Goal: Task Accomplishment & Management: Manage account settings

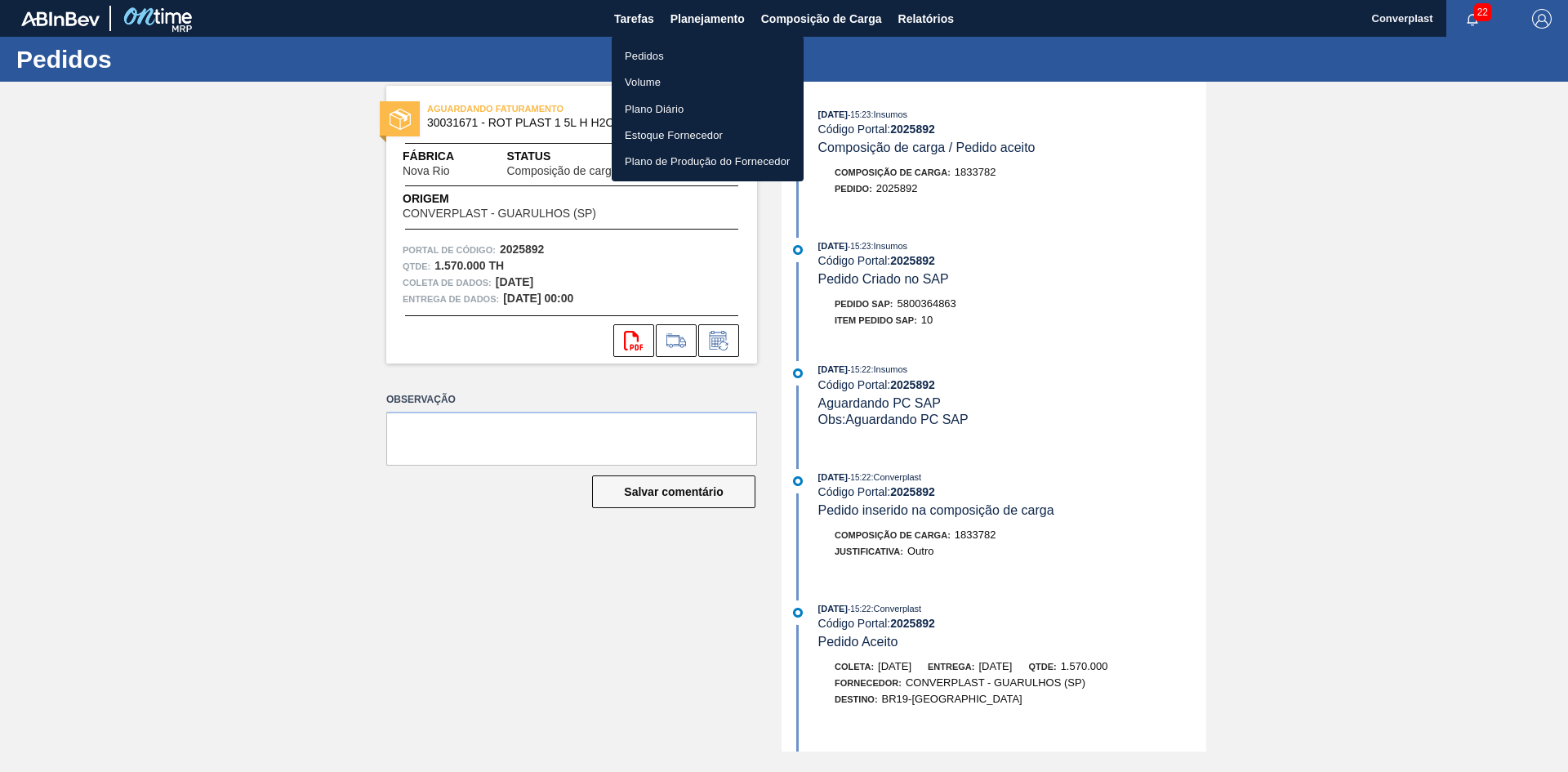
click at [654, 42] on ul "Pedidos Volume Plano Diário Estoque Fornecedor Plano de Produção do Fornecedor" at bounding box center [708, 109] width 192 height 145
click at [650, 52] on font "Pedidos" at bounding box center [644, 56] width 39 height 12
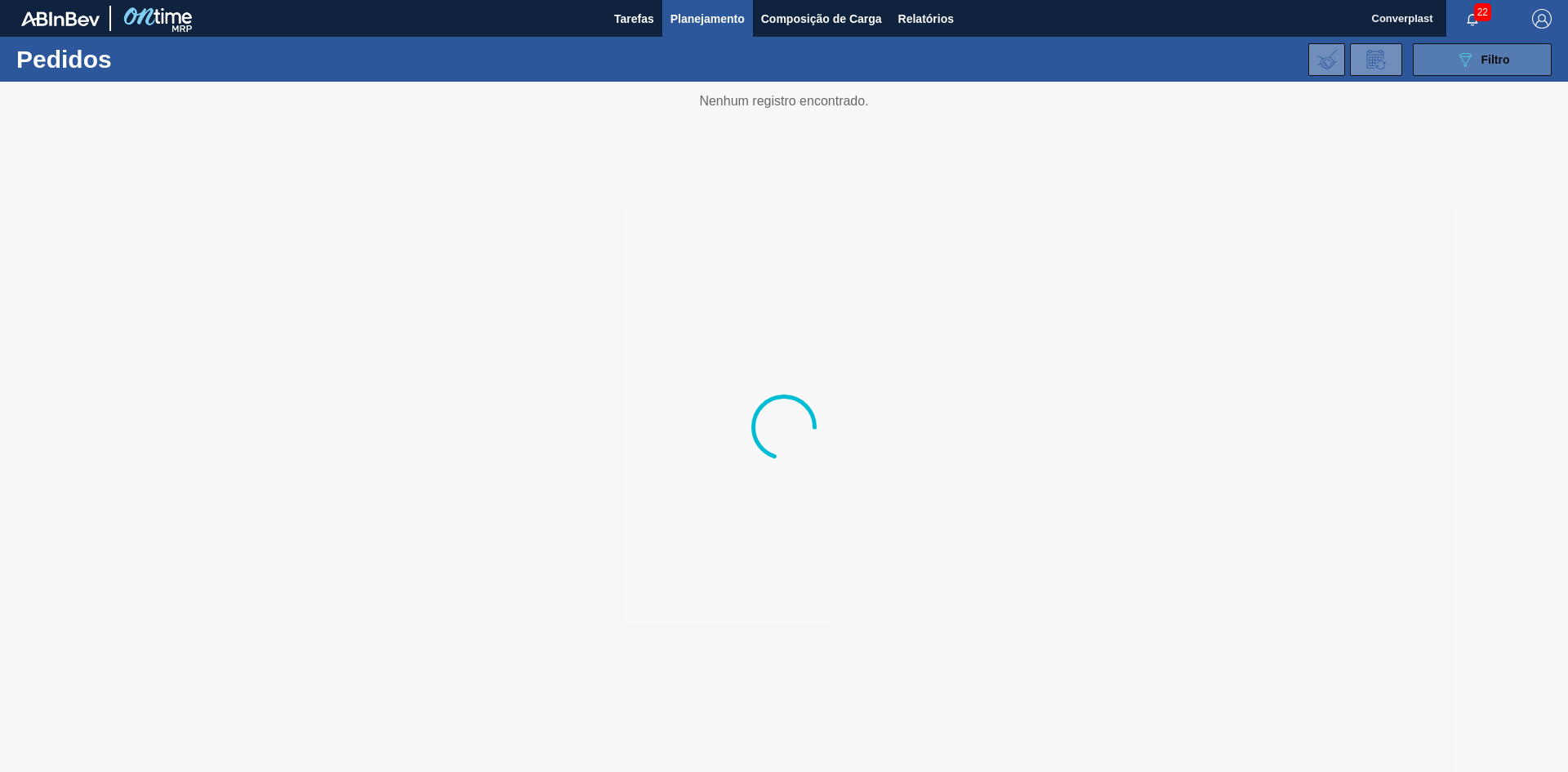
click at [1440, 52] on button "089F7B8B-B2A5-4AFE-B5C0-19BA573D28AC Filtro" at bounding box center [1482, 60] width 138 height 33
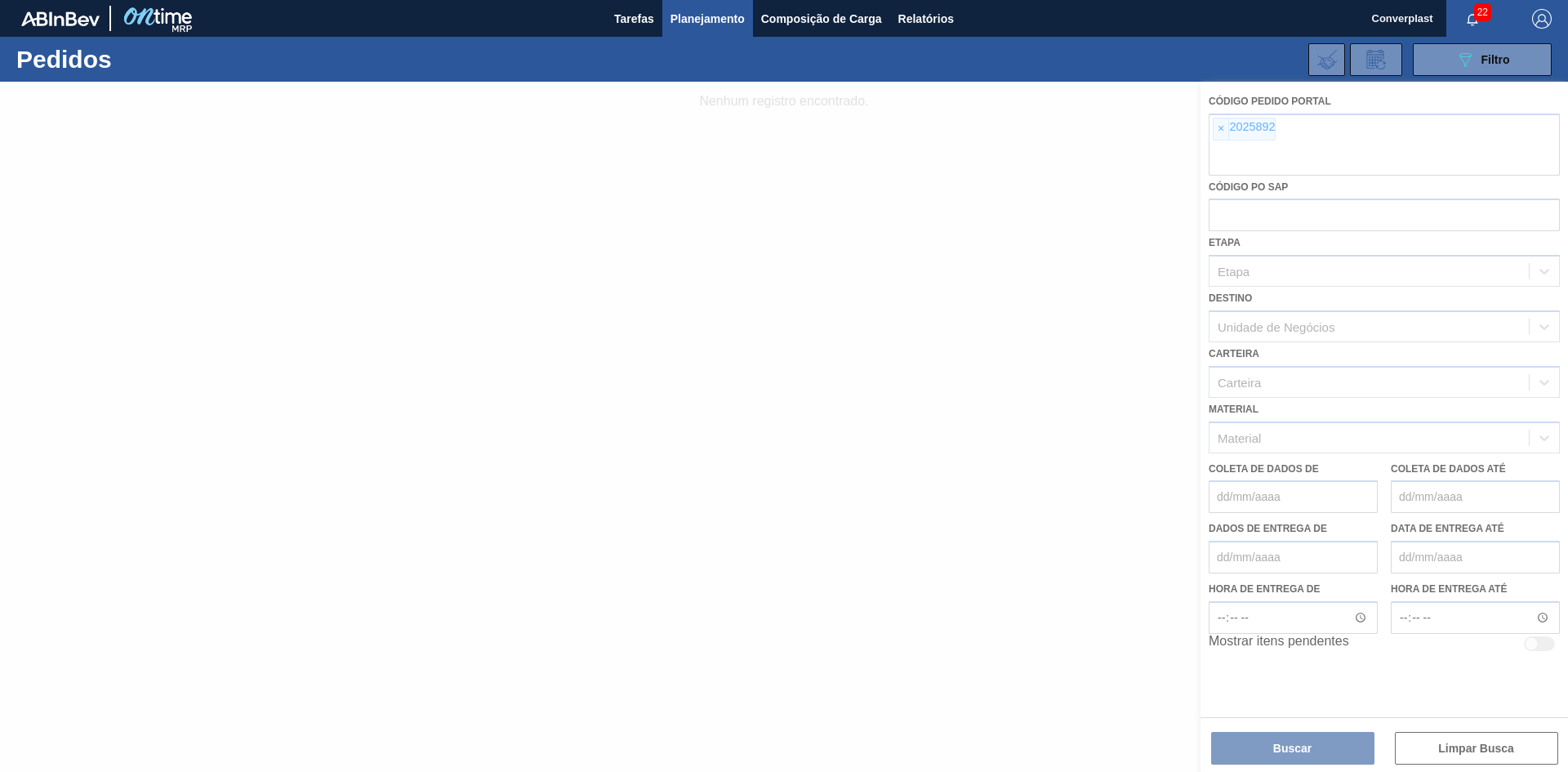
click at [1221, 130] on div at bounding box center [784, 427] width 1568 height 691
click at [1211, 132] on div at bounding box center [784, 427] width 1568 height 691
click at [1224, 124] on div at bounding box center [784, 427] width 1568 height 691
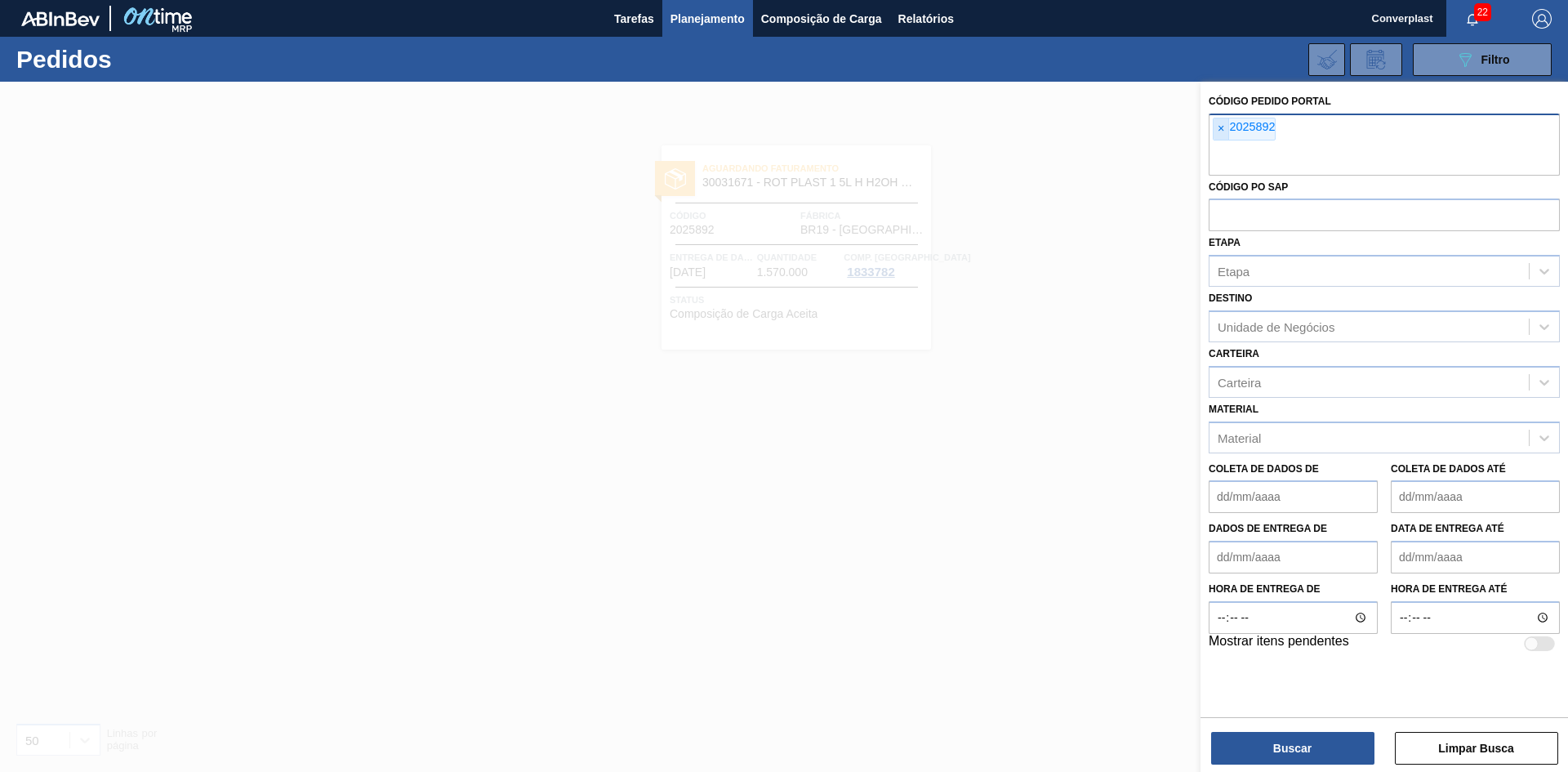
click at [1219, 124] on font "×" at bounding box center [1221, 128] width 7 height 13
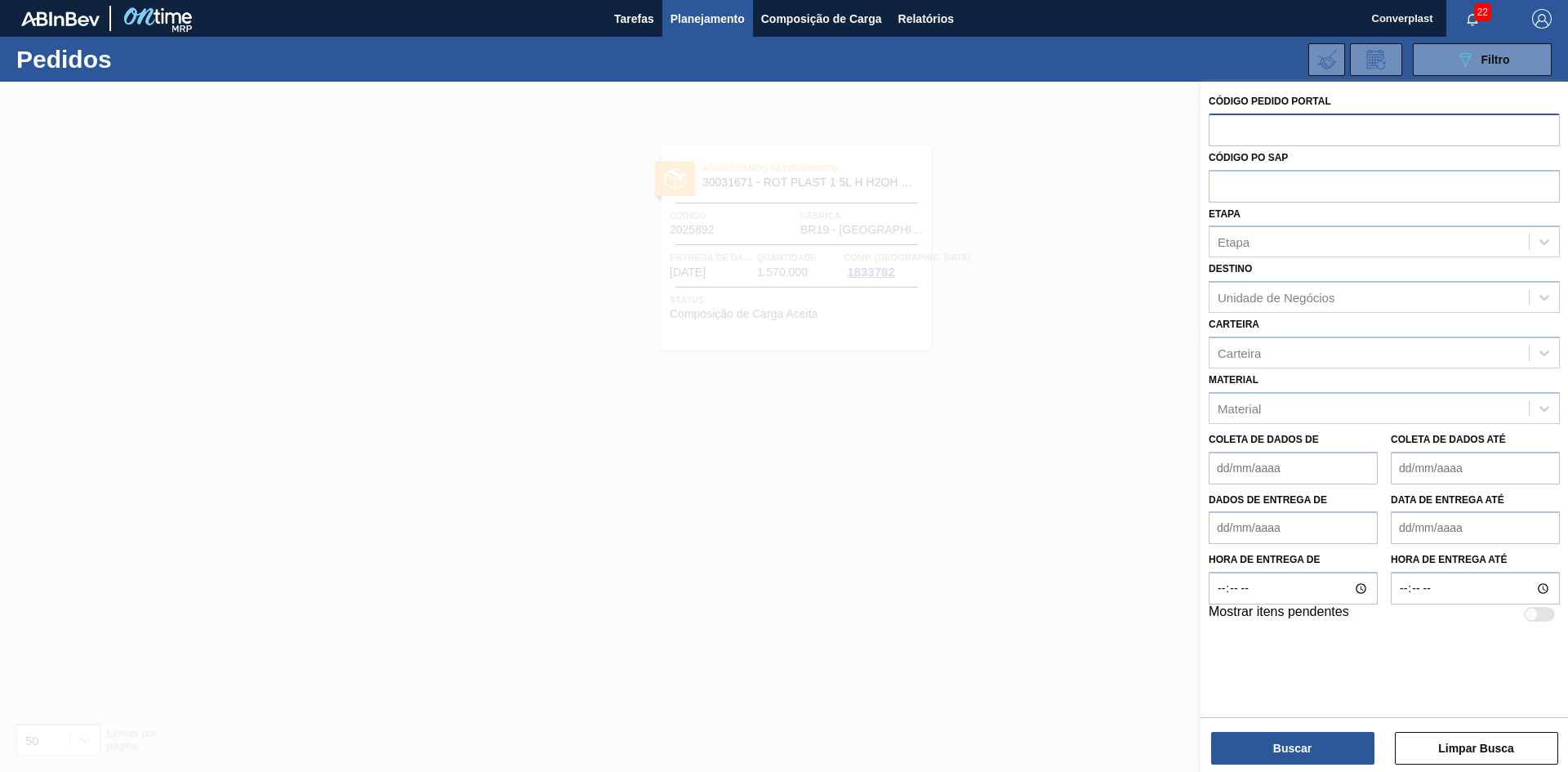
paste input "2003555"
type input "2003555"
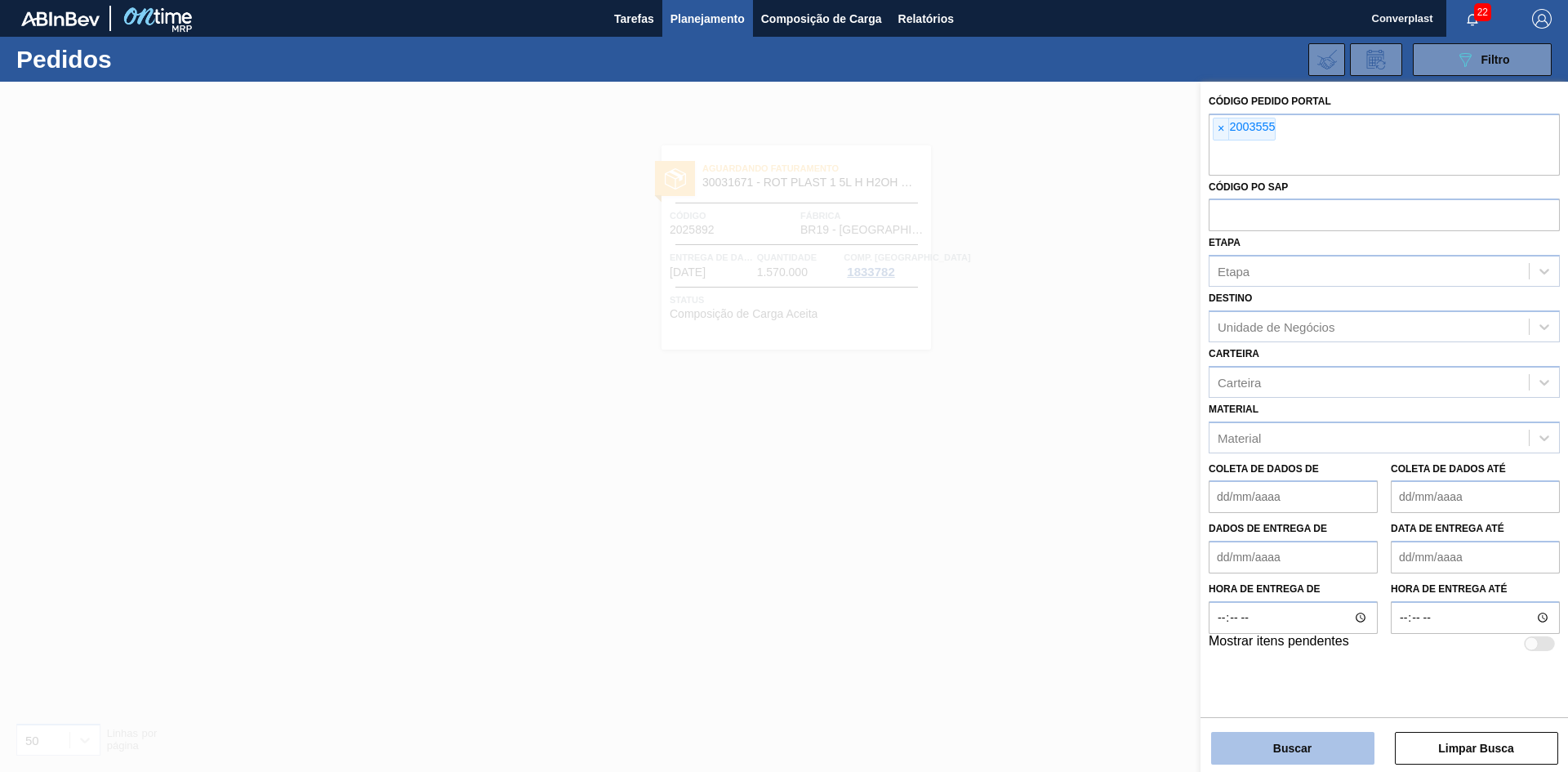
click at [1272, 738] on button "Buscar" at bounding box center [1293, 749] width 164 height 33
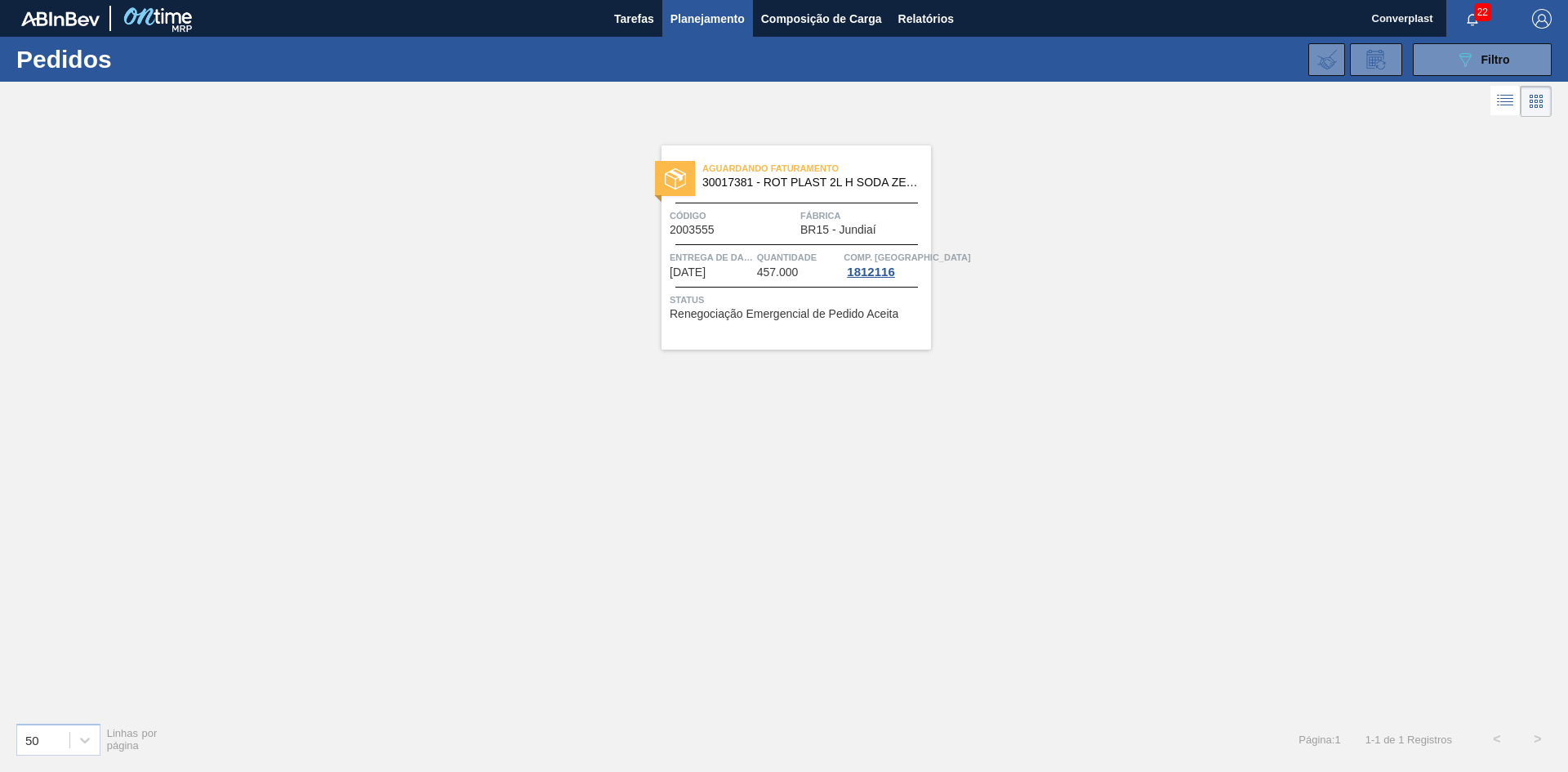
click at [767, 215] on span "Código" at bounding box center [733, 216] width 126 height 16
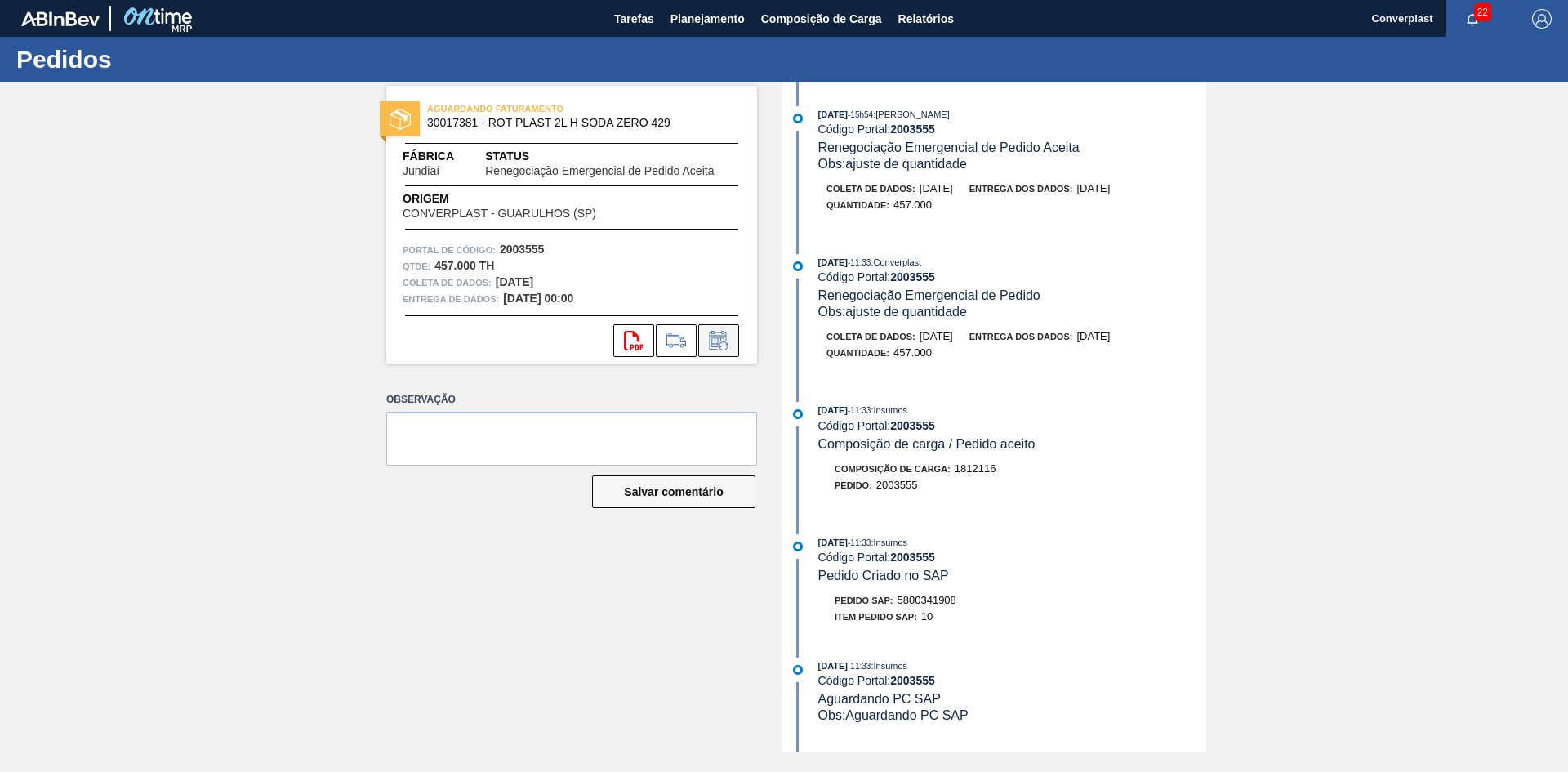
click at [713, 335] on icon at bounding box center [718, 340] width 26 height 20
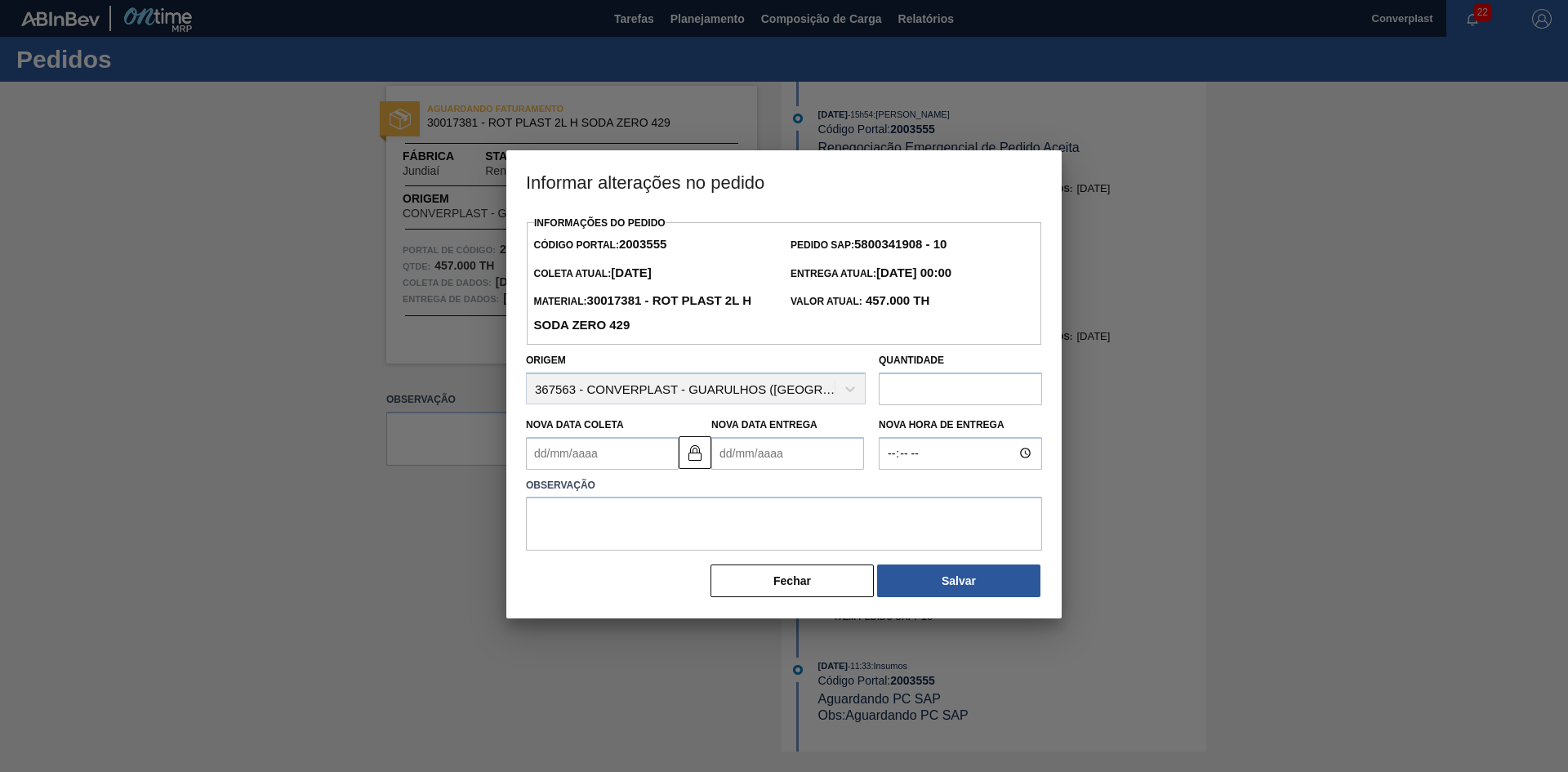
click at [749, 461] on Entrega2003555 "Nova Data Entrega" at bounding box center [787, 454] width 152 height 33
type Coleta2003555 "[DATE]"
type Entrega2003555 "1"
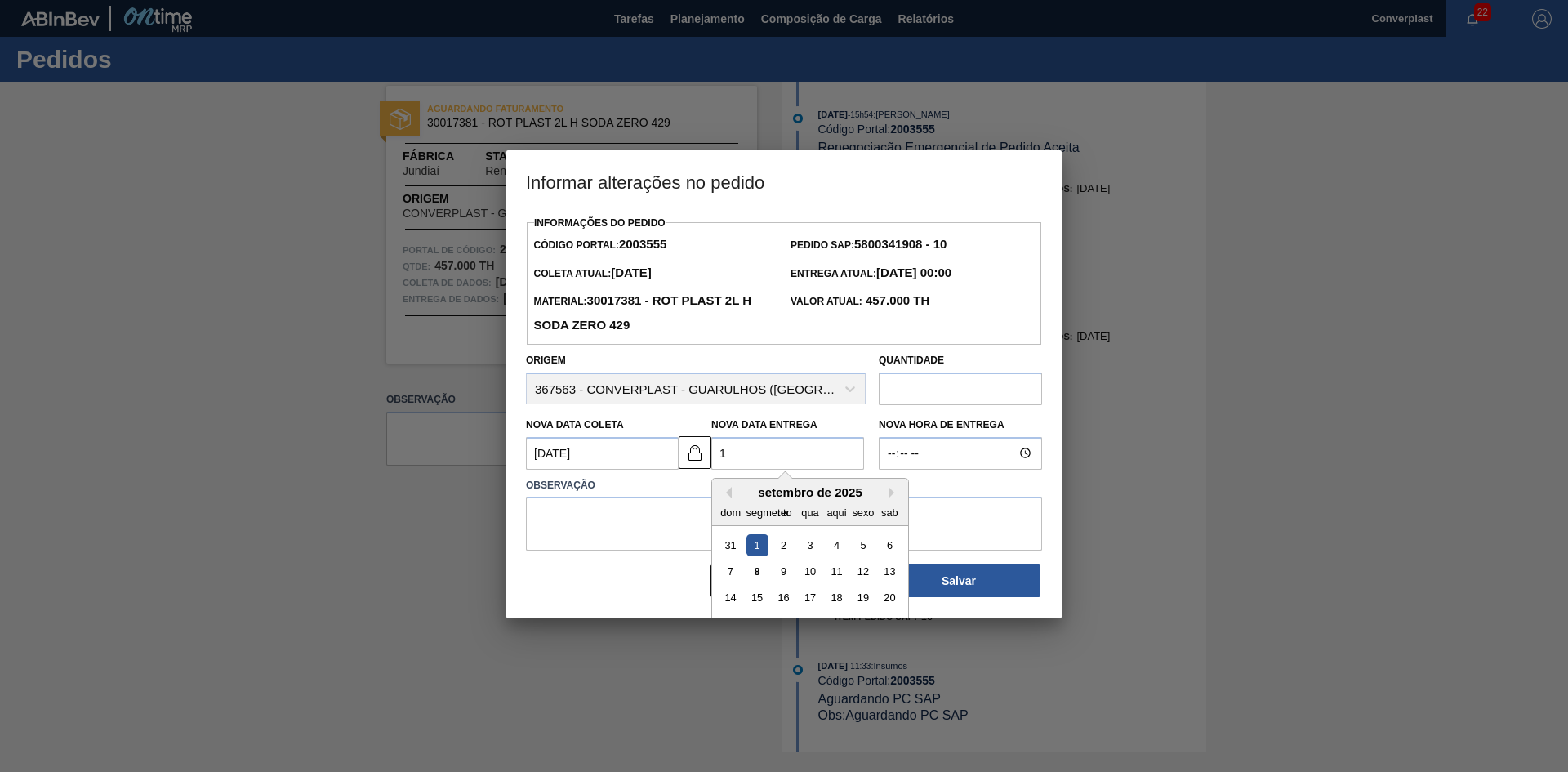
type Coleta2003555 "[DATE]"
click at [747, 600] on div "15" at bounding box center [757, 597] width 22 height 22
type Entrega2003555 "[DATE]"
click at [664, 537] on textarea at bounding box center [784, 524] width 517 height 54
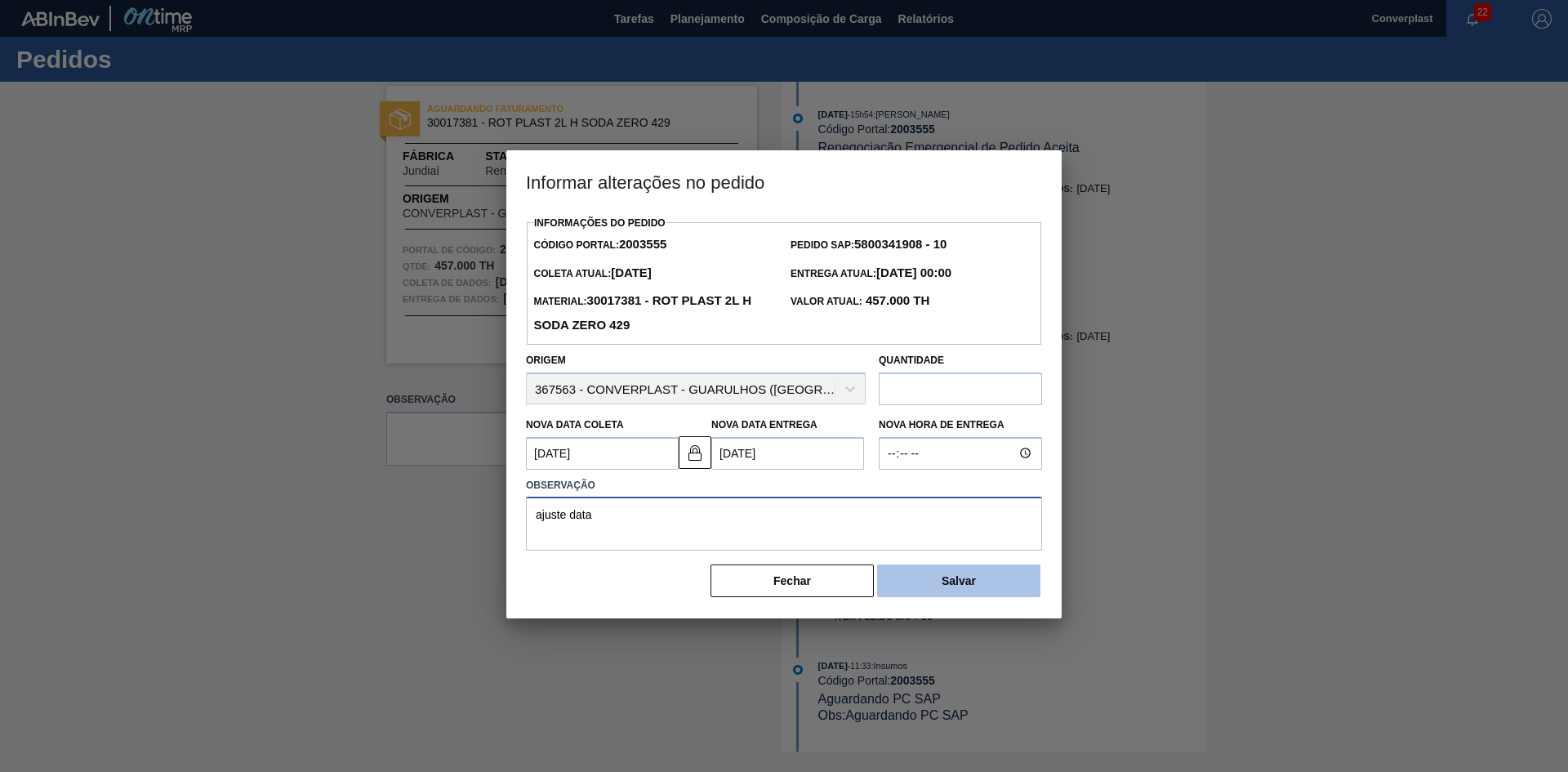
type textarea "ajuste data"
click at [906, 590] on button "Salvar" at bounding box center [959, 581] width 164 height 33
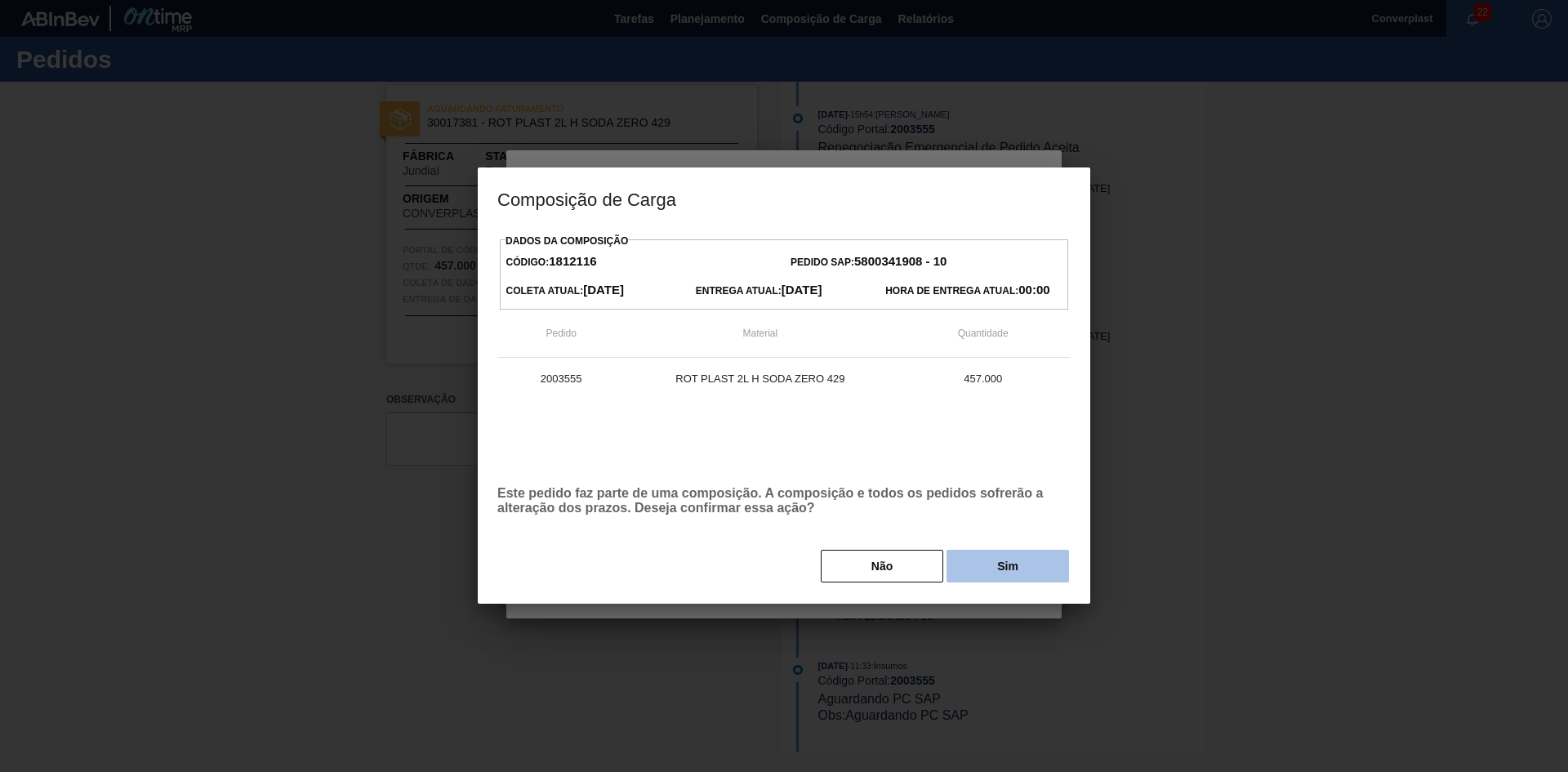
click at [982, 563] on button "Sim" at bounding box center [1008, 566] width 123 height 33
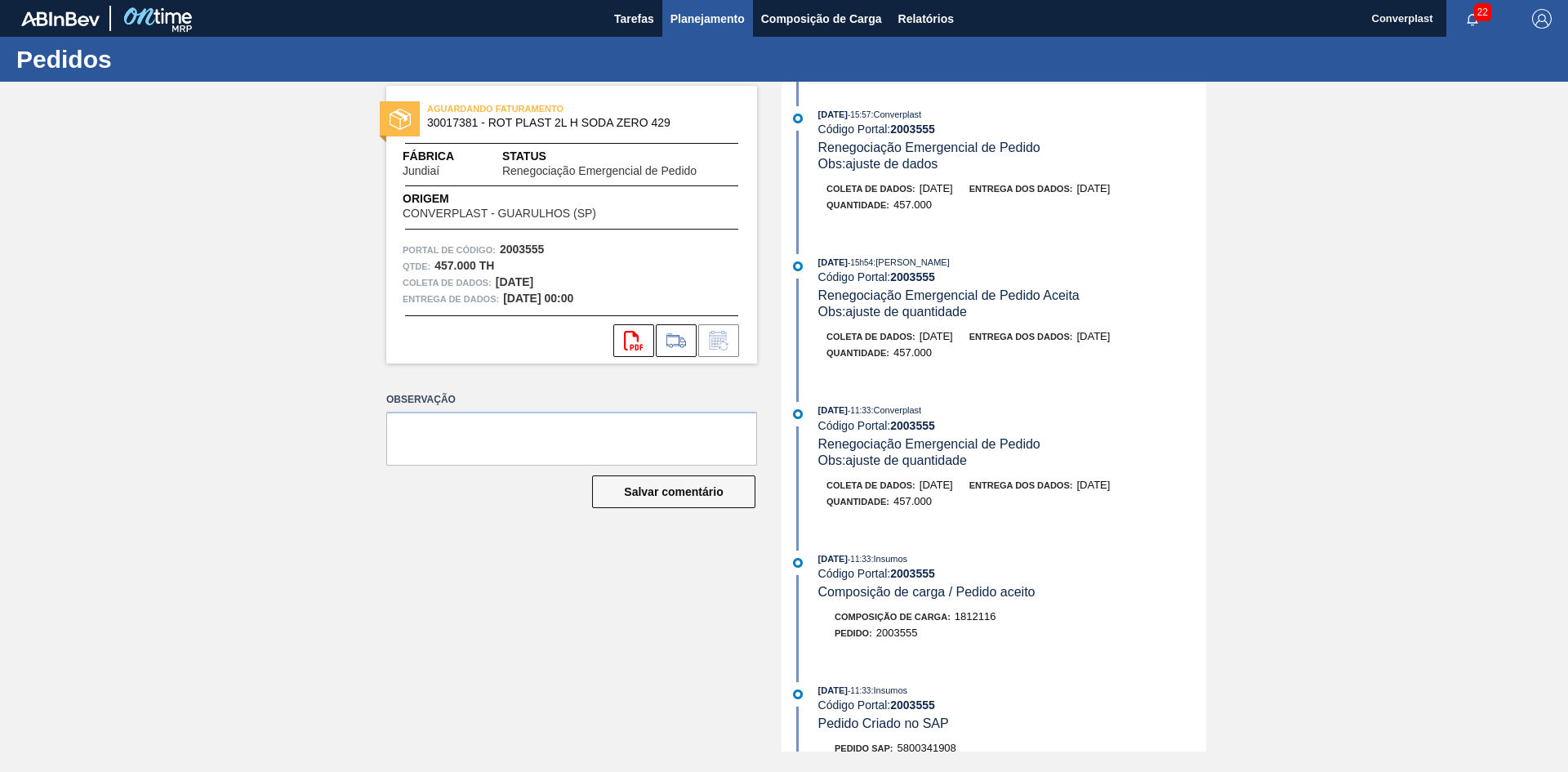
click at [666, 22] on button "Planejamento" at bounding box center [707, 18] width 91 height 36
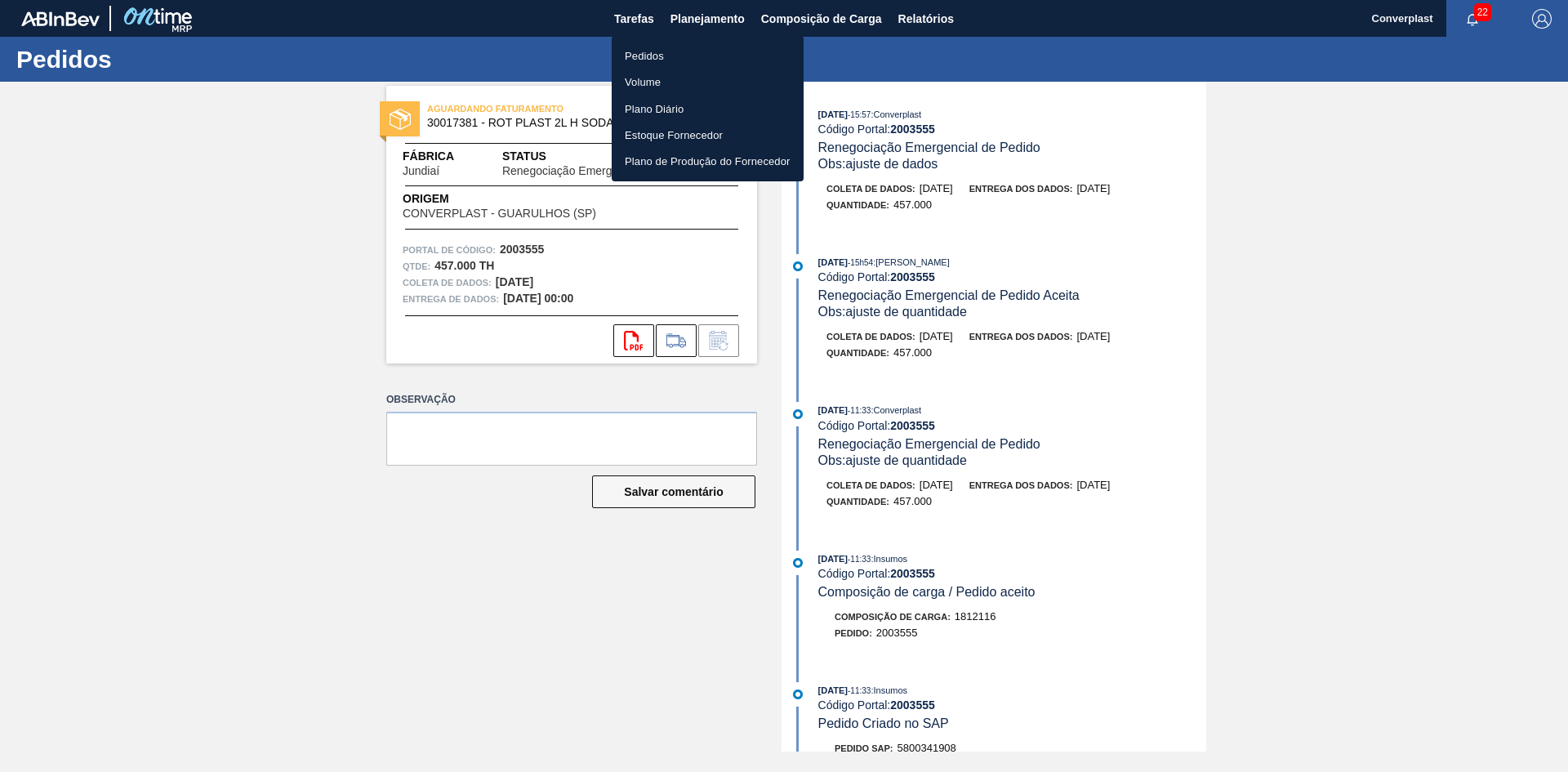
click at [697, 54] on li "Pedidos" at bounding box center [708, 55] width 192 height 26
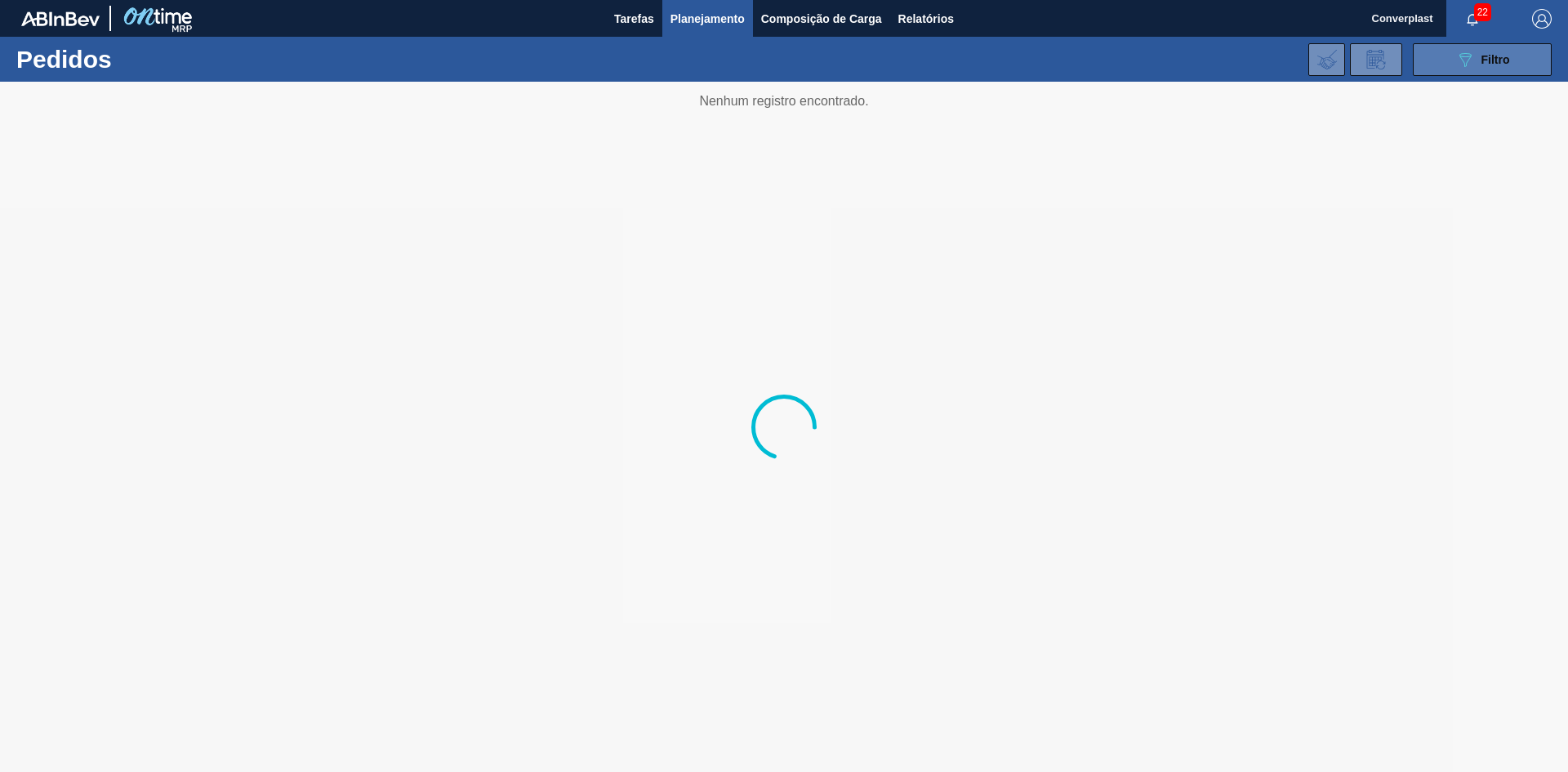
click at [1456, 61] on icon "089F7B8B-B2A5-4AFE-B5C0-19BA573D28AC" at bounding box center [1465, 60] width 20 height 20
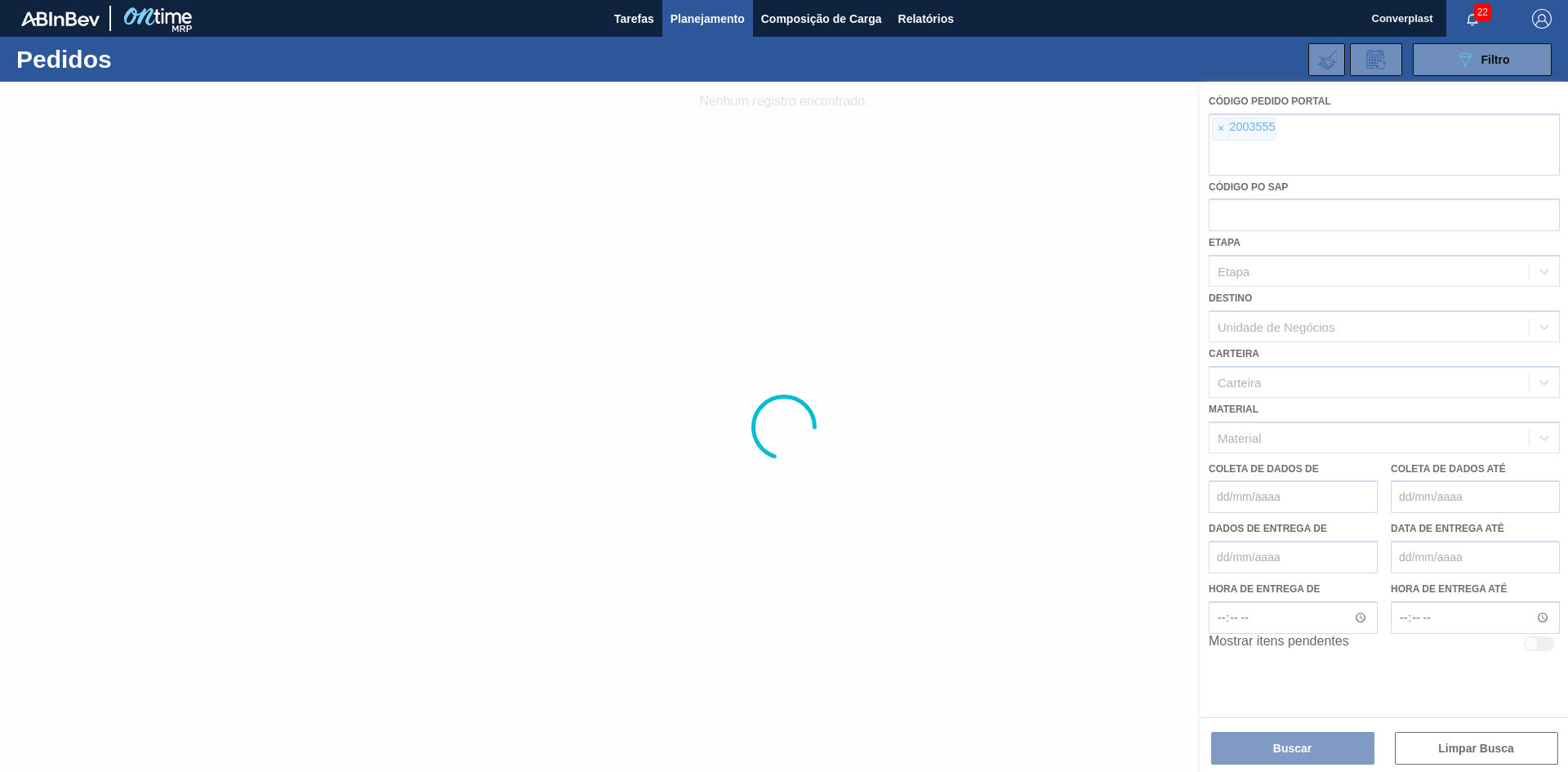
click at [1215, 129] on div at bounding box center [784, 427] width 1568 height 691
click at [1220, 129] on div at bounding box center [784, 427] width 1568 height 691
click at [1208, 109] on div at bounding box center [784, 427] width 1568 height 691
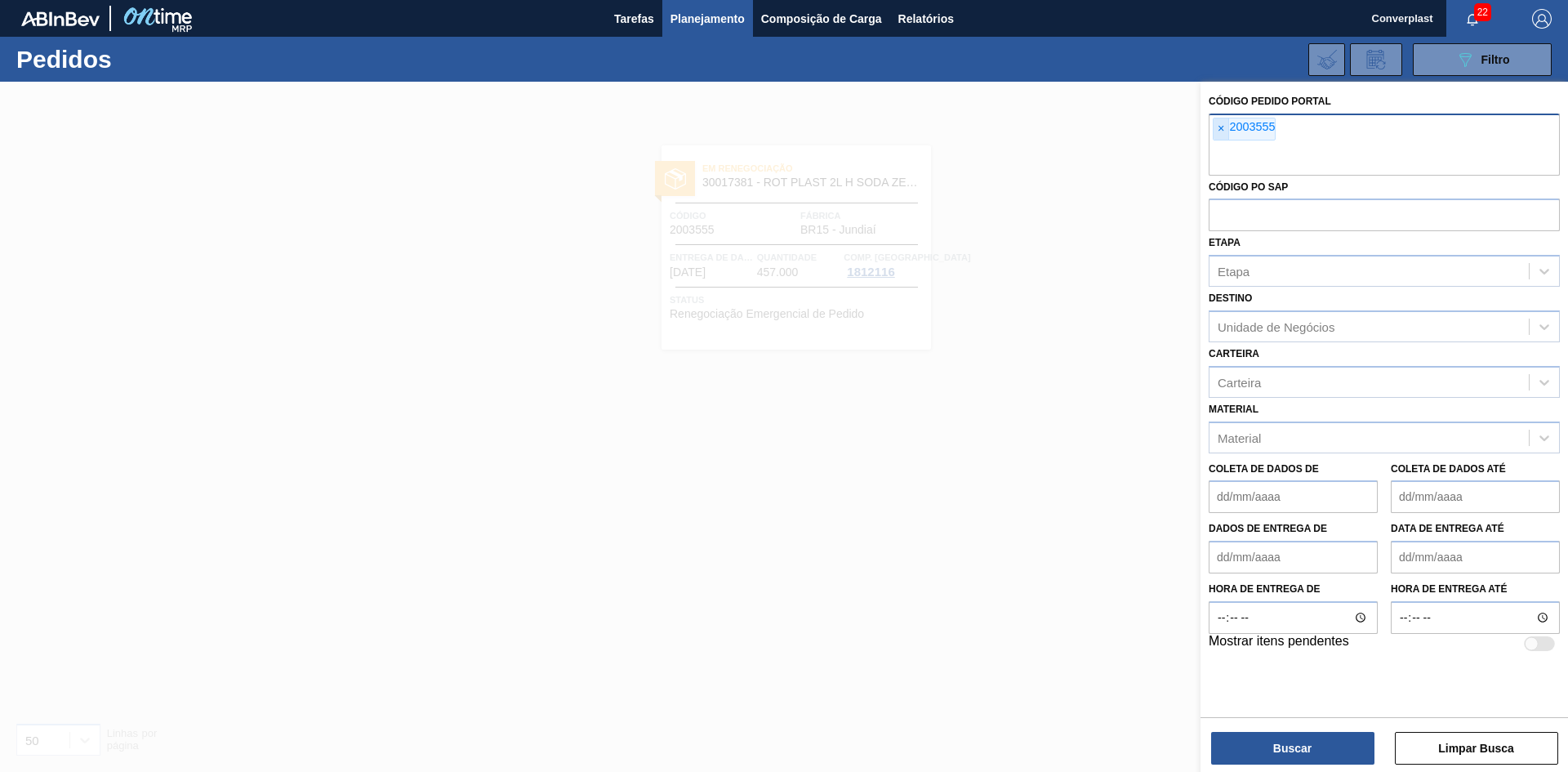
click at [1221, 120] on span "×" at bounding box center [1222, 129] width 16 height 22
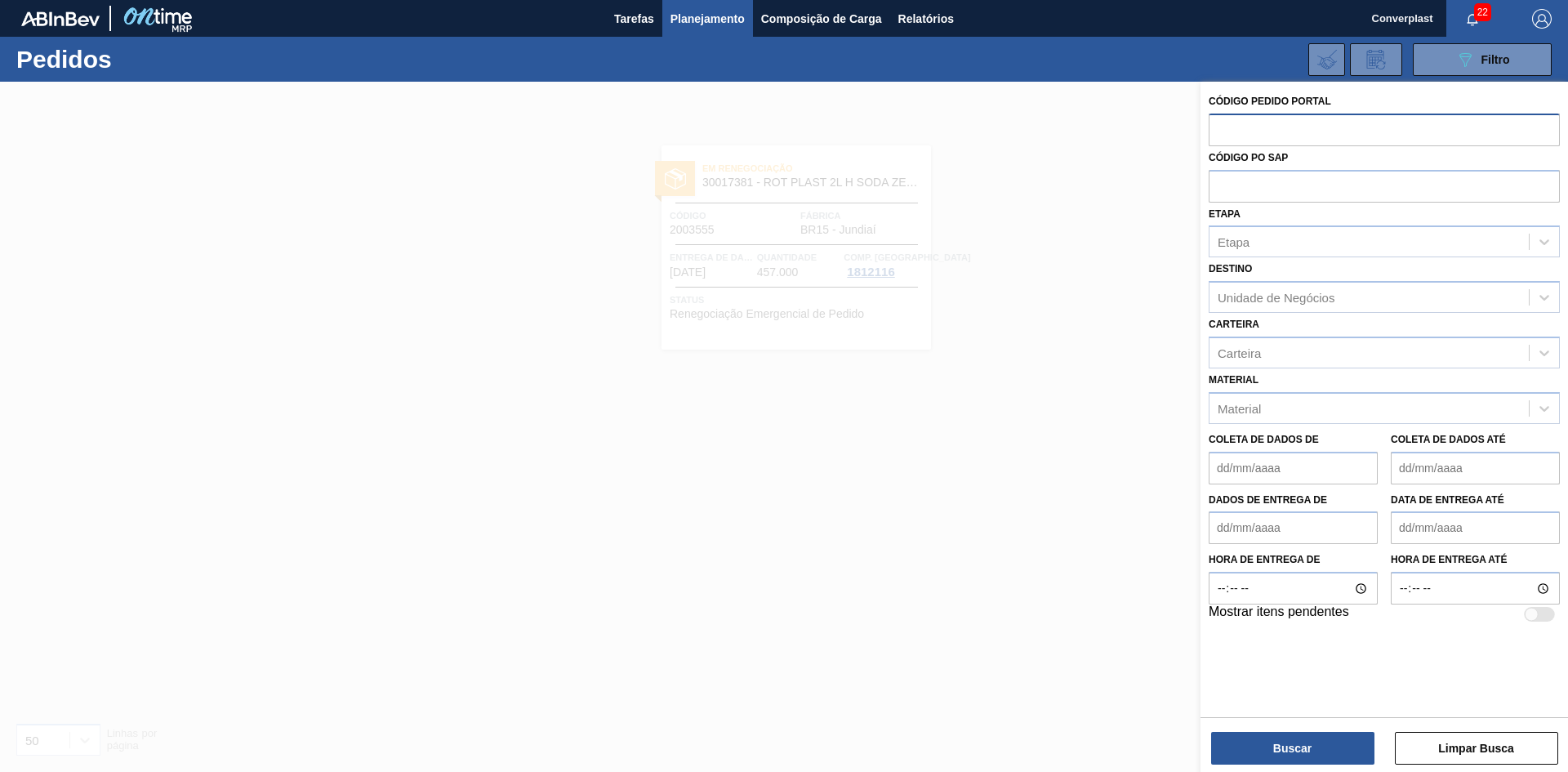
paste input "2012832"
type input "2012832"
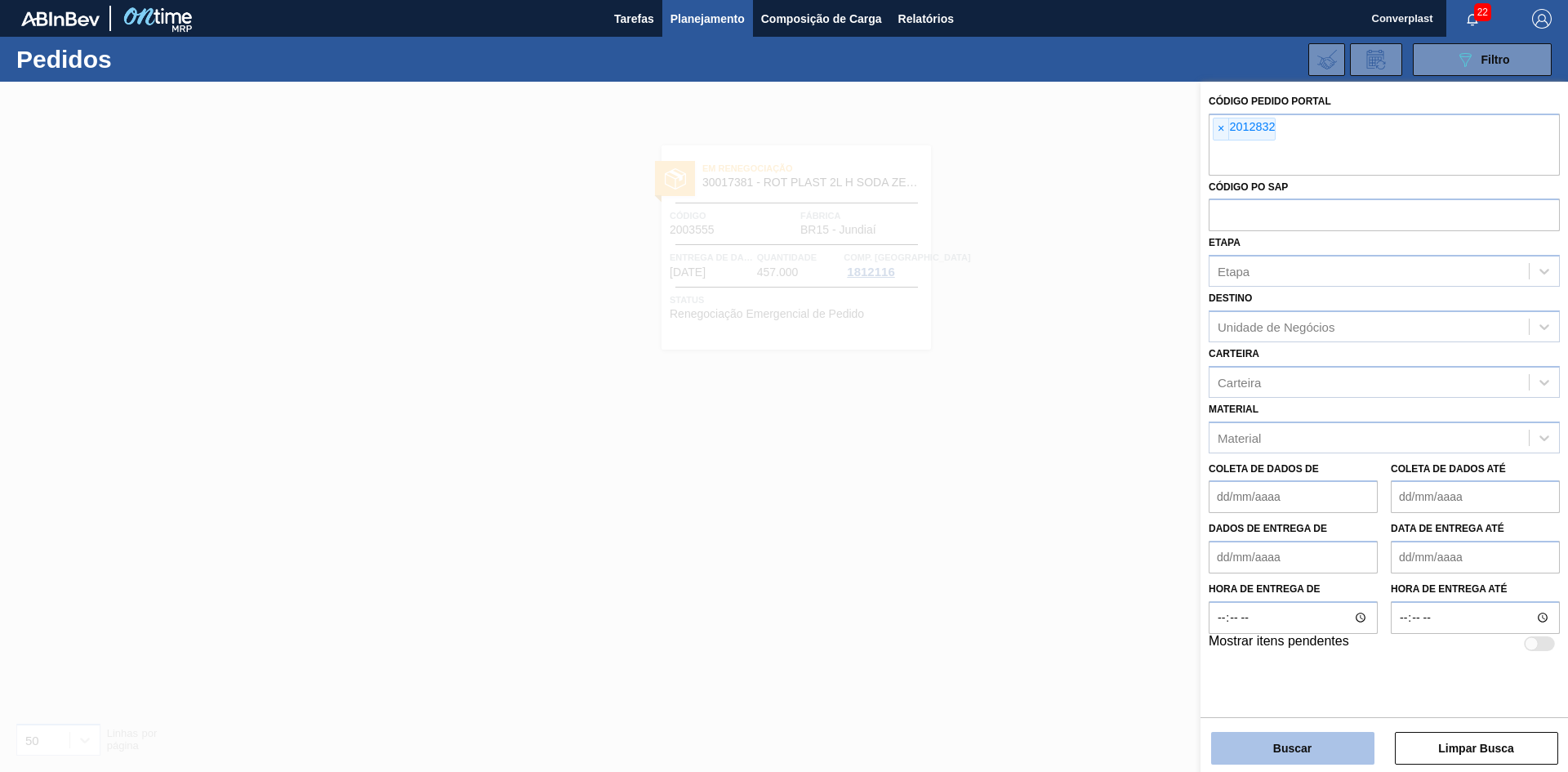
click at [1276, 734] on button "Buscar" at bounding box center [1293, 749] width 164 height 33
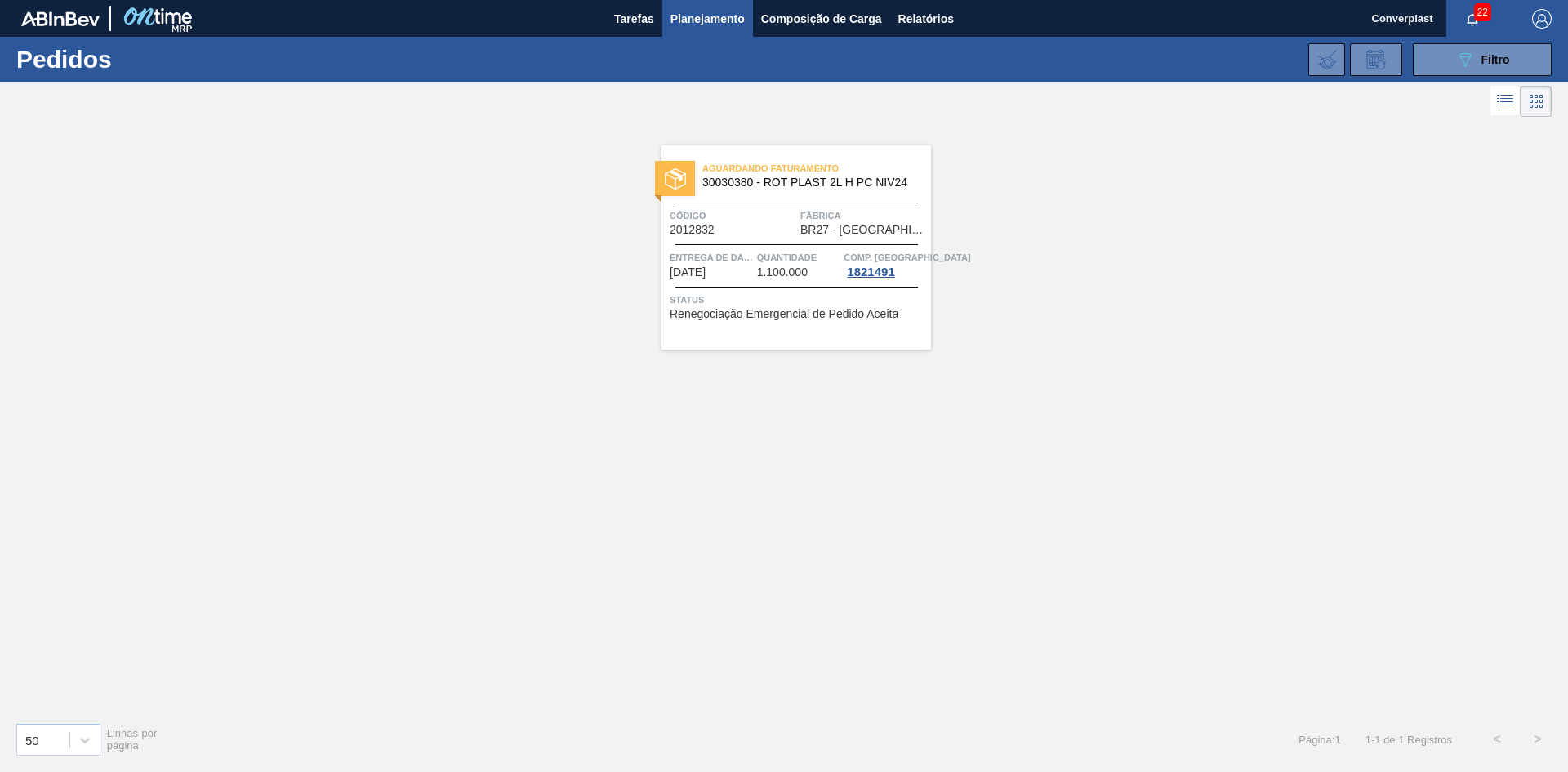
click at [786, 298] on span "Status" at bounding box center [798, 299] width 257 height 16
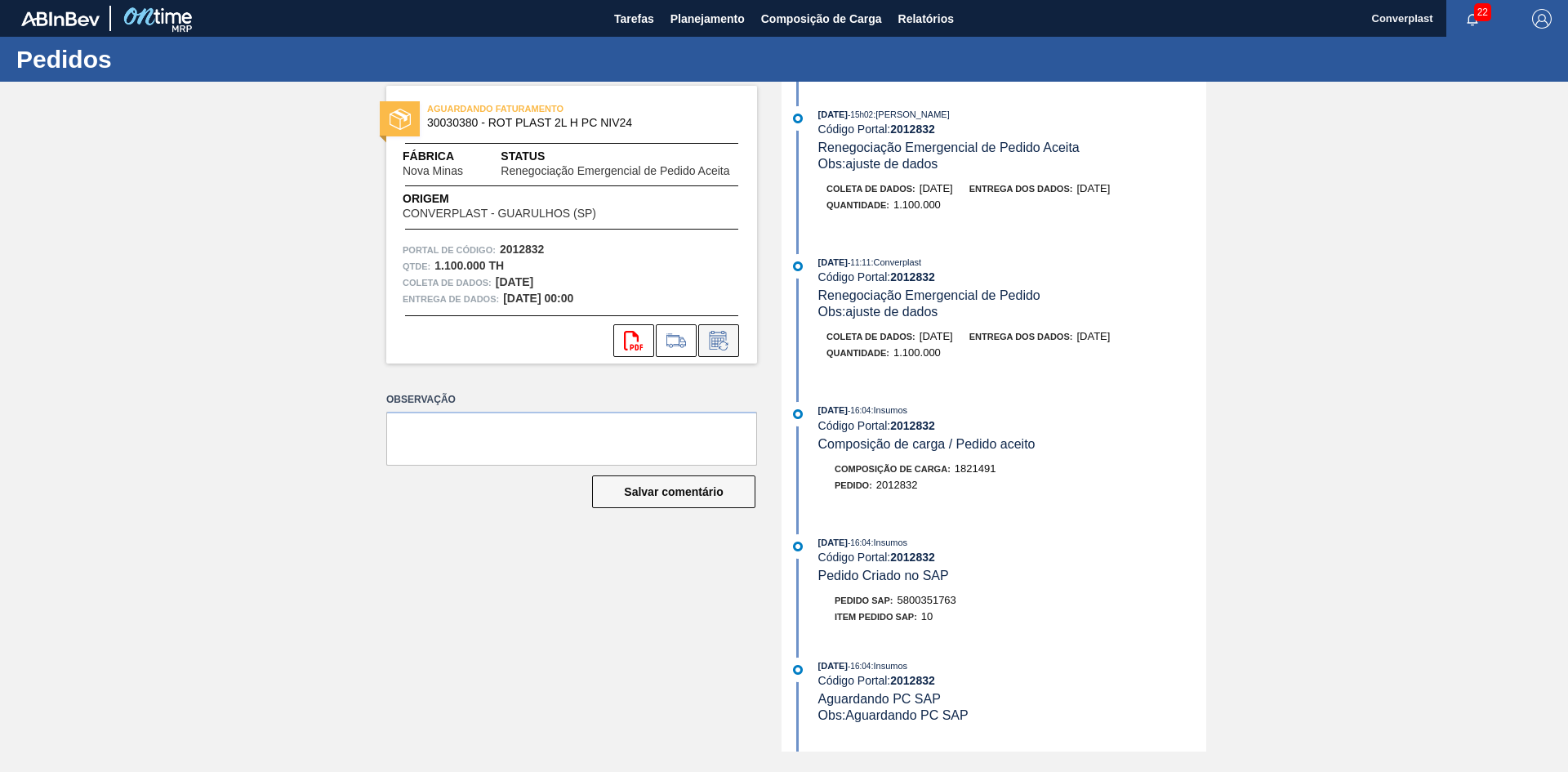
click at [703, 342] on button at bounding box center [718, 341] width 41 height 33
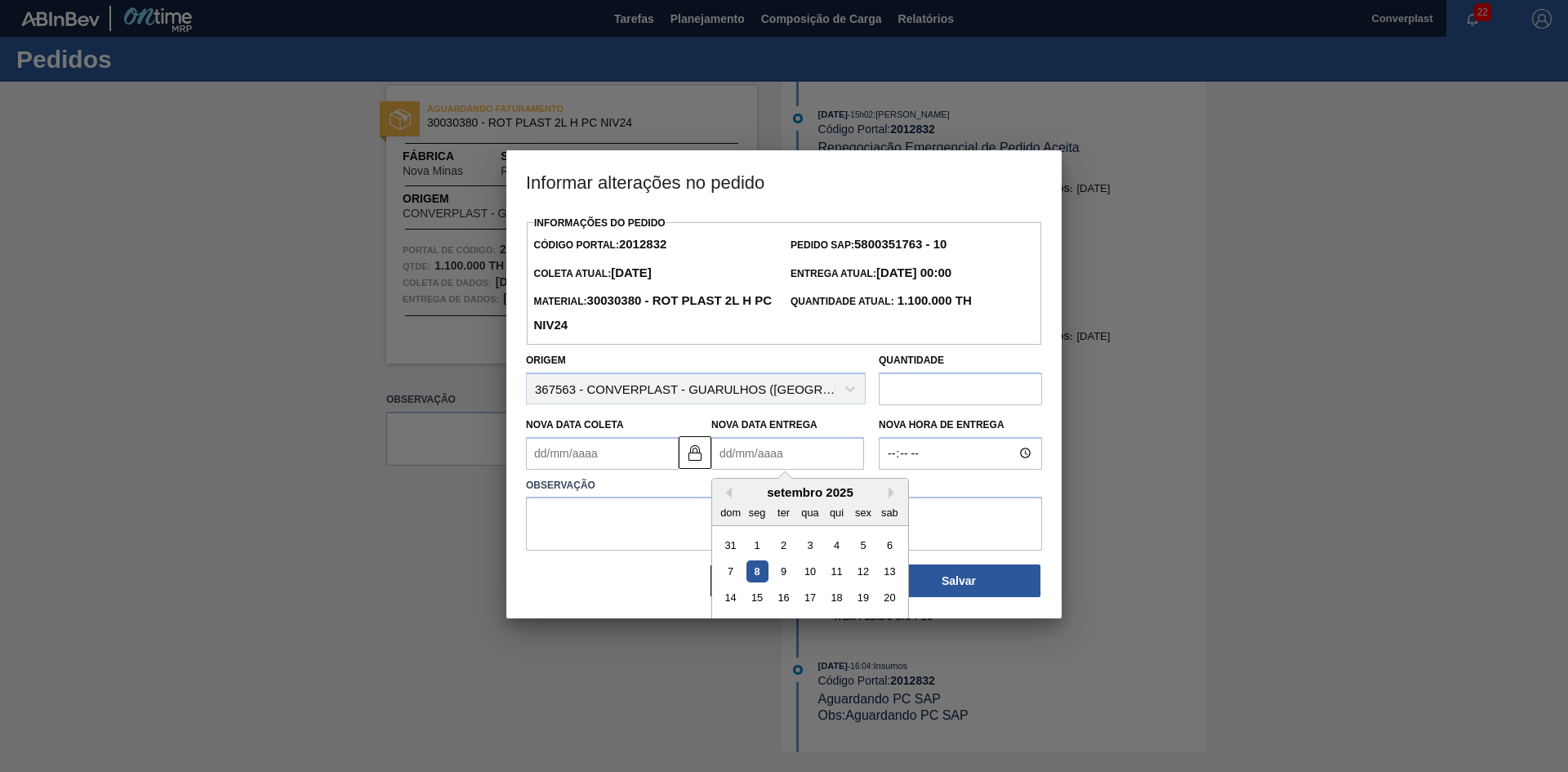
click at [722, 449] on Entrega2012832 "Nova Data Entrega" at bounding box center [787, 454] width 152 height 33
type Coleta2012832 "[DATE]"
type Entrega2012832 "1"
type Coleta2012832 "[DATE]"
click at [754, 602] on font "15" at bounding box center [756, 597] width 11 height 12
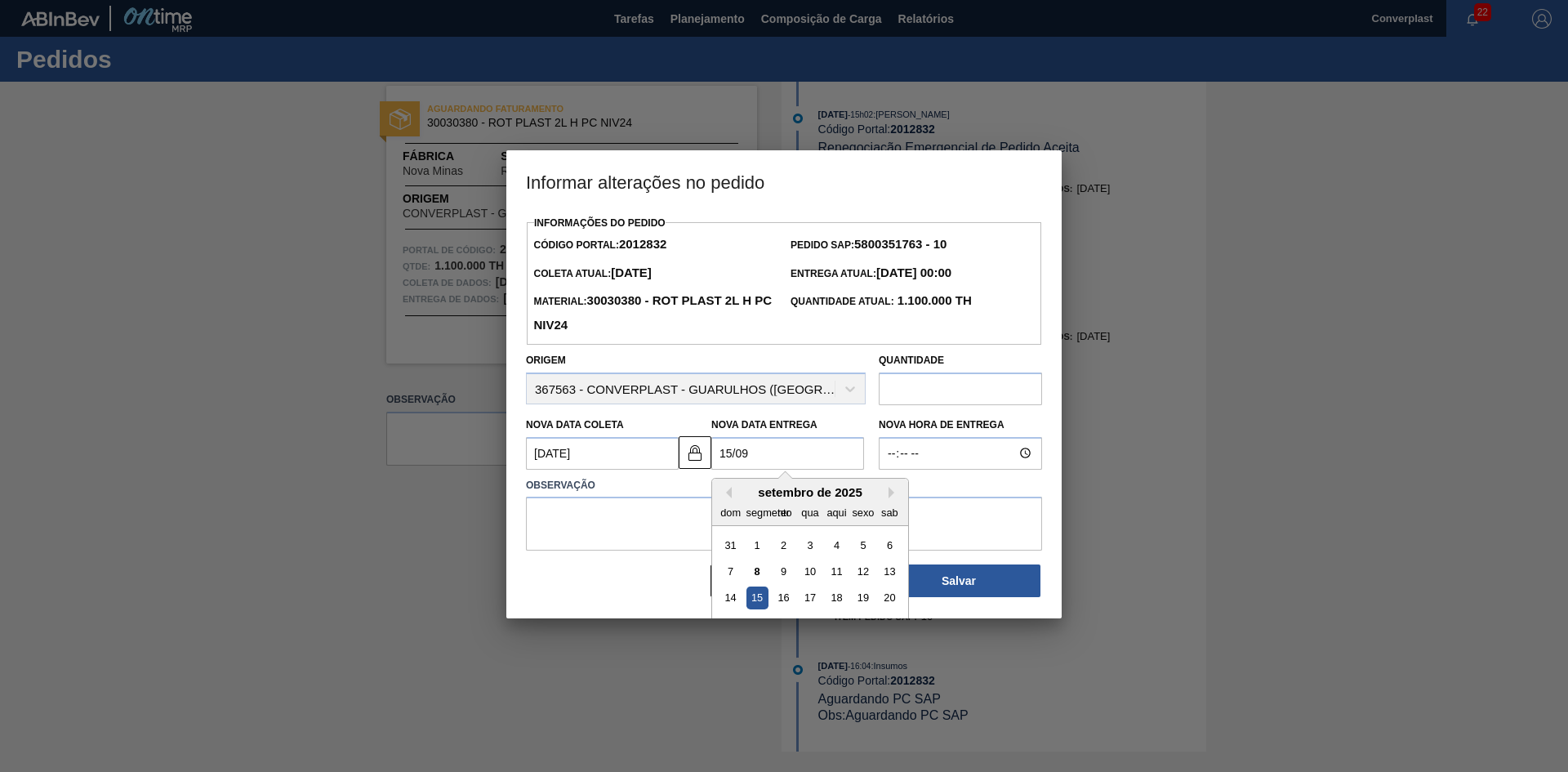
type Entrega2012832 "[DATE]"
click at [604, 506] on textarea at bounding box center [784, 524] width 517 height 54
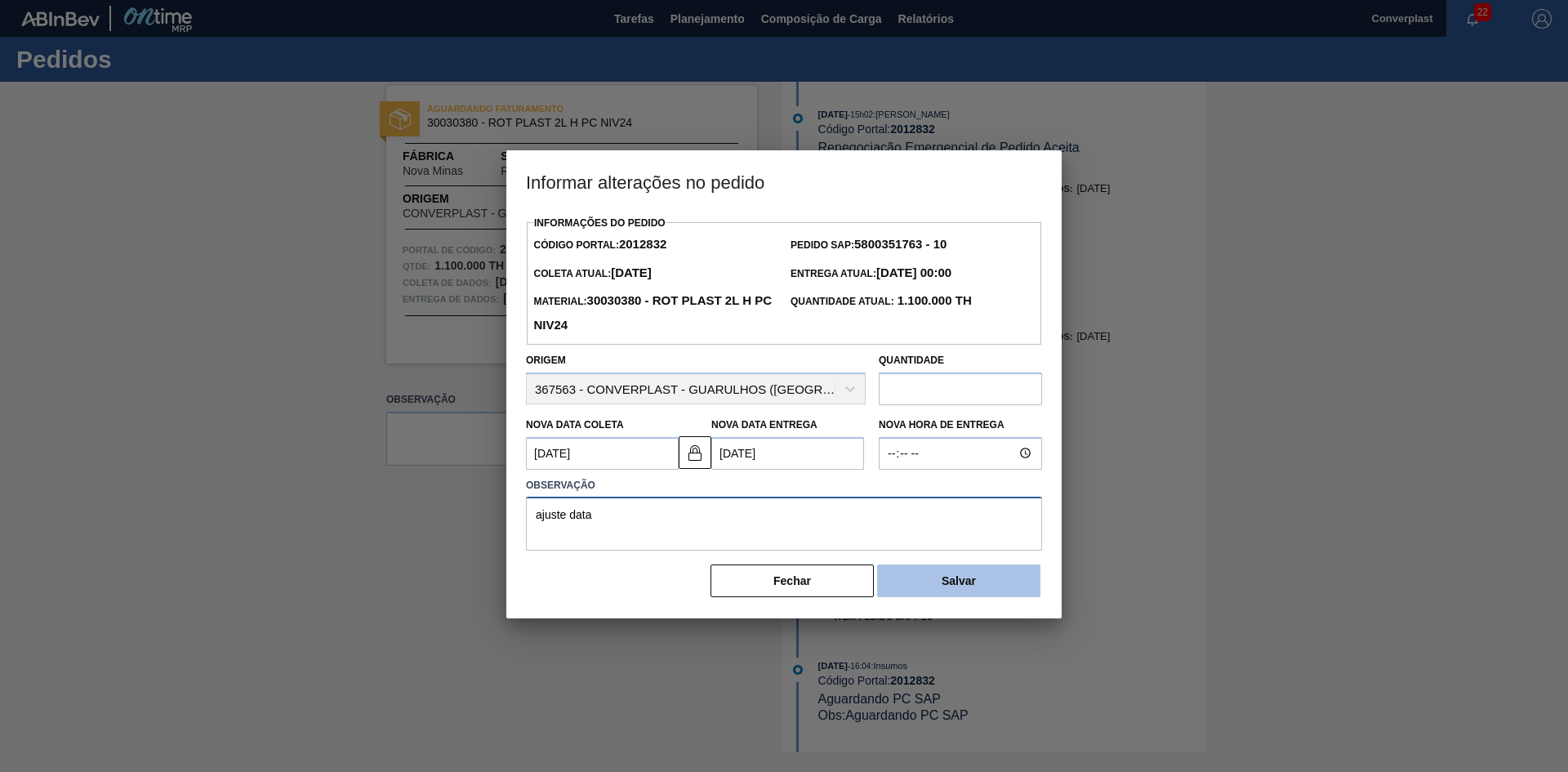
type textarea "ajuste data"
click at [966, 584] on font "Salvar" at bounding box center [959, 581] width 35 height 13
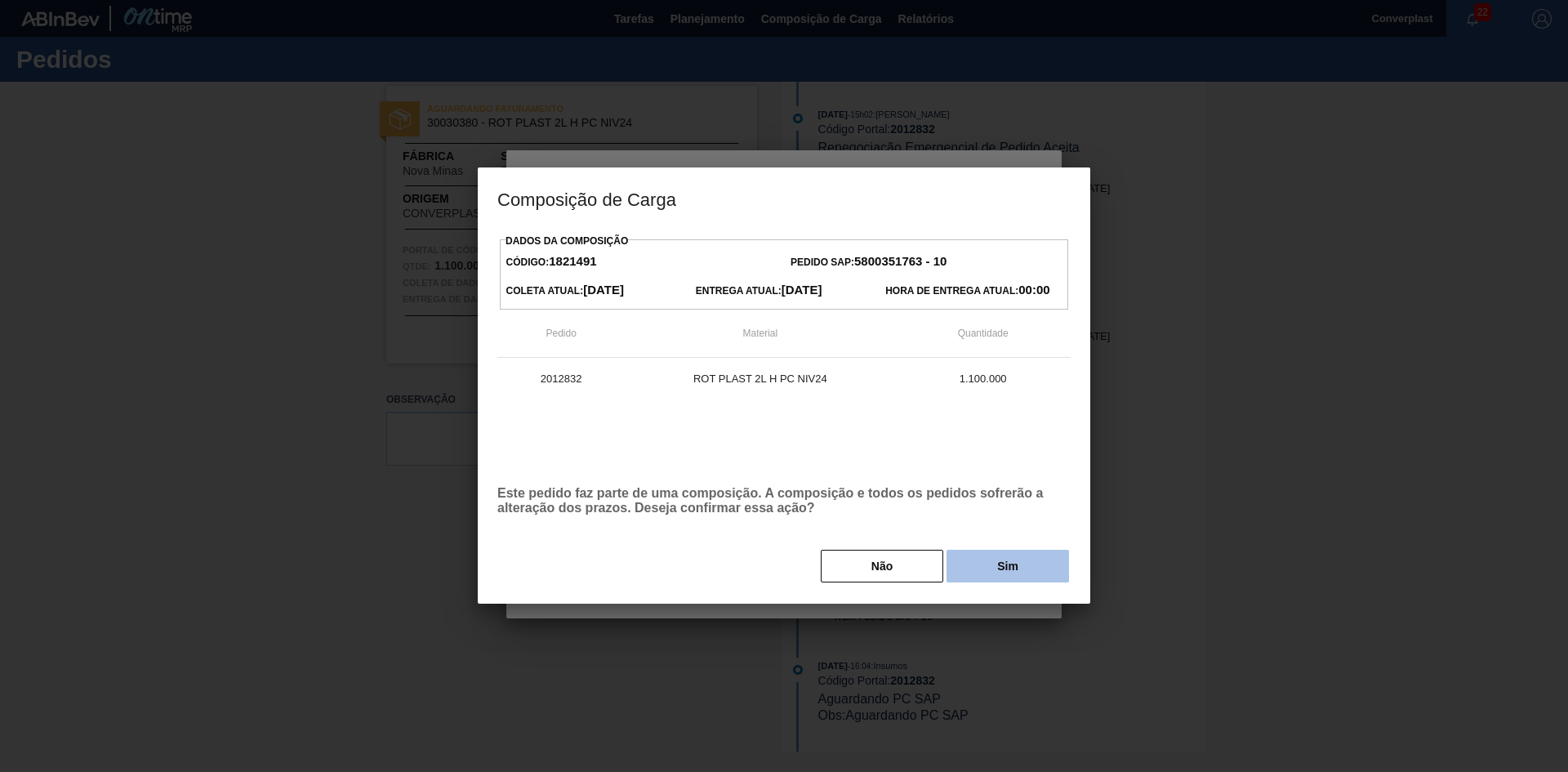
click at [1006, 558] on button "Sim" at bounding box center [1008, 566] width 123 height 33
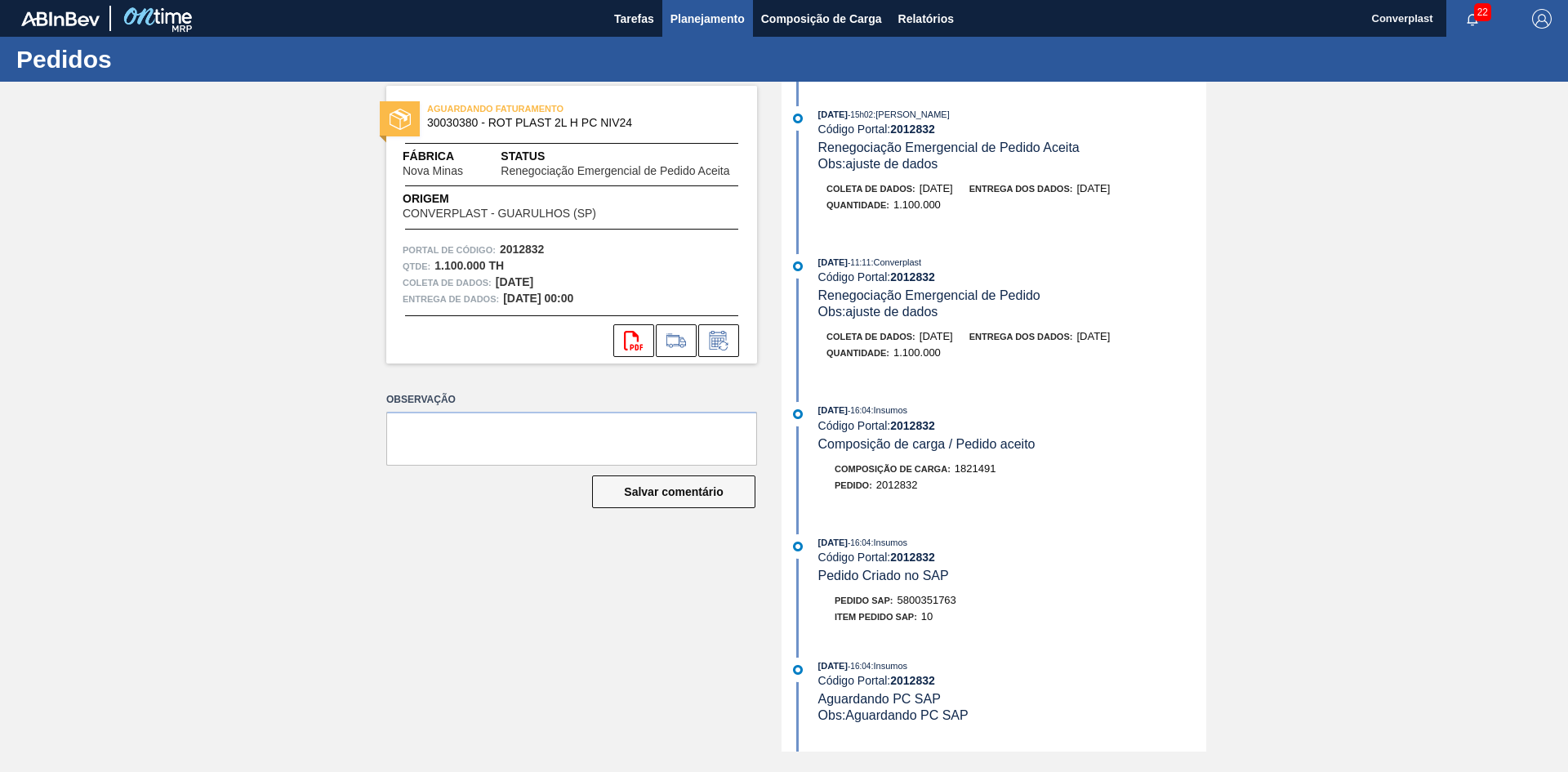
click at [711, 25] on font "Planejamento" at bounding box center [708, 18] width 74 height 20
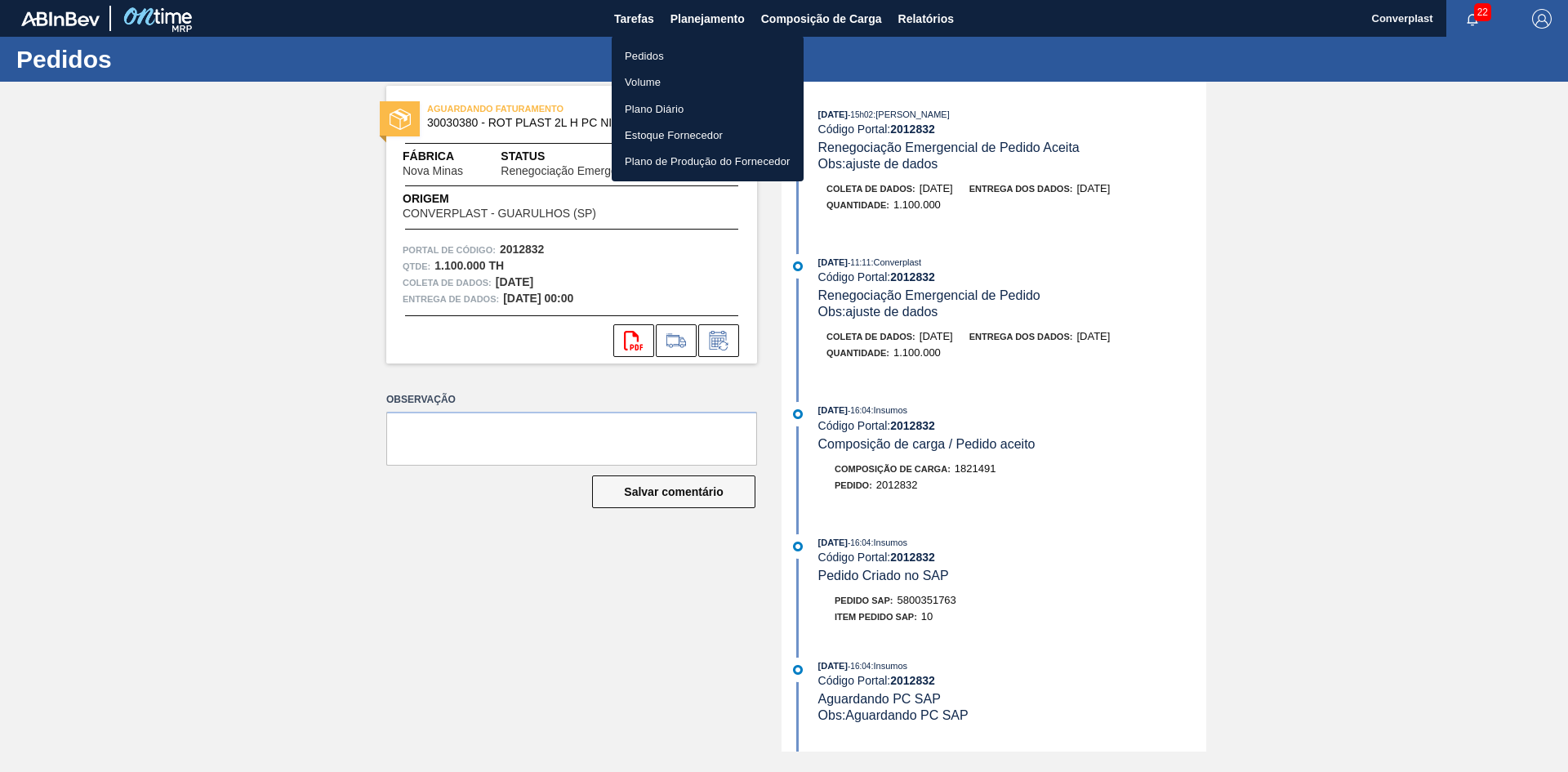
click at [1081, 358] on div at bounding box center [784, 386] width 1568 height 772
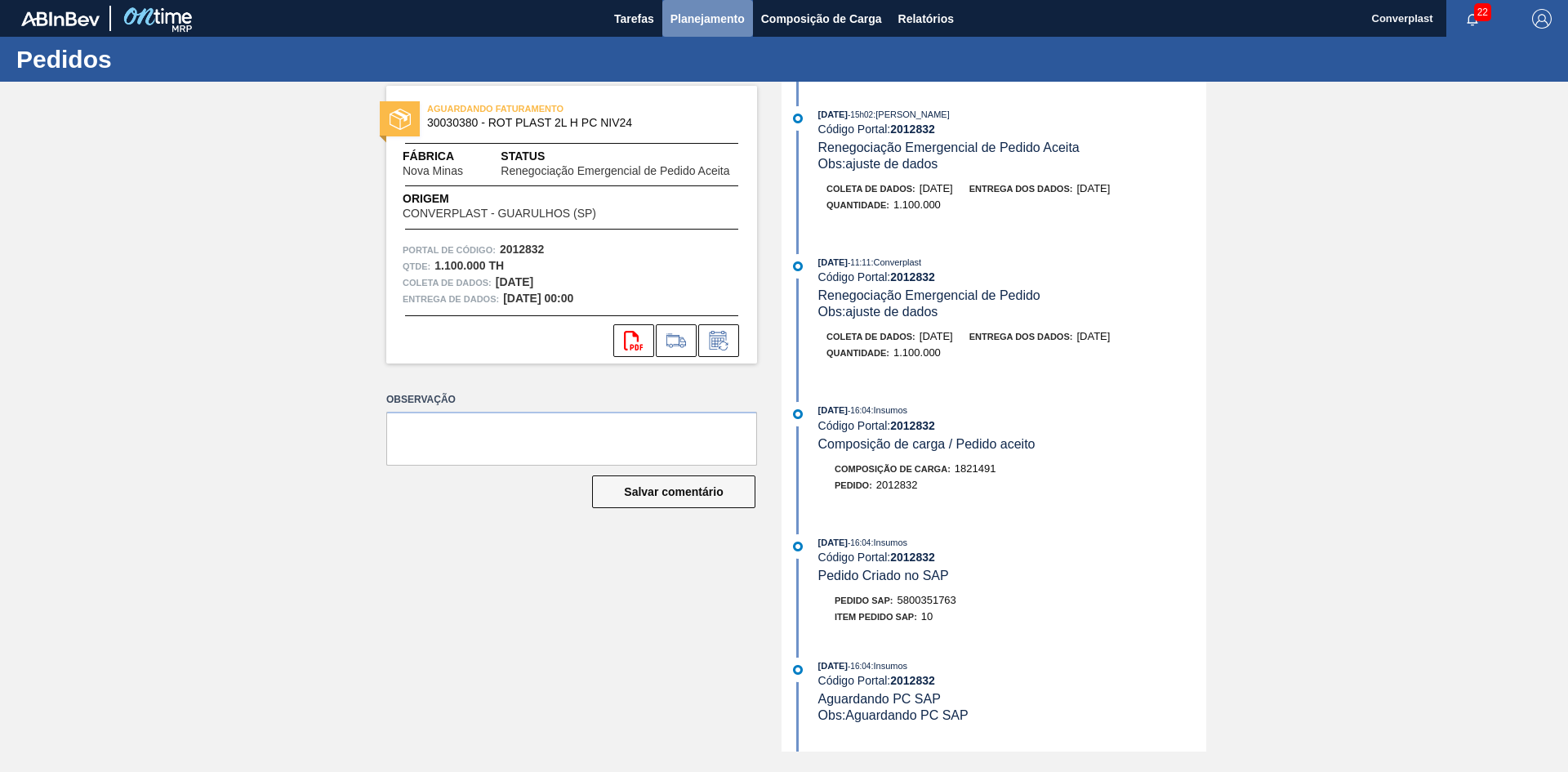
click at [709, 6] on button "Planejamento" at bounding box center [707, 18] width 91 height 36
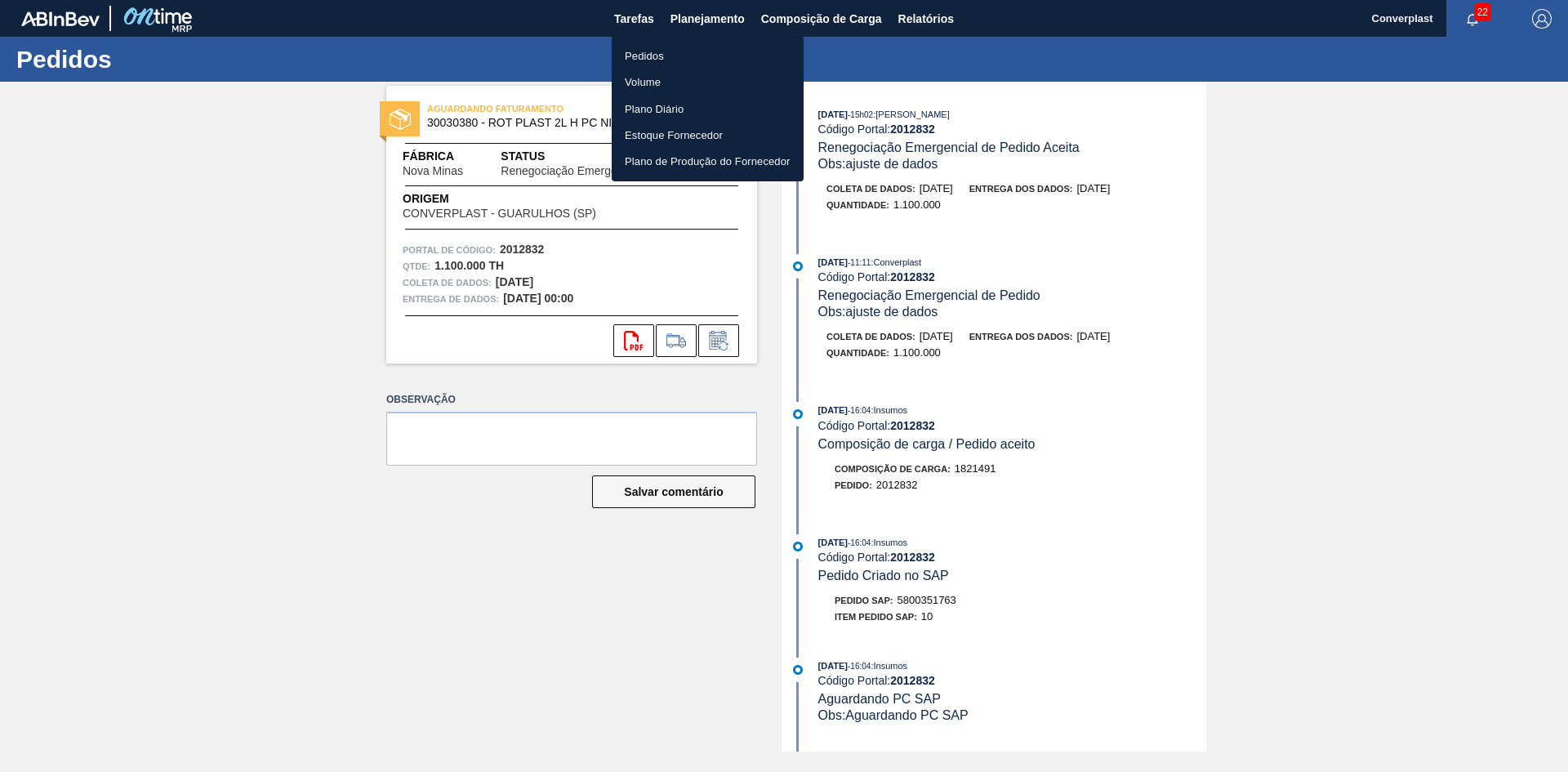
click at [663, 50] on font "Pedidos" at bounding box center [644, 56] width 39 height 12
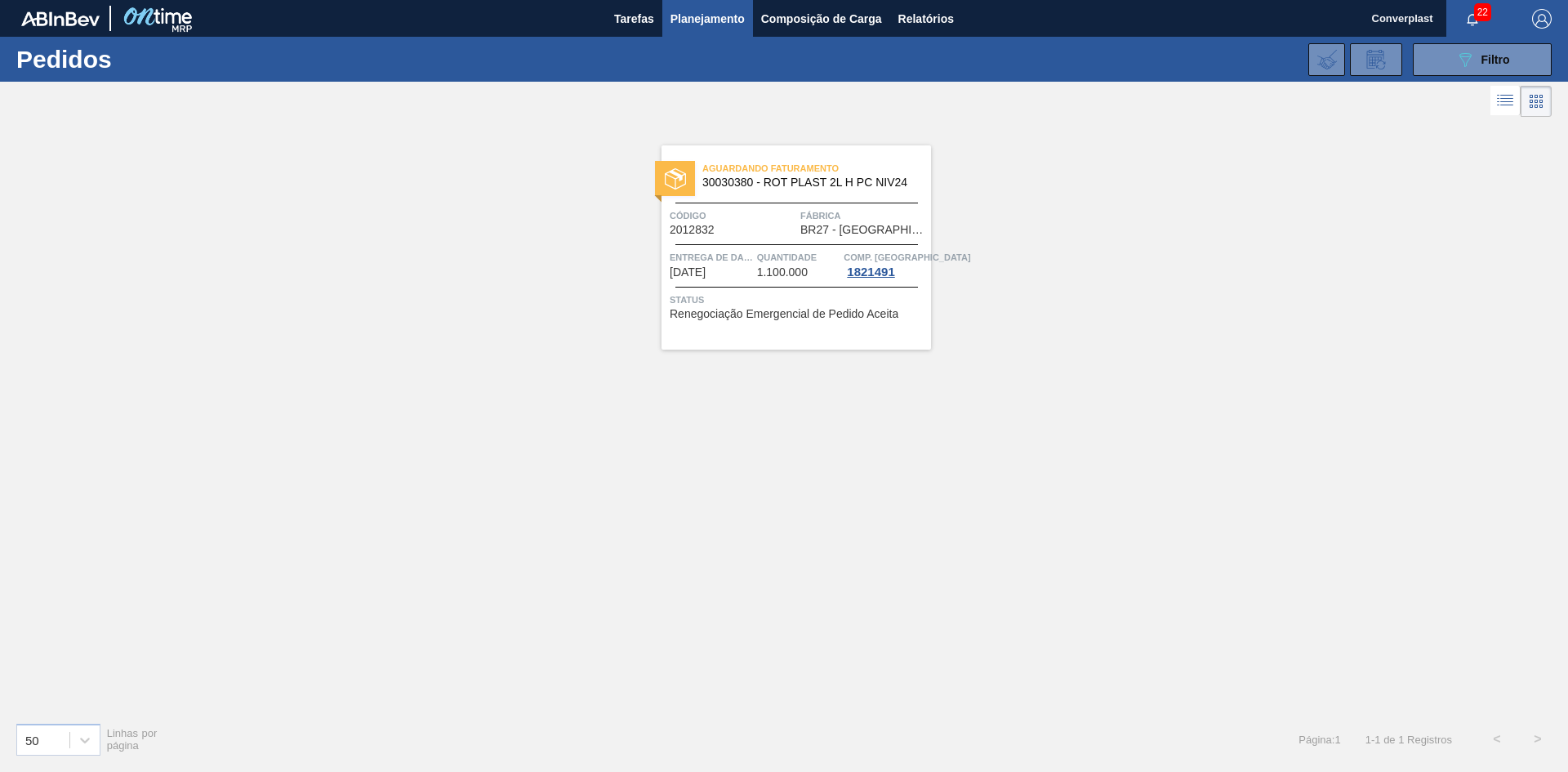
click at [699, 196] on div "Aguardando Faturamento 30030380 - ROT PLAST 2L H PC NIV24 Código 2012832 Fábric…" at bounding box center [796, 248] width 269 height 204
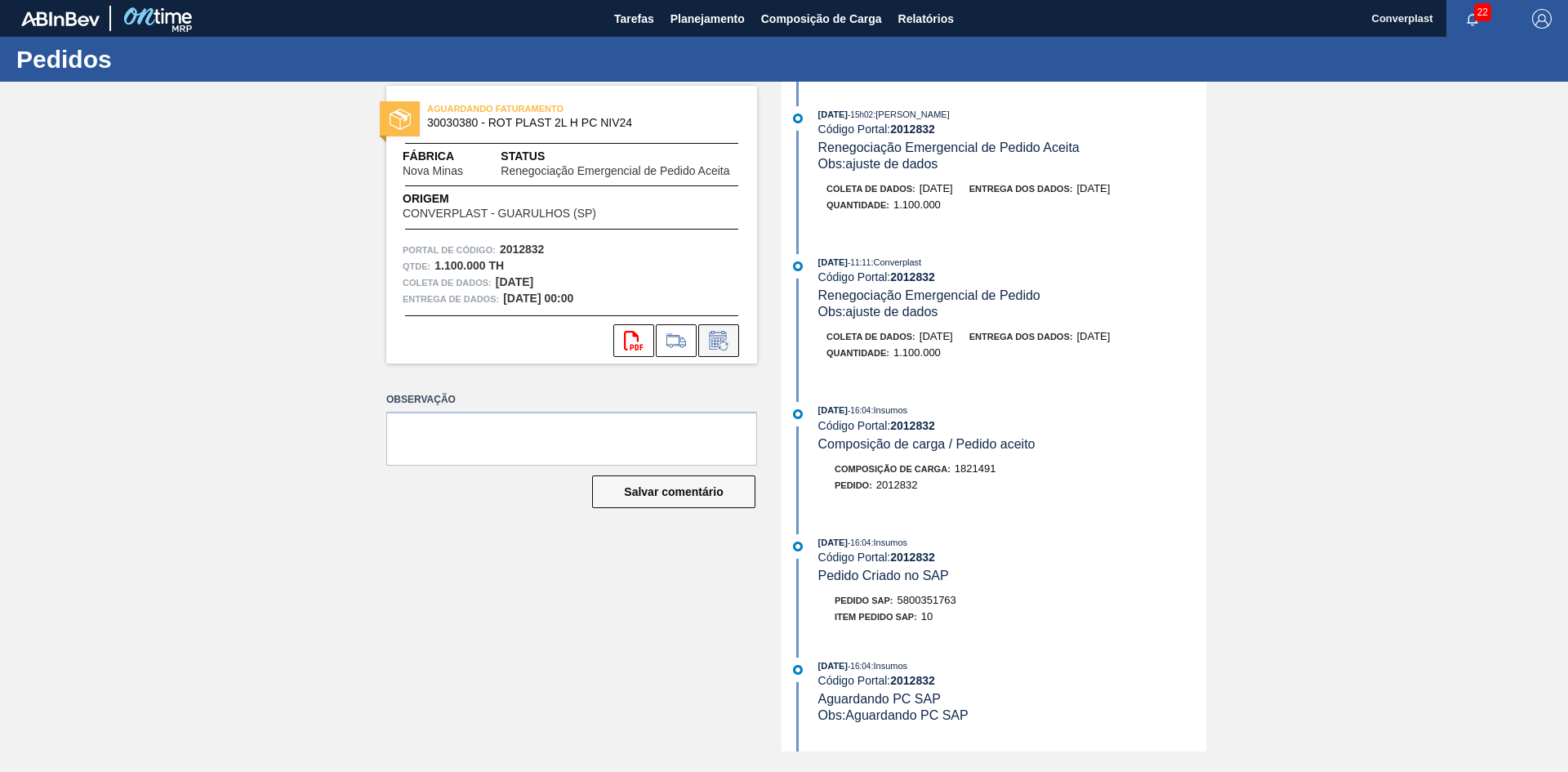
click at [716, 338] on icon at bounding box center [718, 340] width 26 height 20
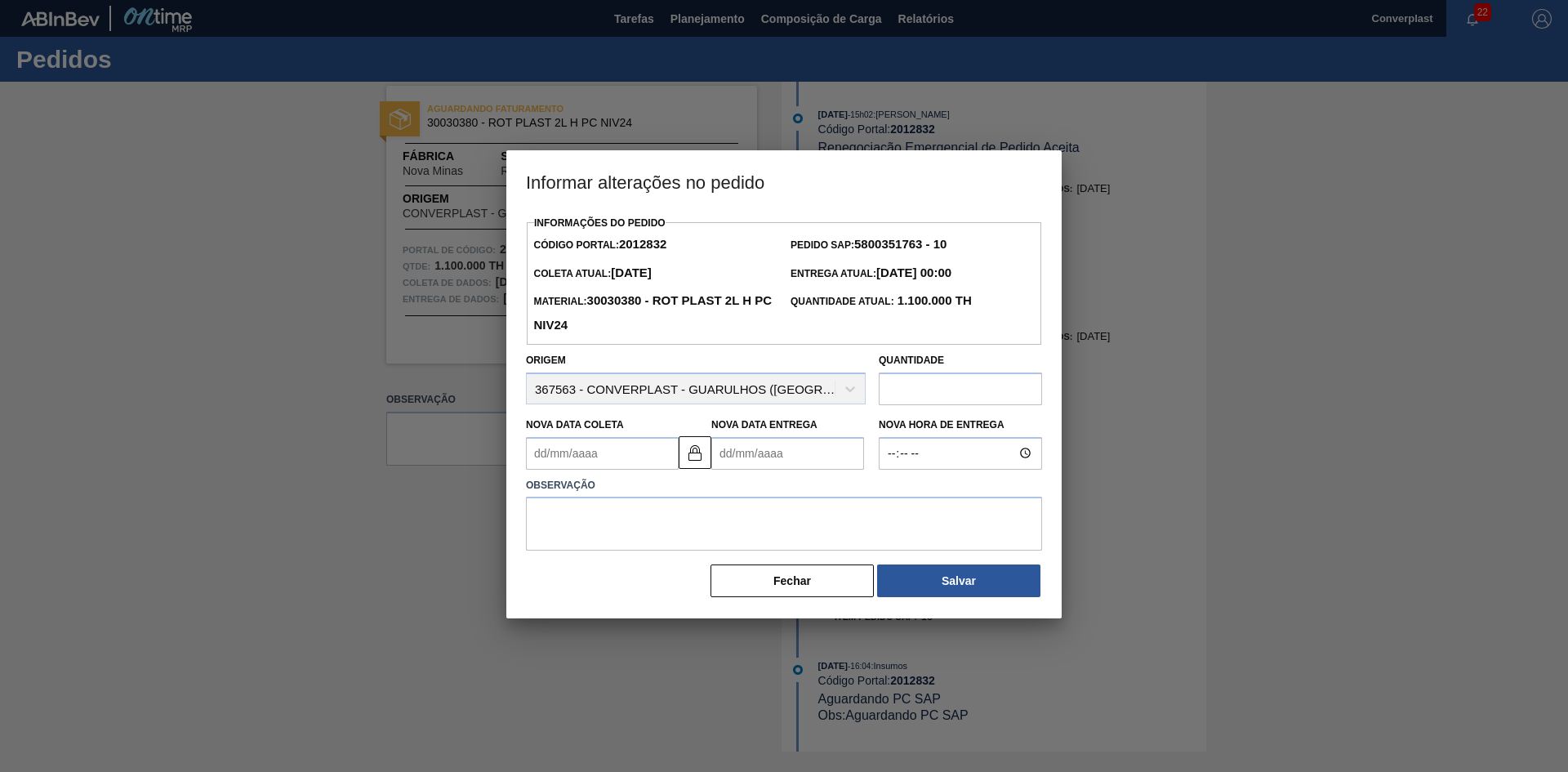
click at [755, 458] on Entrega2012832 "Nova Data Entrega" at bounding box center [787, 454] width 152 height 33
type Coleta2012832 "[DATE]"
type Entrega2012832 "1"
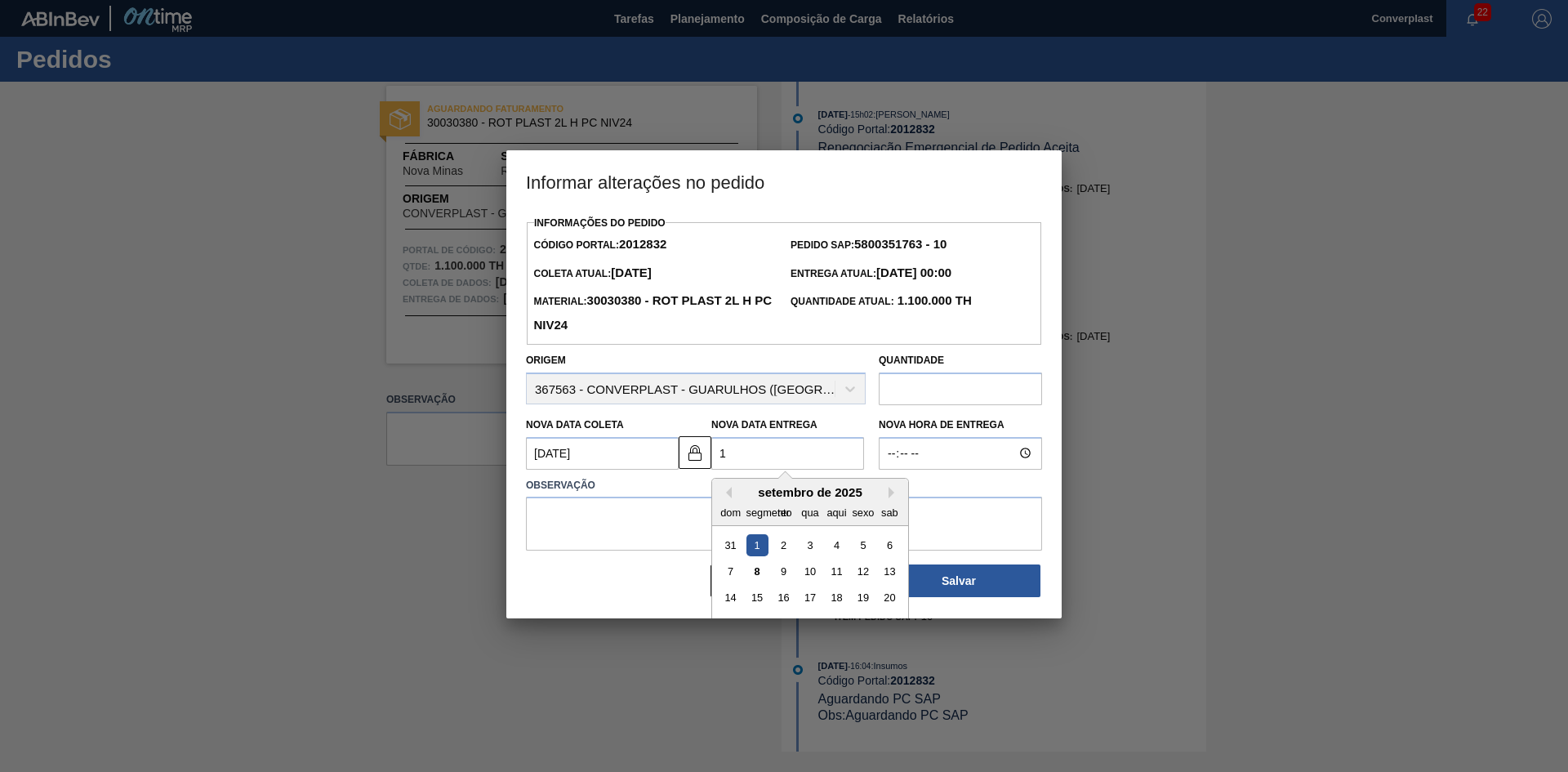
type Coleta2012832 "[DATE]"
type Entrega2012832 "[DATE]"
click at [668, 536] on textarea at bounding box center [784, 524] width 517 height 54
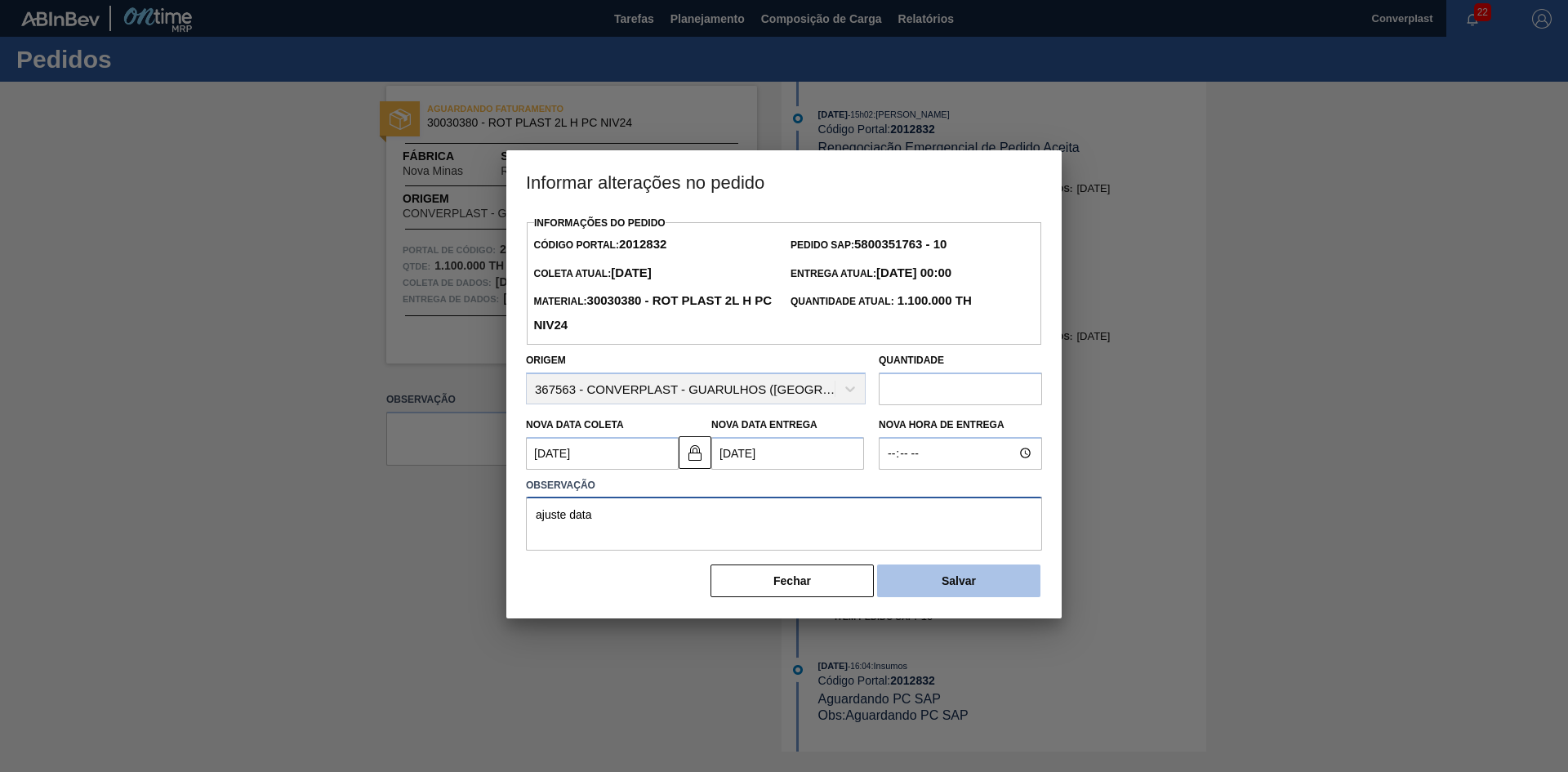
type textarea "ajuste data"
click at [995, 597] on button "Salvar" at bounding box center [959, 581] width 164 height 33
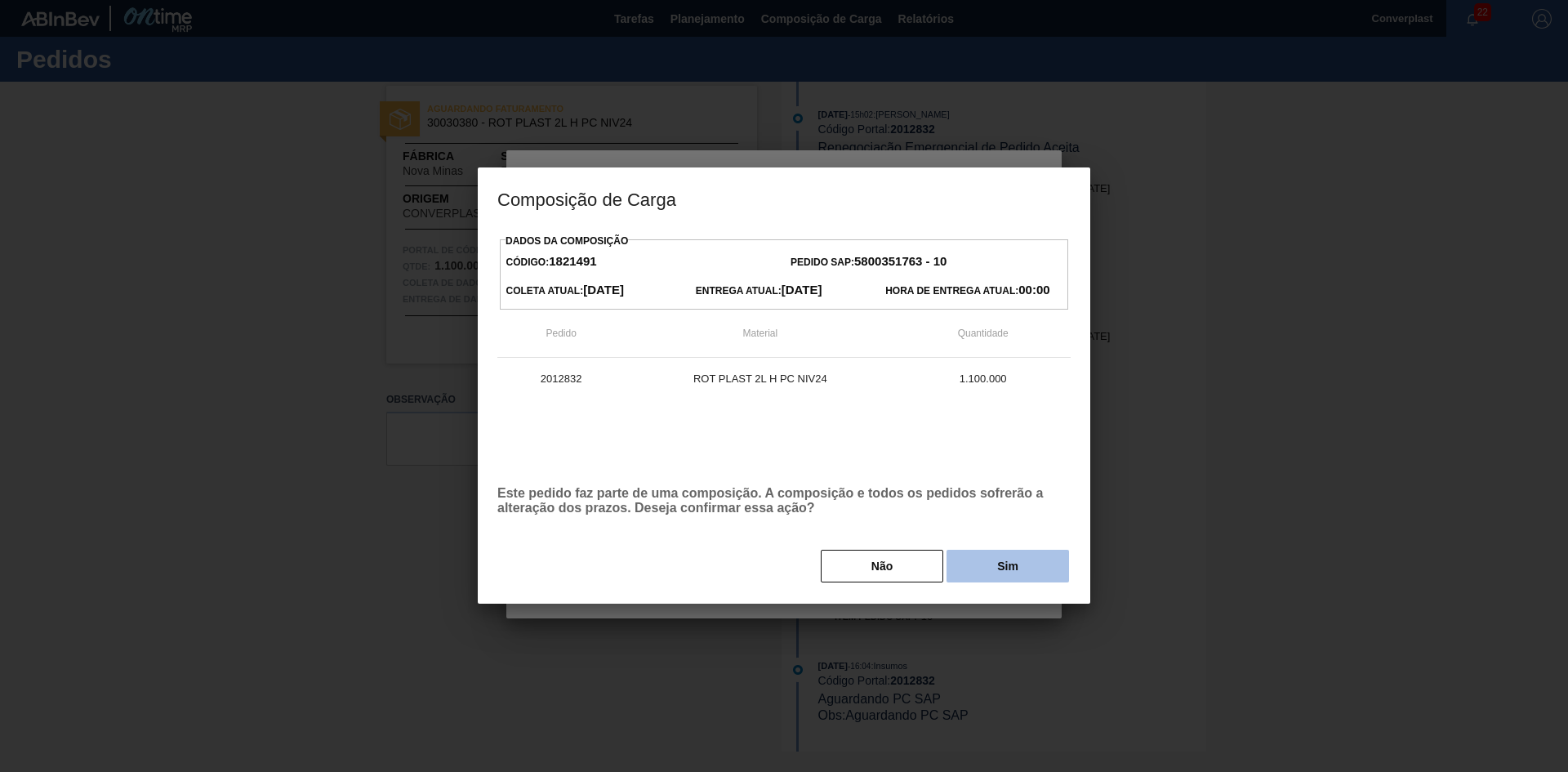
click at [1018, 560] on font "Sim" at bounding box center [1007, 566] width 22 height 13
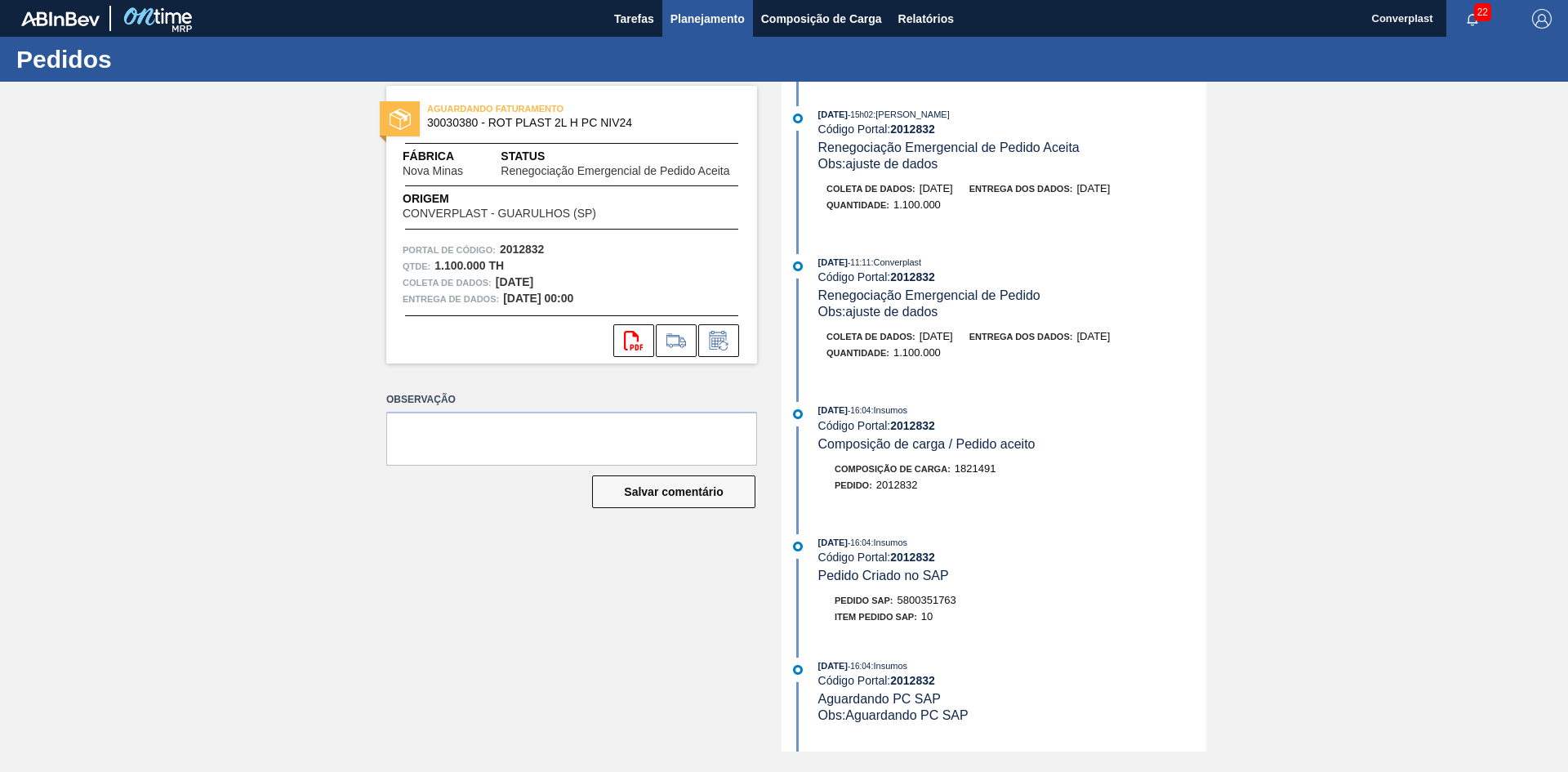
click at [694, 7] on button "Planejamento" at bounding box center [707, 18] width 91 height 36
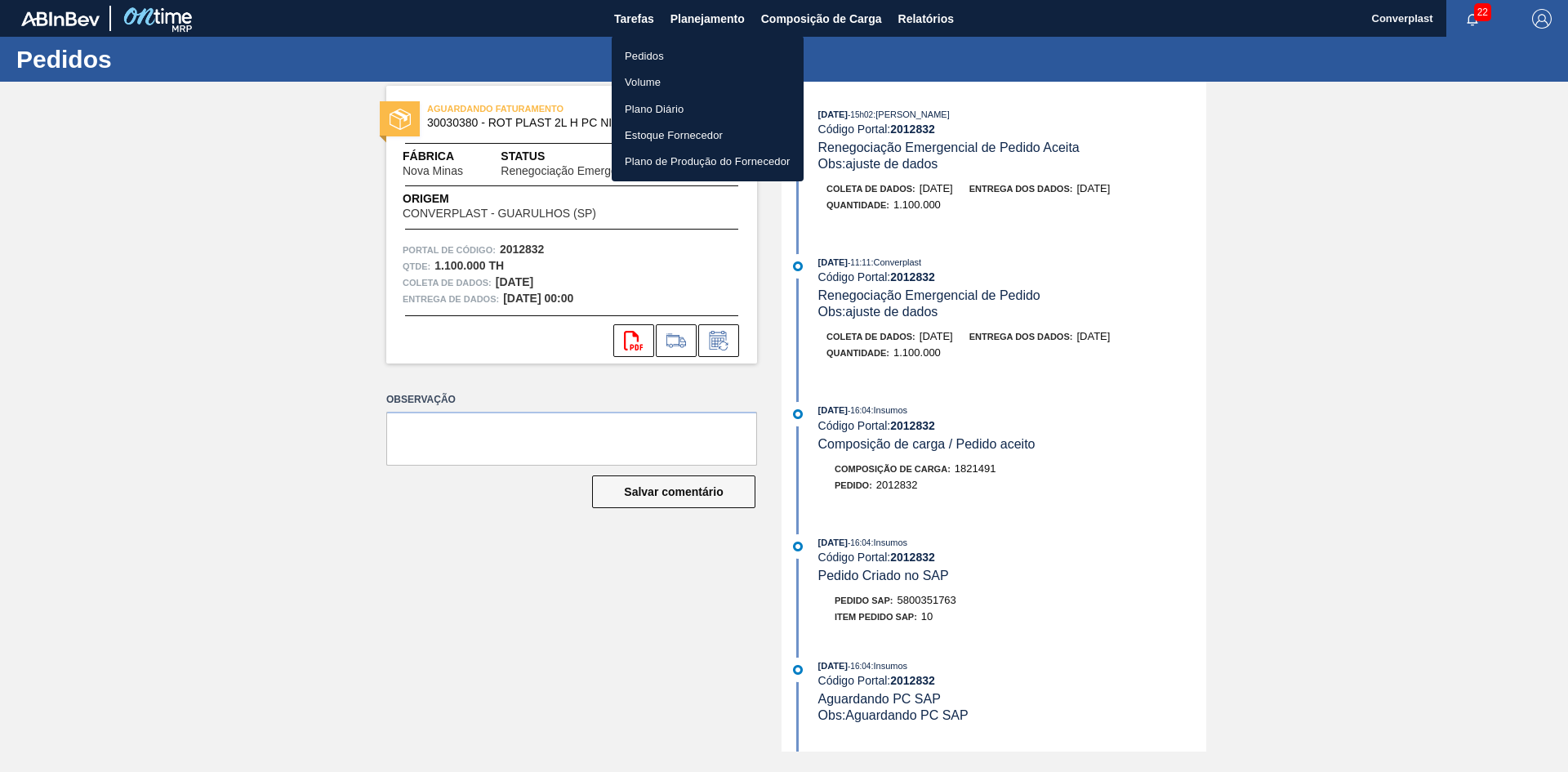
click at [855, 285] on div at bounding box center [784, 386] width 1568 height 772
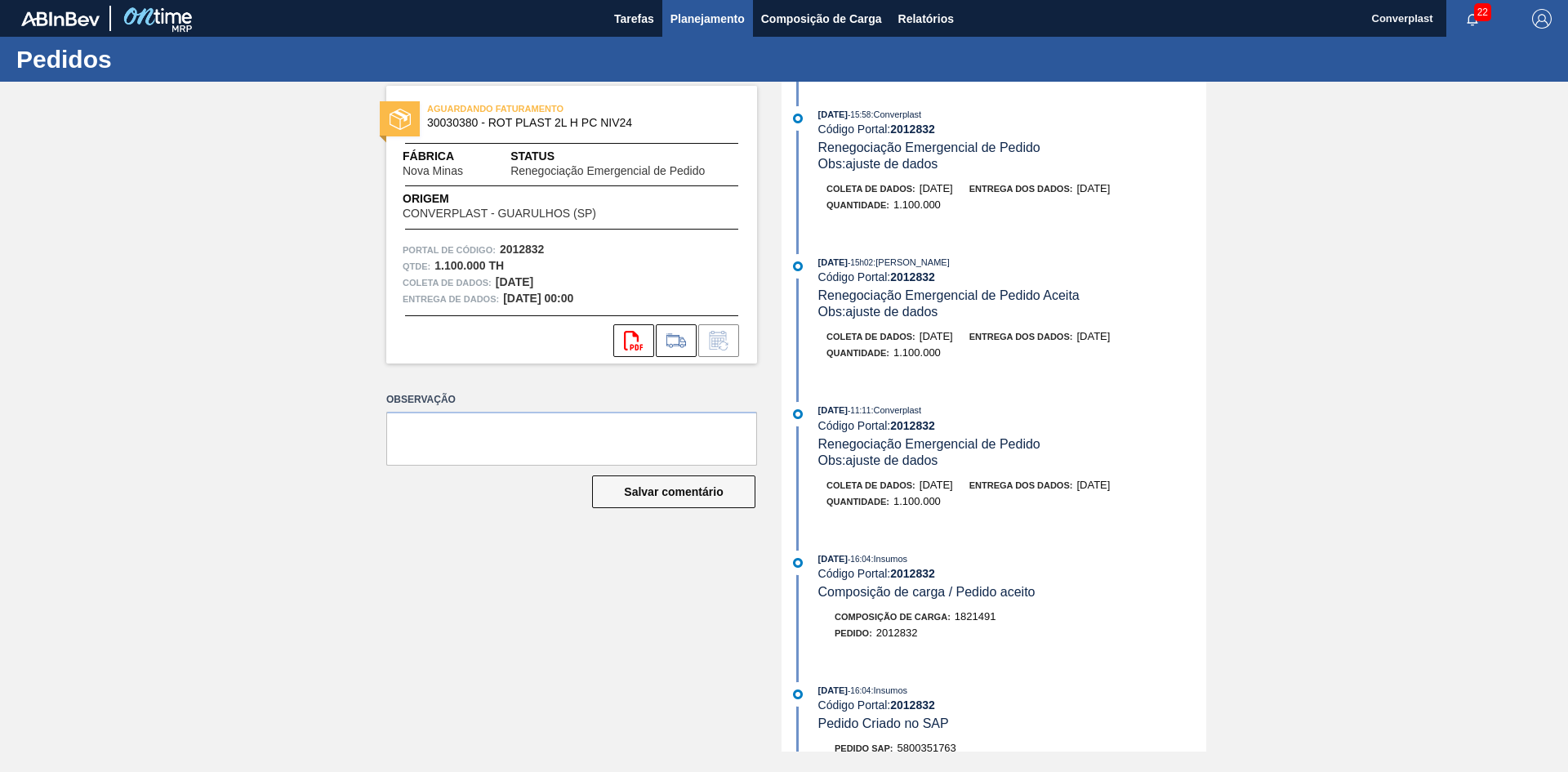
click at [712, 22] on font "Planejamento" at bounding box center [708, 18] width 74 height 13
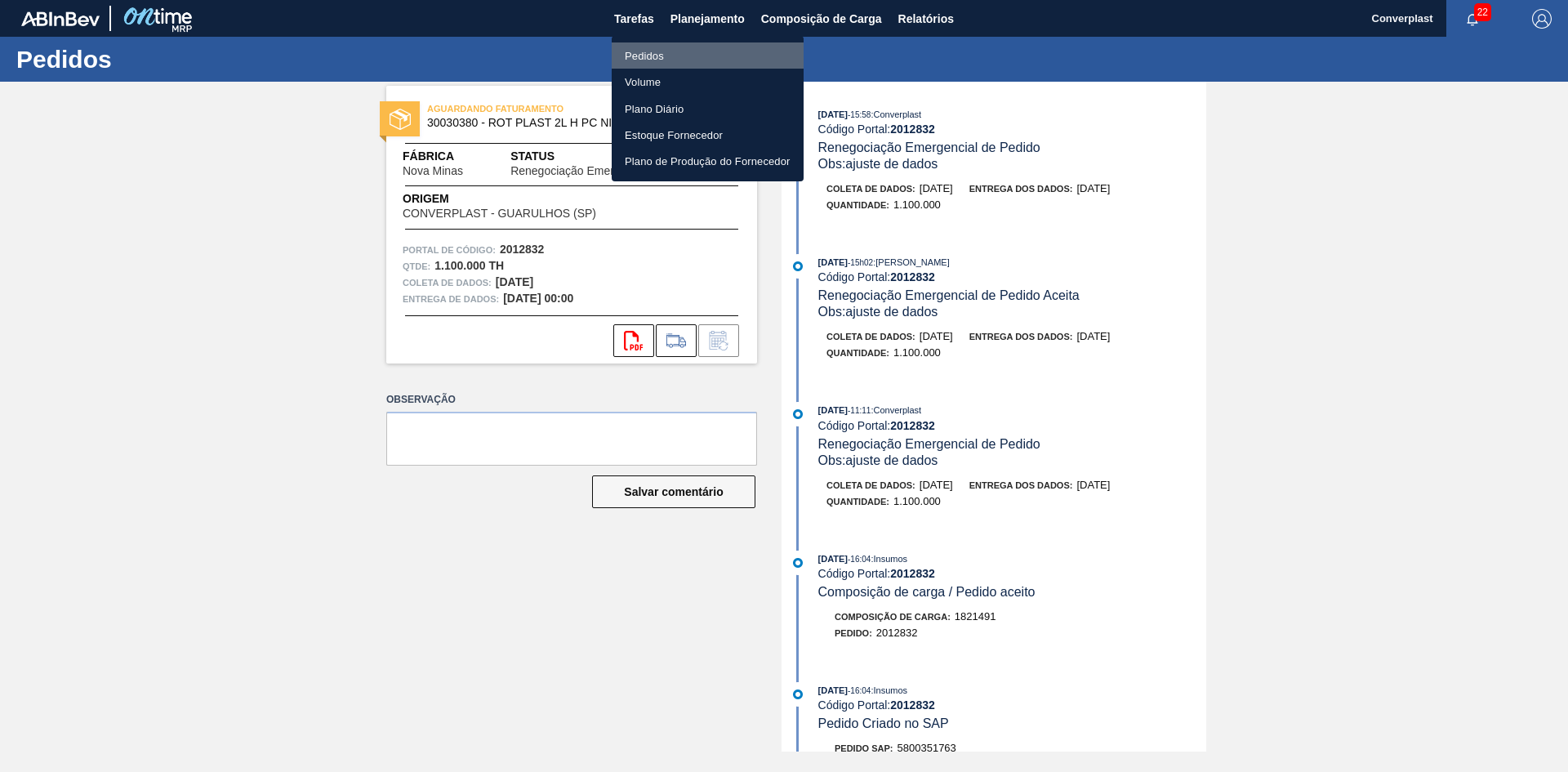
click at [682, 50] on li "Pedidos" at bounding box center [708, 55] width 192 height 26
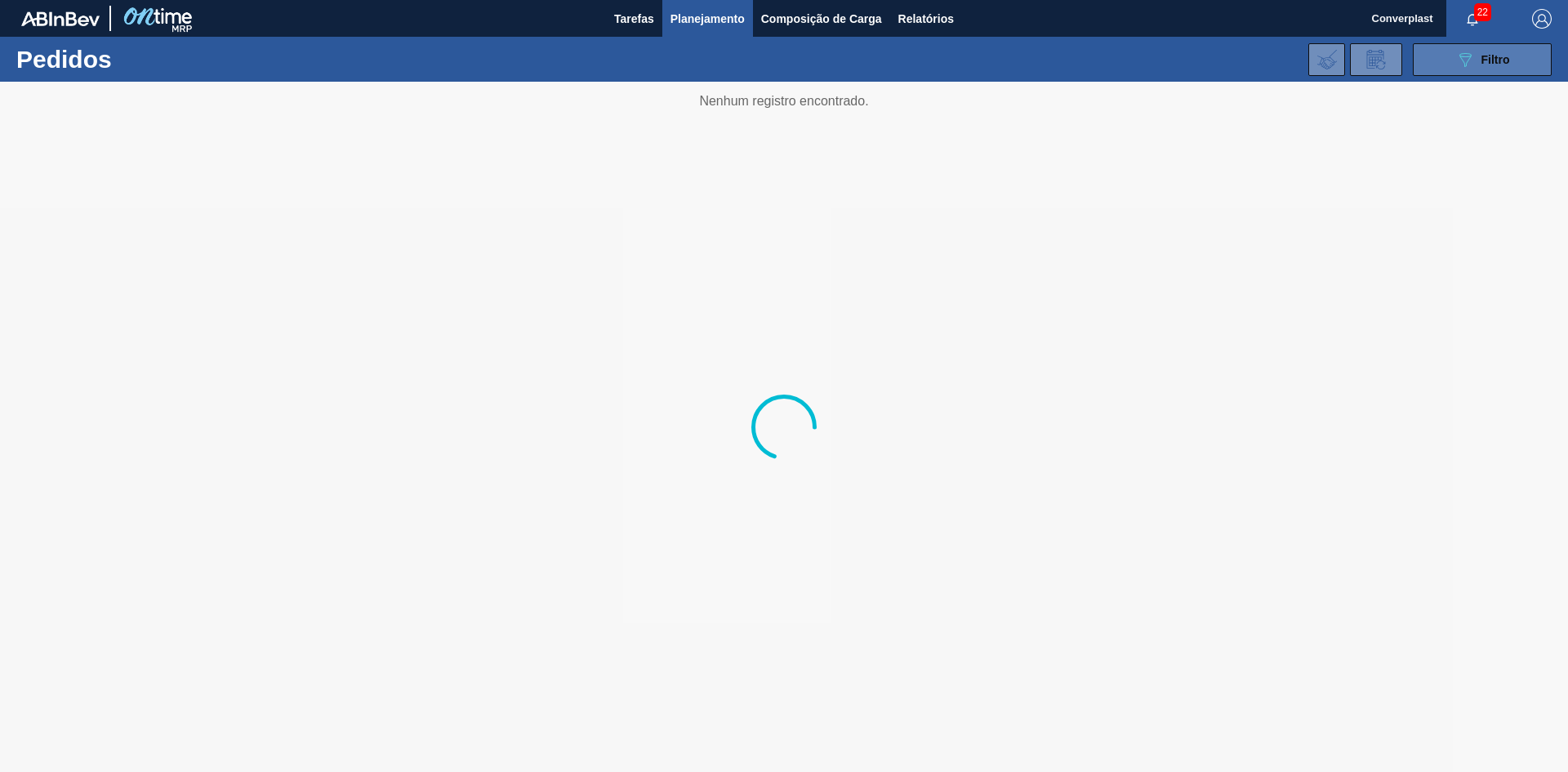
click at [1449, 58] on button "089F7B8B-B2A5-4AFE-B5C0-19BA573D28AC Filtro" at bounding box center [1482, 60] width 138 height 33
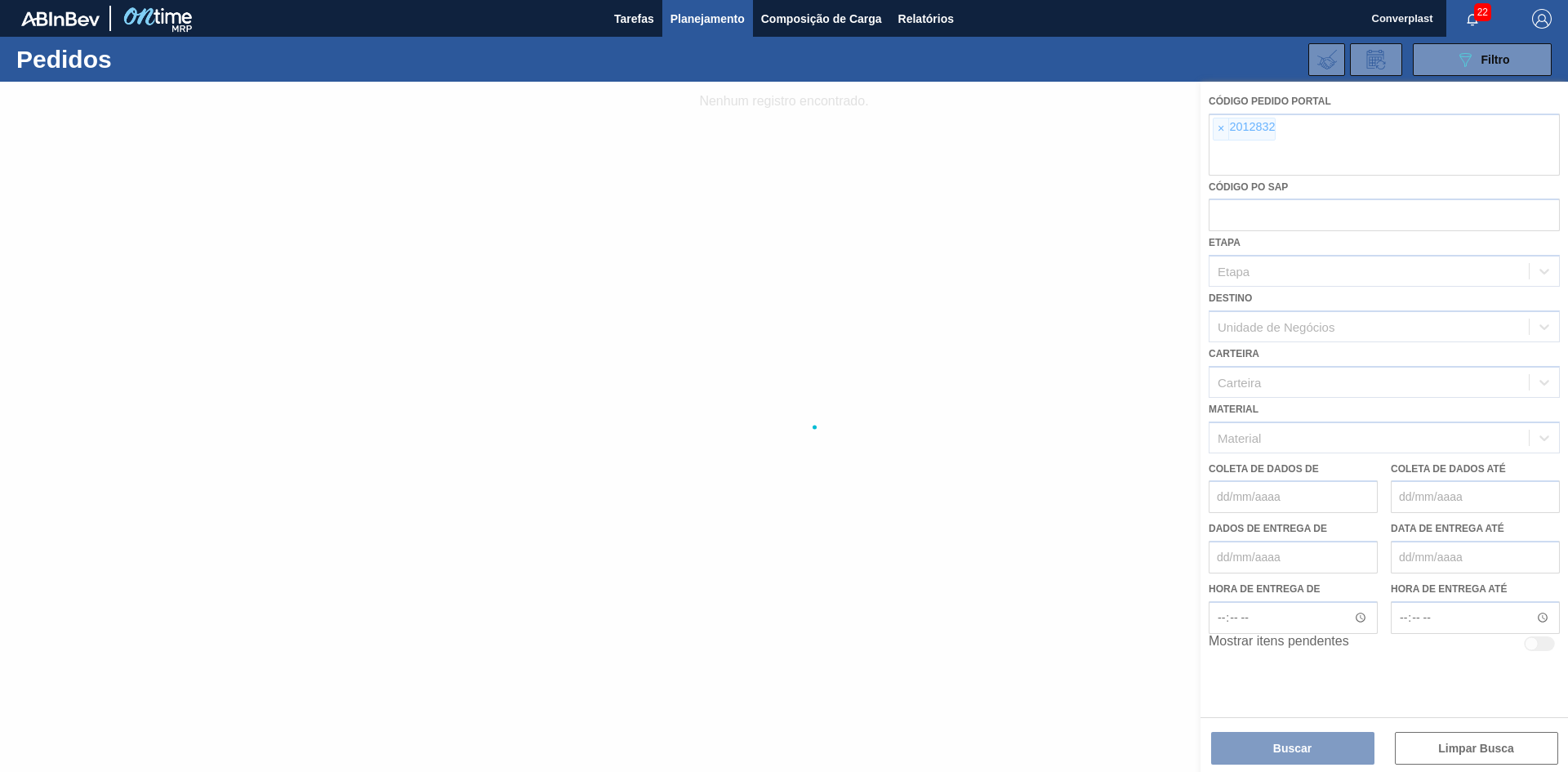
click at [1219, 129] on div at bounding box center [784, 427] width 1568 height 691
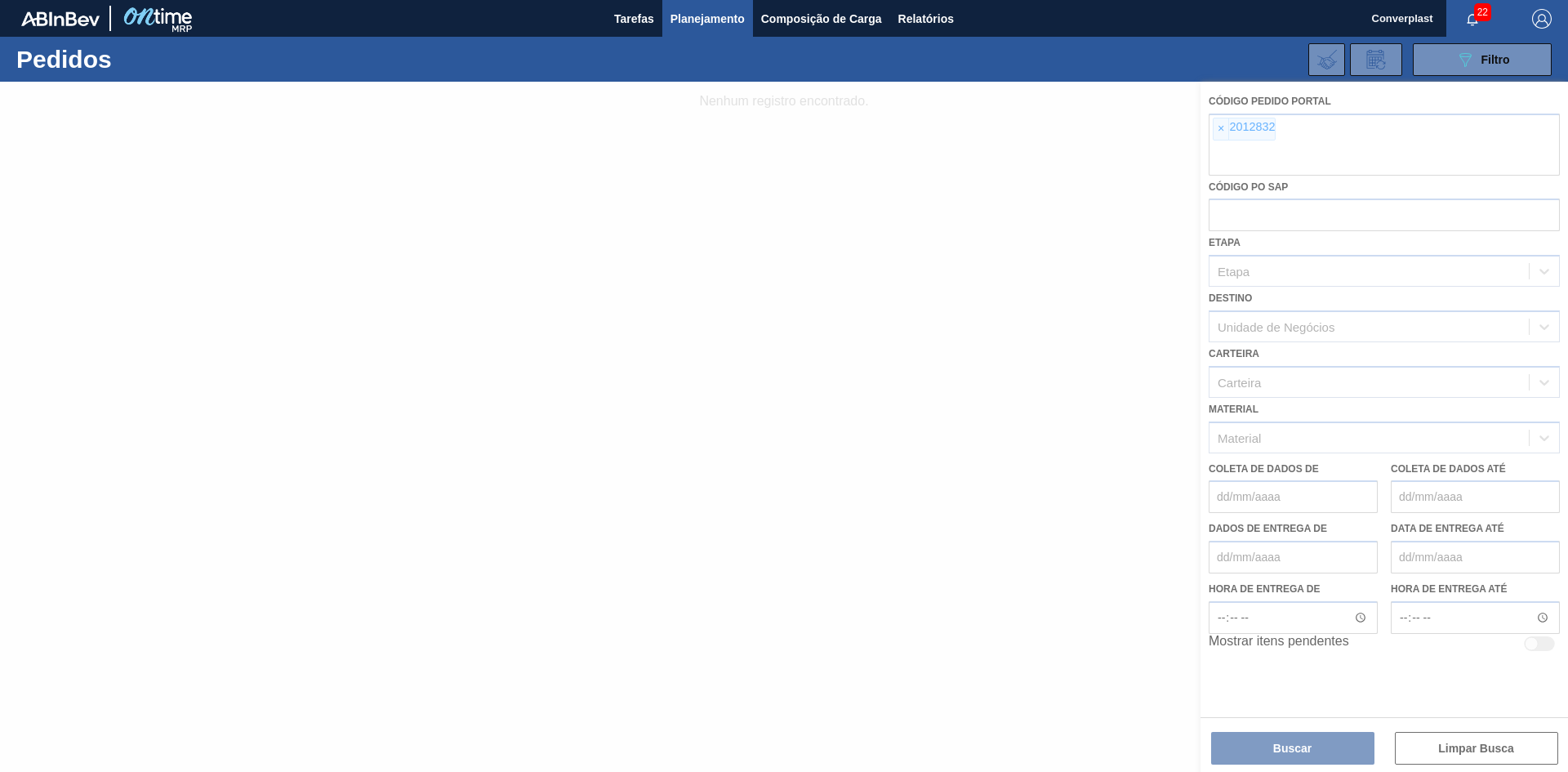
click at [1219, 129] on div at bounding box center [784, 427] width 1568 height 691
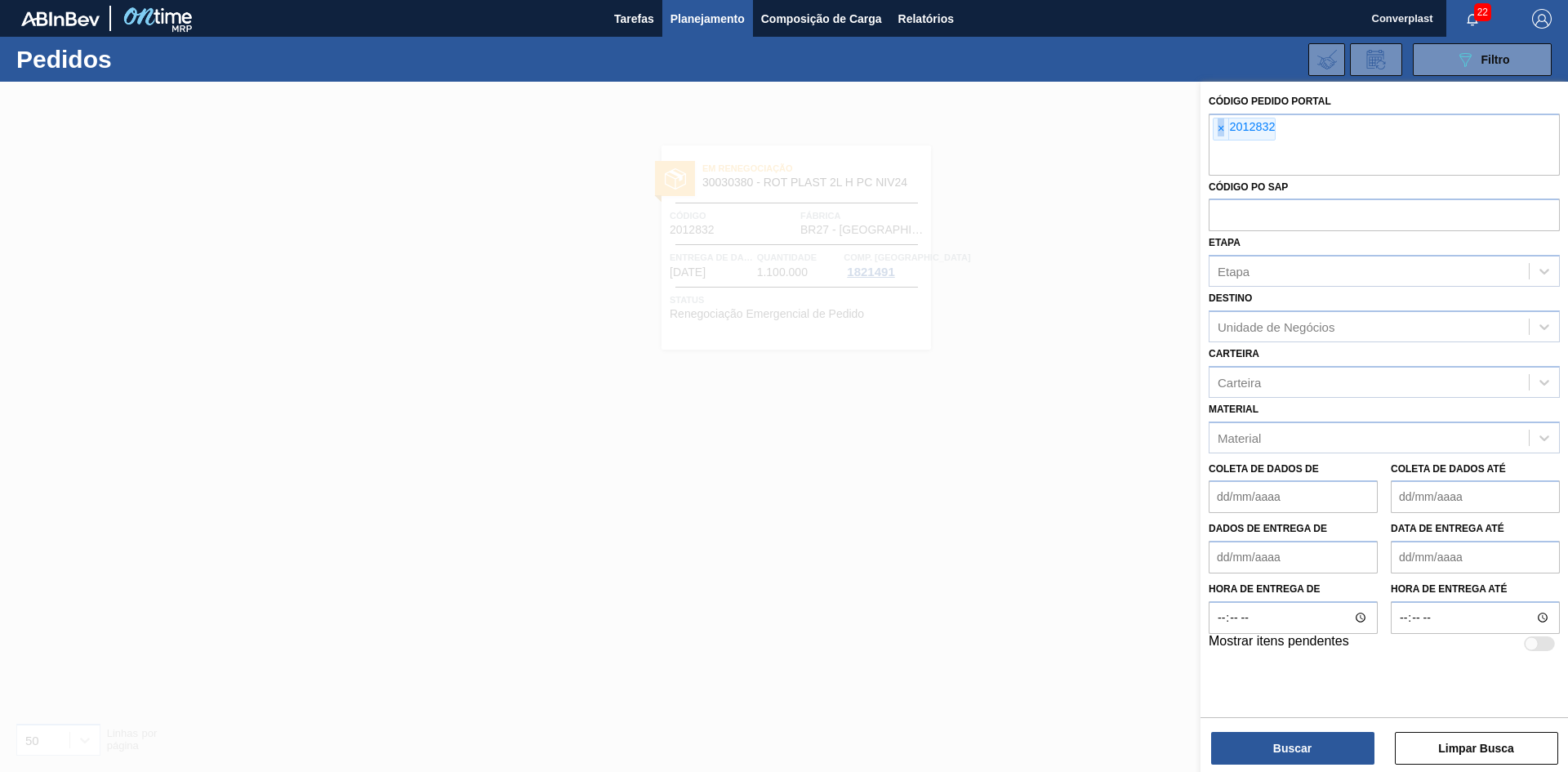
click at [1219, 129] on font "×" at bounding box center [1221, 128] width 7 height 13
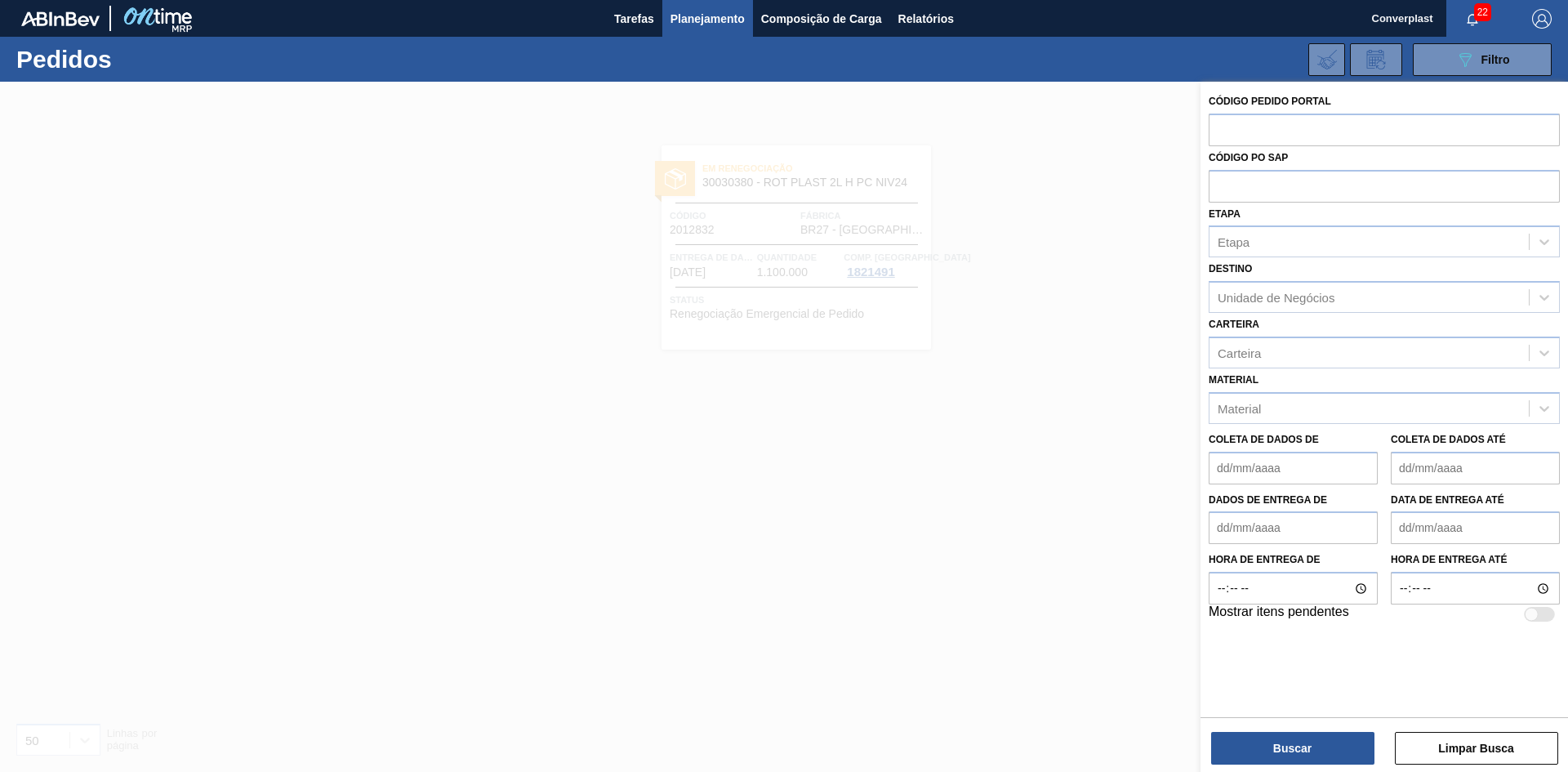
paste input "2015088"
type input "2015088"
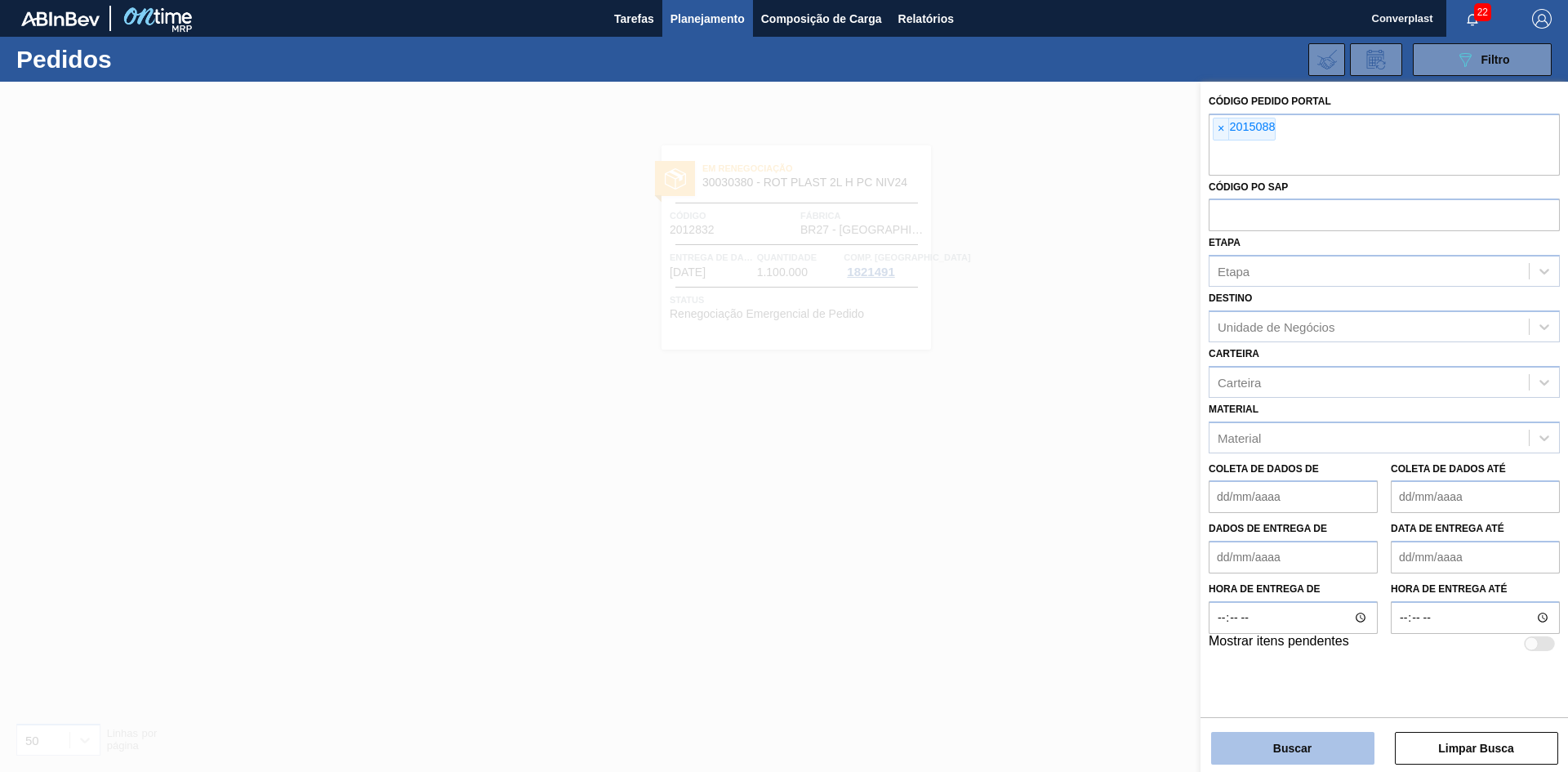
click at [1297, 761] on button "Buscar" at bounding box center [1293, 749] width 164 height 33
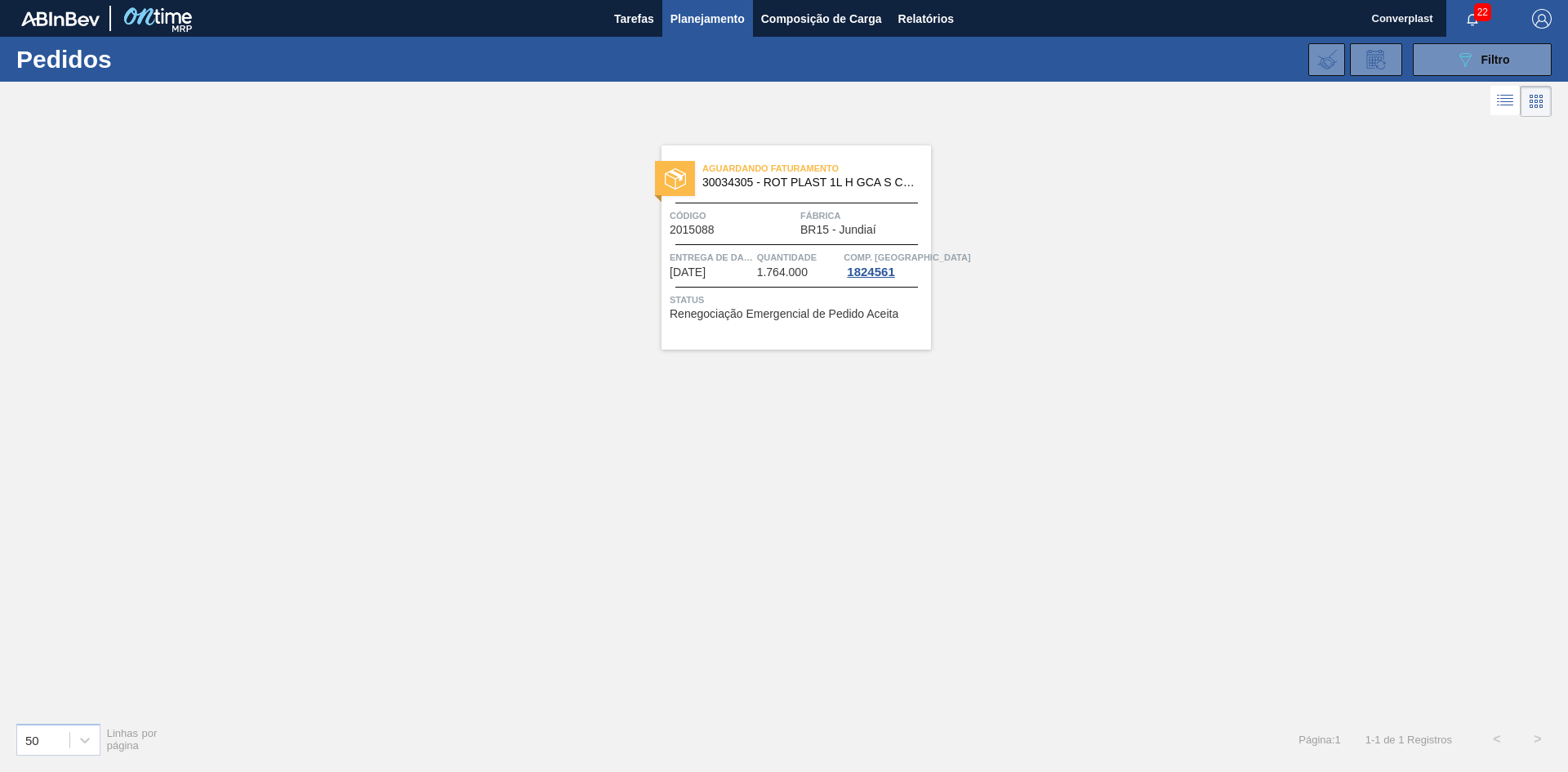
click at [722, 381] on div "Aguardando Faturamento 30034305 - ROT PLAST 1L H GCA S CL NIV25 Código 2015088 …" at bounding box center [784, 415] width 1568 height 589
click at [724, 226] on div "Código 2015088" at bounding box center [733, 222] width 126 height 29
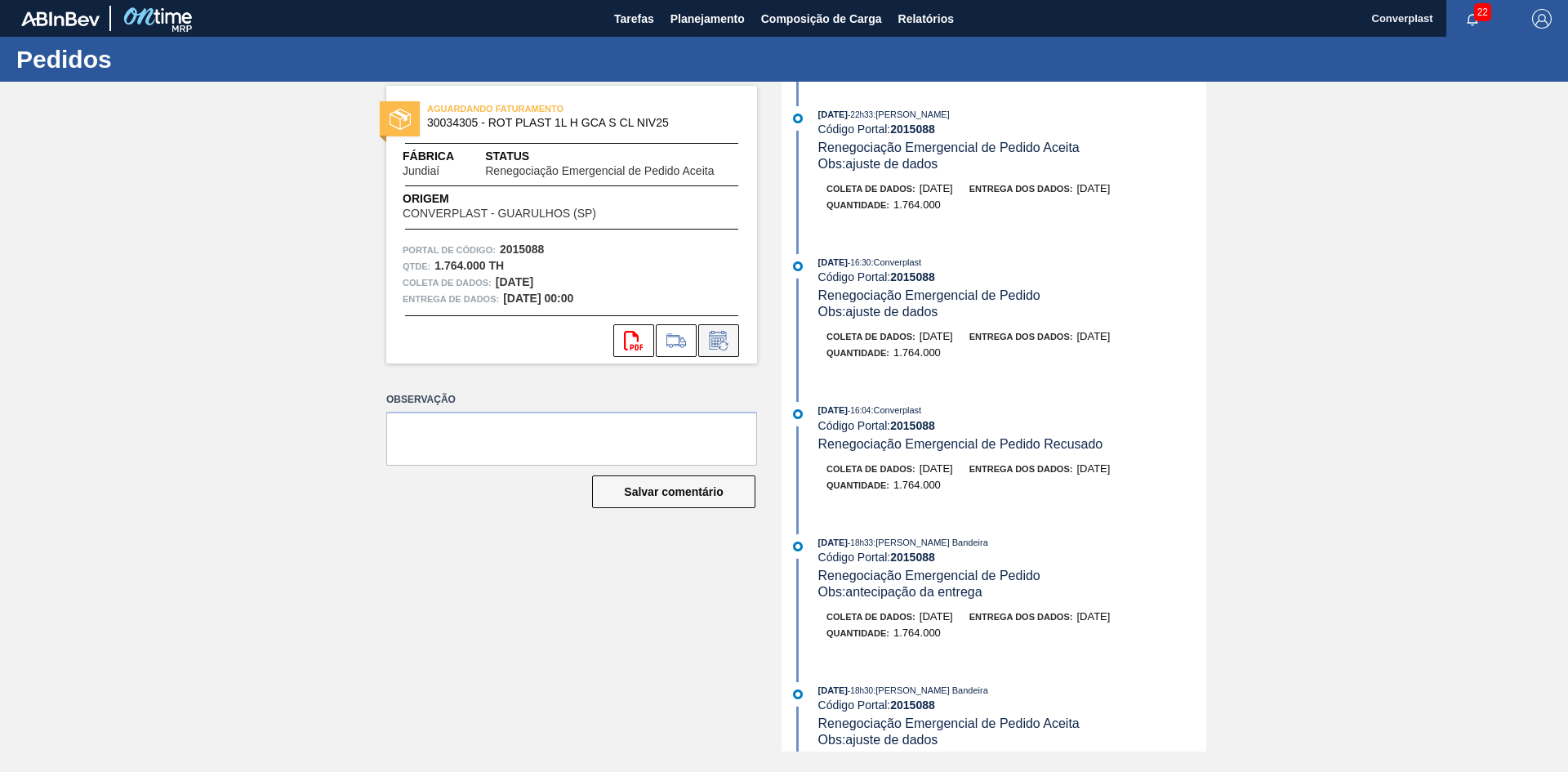
click at [708, 349] on icon at bounding box center [718, 340] width 26 height 20
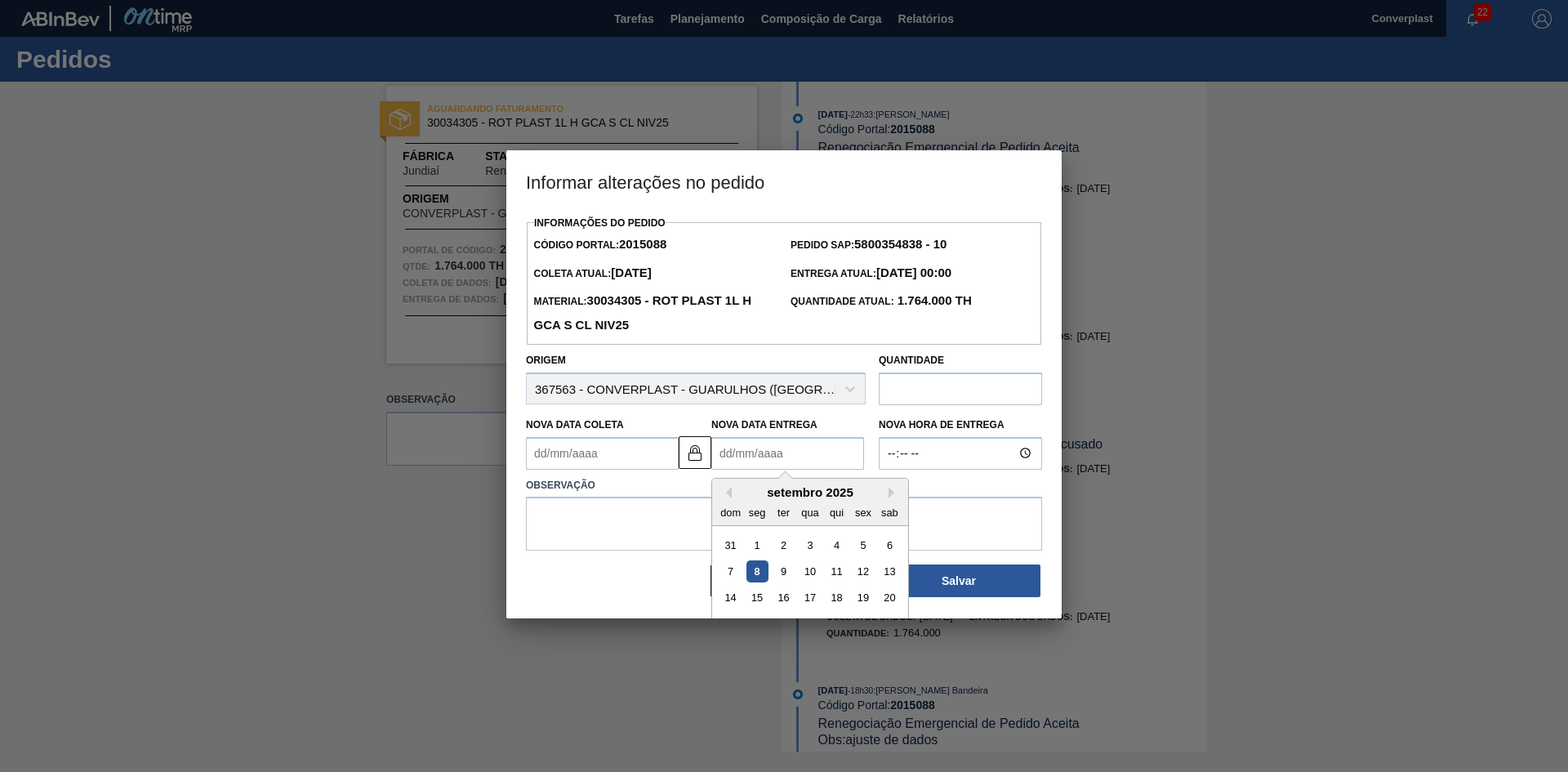
click at [731, 460] on Entrega2015088 "Nova Data Entrega" at bounding box center [787, 454] width 152 height 33
type Coleta2015088 "[DATE]"
type Entrega2015088 "1"
type Coleta2015088 "[DATE]"
click at [761, 604] on font "15" at bounding box center [756, 597] width 11 height 12
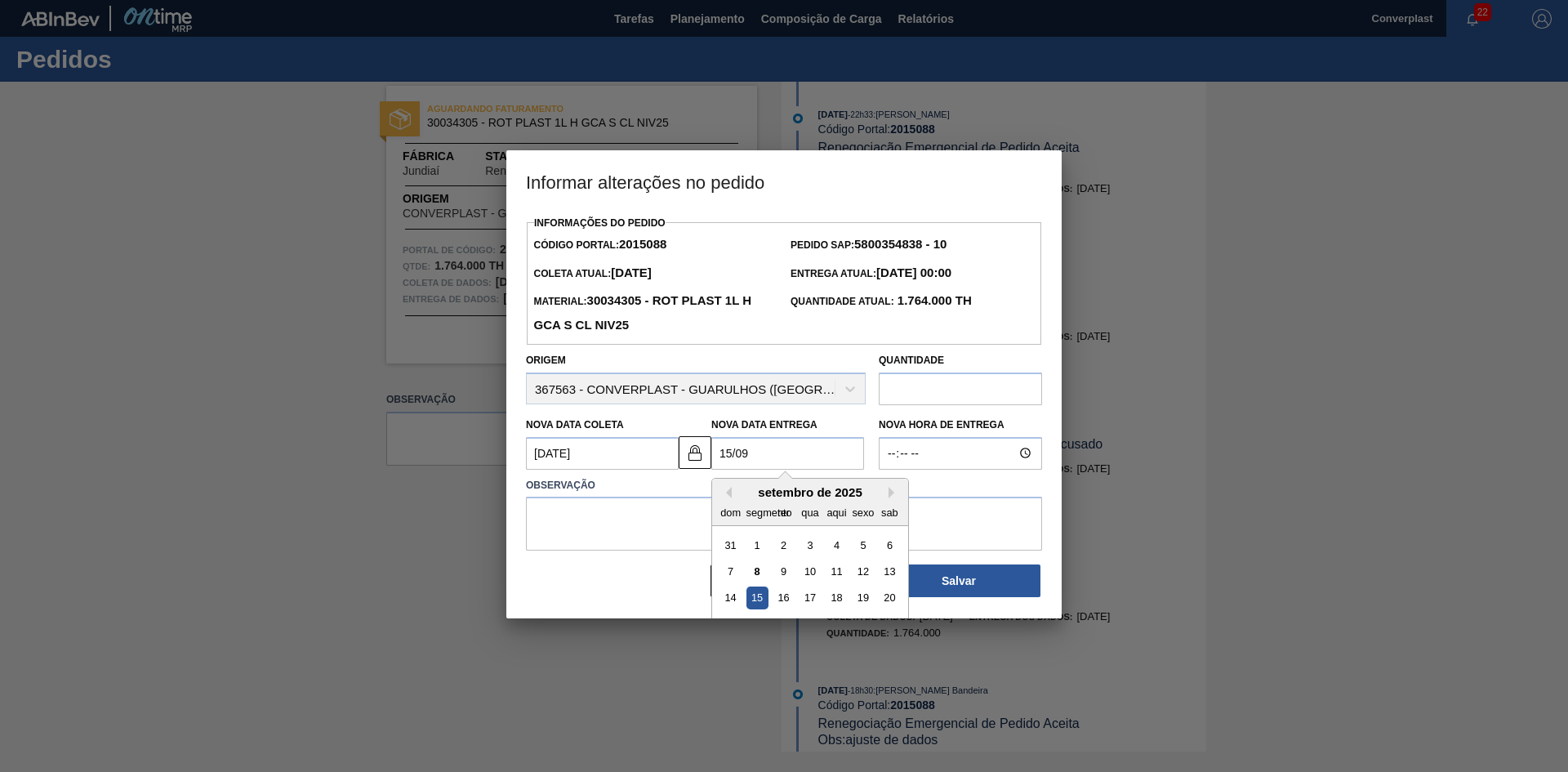
type Entrega2015088 "[DATE]"
click at [625, 513] on textarea at bounding box center [784, 524] width 517 height 54
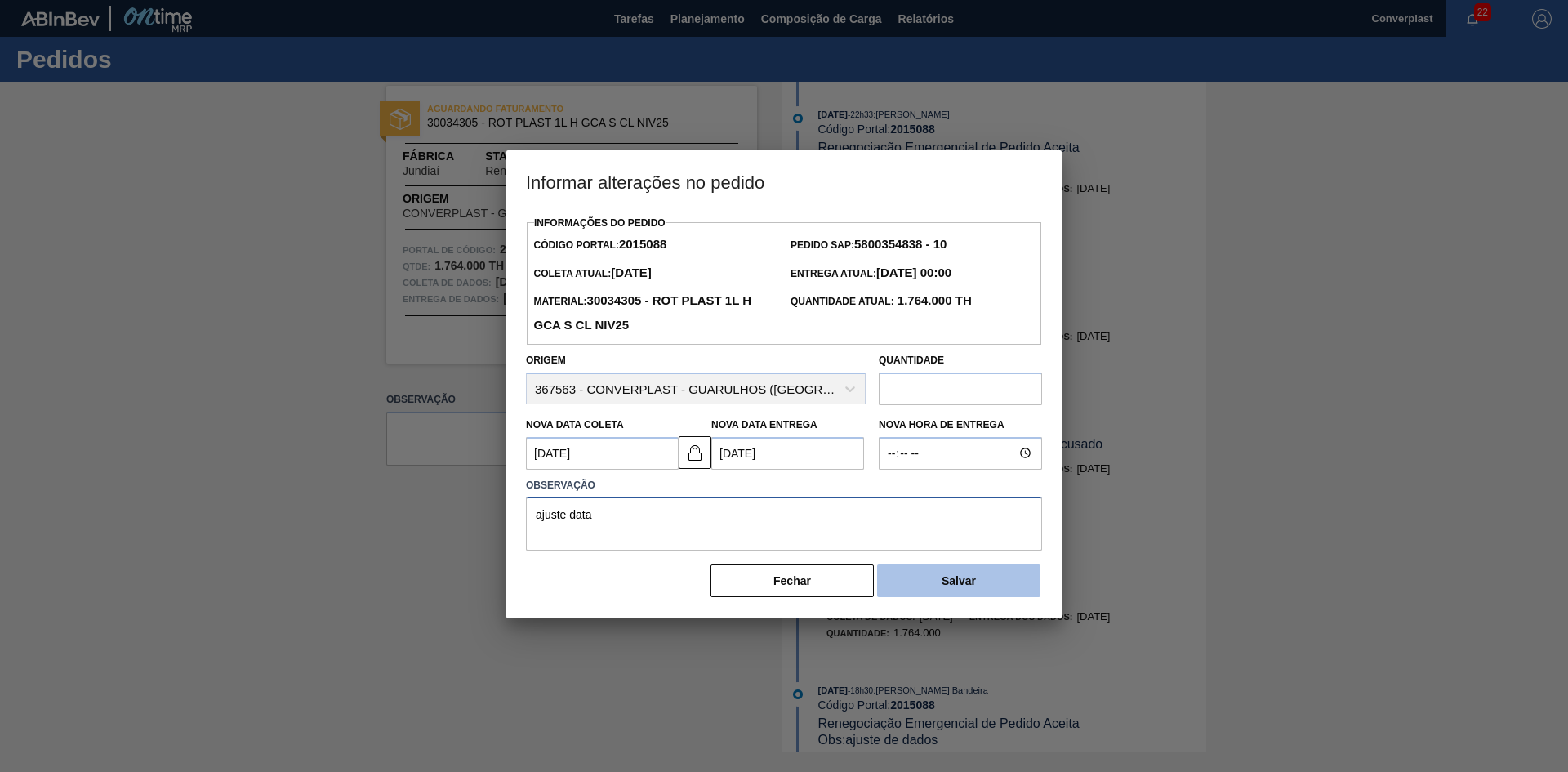
type textarea "ajuste data"
click at [938, 591] on button "Salvar" at bounding box center [959, 581] width 164 height 33
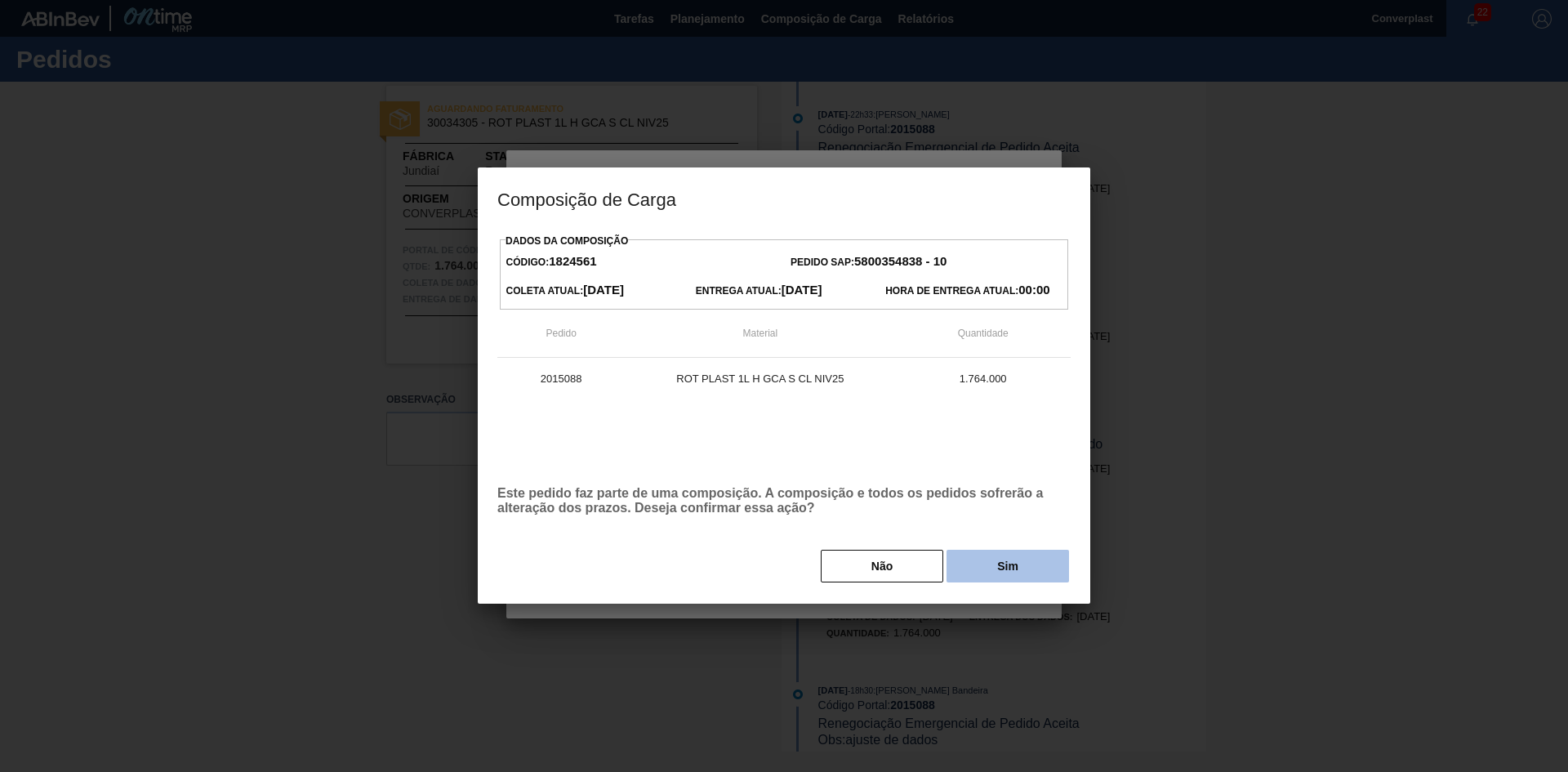
click at [1009, 560] on button "Sim" at bounding box center [1008, 566] width 123 height 33
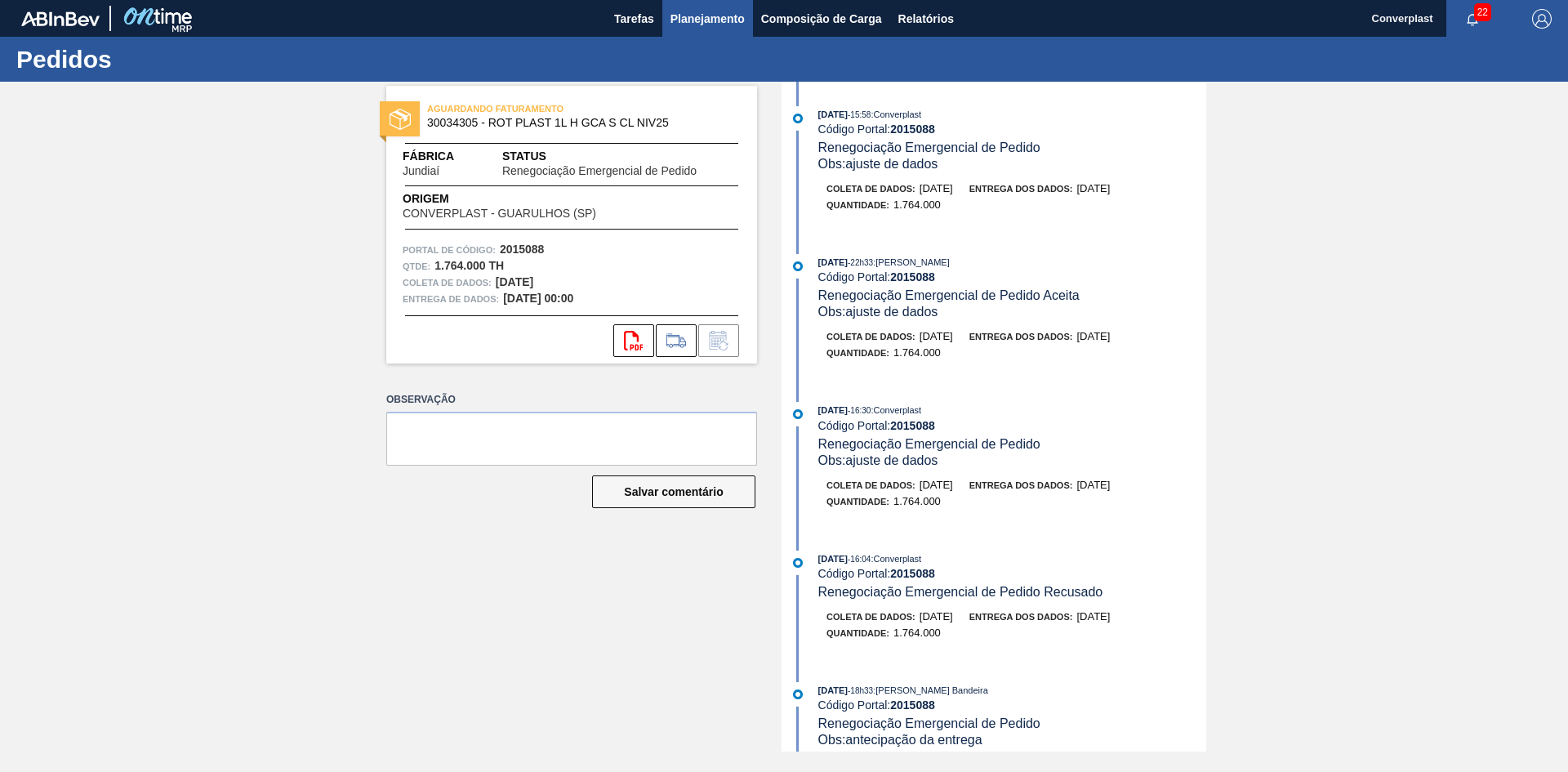
click at [716, 10] on font "Planejamento" at bounding box center [708, 18] width 74 height 20
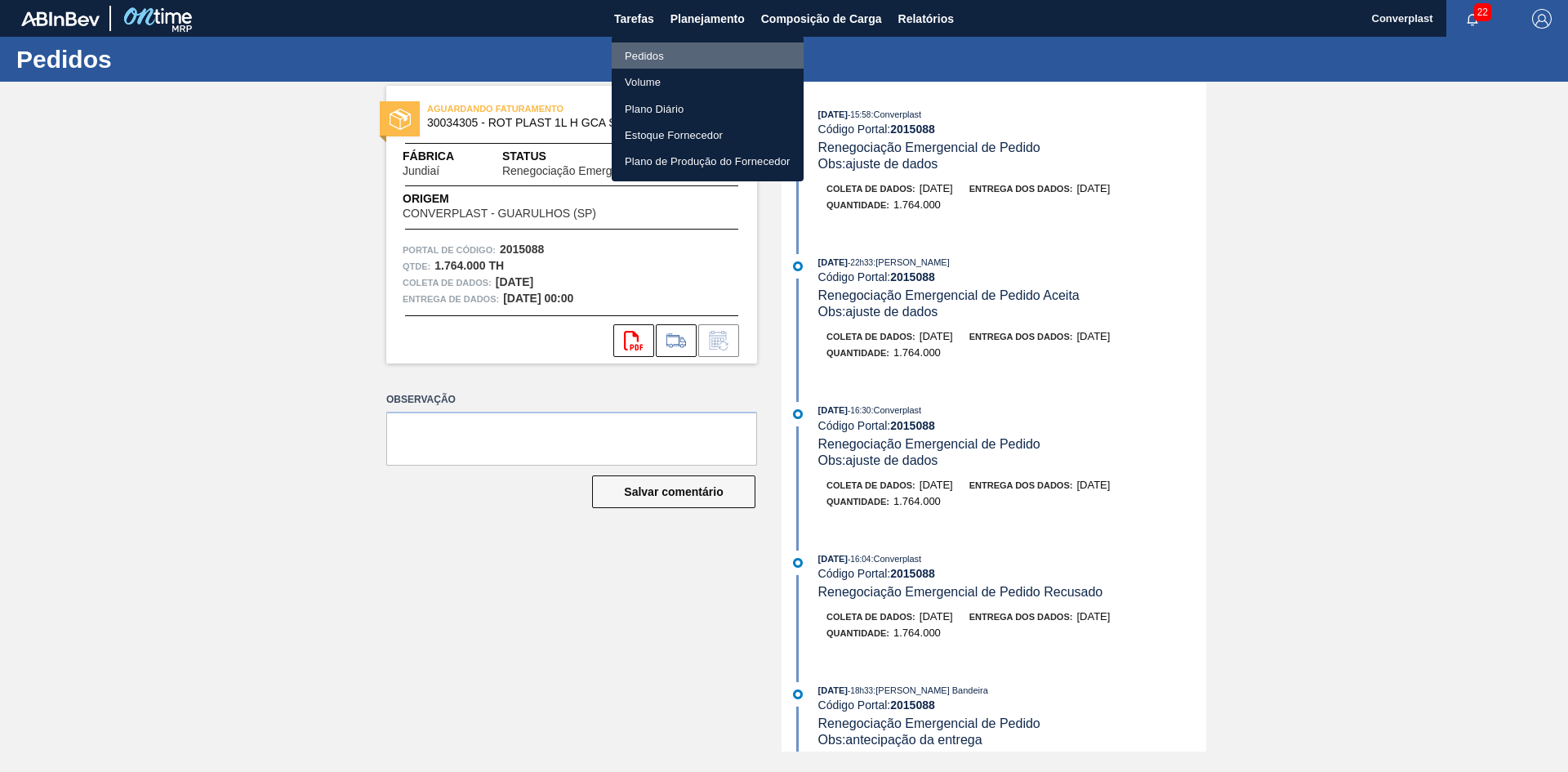
click at [647, 45] on li "Pedidos" at bounding box center [708, 55] width 192 height 26
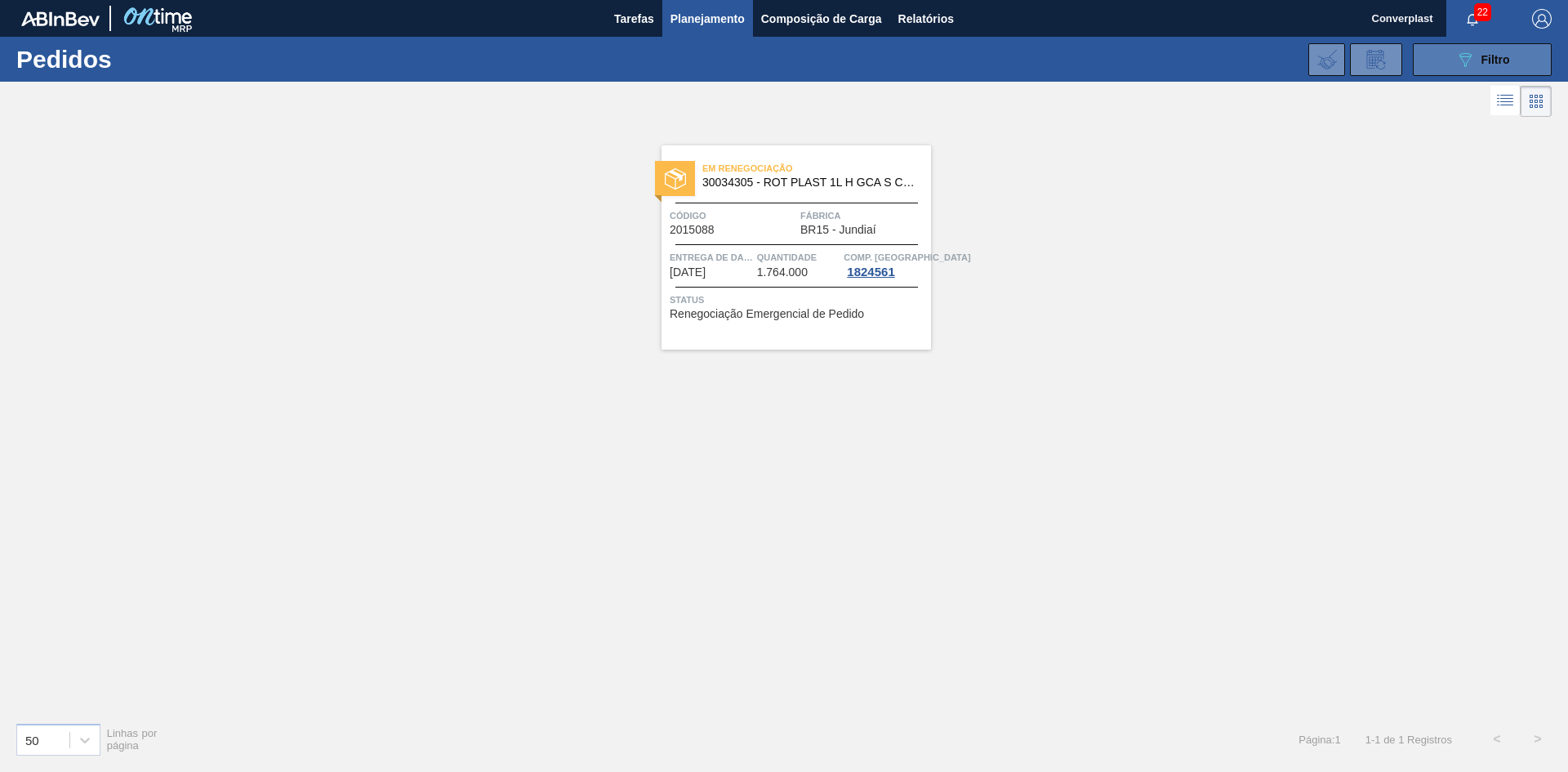
click at [1484, 58] on font "Filtro" at bounding box center [1495, 59] width 29 height 13
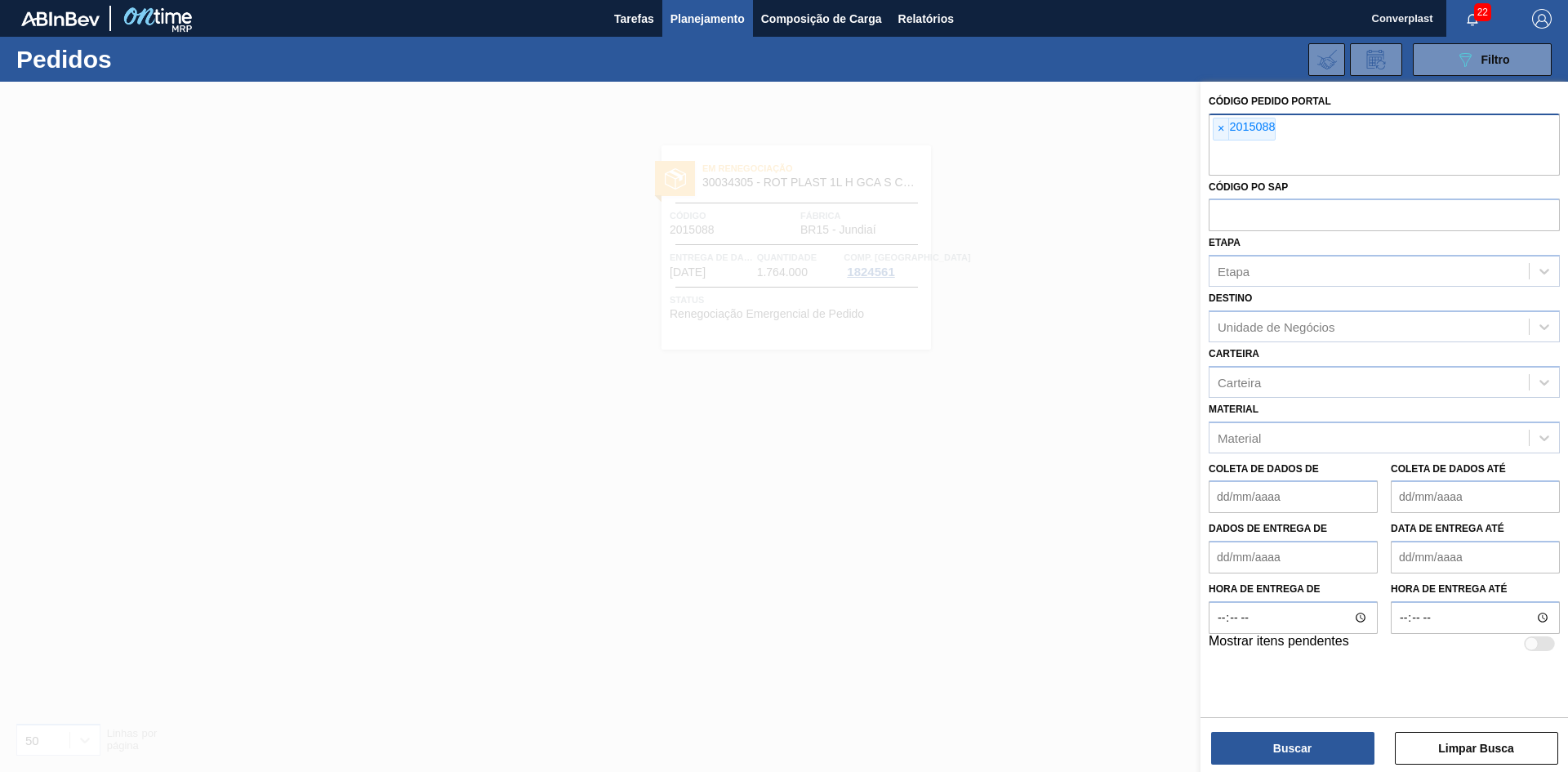
click at [1211, 131] on div "× 2015088" at bounding box center [1385, 145] width 351 height 62
click at [1229, 129] on span "×" at bounding box center [1222, 129] width 16 height 22
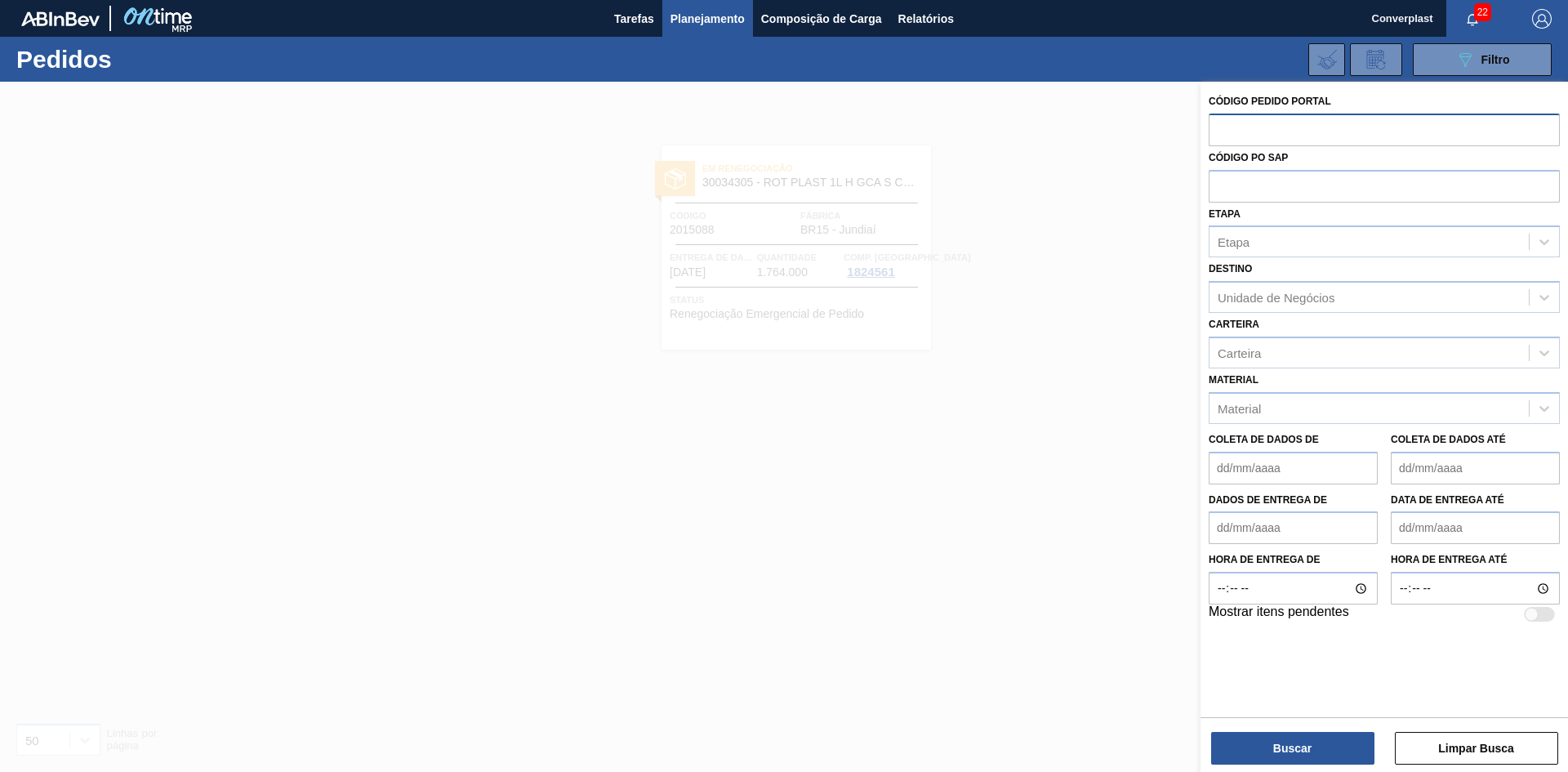
paste input "2018120"
type input "2018120"
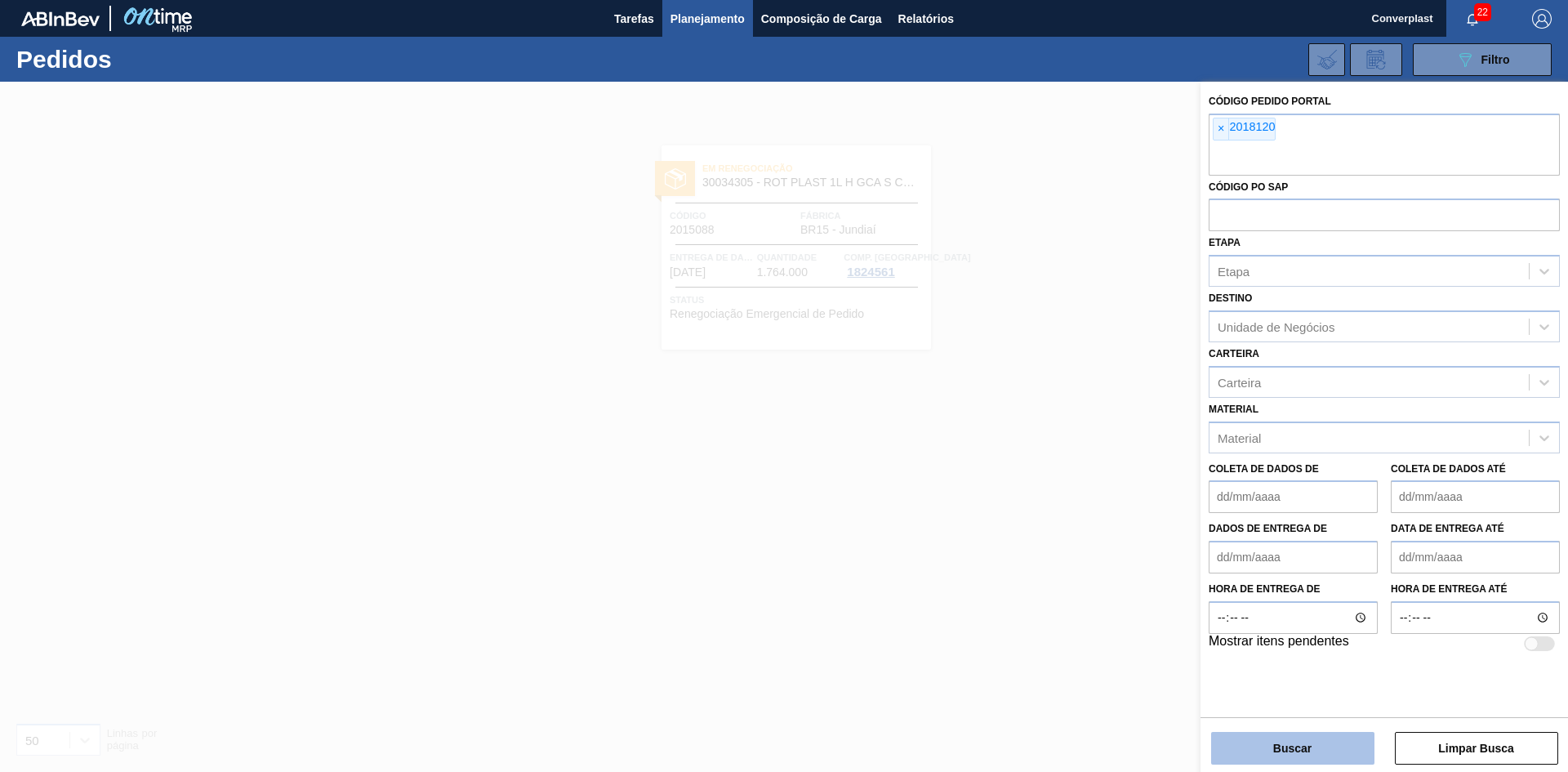
click at [1275, 753] on font "Buscar" at bounding box center [1292, 748] width 38 height 13
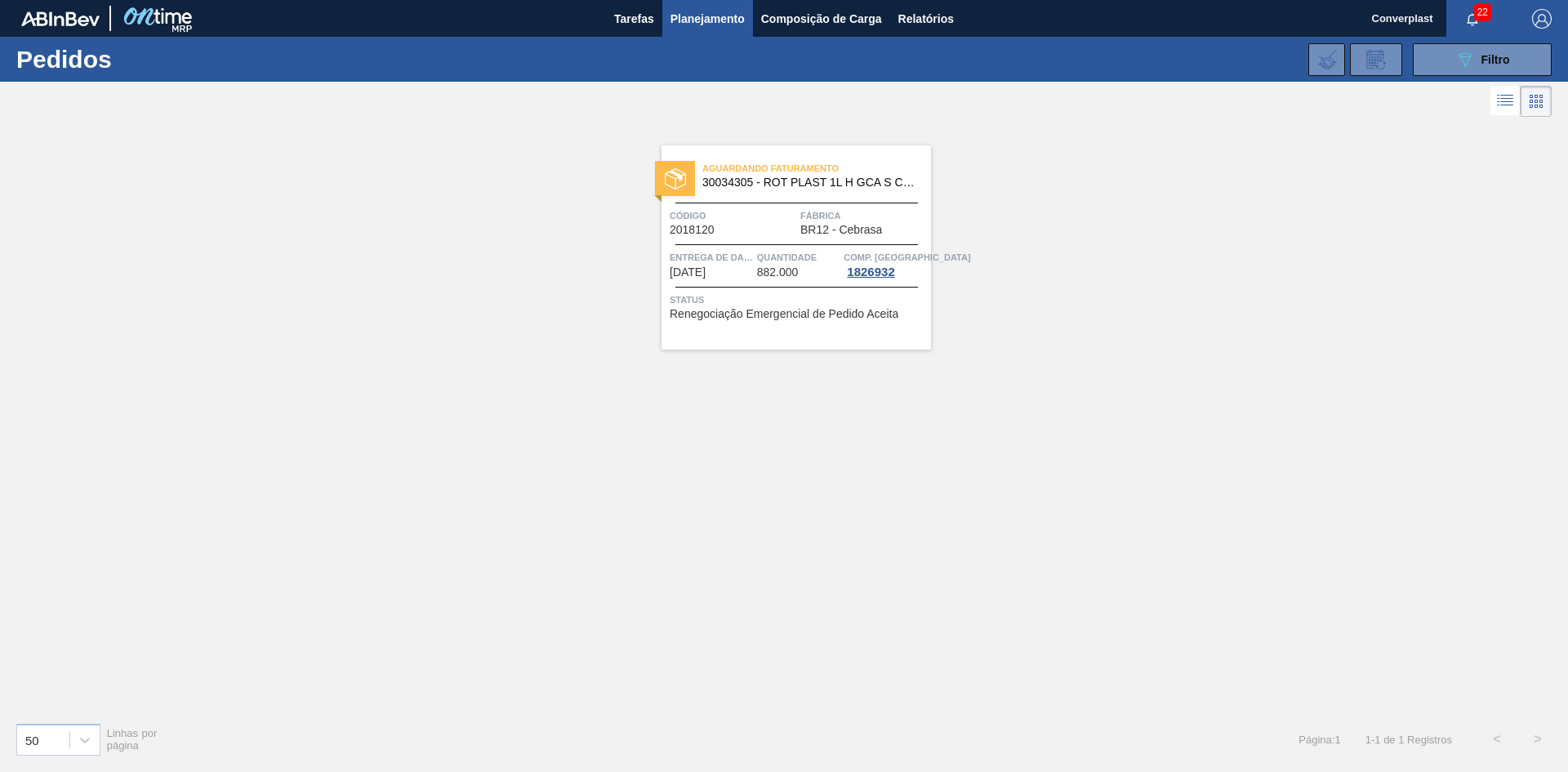
click at [782, 266] on font "882.000" at bounding box center [778, 272] width 42 height 13
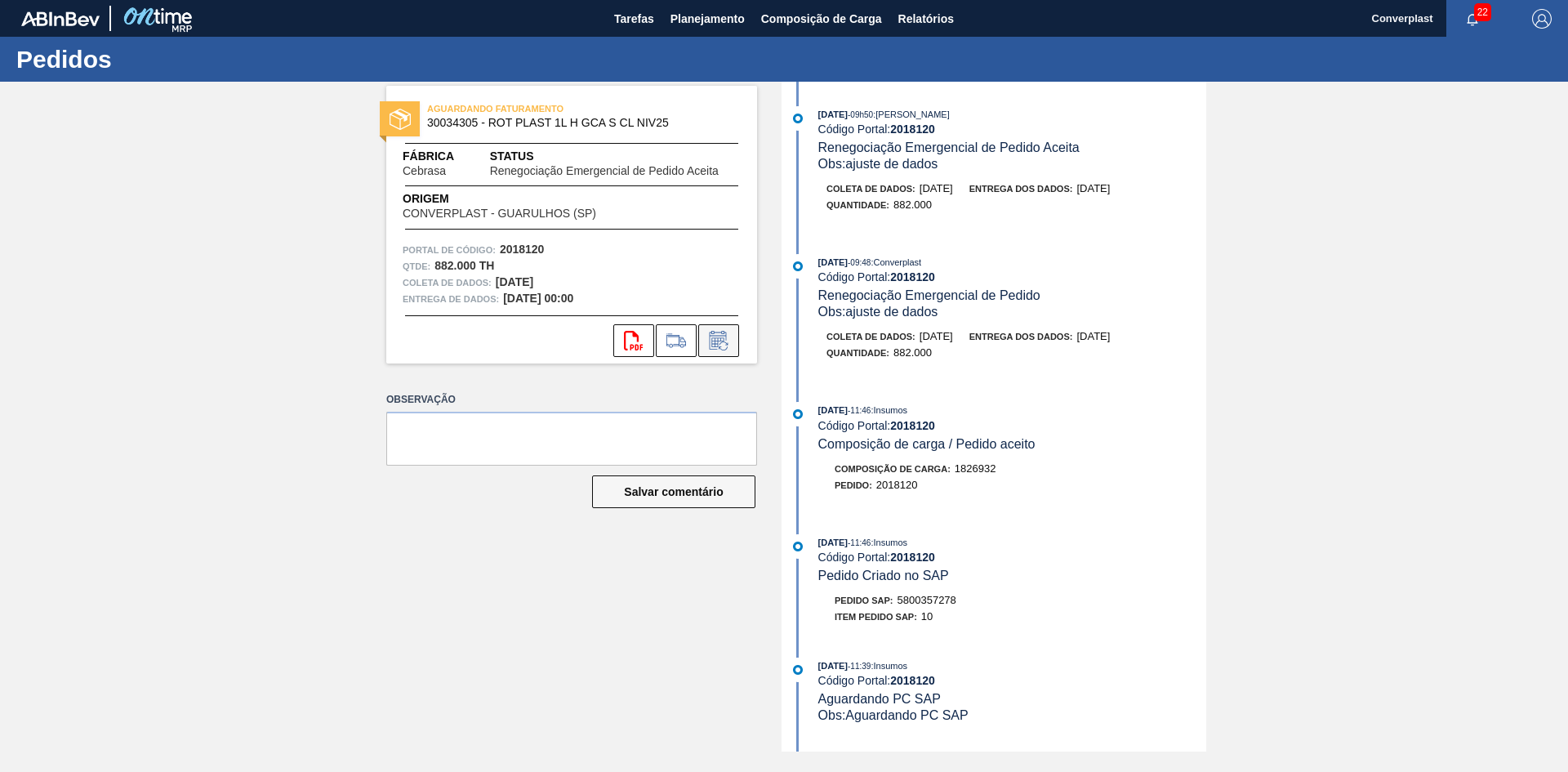
click at [711, 345] on icon at bounding box center [718, 340] width 26 height 20
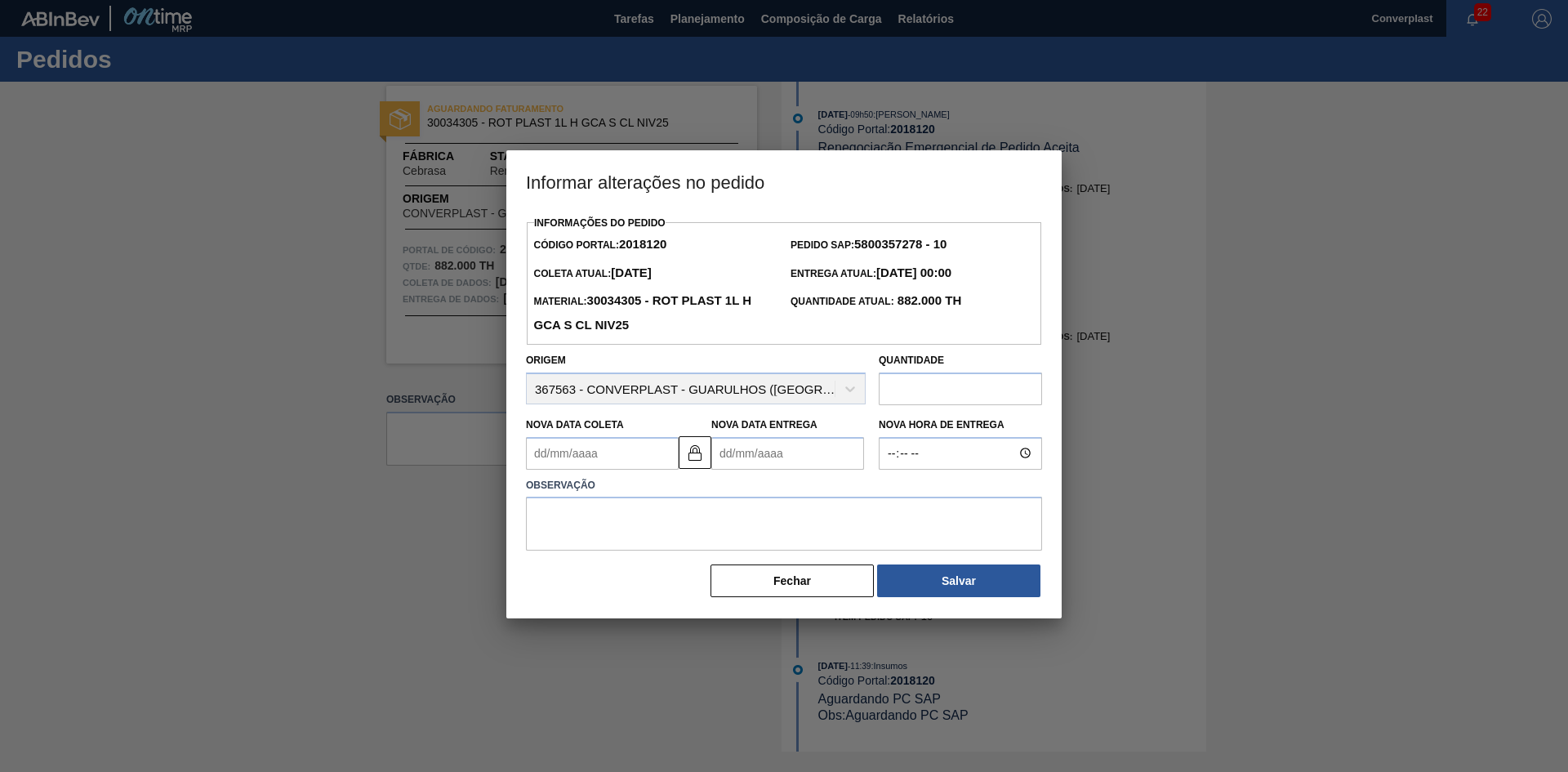
click at [741, 457] on Entrega2018120 "Nova Data Entrega" at bounding box center [787, 454] width 152 height 33
type Coleta2018120 "[DATE]"
type Entrega2018120 "1"
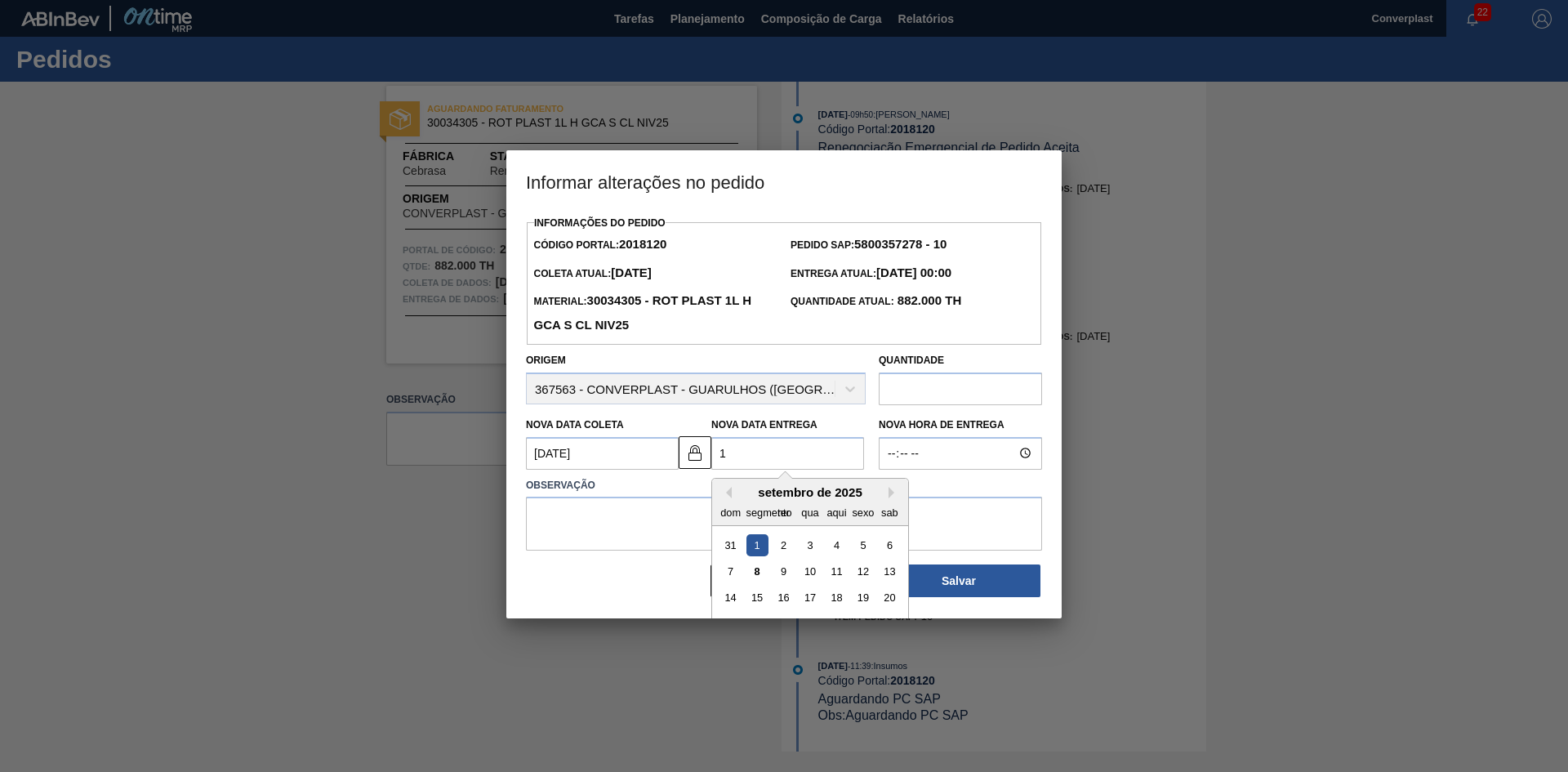
type Coleta2018120 "[DATE]"
click at [836, 601] on font "18" at bounding box center [836, 597] width 11 height 12
type Entrega2018120 "[DATE]"
click at [595, 538] on textarea at bounding box center [784, 524] width 517 height 54
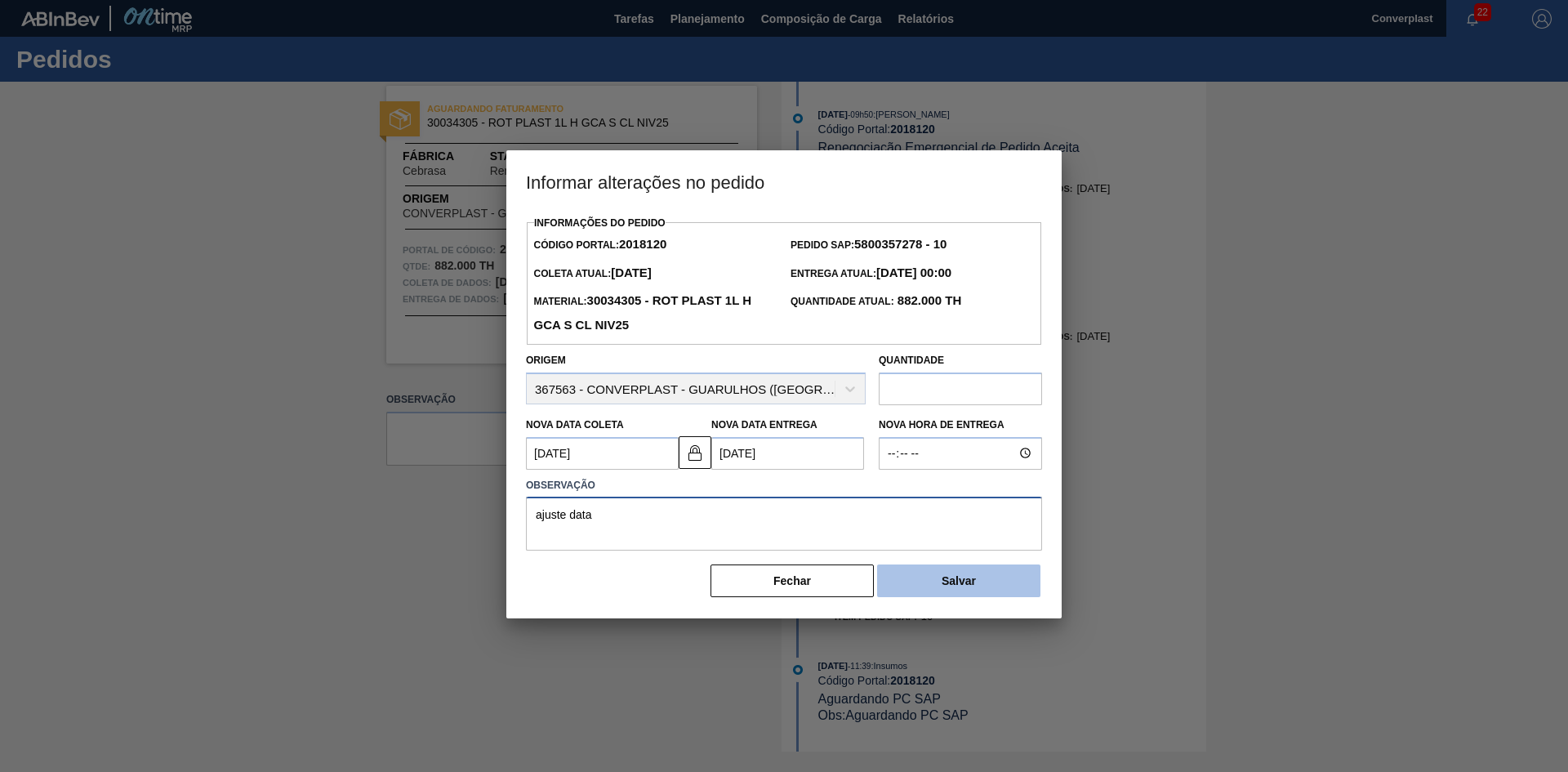
type textarea "ajuste data"
click at [929, 597] on button "Salvar" at bounding box center [959, 581] width 164 height 33
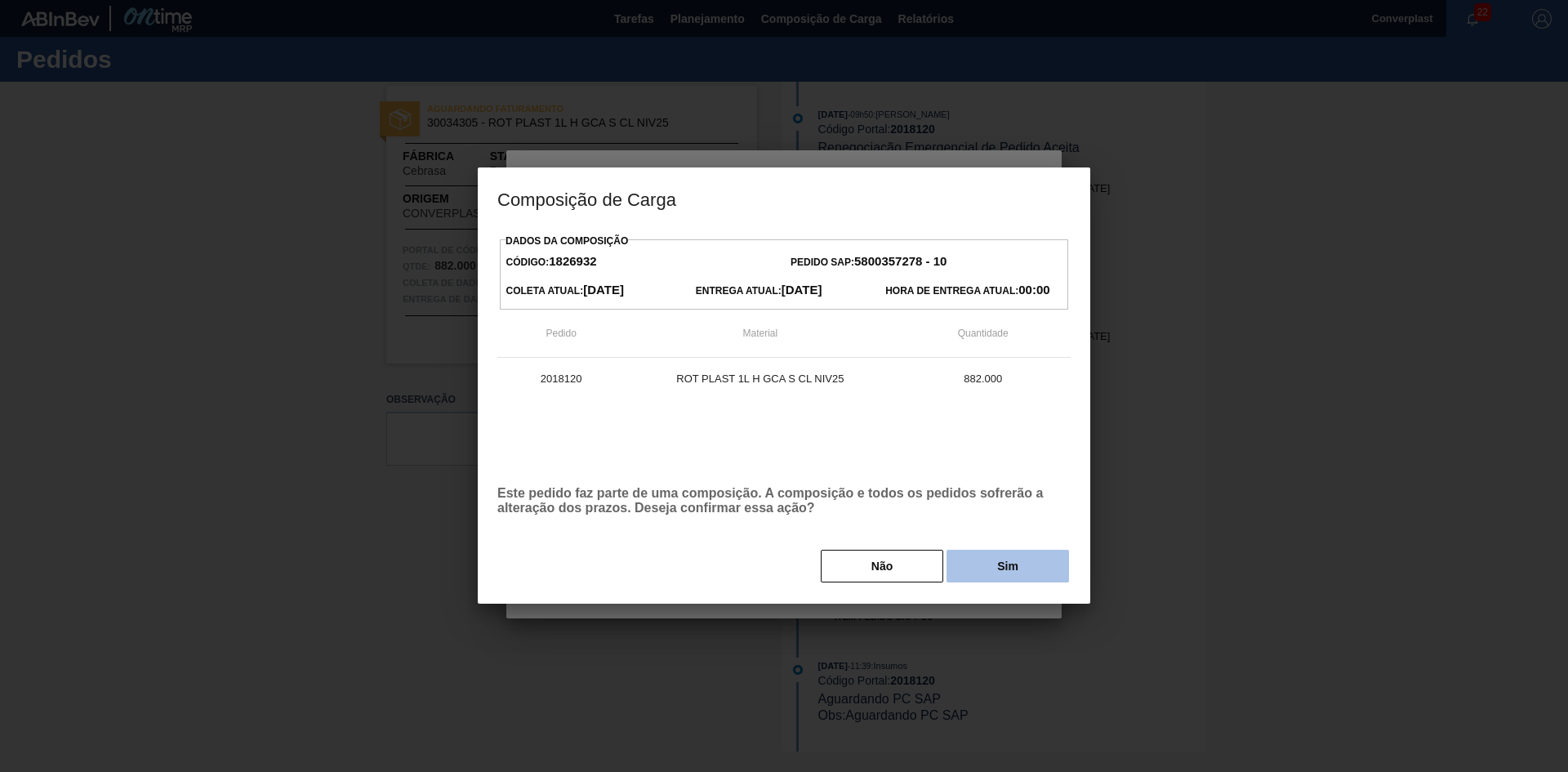
click at [999, 567] on font "Sim" at bounding box center [1007, 566] width 22 height 13
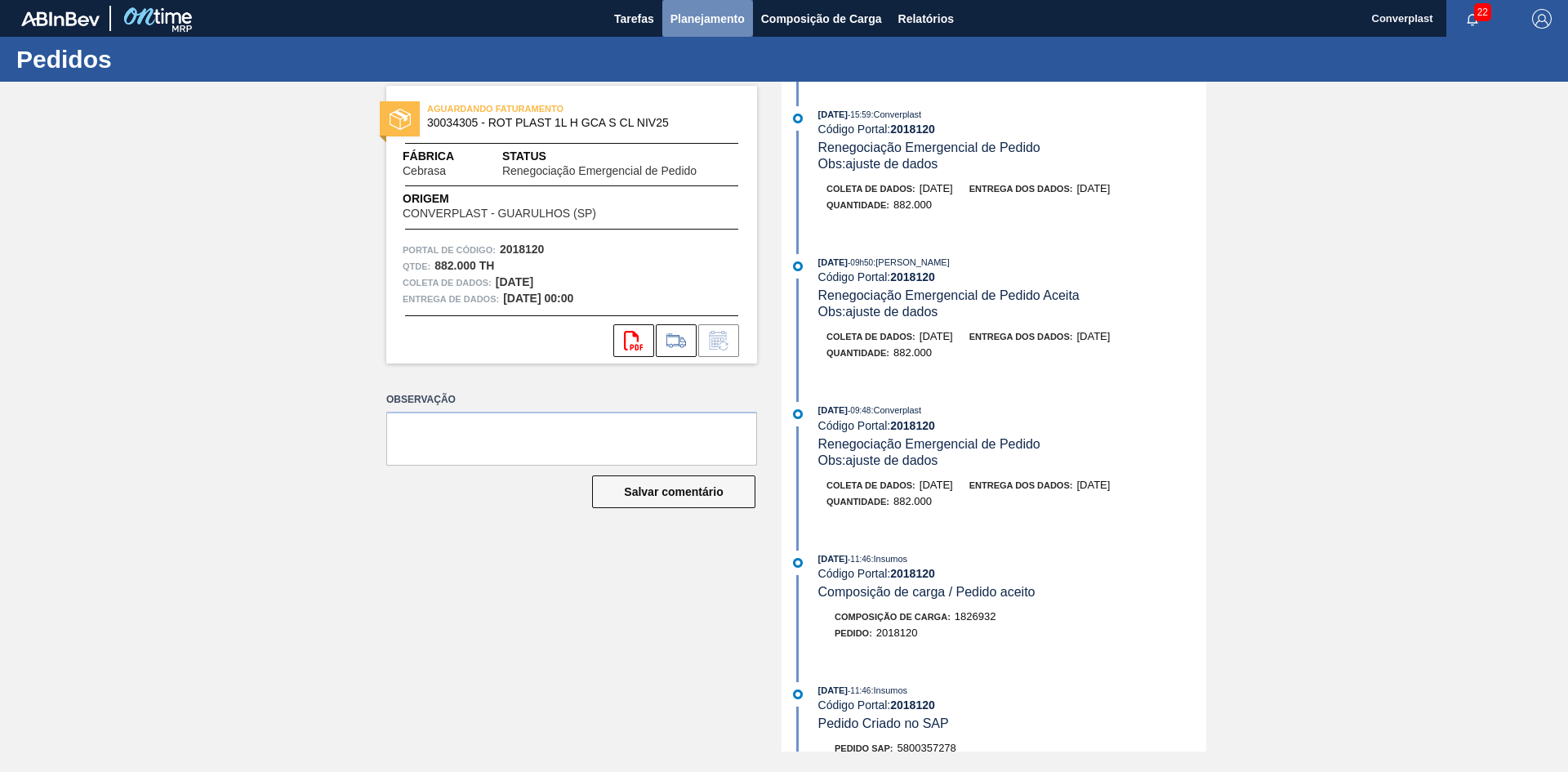
click at [698, 3] on button "Planejamento" at bounding box center [707, 18] width 91 height 36
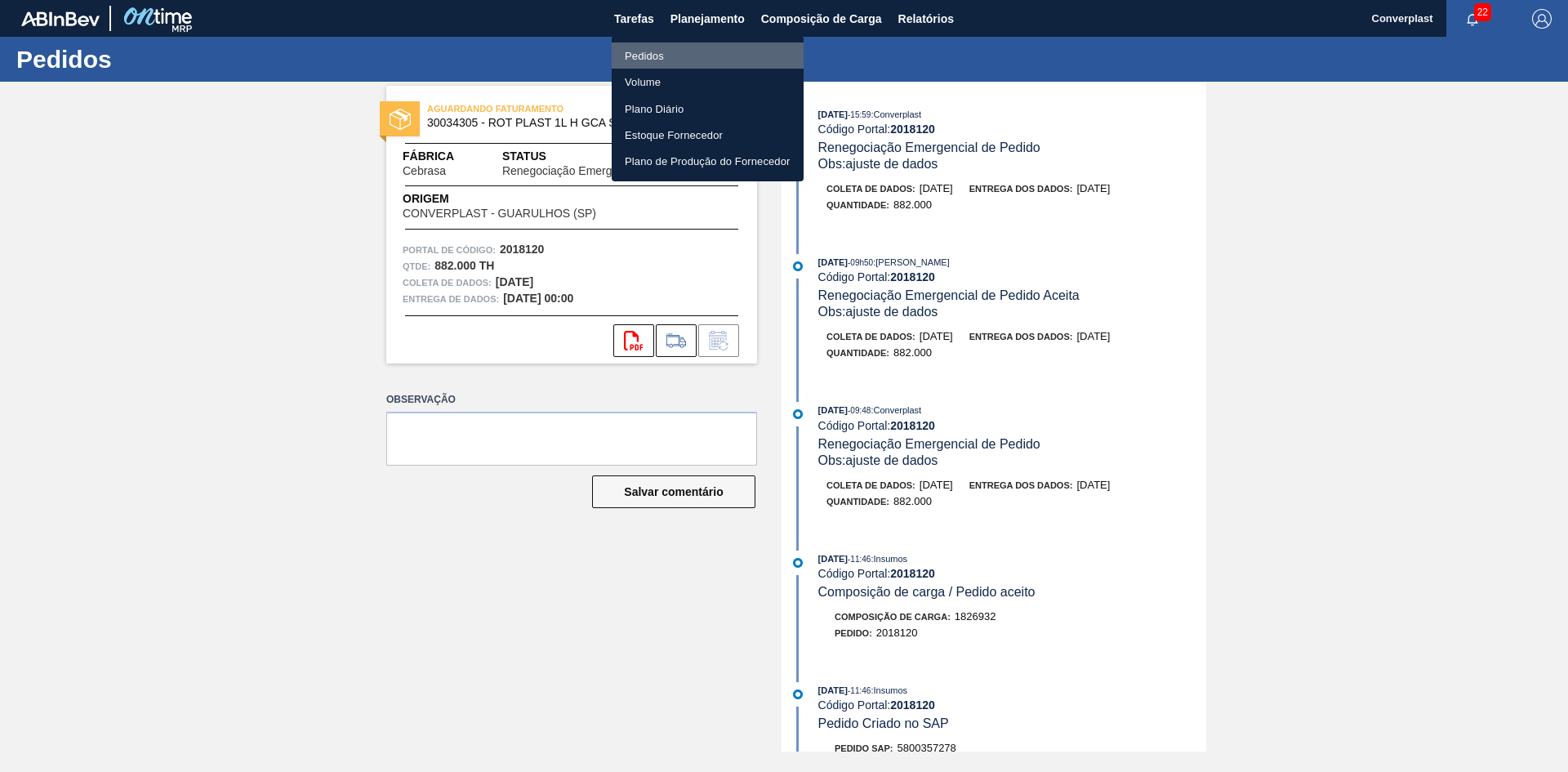
click at [680, 46] on li "Pedidos" at bounding box center [708, 55] width 192 height 26
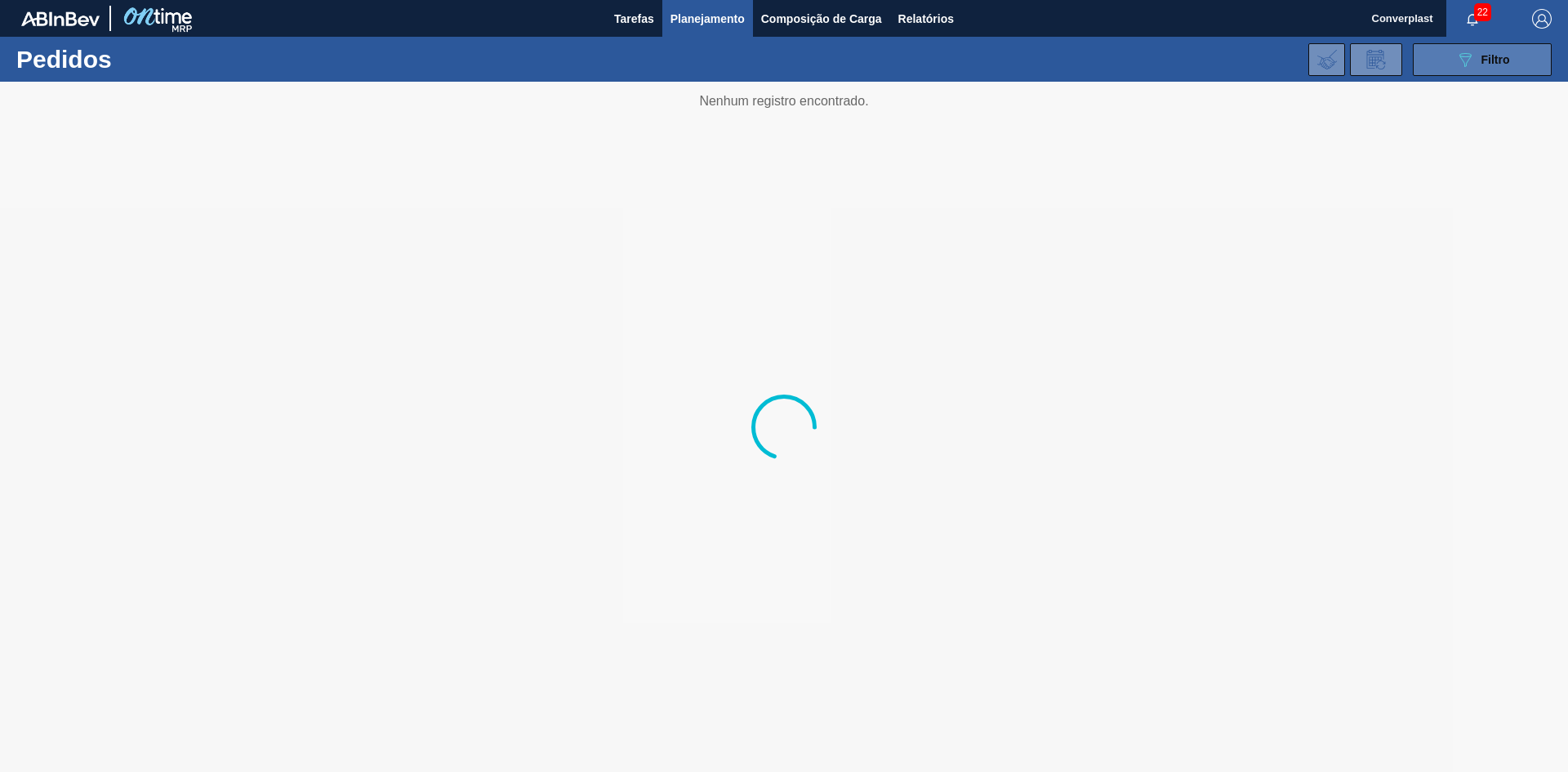
click at [1456, 63] on icon "089F7B8B-B2A5-4AFE-B5C0-19BA573D28AC" at bounding box center [1465, 60] width 20 height 20
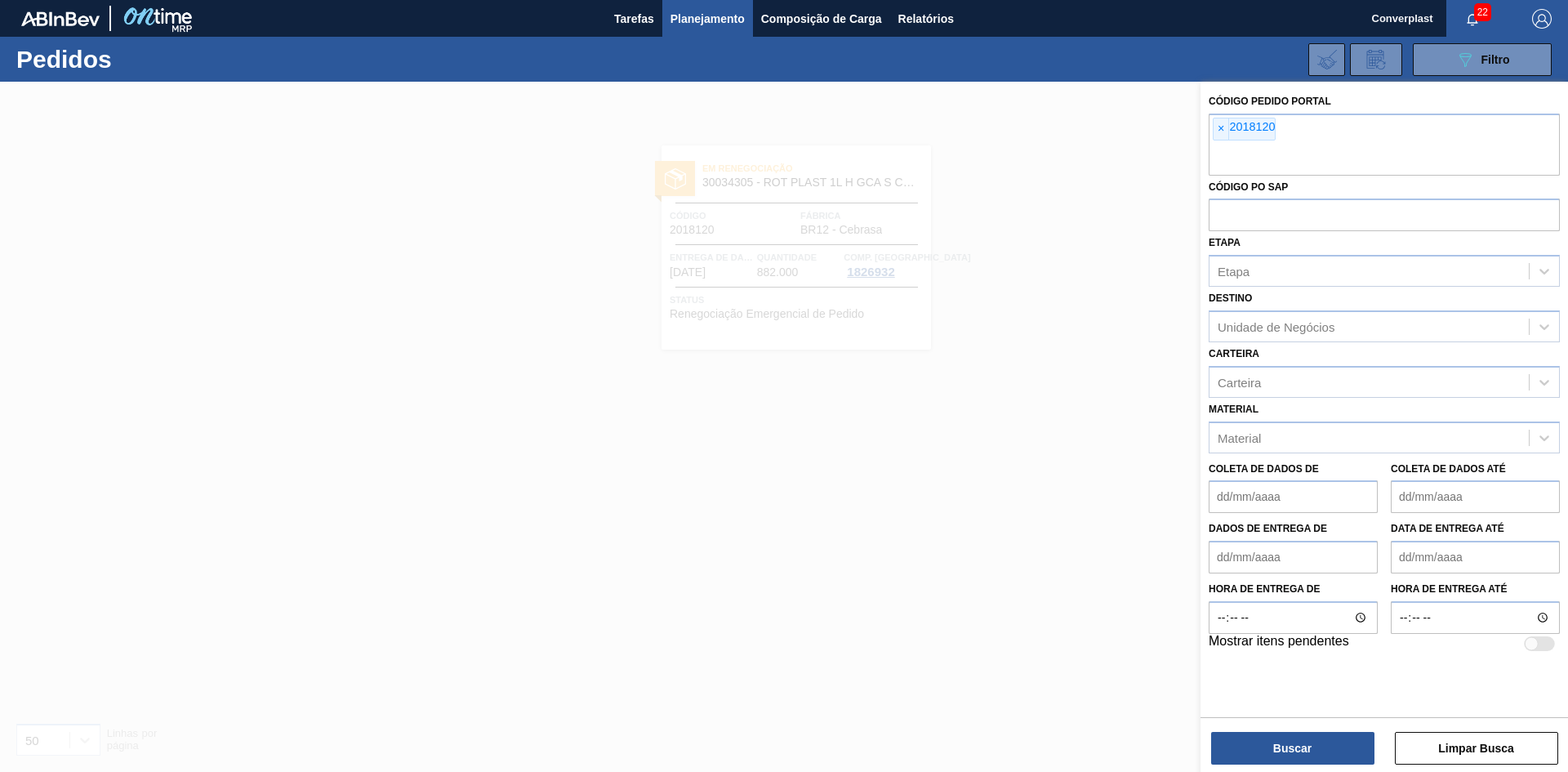
click at [1223, 128] on font "×" at bounding box center [1221, 128] width 7 height 13
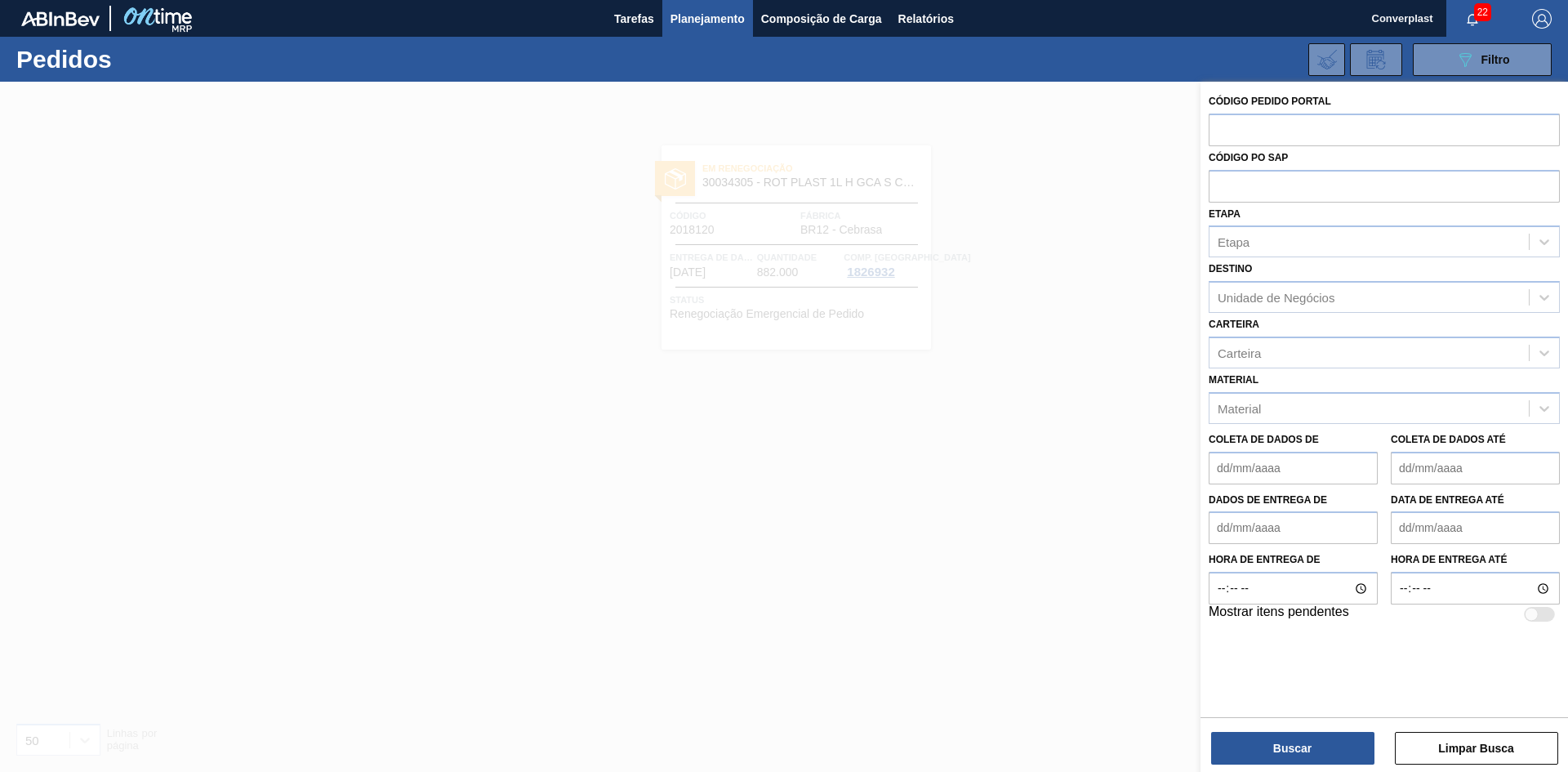
paste input "2012508"
type input "2012508"
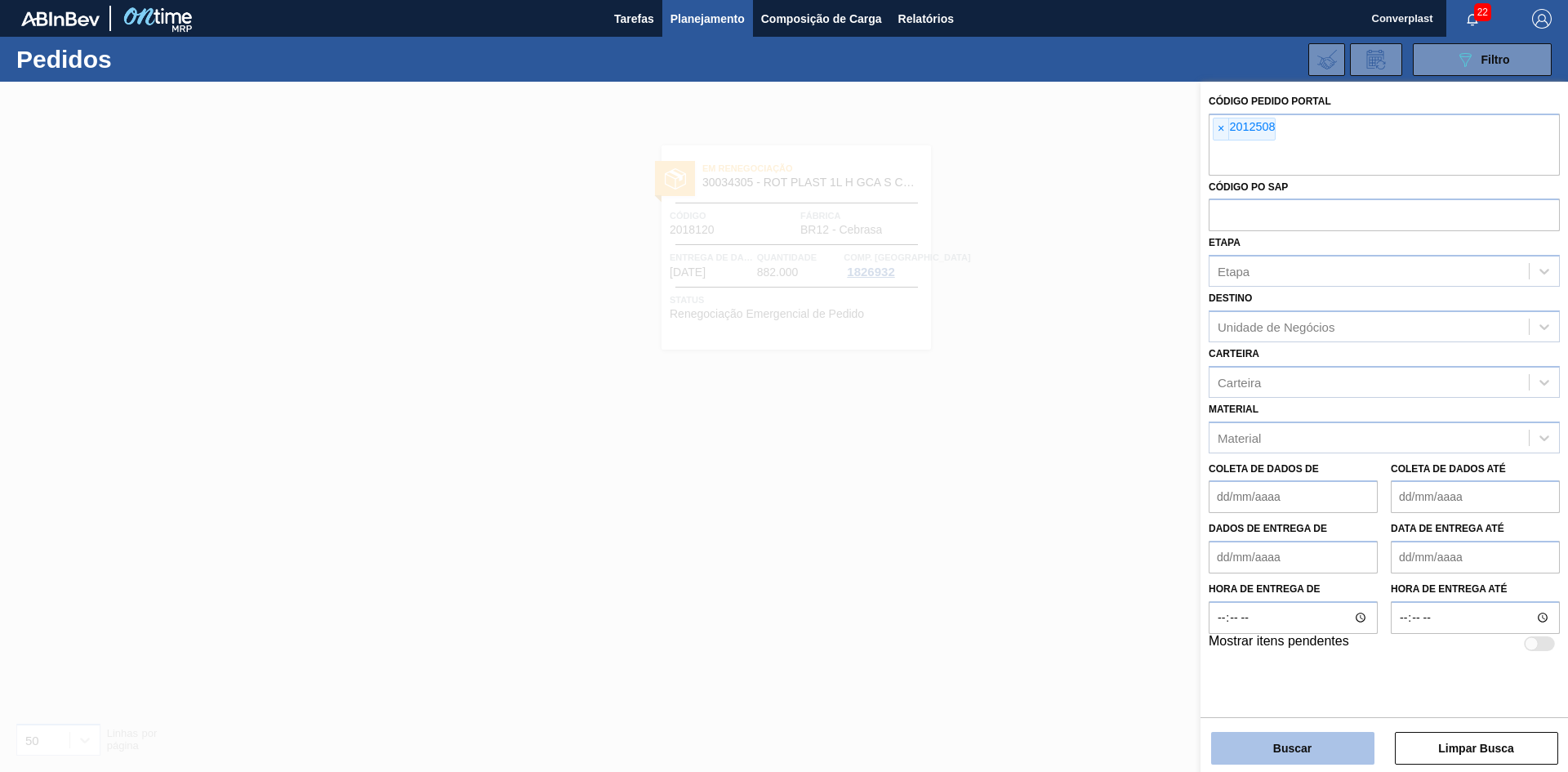
click at [1289, 749] on font "Buscar" at bounding box center [1292, 748] width 38 height 13
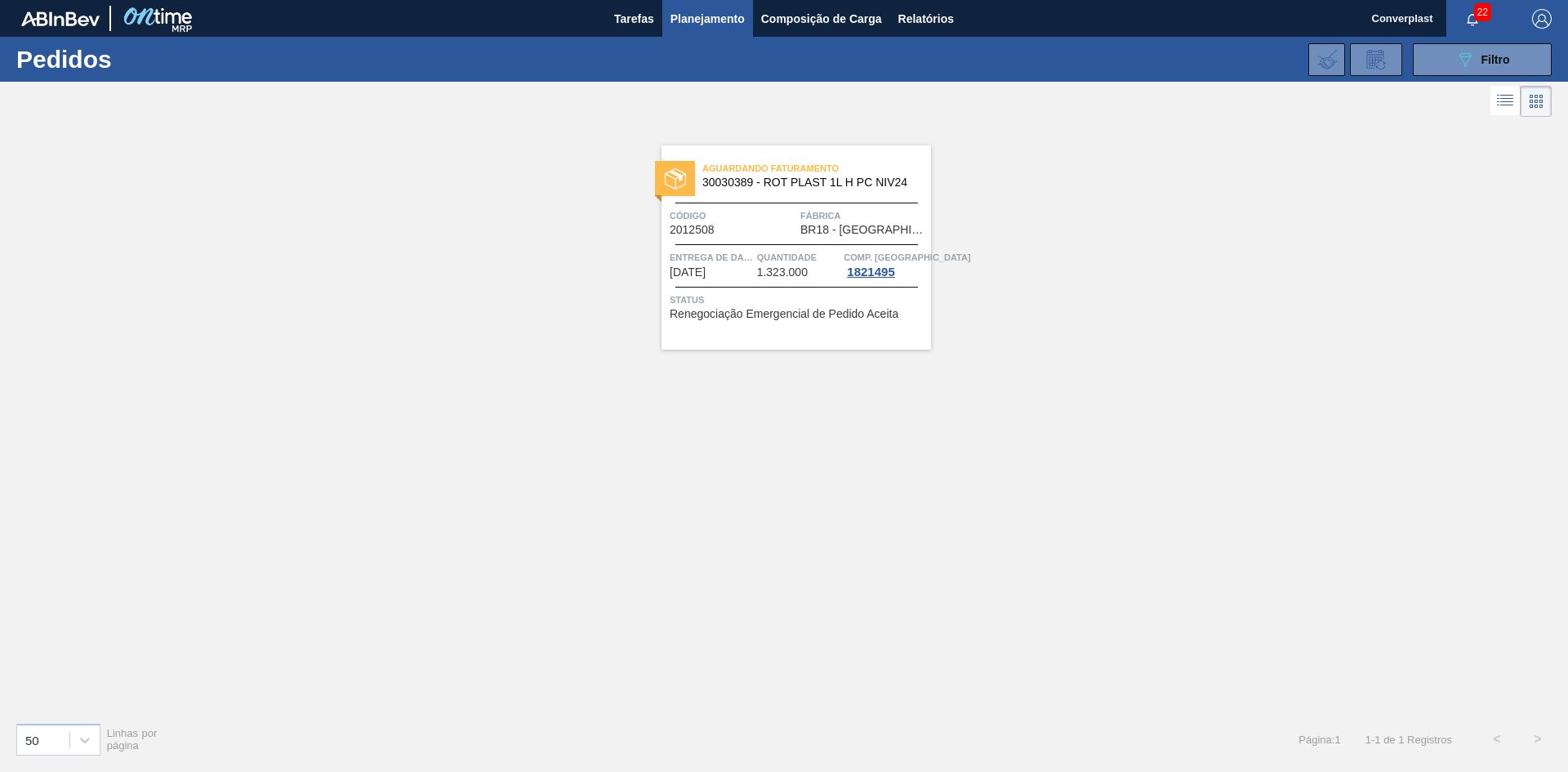
click at [764, 295] on span "Status" at bounding box center [798, 299] width 257 height 16
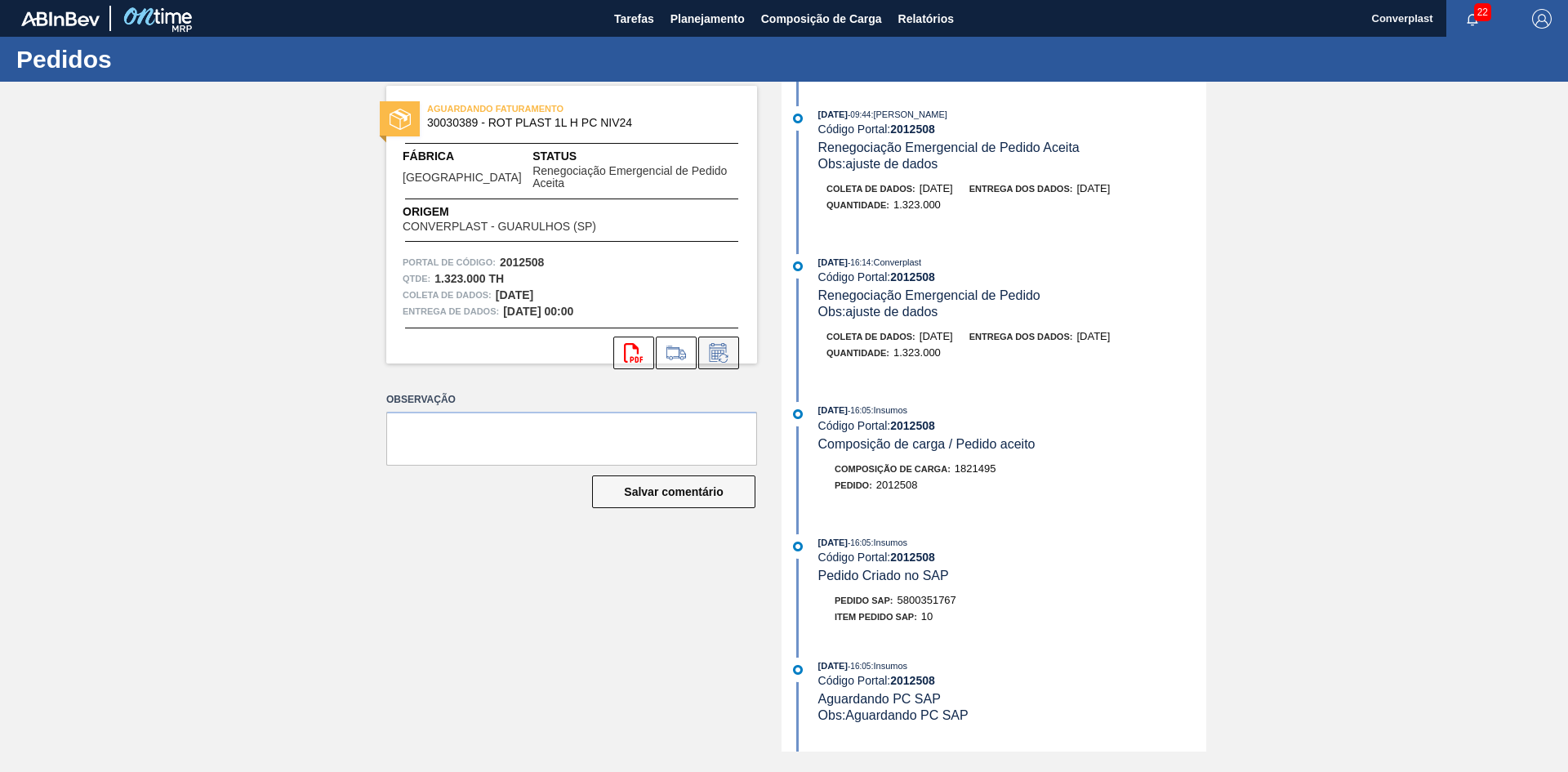
click at [719, 351] on icon at bounding box center [717, 355] width 12 height 10
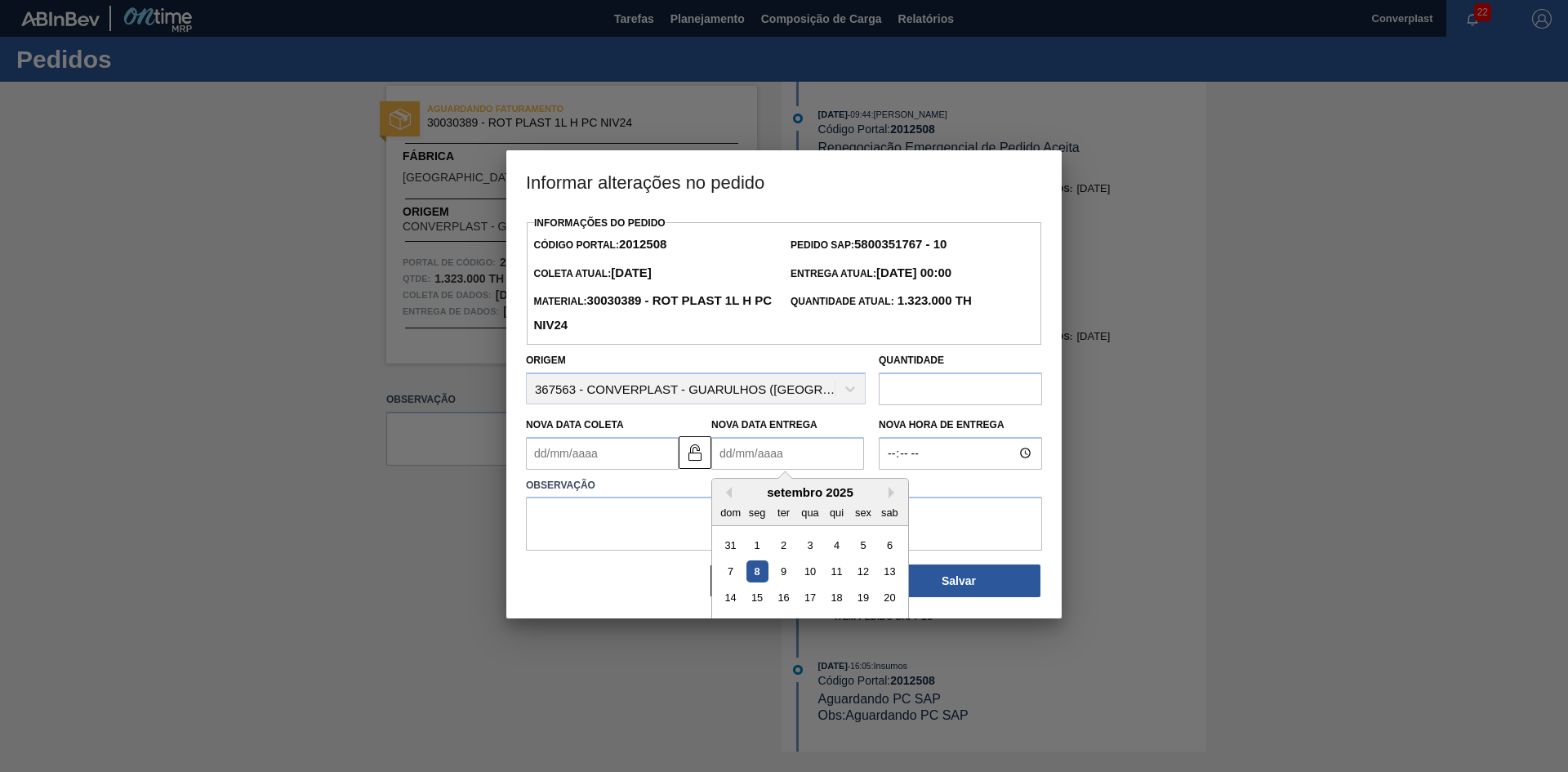
click at [736, 445] on Entrega2012508 "Nova Data Entrega" at bounding box center [787, 454] width 152 height 33
type Entrega2012508 "[DATE]"
click at [699, 462] on img at bounding box center [695, 453] width 20 height 20
click at [736, 461] on Entrega2012508 "[DATE]" at bounding box center [787, 454] width 152 height 33
drag, startPoint x: 821, startPoint y: 469, endPoint x: 636, endPoint y: 473, distance: 185.0
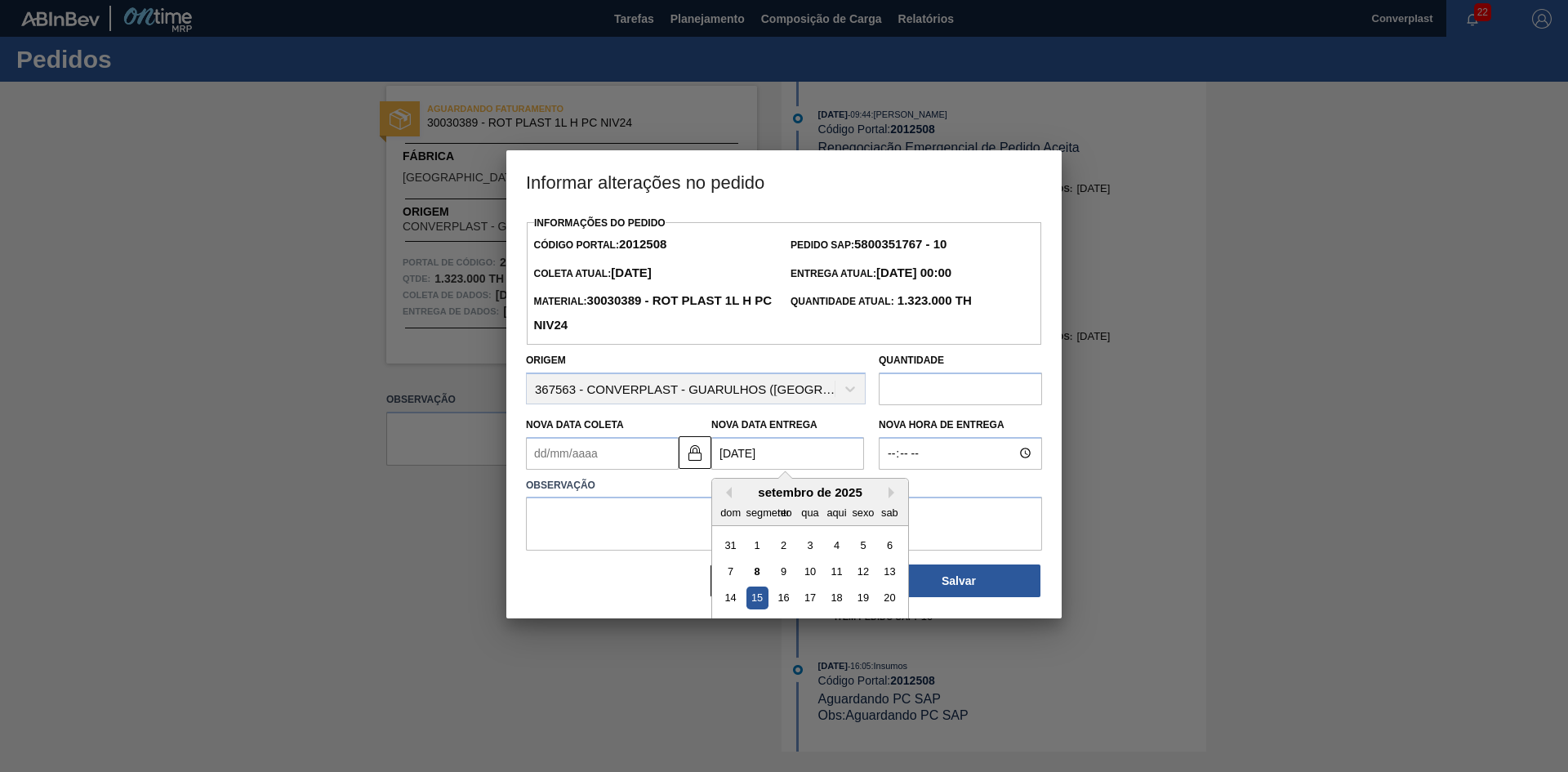
click at [636, 473] on div "Informações do Pedido Código Portal: 2012508 Pedido SAP: 5800351767 - 10 Coleta…" at bounding box center [784, 404] width 517 height 387
type Coleta2012508 "[DATE]"
type Entrega2012508 "2"
type Coleta2012508 "[DATE]"
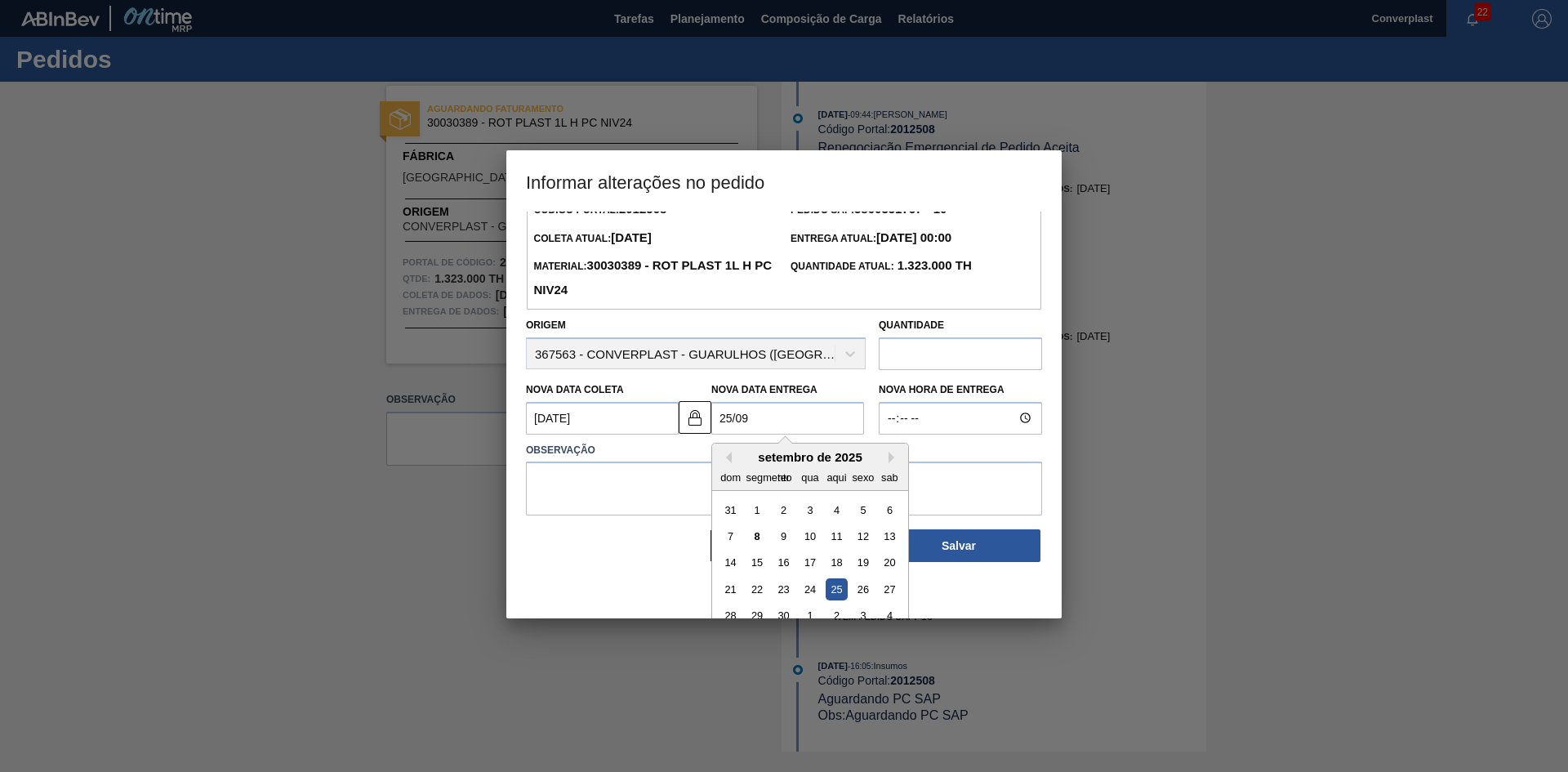
scroll to position [55, 0]
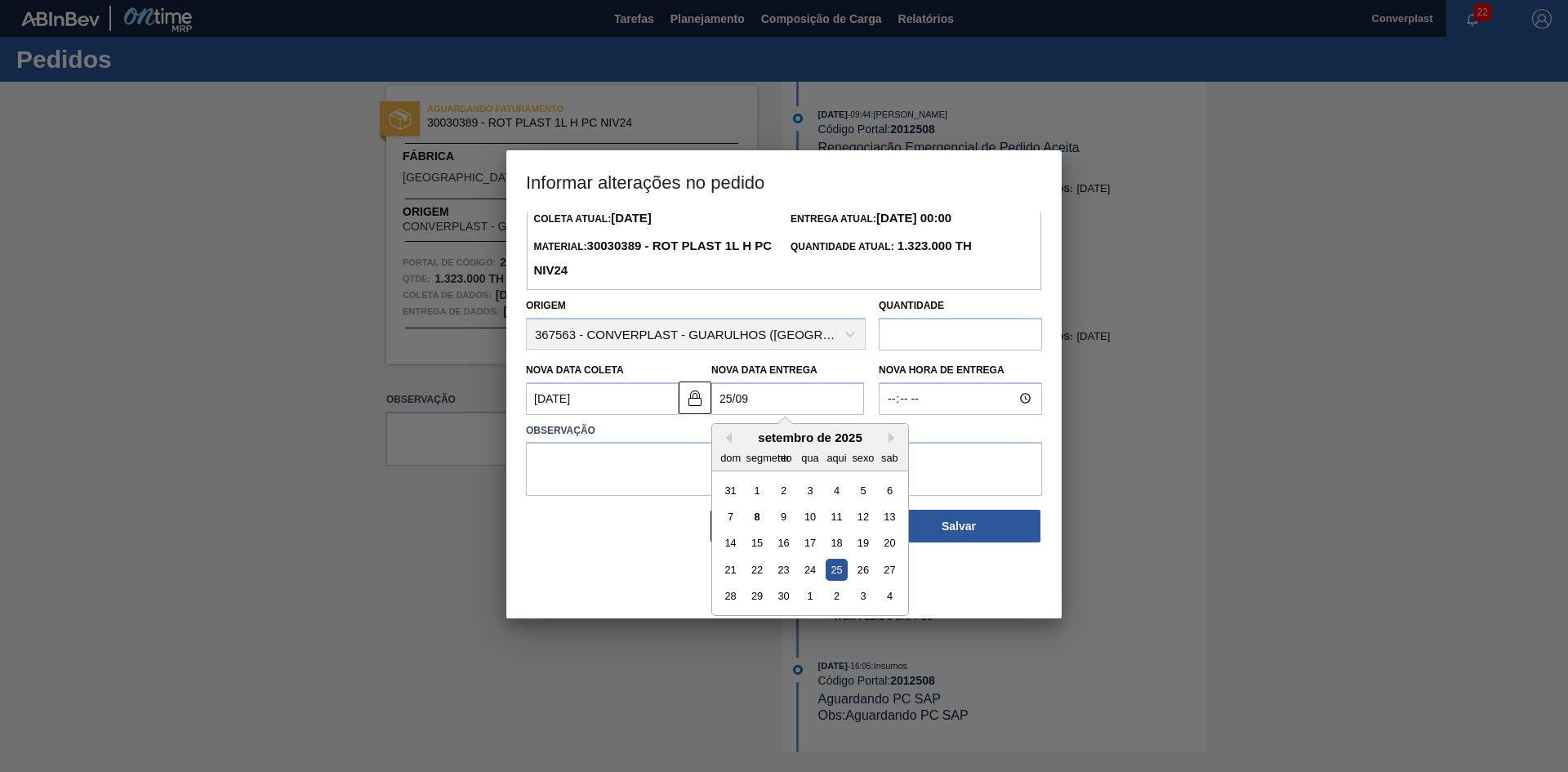
click at [839, 573] on font "25" at bounding box center [836, 569] width 11 height 12
type Entrega2012508 "[DATE]"
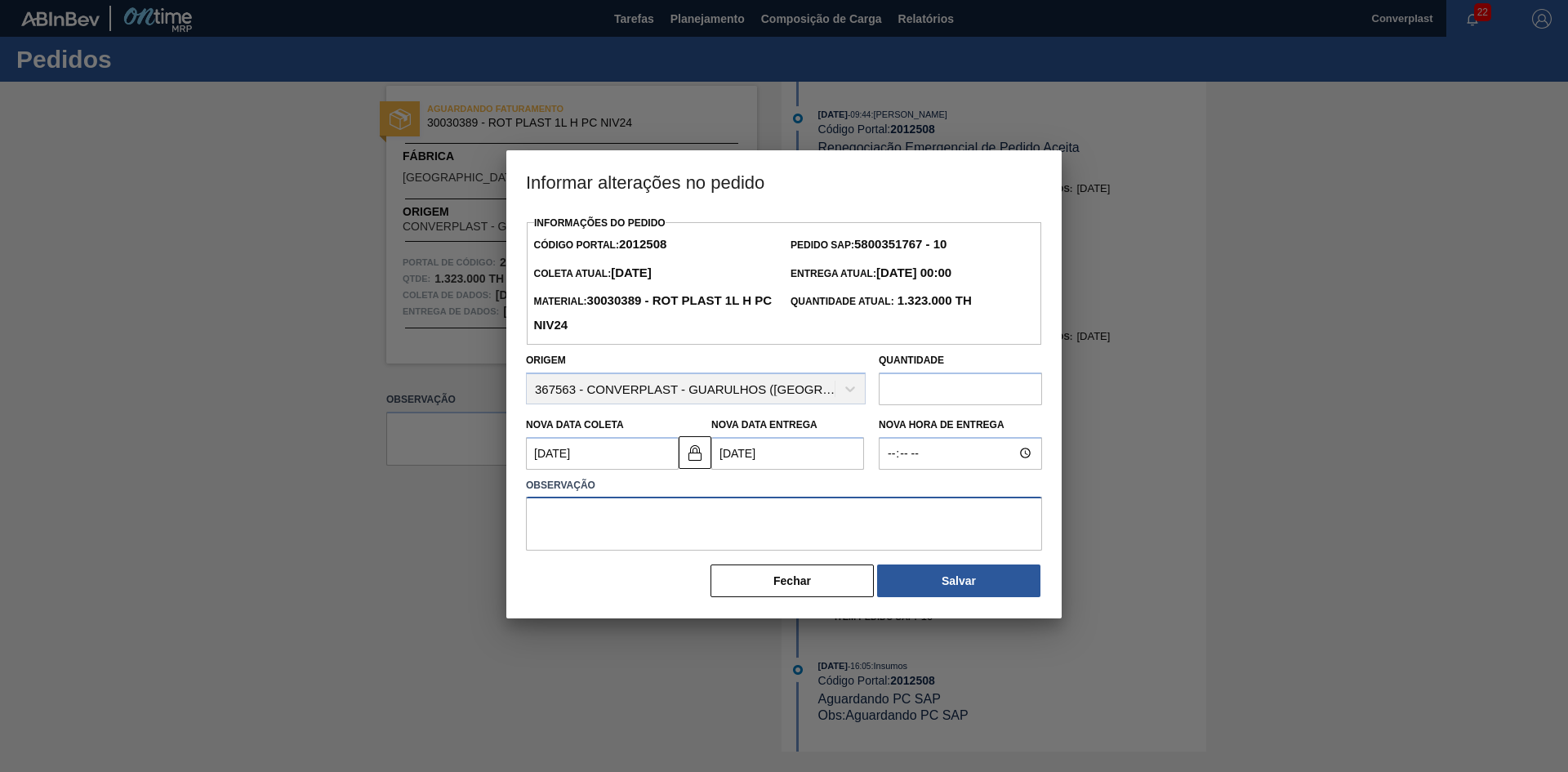
click at [556, 522] on textarea at bounding box center [784, 524] width 517 height 54
type textarea "ajuste data"
click at [911, 589] on button "Salvar" at bounding box center [959, 581] width 164 height 33
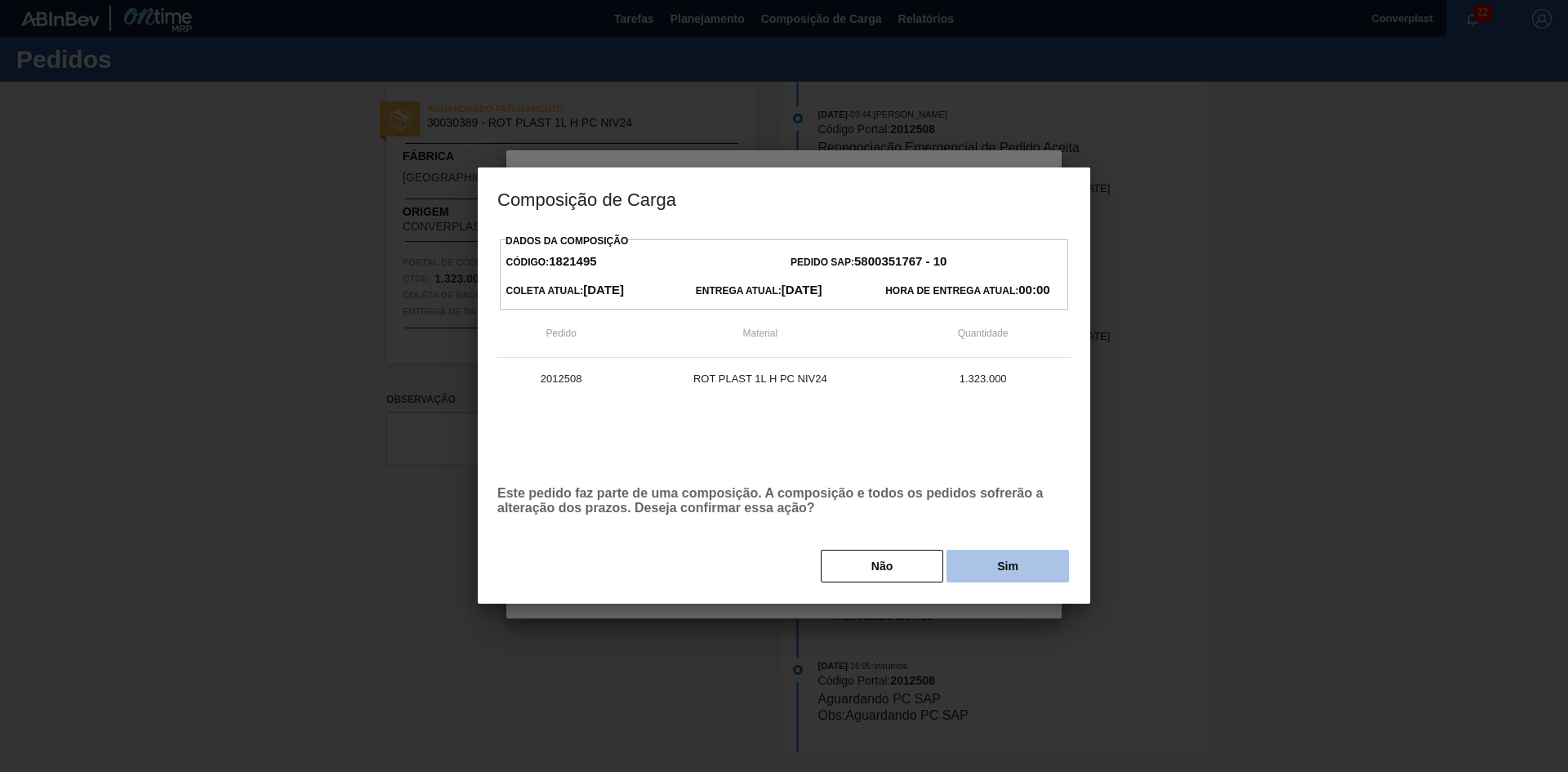
click at [1009, 560] on button "Sim" at bounding box center [1008, 566] width 123 height 33
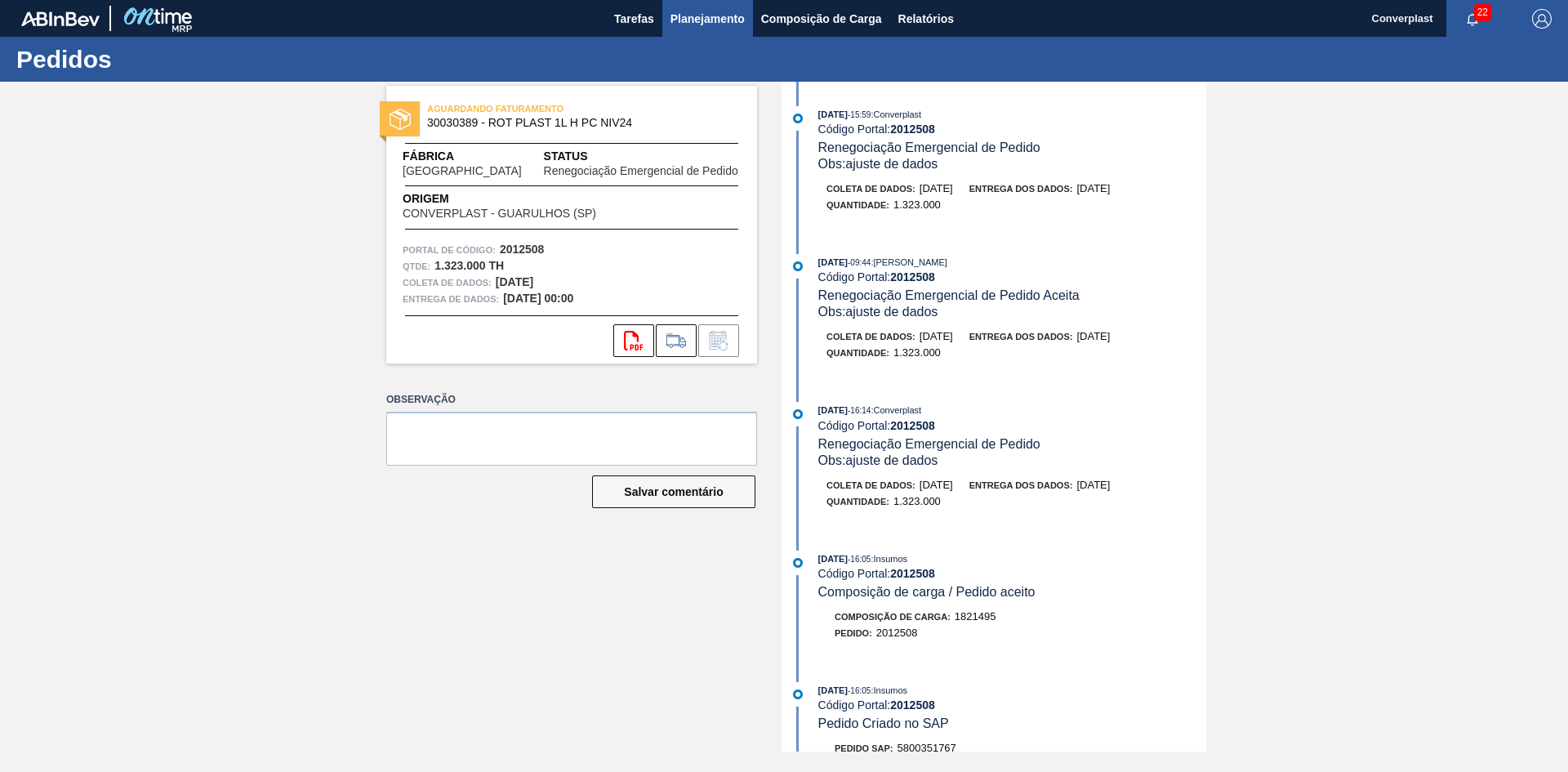
click at [705, 26] on font "Planejamento" at bounding box center [708, 18] width 74 height 20
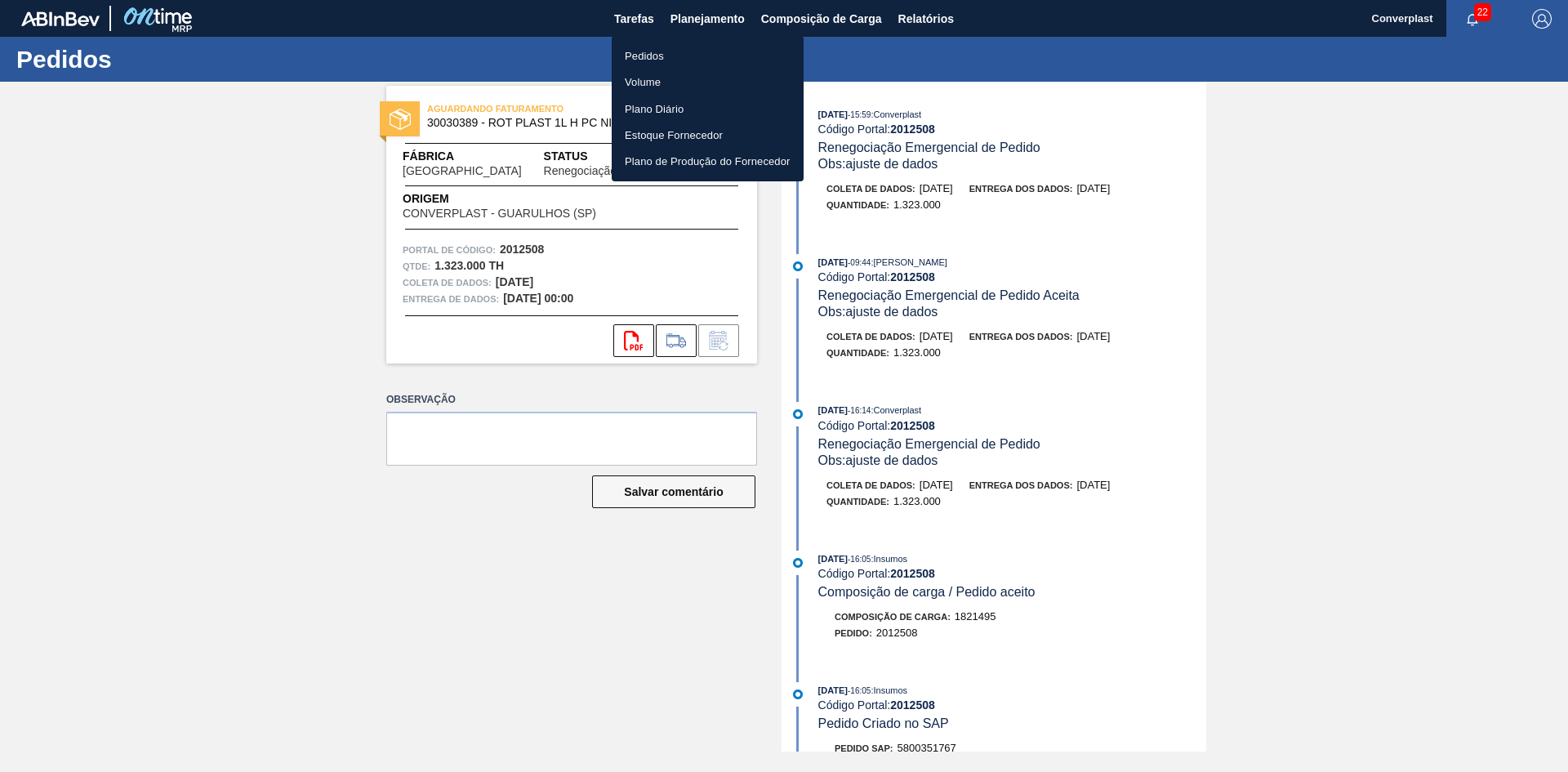
click at [693, 56] on li "Pedidos" at bounding box center [708, 55] width 192 height 26
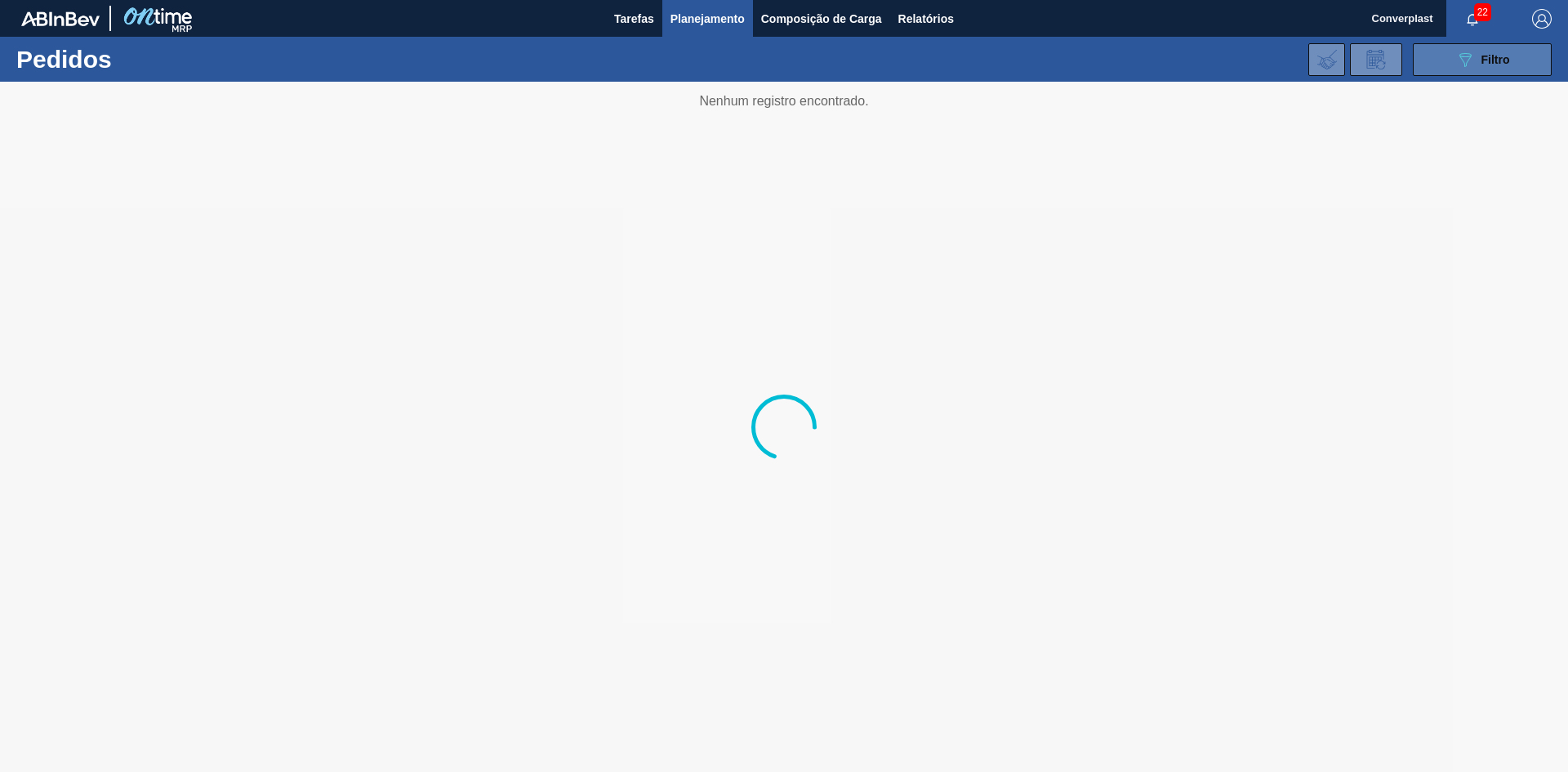
click at [1473, 57] on div "089F7B8B-B2A5-4AFE-B5C0-19BA573D28AC Filtro" at bounding box center [1482, 60] width 55 height 20
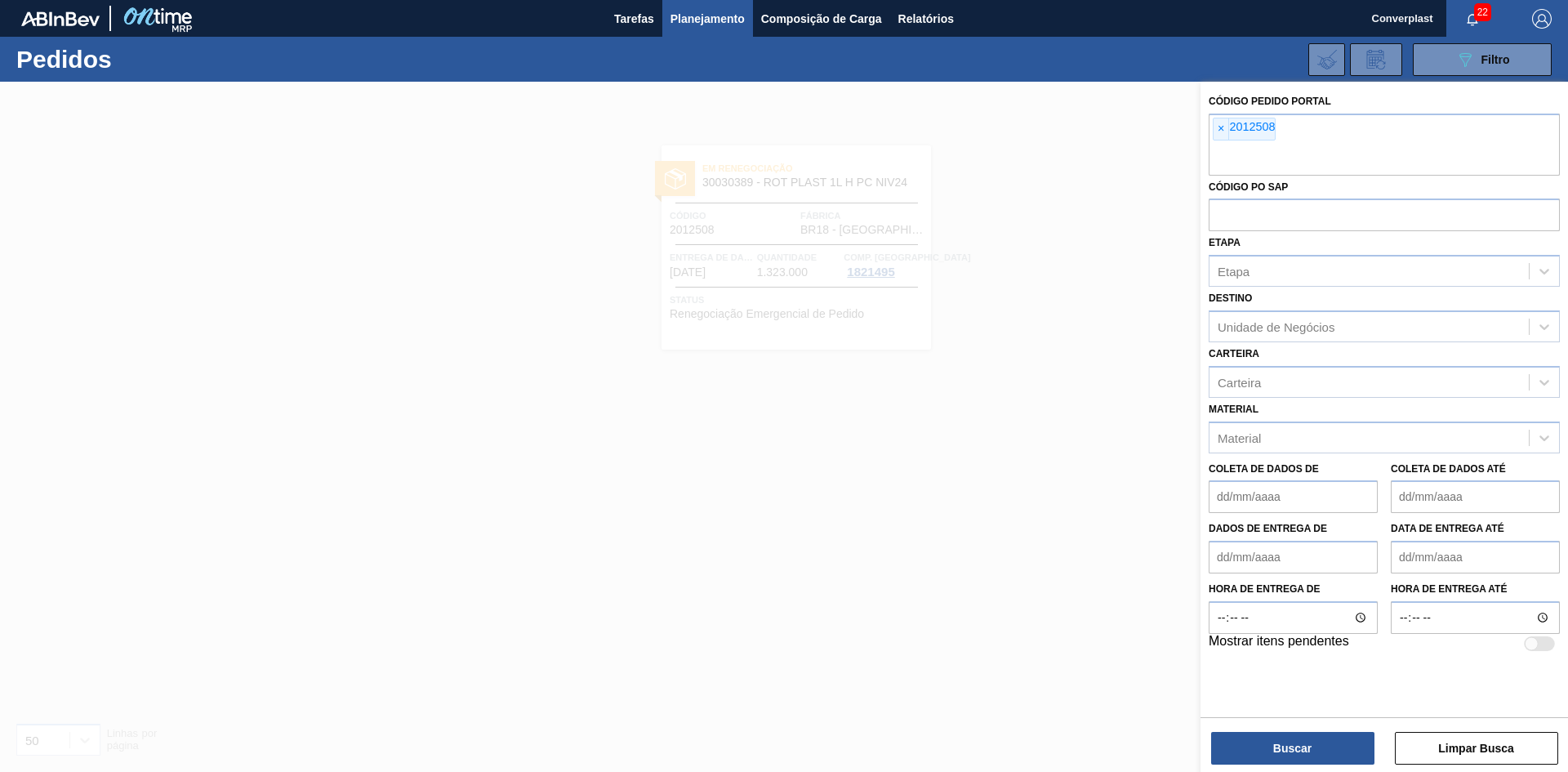
click at [1217, 132] on span "×" at bounding box center [1222, 129] width 16 height 22
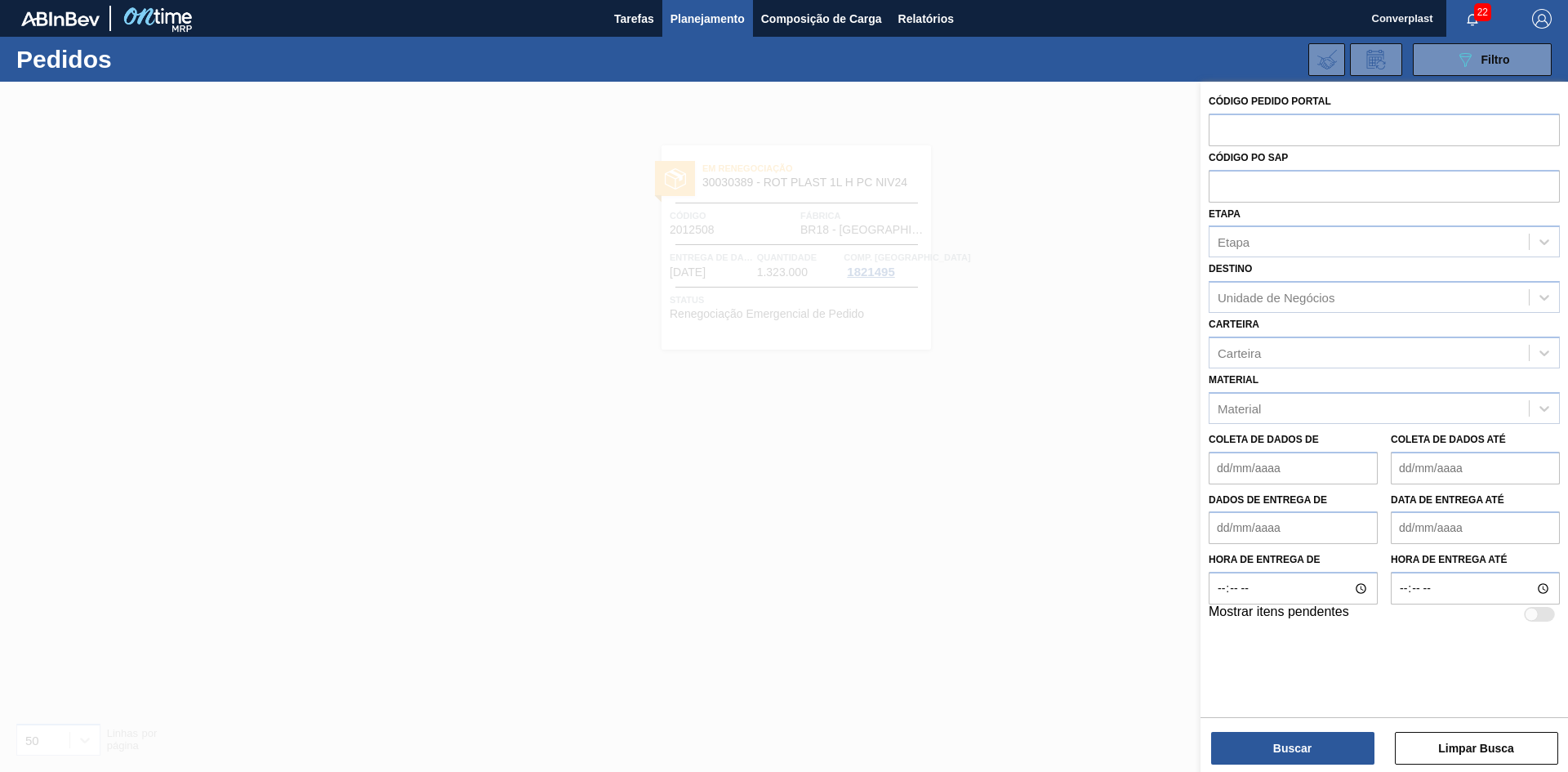
paste input "2012833"
type input "2012833"
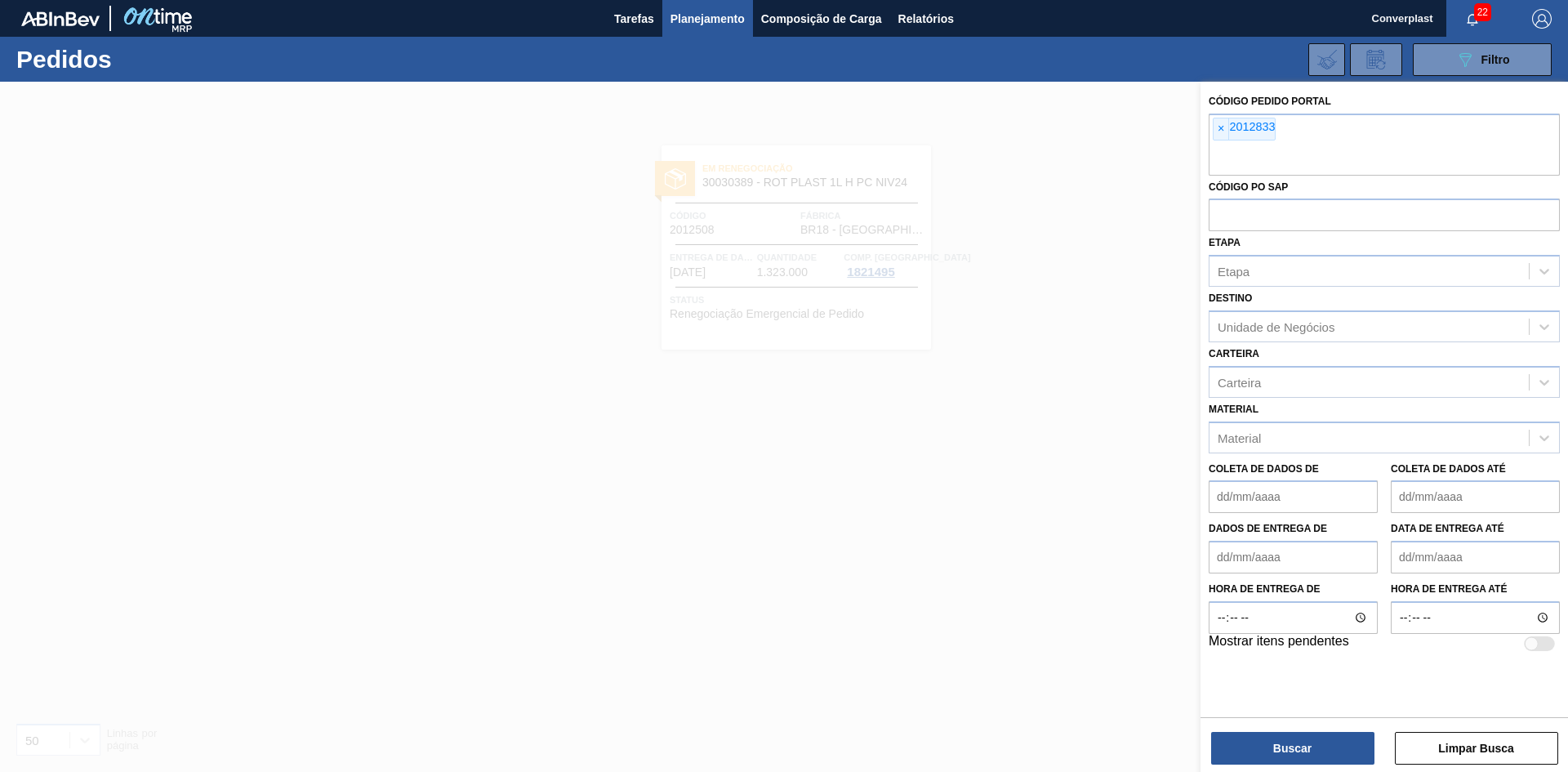
click at [1265, 731] on div "Buscar Limpar Busca" at bounding box center [1384, 740] width 368 height 46
click at [1260, 747] on button "Buscar" at bounding box center [1293, 749] width 164 height 33
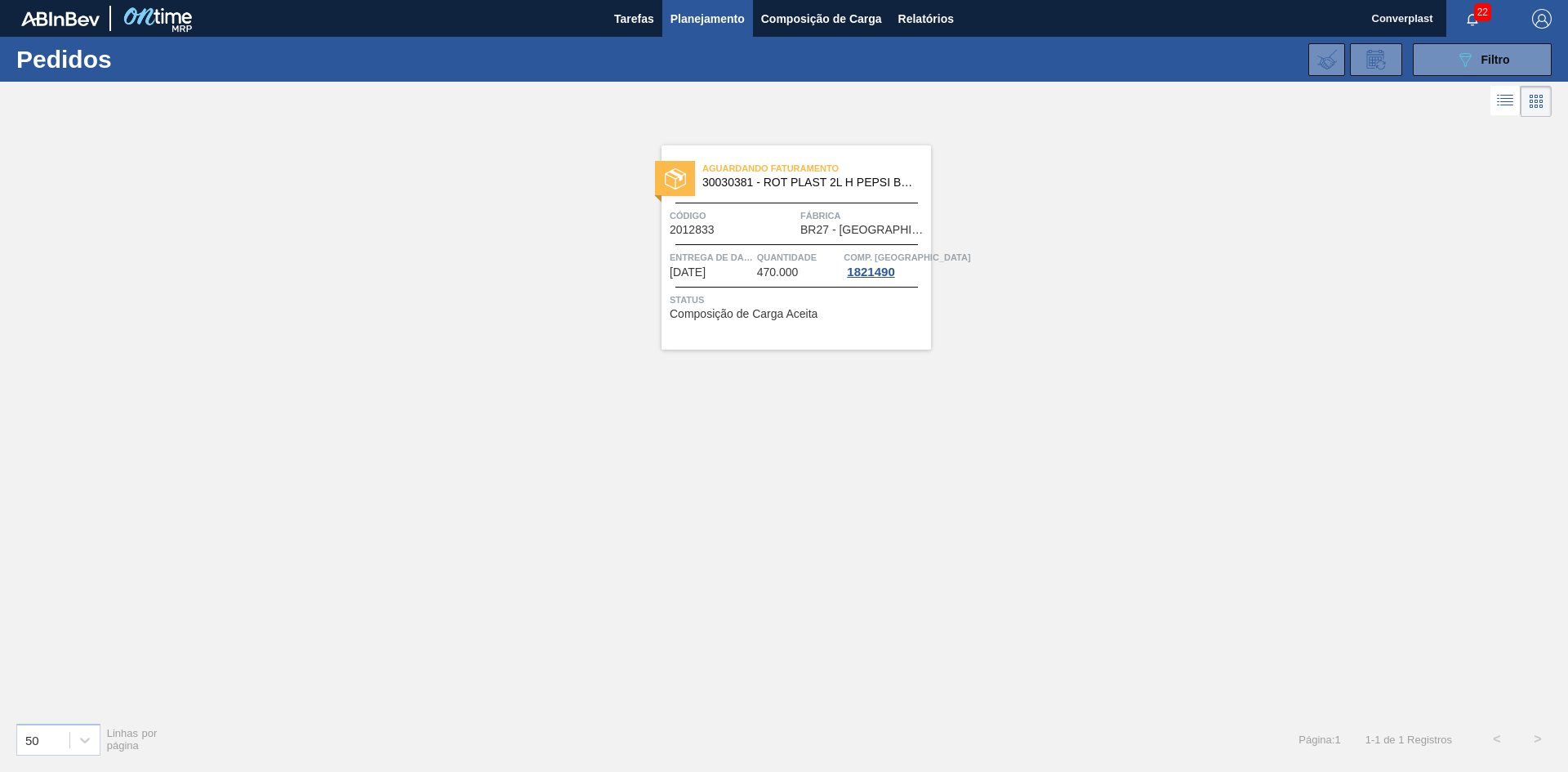
click at [824, 251] on span "Quantidade" at bounding box center [799, 257] width 83 height 16
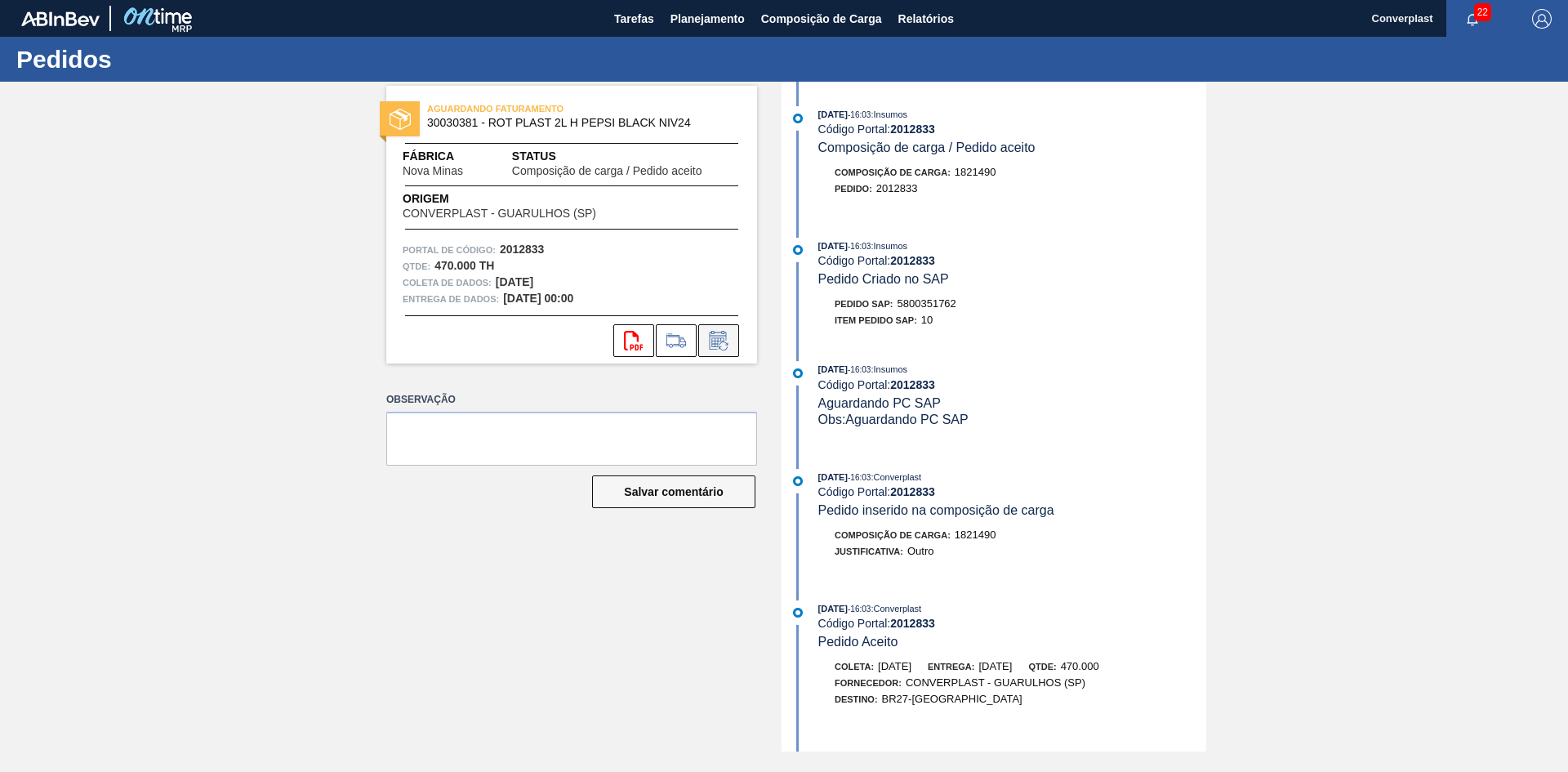
click at [728, 342] on icon at bounding box center [718, 340] width 26 height 20
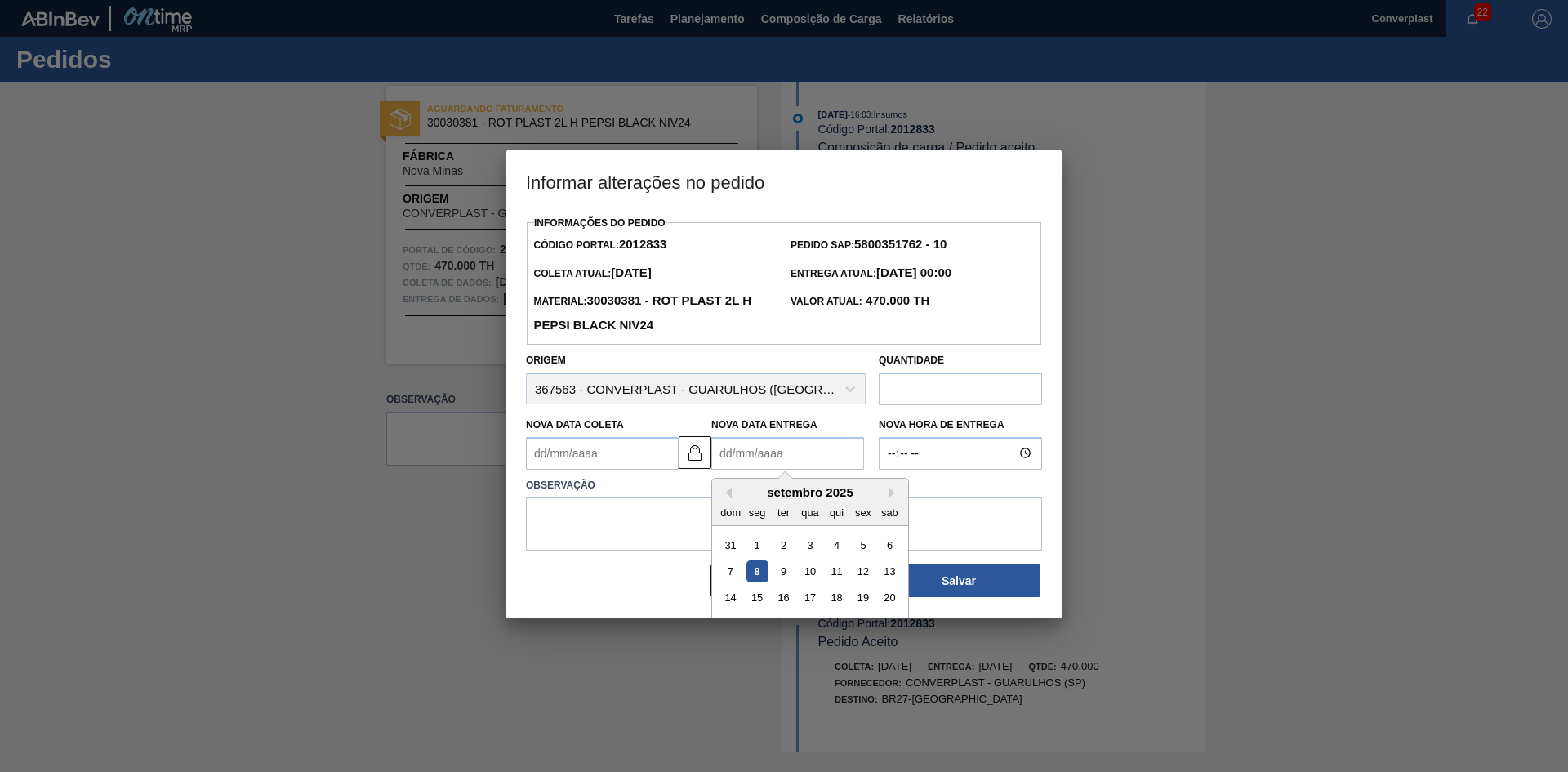
click at [754, 459] on Entrega2012833 "Nova Data Entrega" at bounding box center [787, 454] width 152 height 33
type Coleta2012833 "[DATE]"
type Entrega2012833 "1"
type Coleta2012833 "[DATE]"
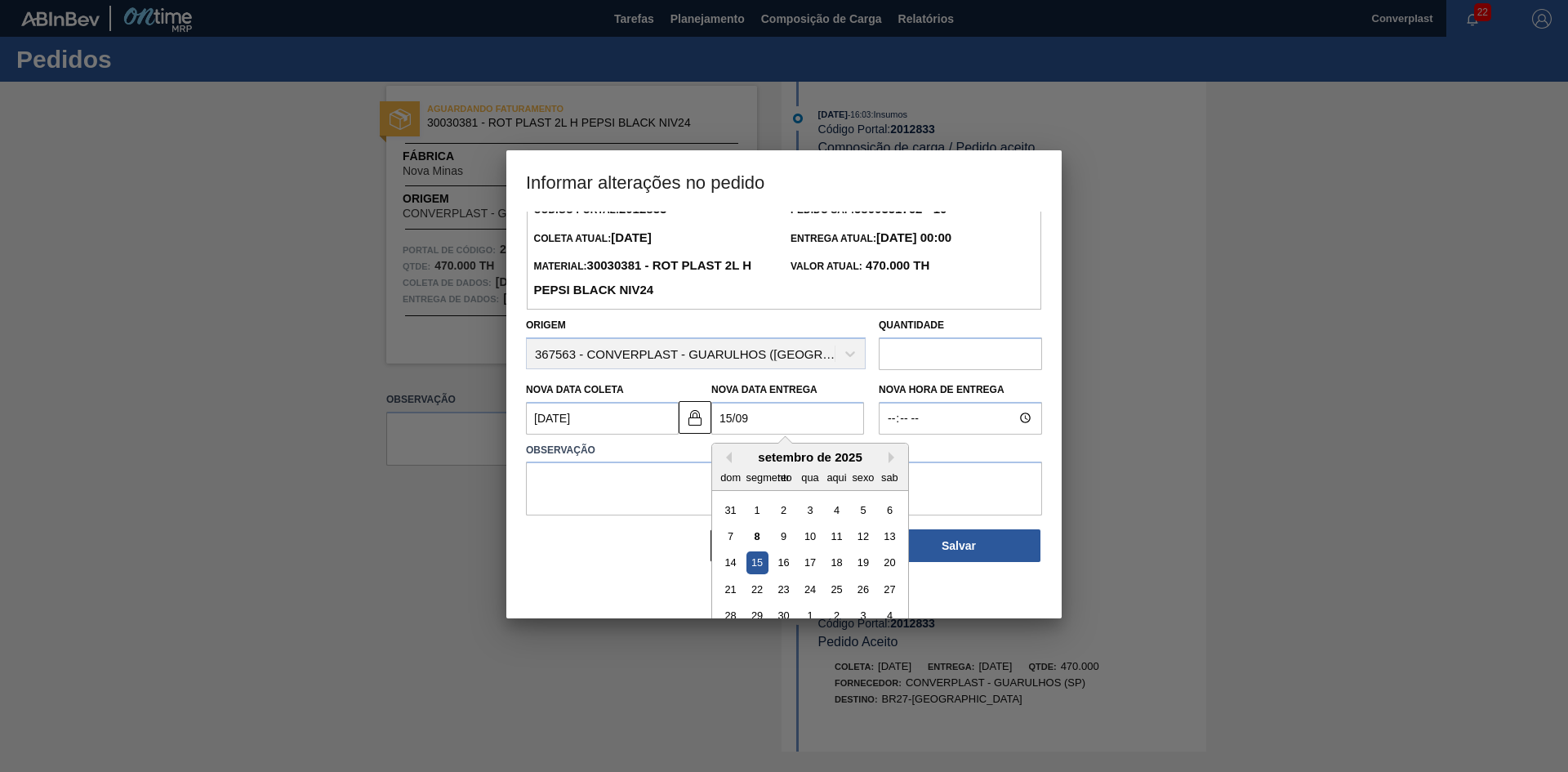
scroll to position [55, 0]
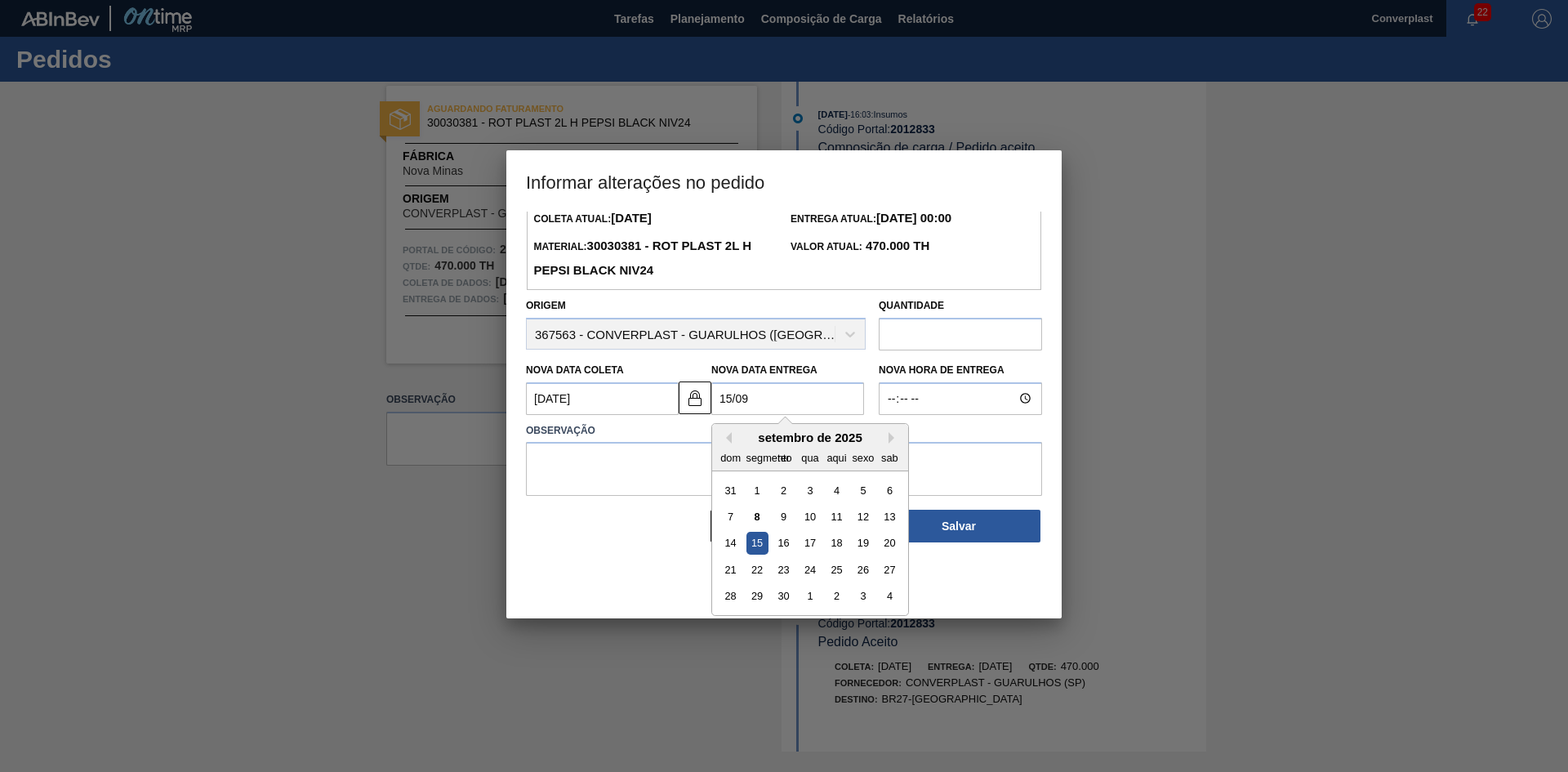
click at [754, 544] on font "15" at bounding box center [756, 543] width 11 height 12
type Entrega2012833 "[DATE]"
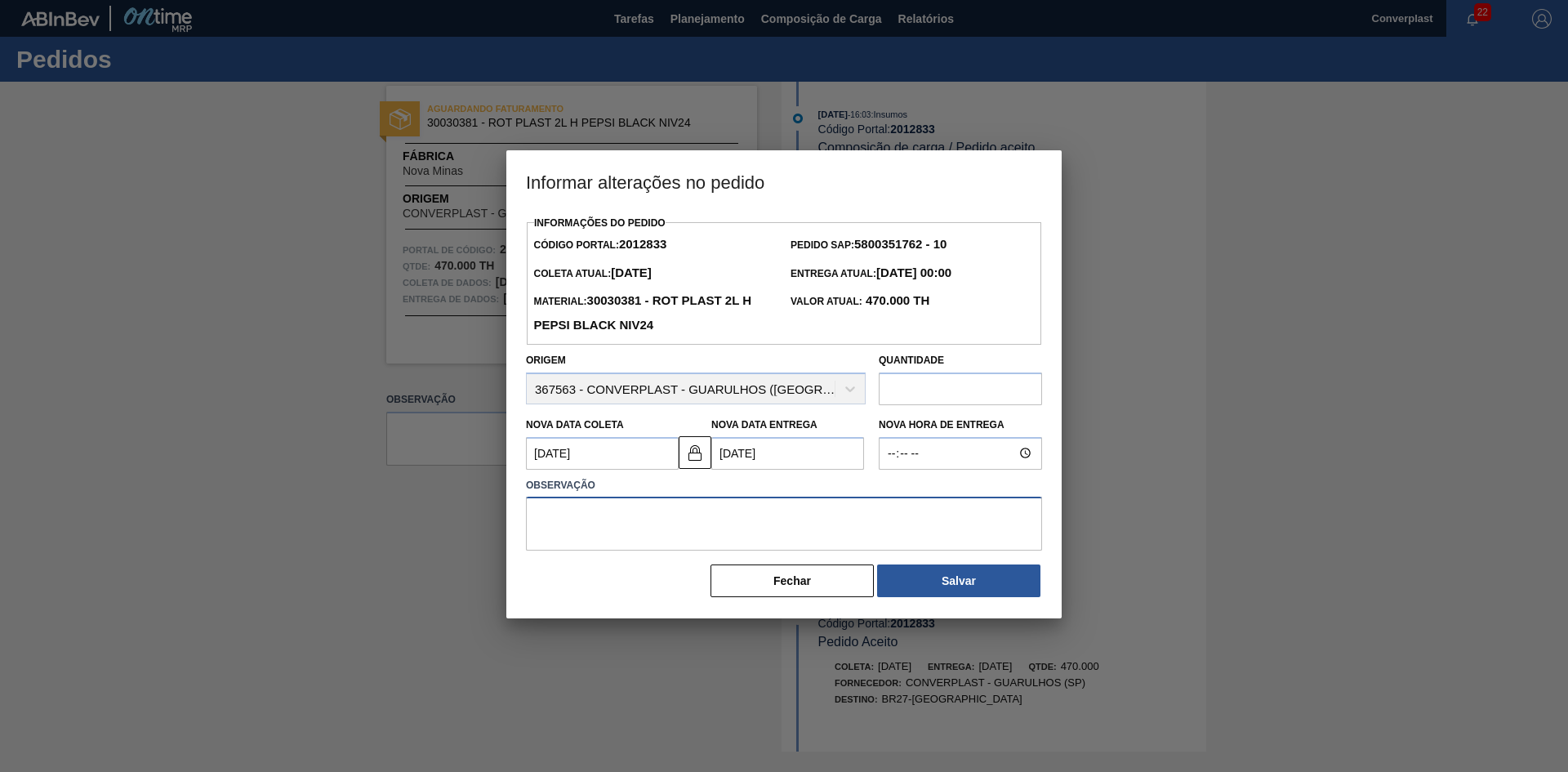
click at [628, 508] on textarea at bounding box center [784, 524] width 517 height 54
type textarea "ajuste data"
click at [961, 578] on font "Salvar" at bounding box center [959, 581] width 35 height 13
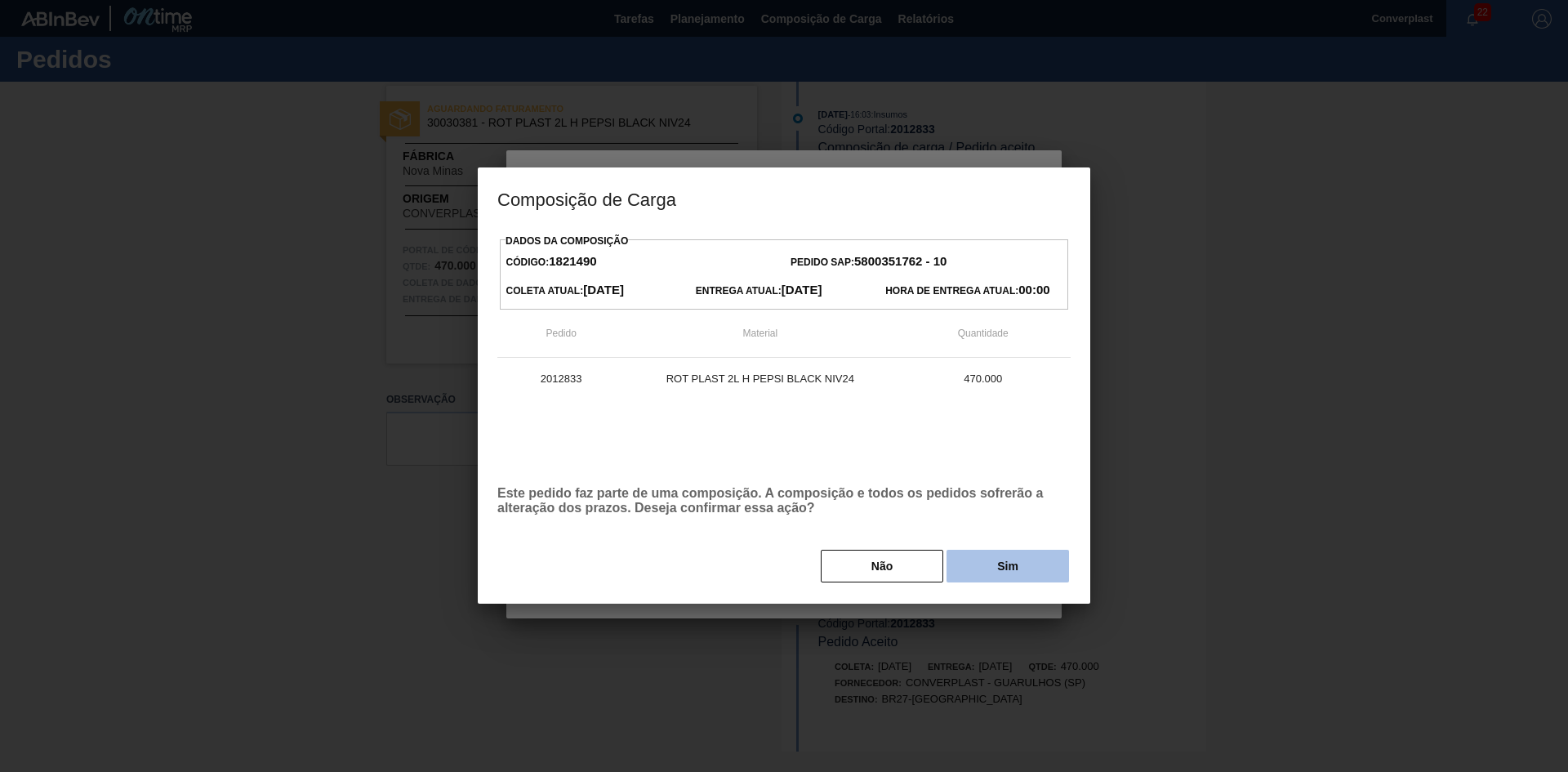
click at [1012, 562] on font "Sim" at bounding box center [1007, 566] width 22 height 13
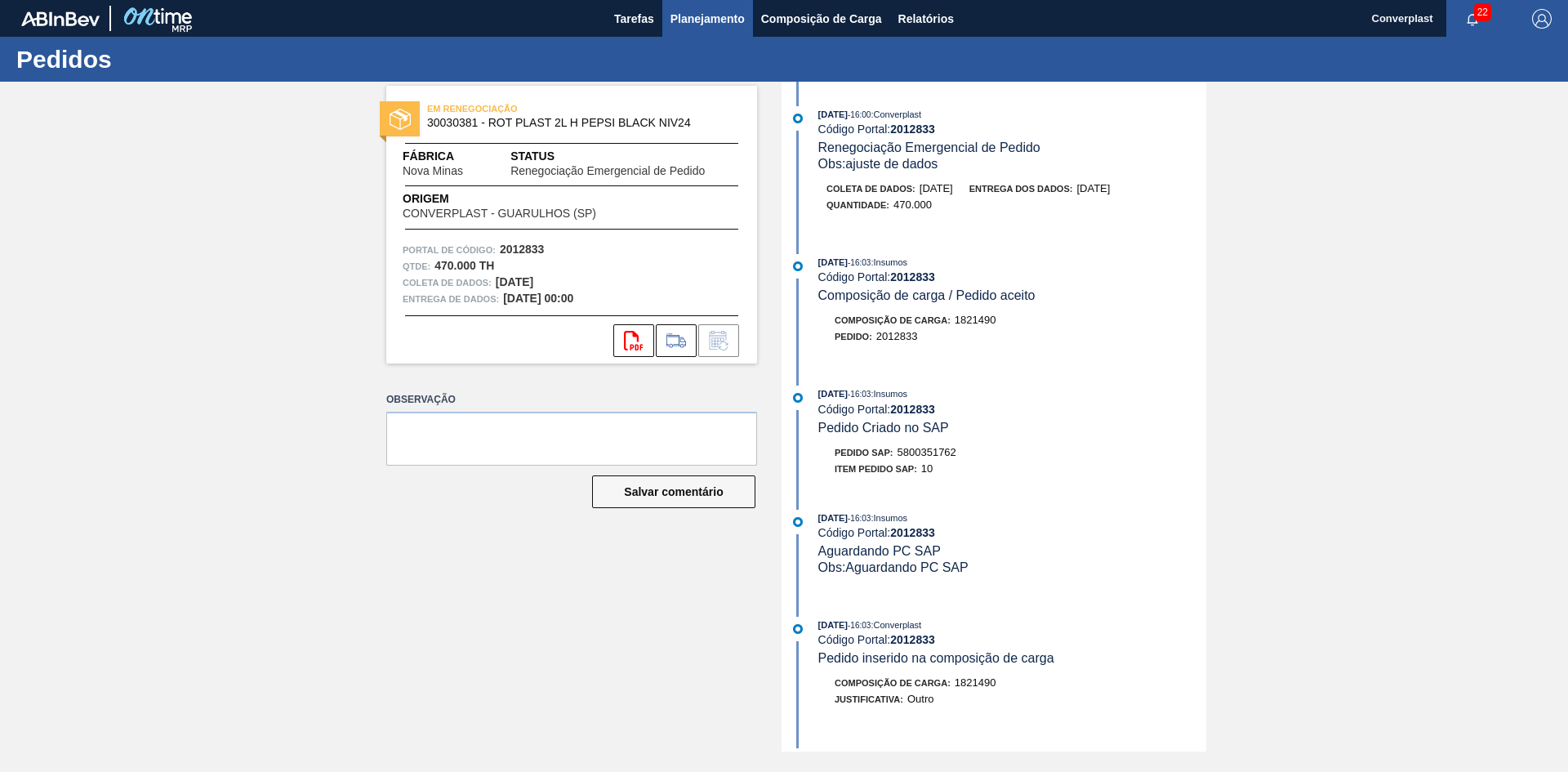
click at [700, 5] on button "Planejamento" at bounding box center [707, 18] width 91 height 36
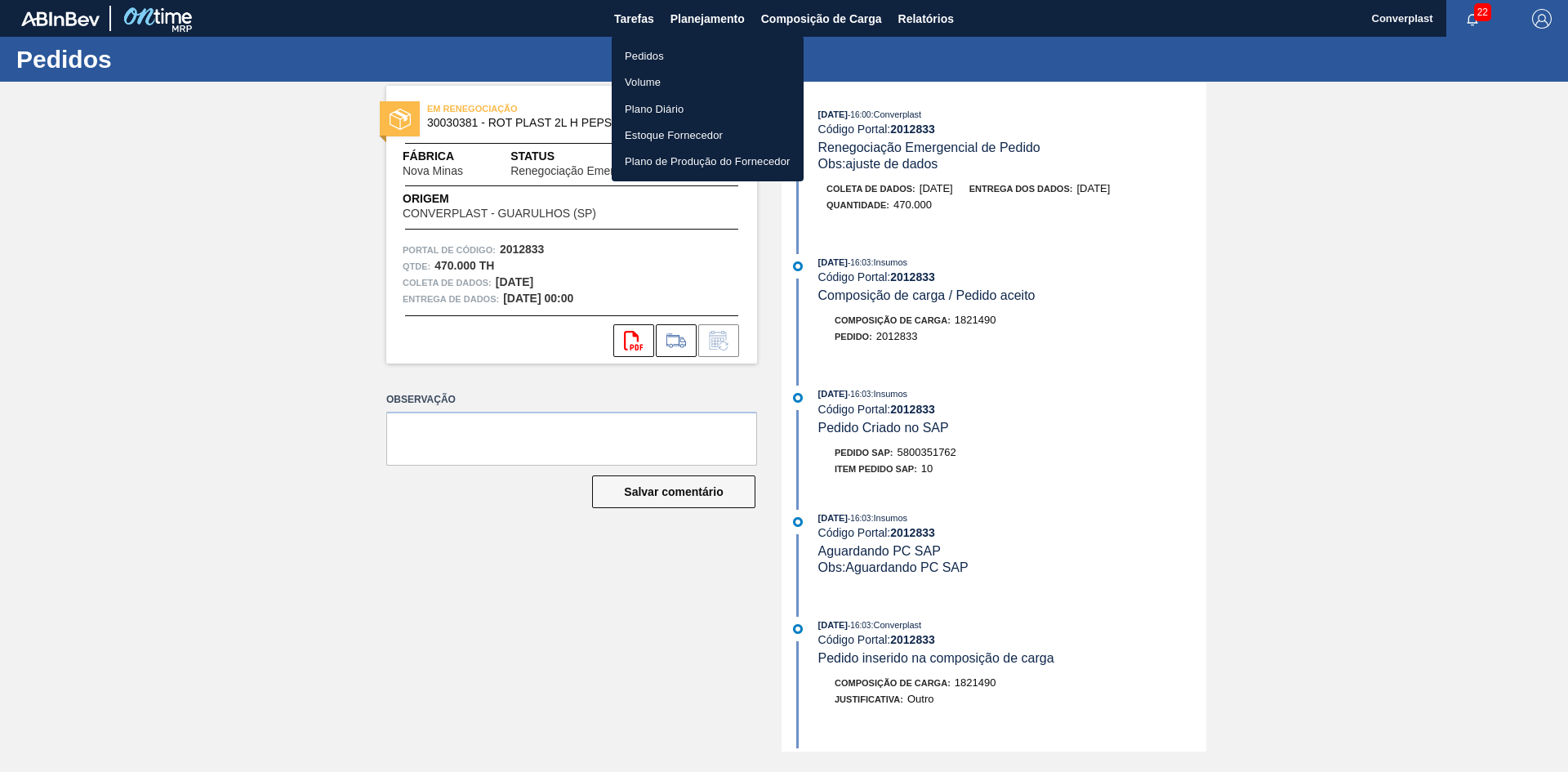
click at [681, 55] on li "Pedidos" at bounding box center [708, 55] width 192 height 26
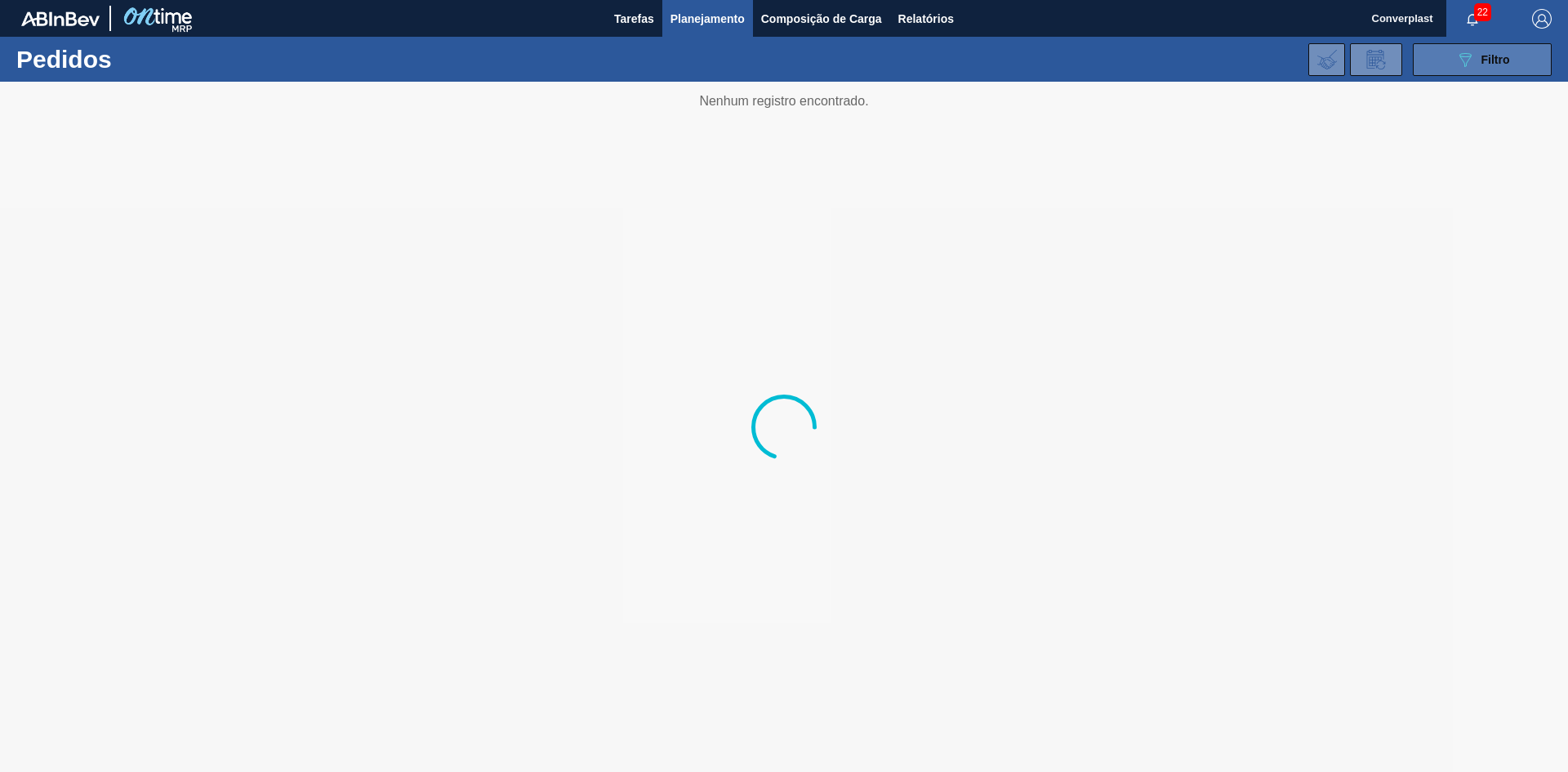
click at [1441, 57] on button "089F7B8B-B2A5-4AFE-B5C0-19BA573D28AC Filtro" at bounding box center [1482, 60] width 138 height 33
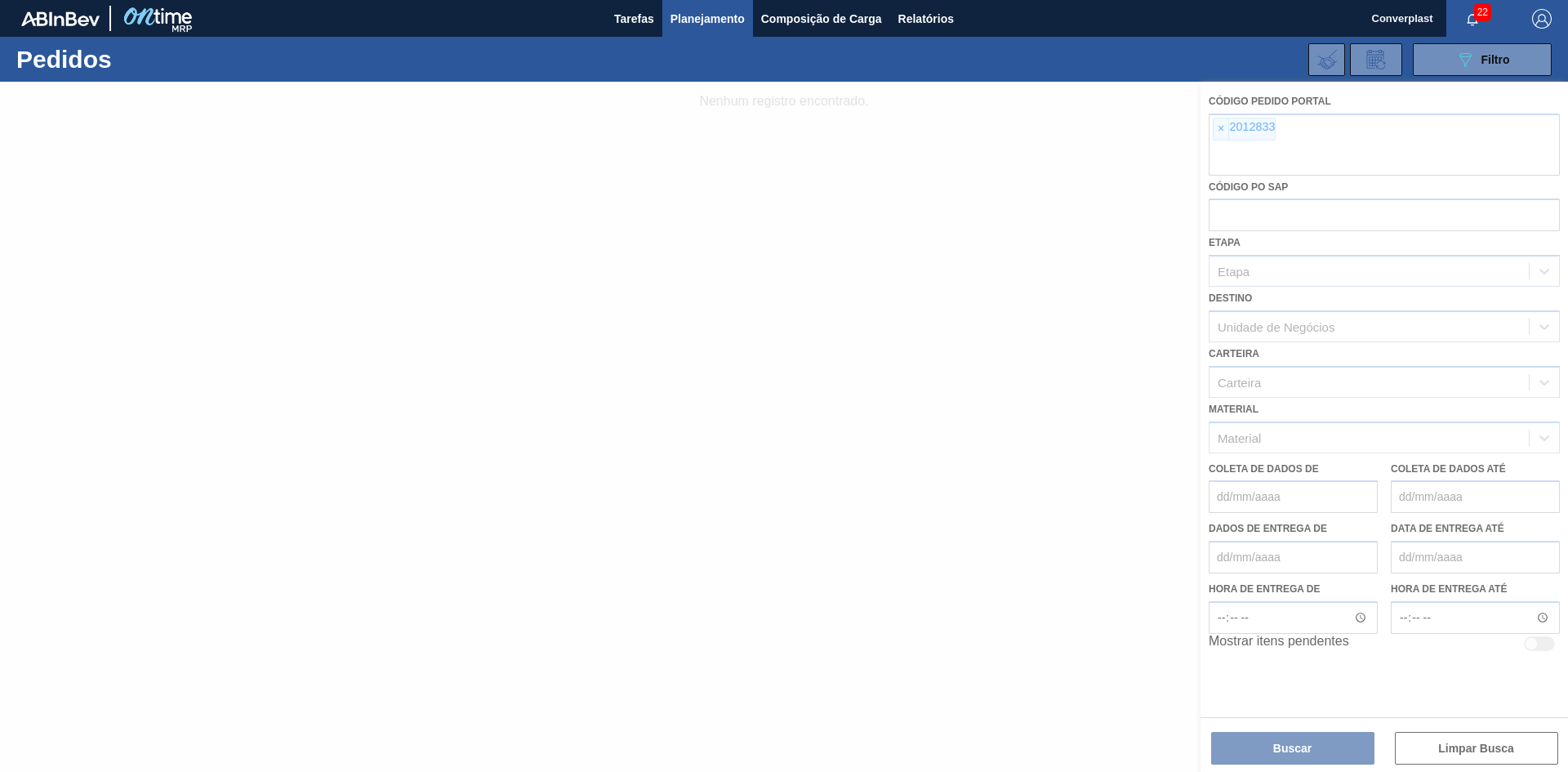
click at [1220, 129] on div at bounding box center [784, 427] width 1568 height 691
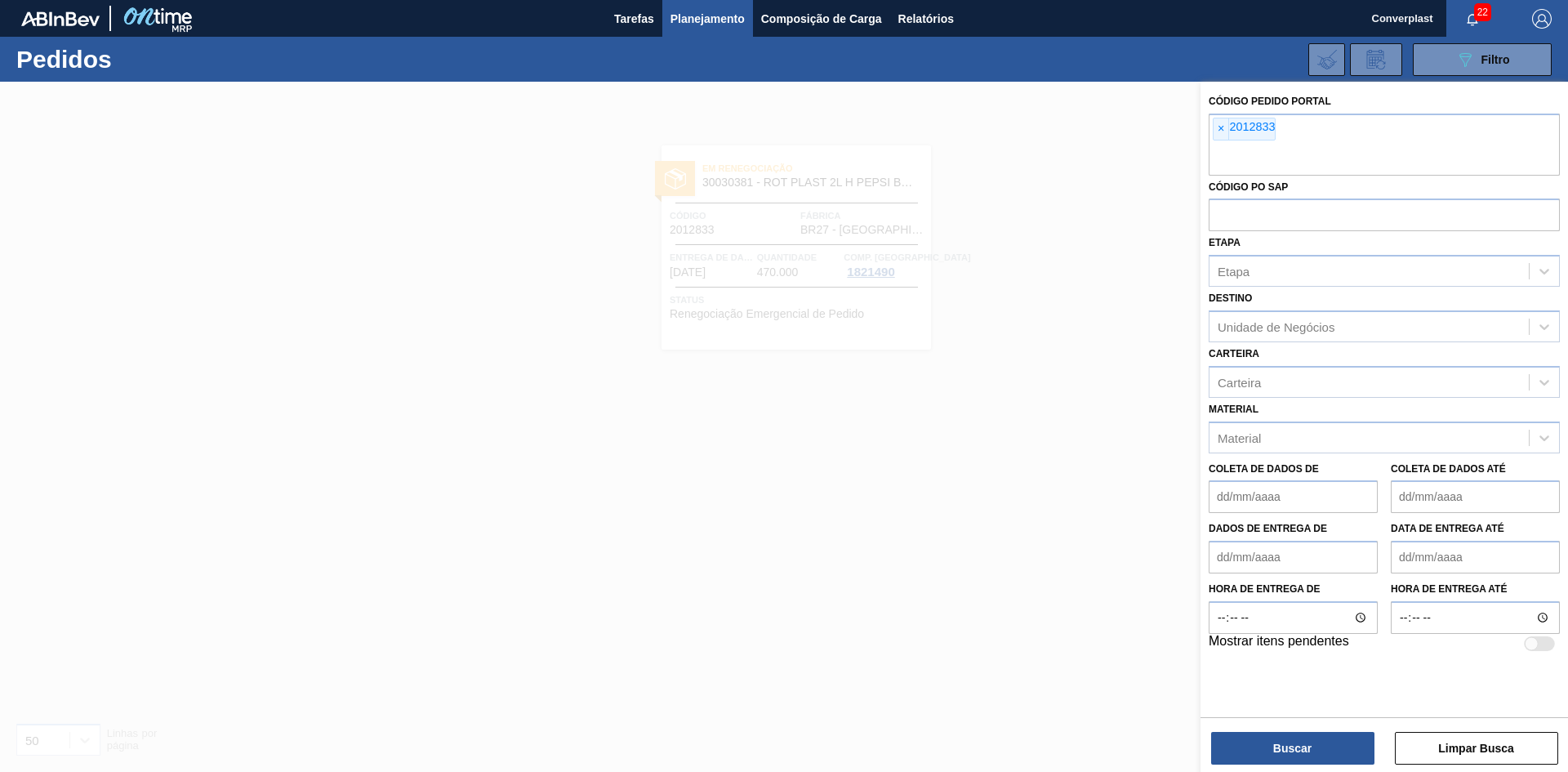
click at [1220, 129] on font "×" at bounding box center [1221, 128] width 7 height 13
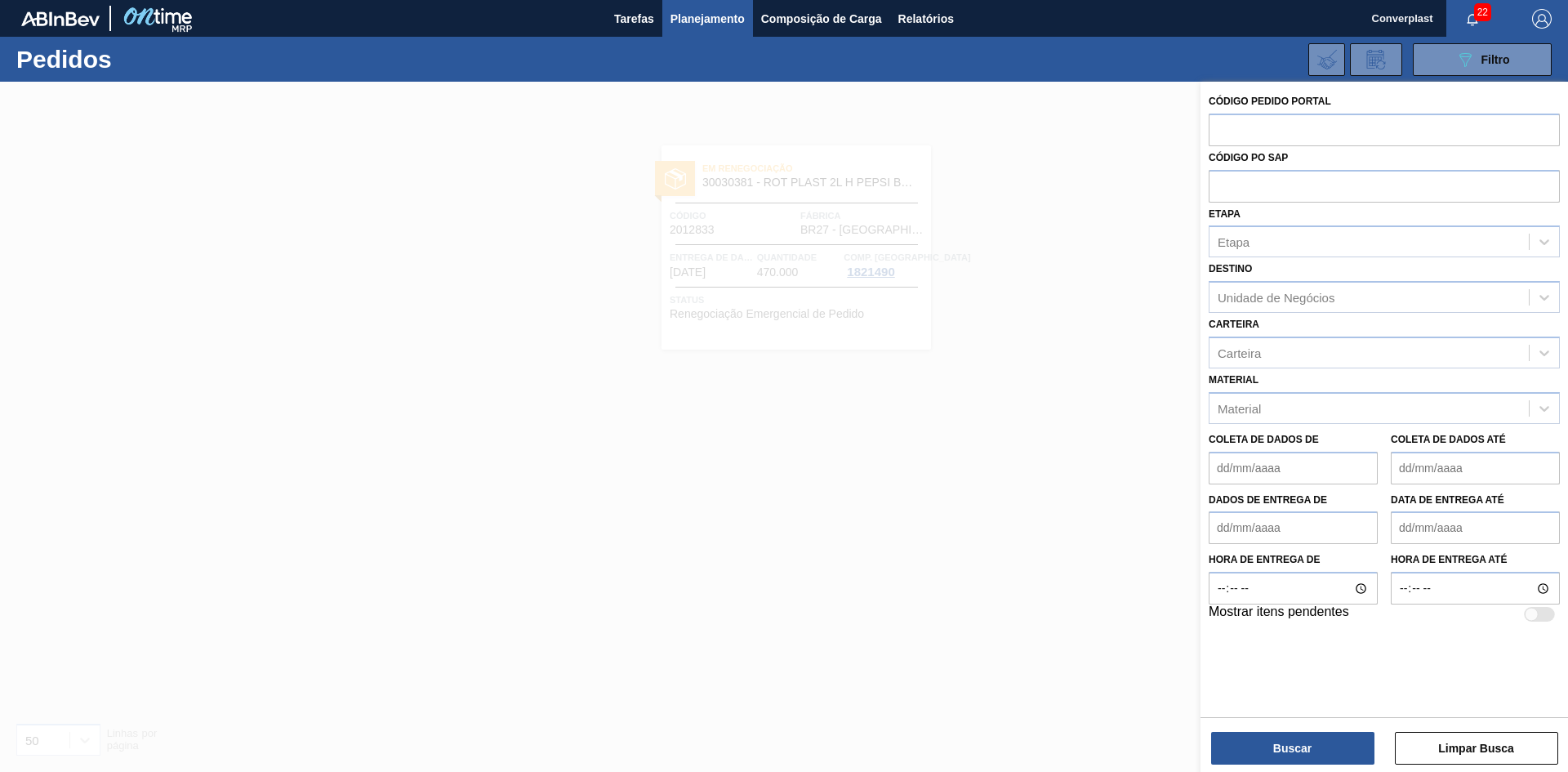
paste input "2003137"
type input "2003137"
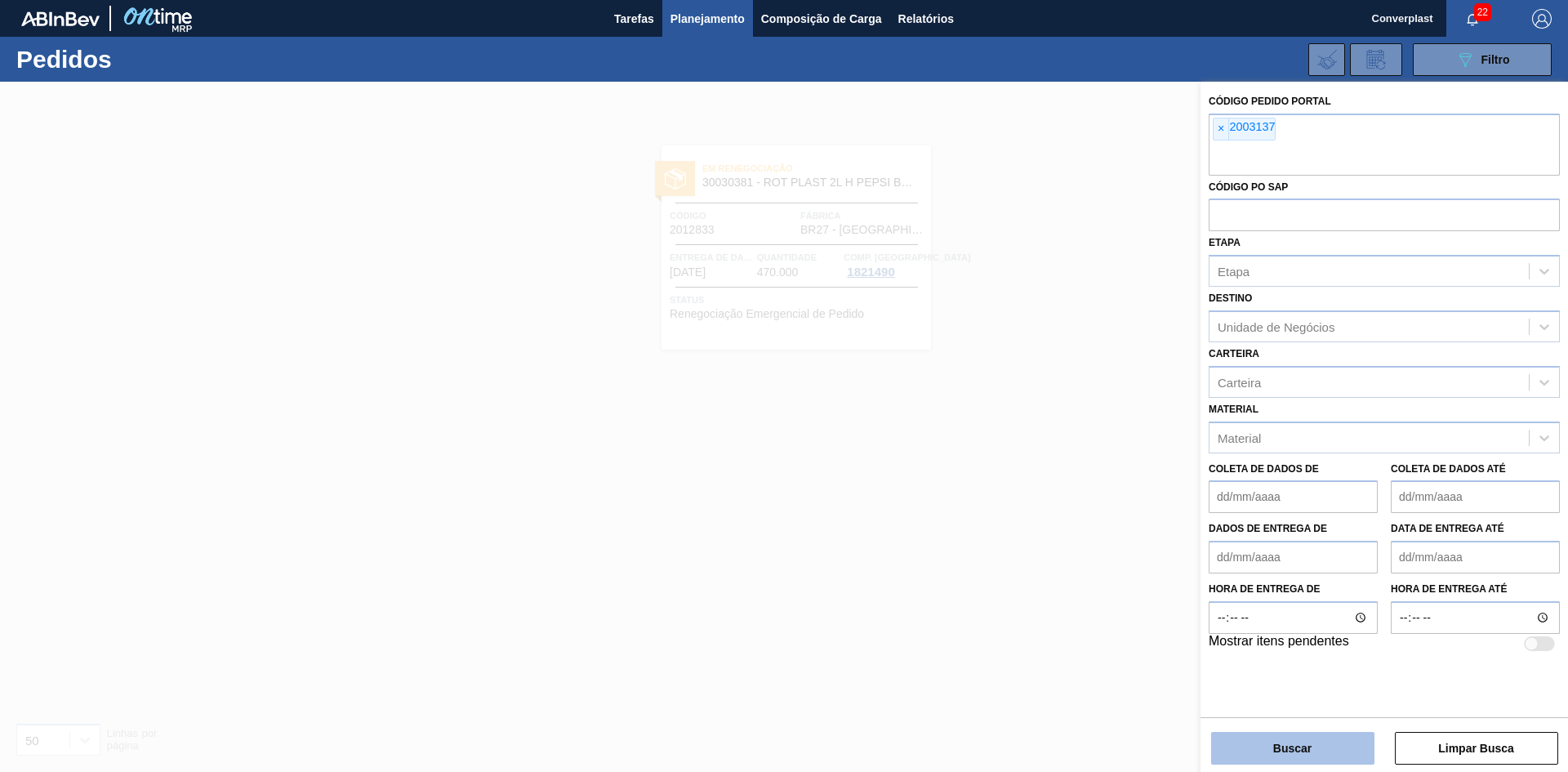
click at [1291, 750] on font "Buscar" at bounding box center [1292, 748] width 38 height 13
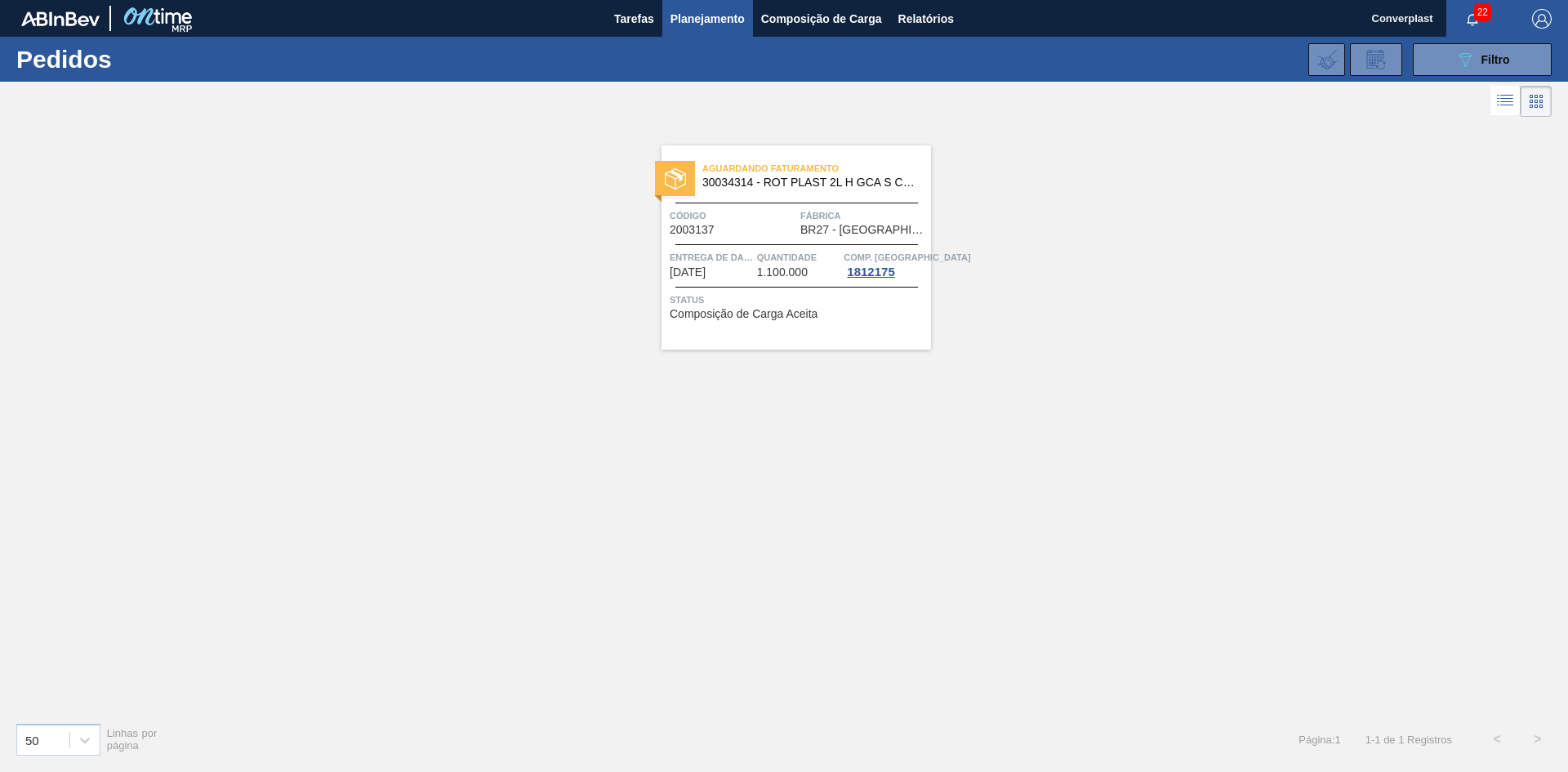
click at [822, 289] on div "Aguardando Faturamento 30034314 - ROT PLAST 2L H GCA S CL NIV25 Código 2003137 …" at bounding box center [796, 248] width 269 height 204
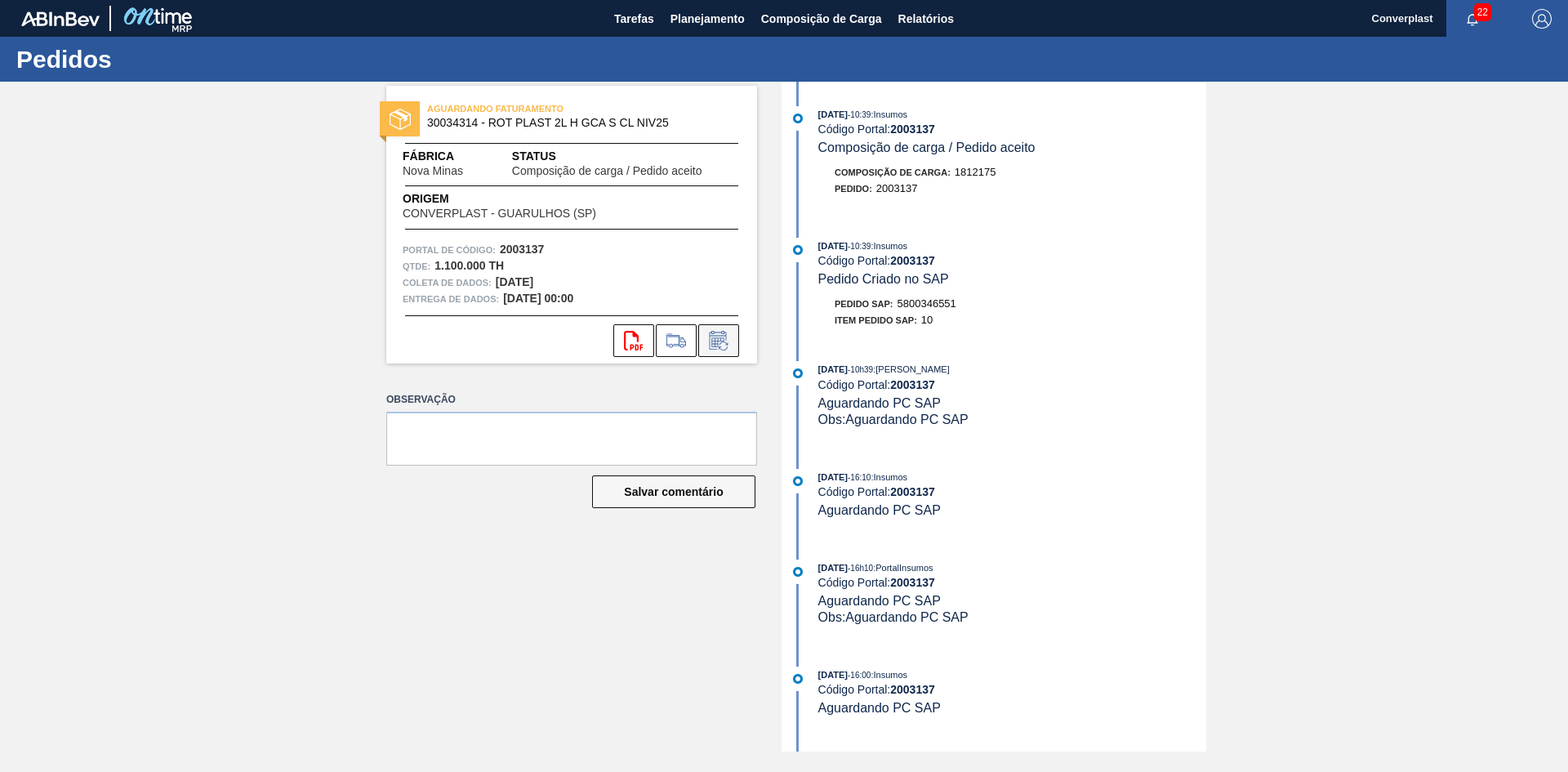
click at [716, 340] on icon at bounding box center [718, 340] width 26 height 20
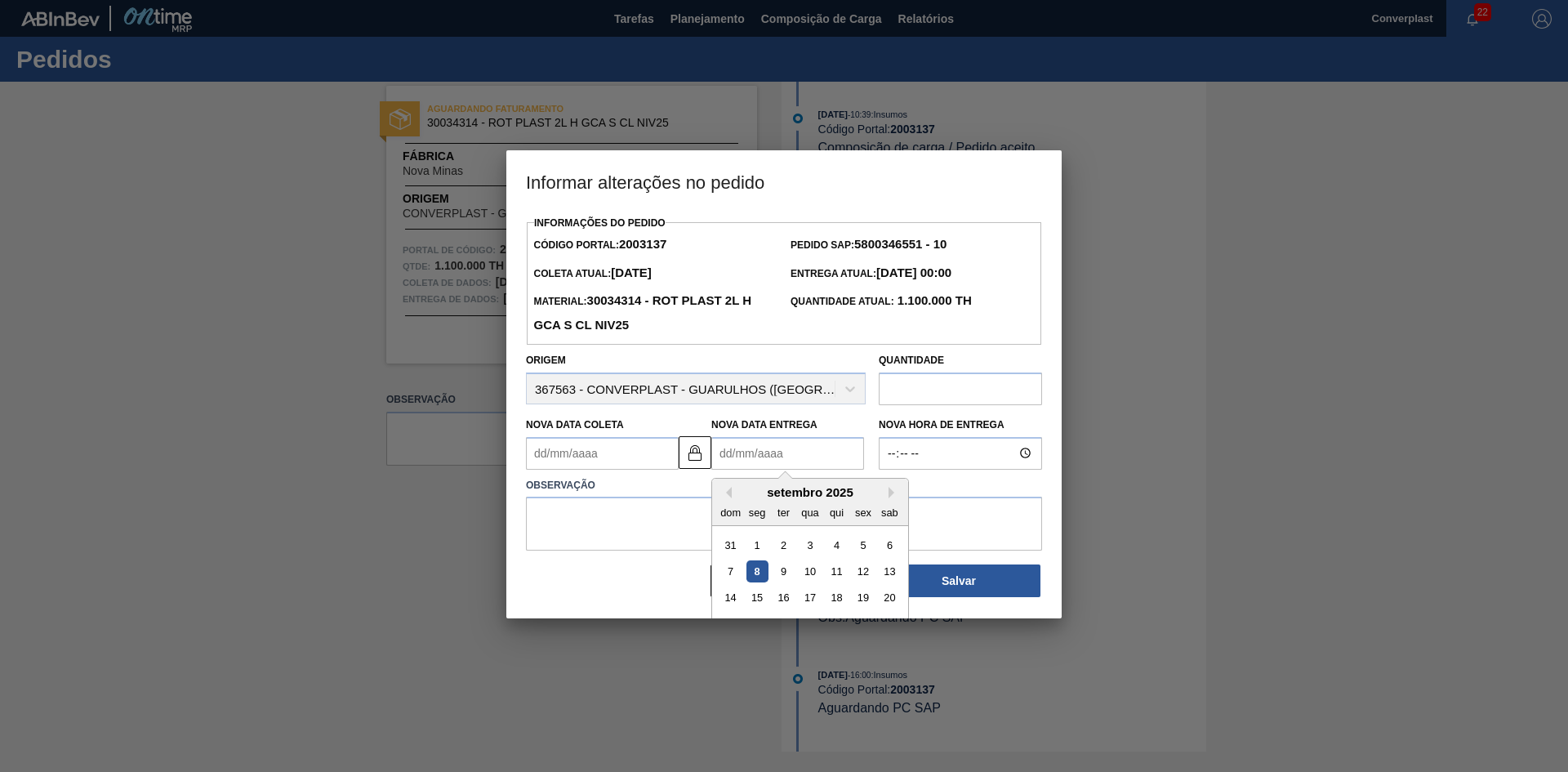
click at [760, 465] on Entrega2003137 "Nova Data Entrega" at bounding box center [787, 454] width 152 height 33
type Coleta2003137 "[DATE]"
type Entrega2003137 "1"
type Coleta2003137 "[DATE]"
click at [757, 597] on font "15" at bounding box center [756, 597] width 11 height 12
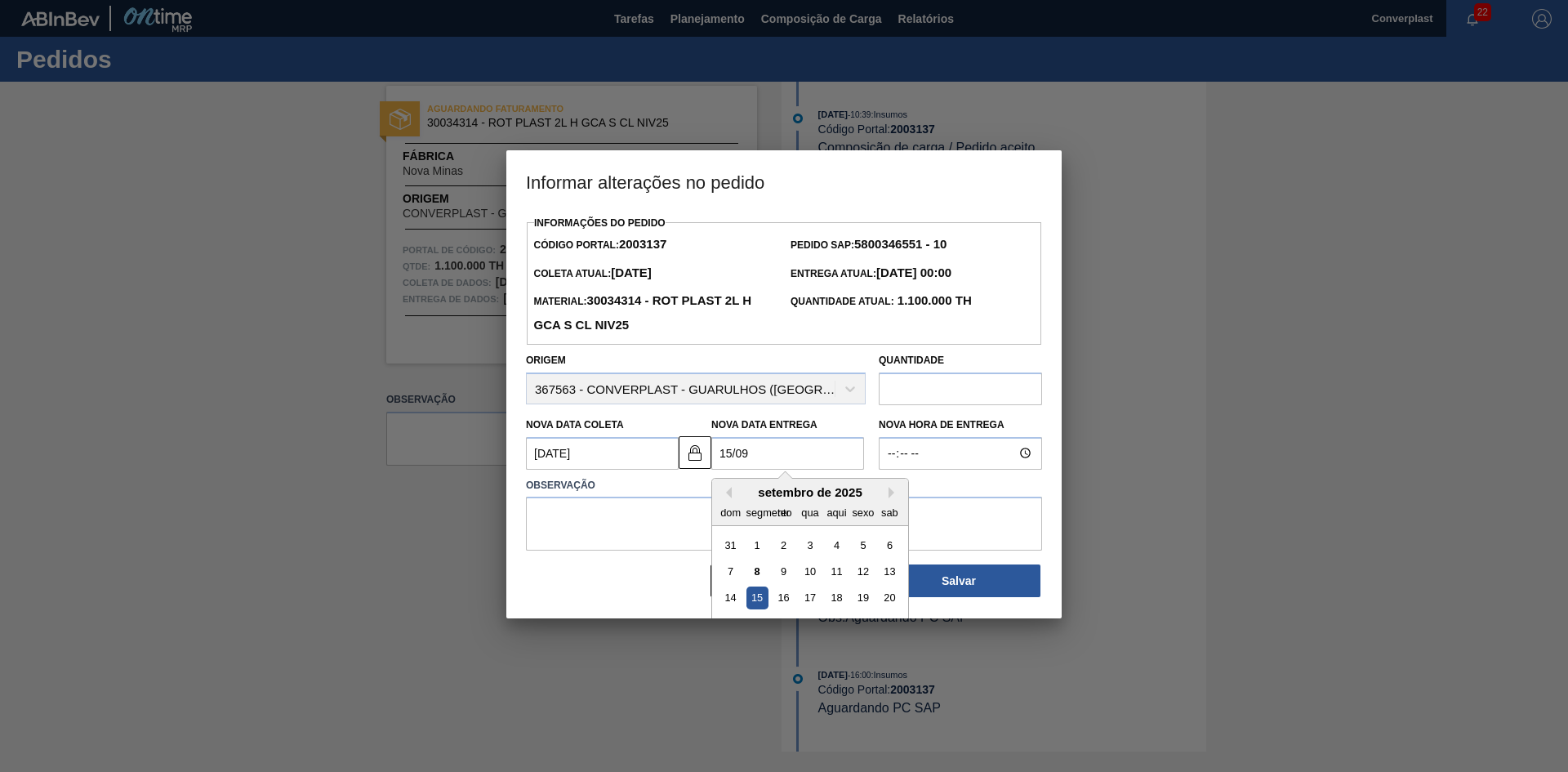
type Entrega2003137 "[DATE]"
click at [626, 562] on div "Informações do Pedido Código Portal: 2003137 Pedido SAP: 5800346551 - 10 Coleta…" at bounding box center [784, 404] width 517 height 387
click at [626, 536] on textarea at bounding box center [784, 524] width 517 height 54
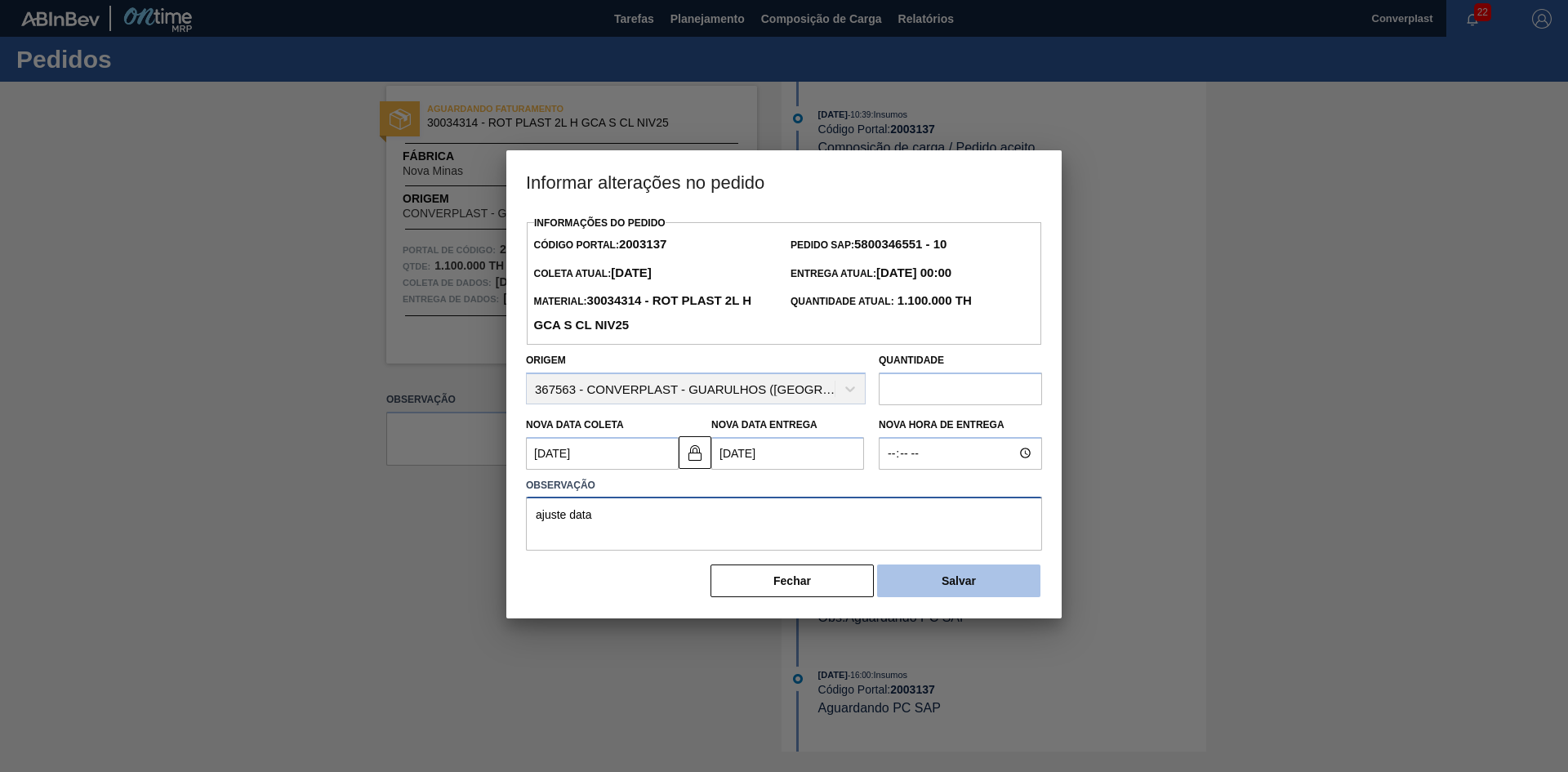
type textarea "ajuste data"
click at [936, 573] on button "Salvar" at bounding box center [959, 581] width 164 height 33
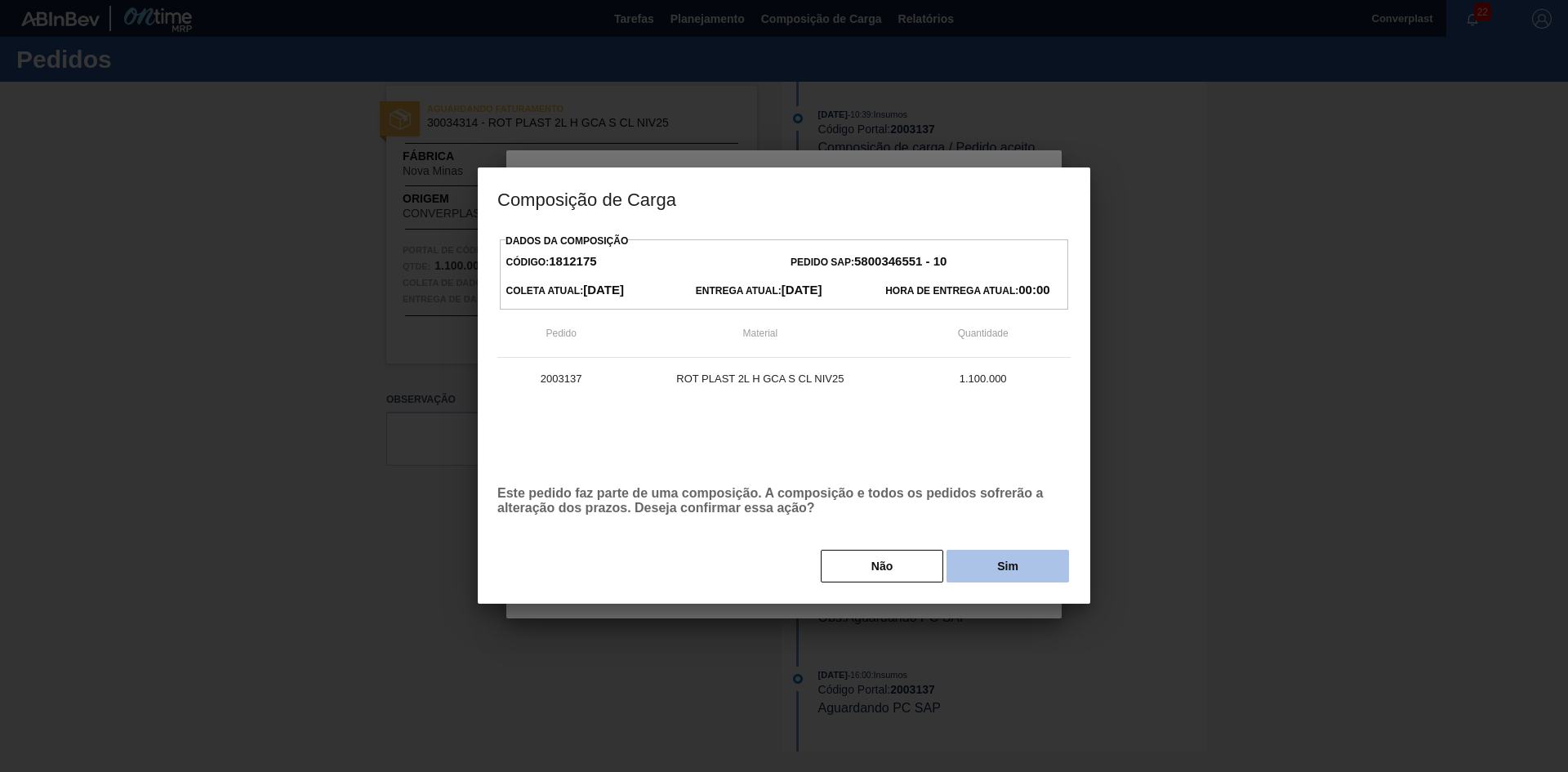
click at [993, 563] on button "Sim" at bounding box center [1008, 566] width 123 height 33
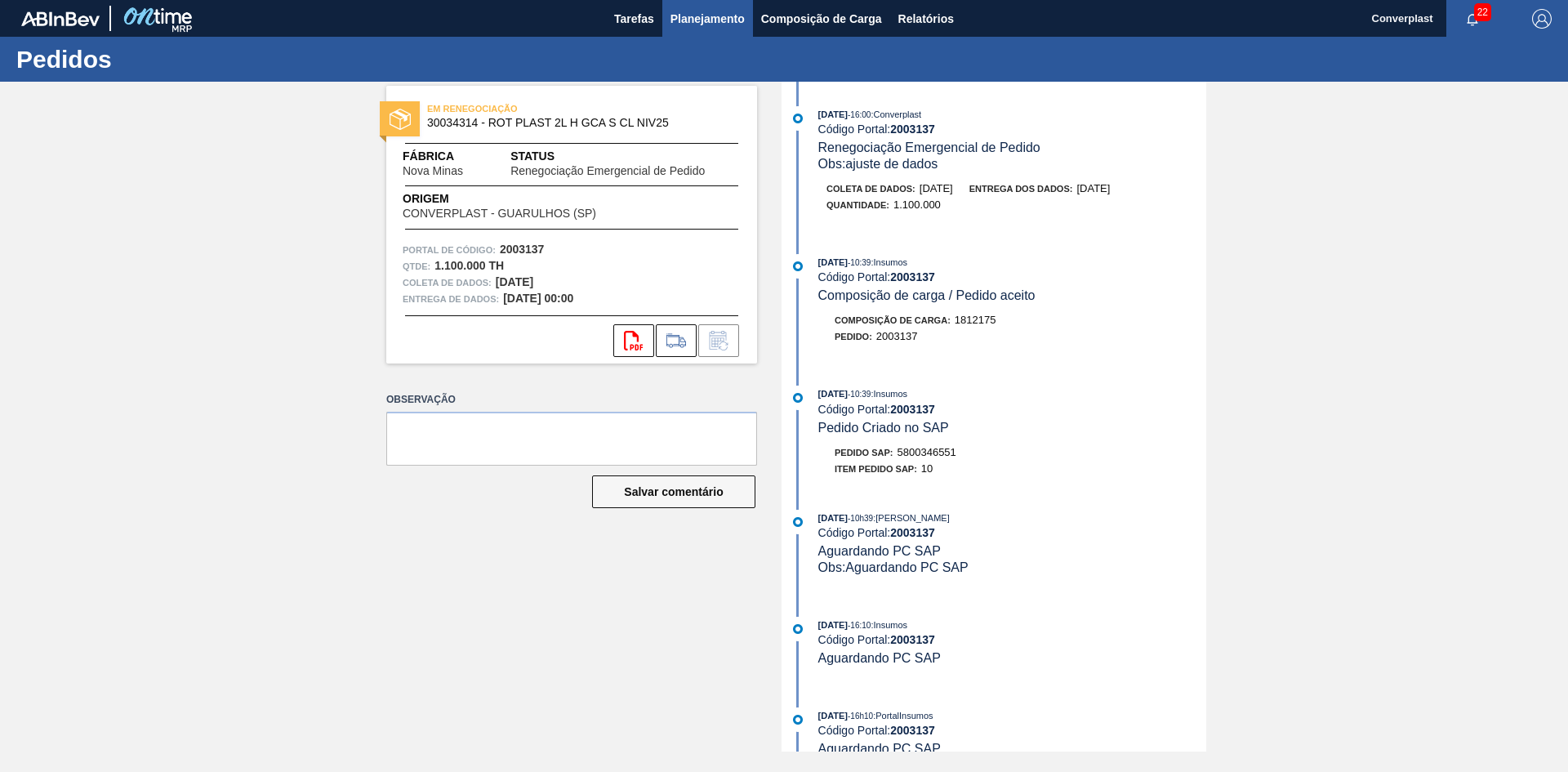
click at [714, 23] on font "Planejamento" at bounding box center [708, 18] width 74 height 13
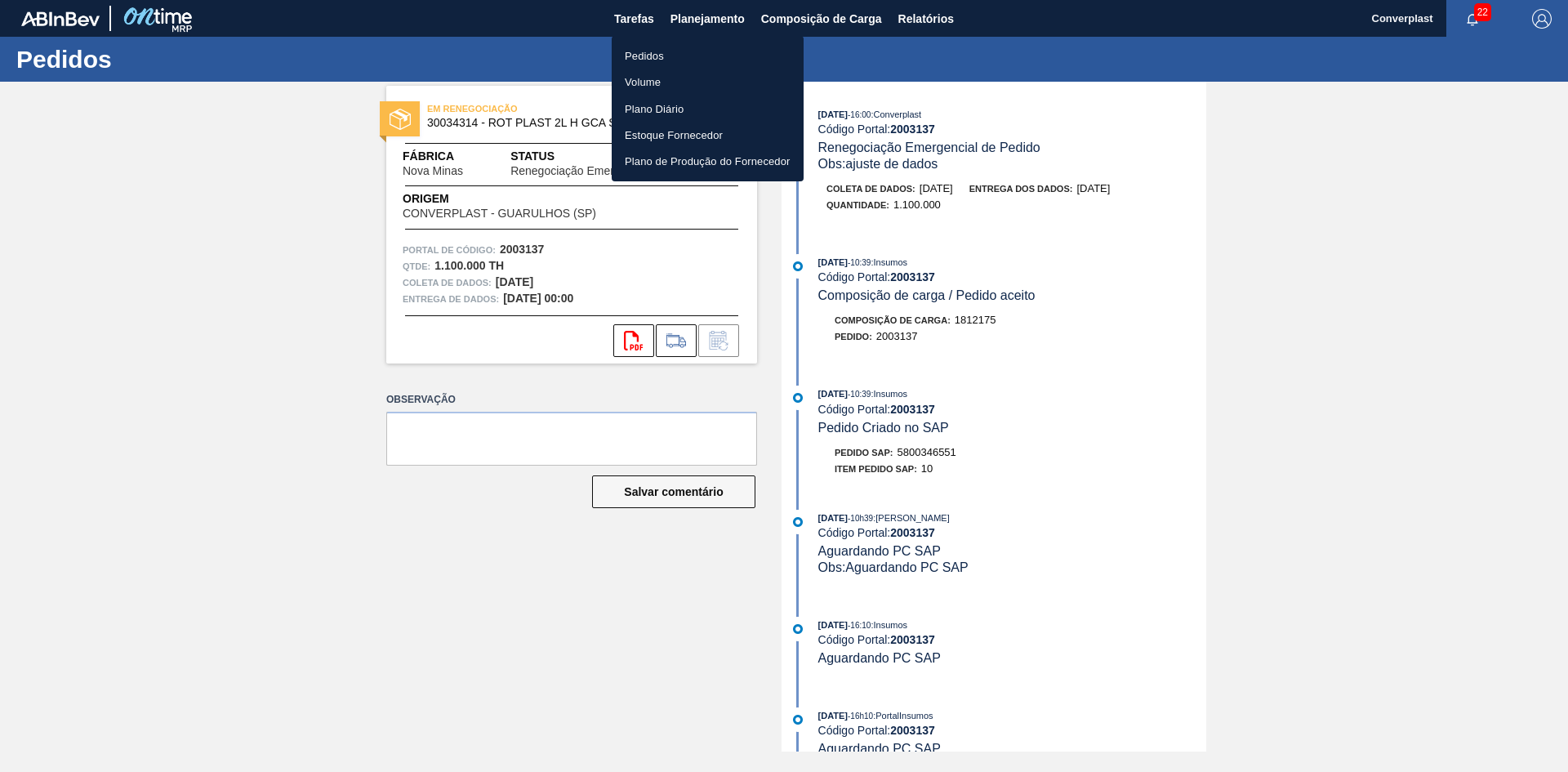
drag, startPoint x: 672, startPoint y: 55, endPoint x: 712, endPoint y: 57, distance: 40.0
click at [672, 55] on li "Pedidos" at bounding box center [708, 55] width 192 height 26
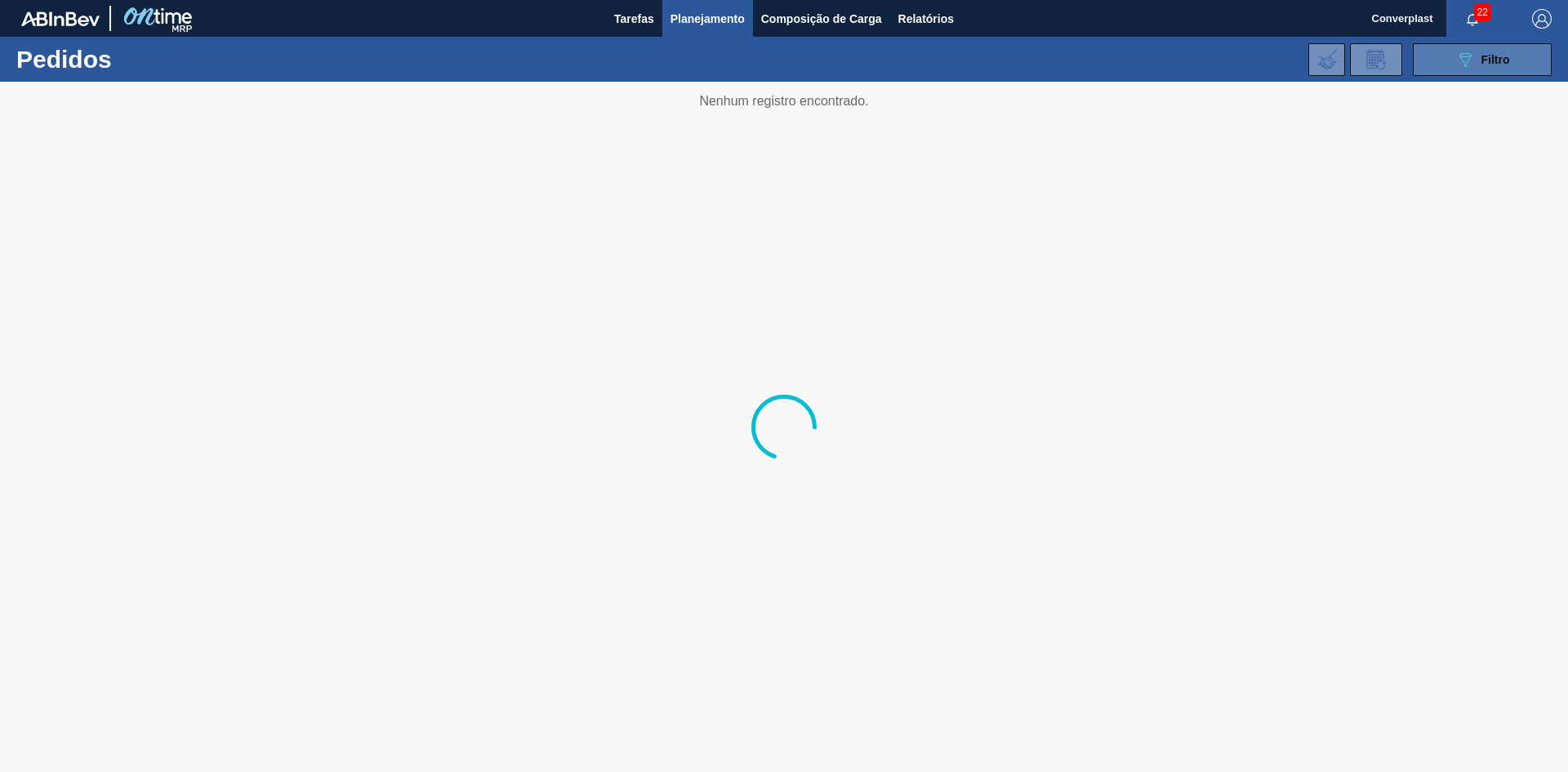
click at [1449, 73] on button "089F7B8B-B2A5-4AFE-B5C0-19BA573D28AC Filtro" at bounding box center [1482, 60] width 138 height 33
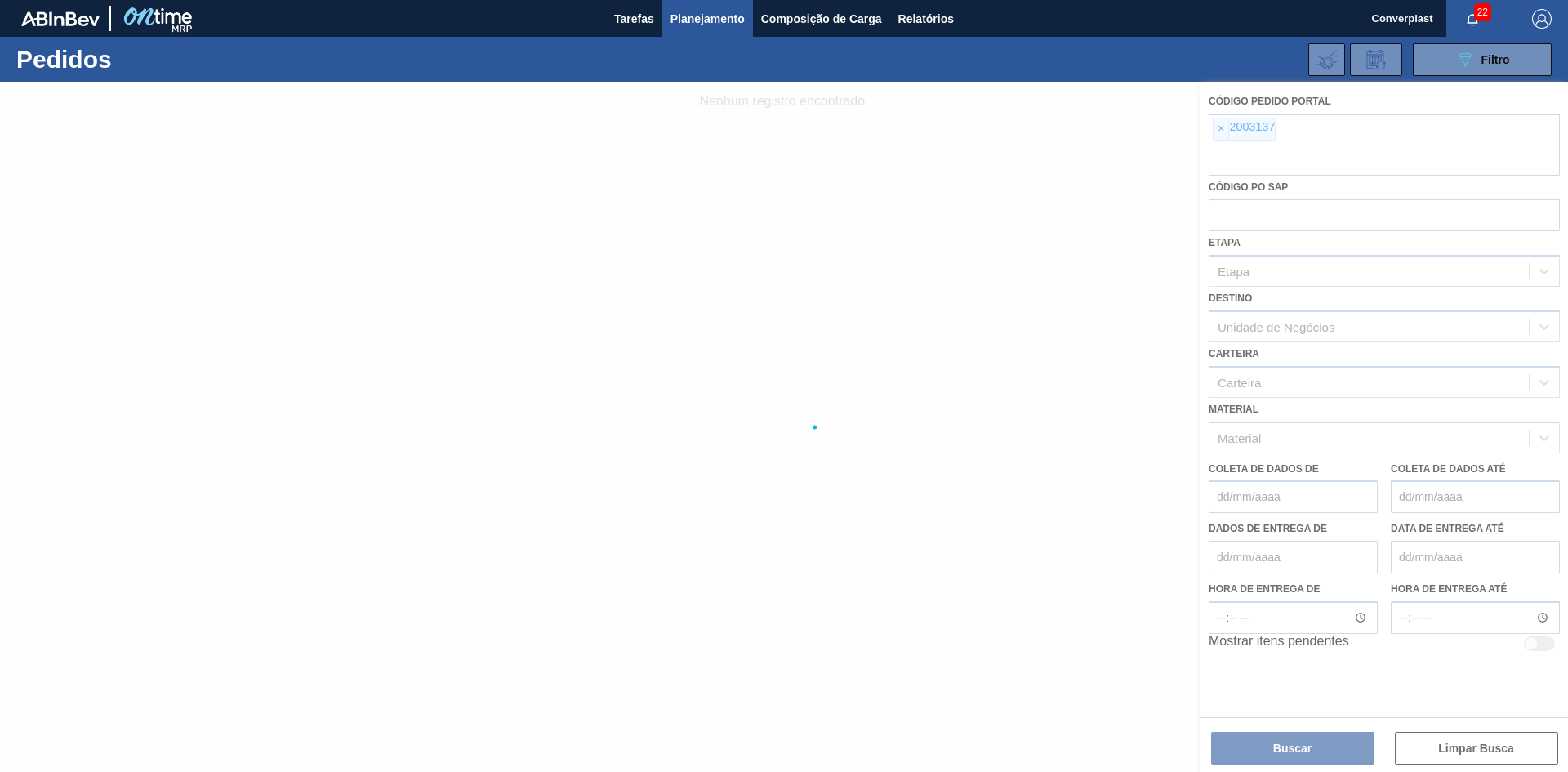
click at [1219, 134] on div at bounding box center [784, 427] width 1568 height 691
click at [1222, 126] on div at bounding box center [784, 427] width 1568 height 691
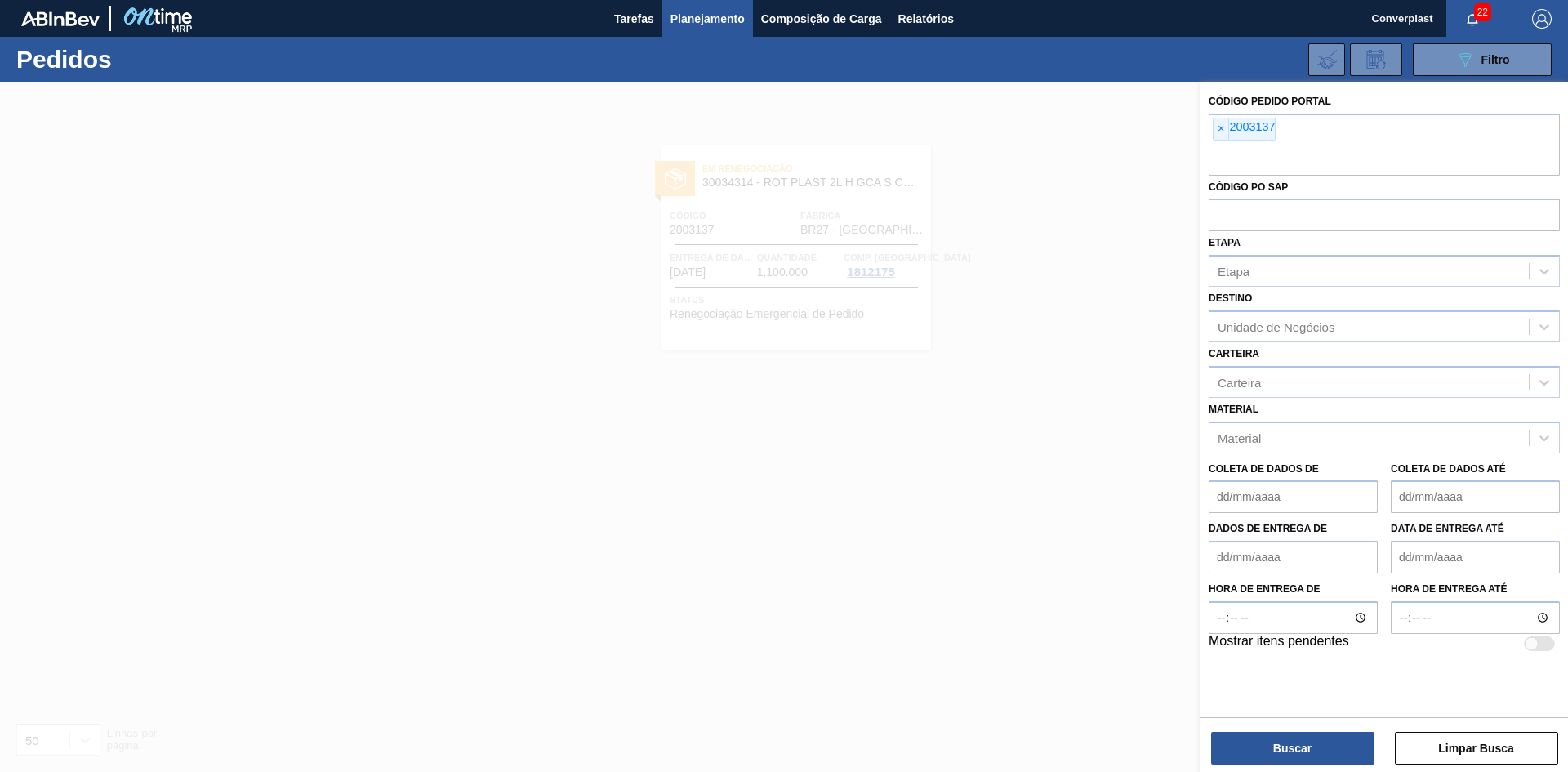
click at [1218, 129] on font "×" at bounding box center [1221, 128] width 7 height 13
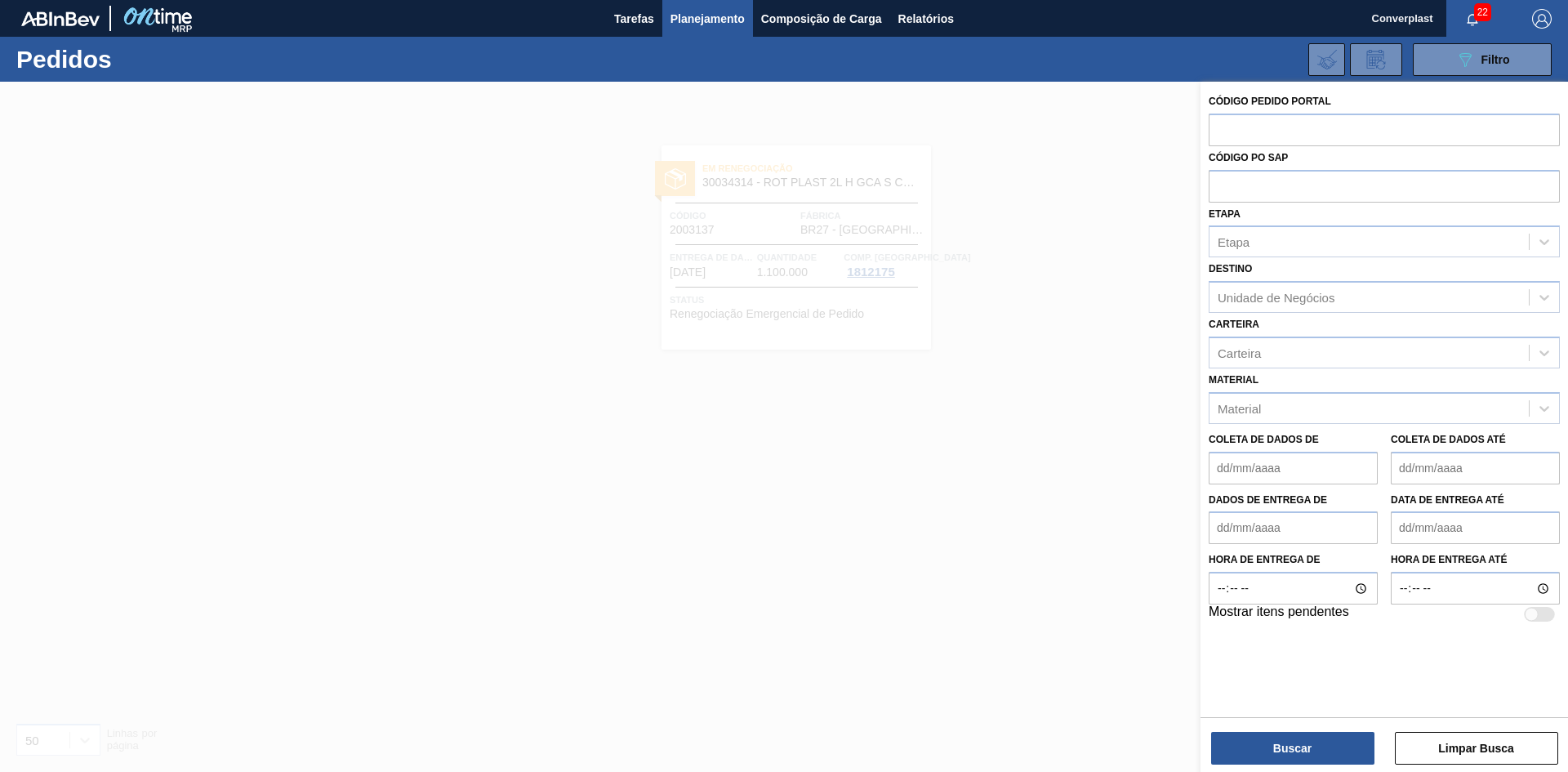
paste input "2003553"
type input "2003553"
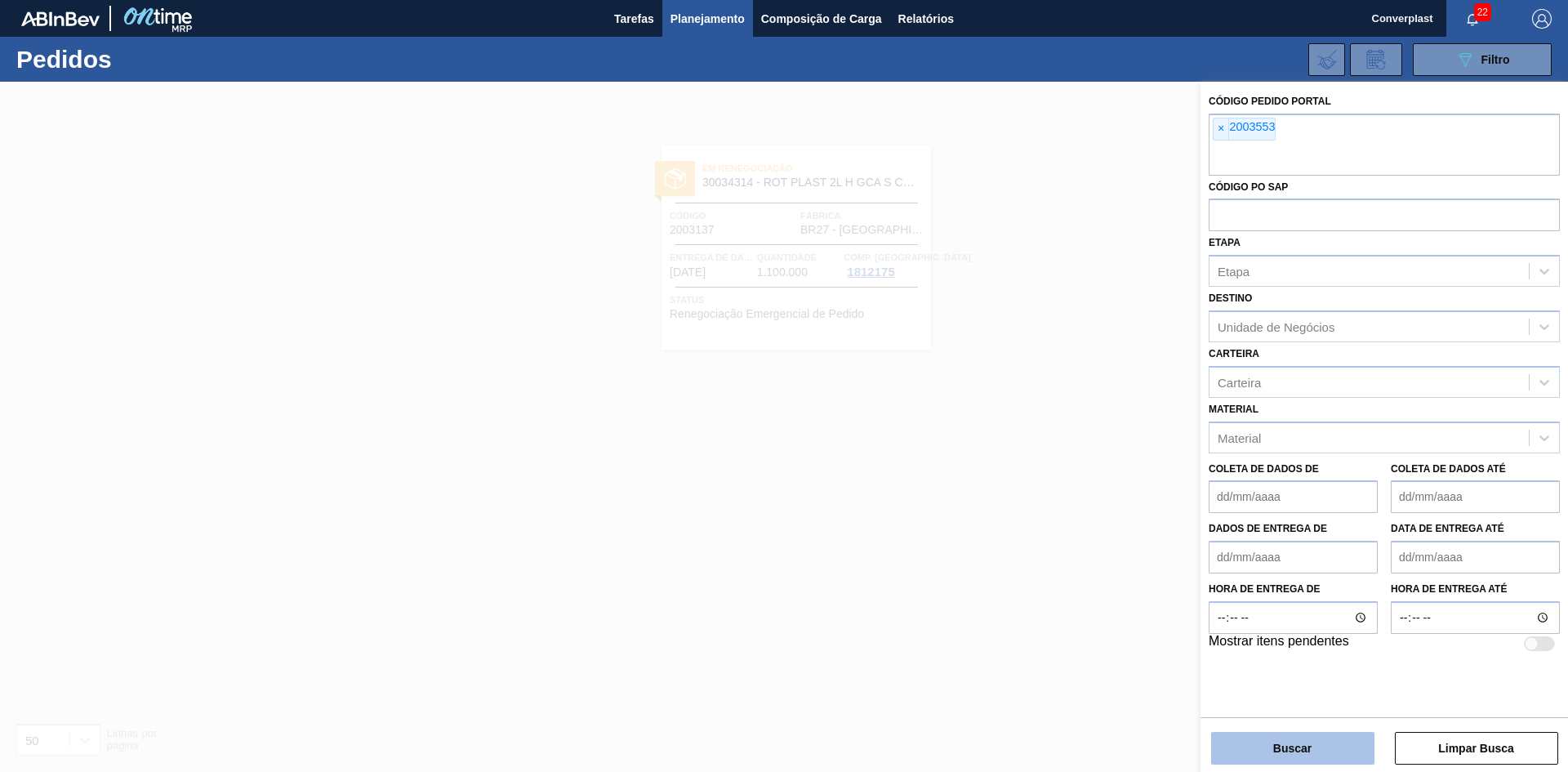
click at [1259, 760] on button "Buscar" at bounding box center [1293, 749] width 164 height 33
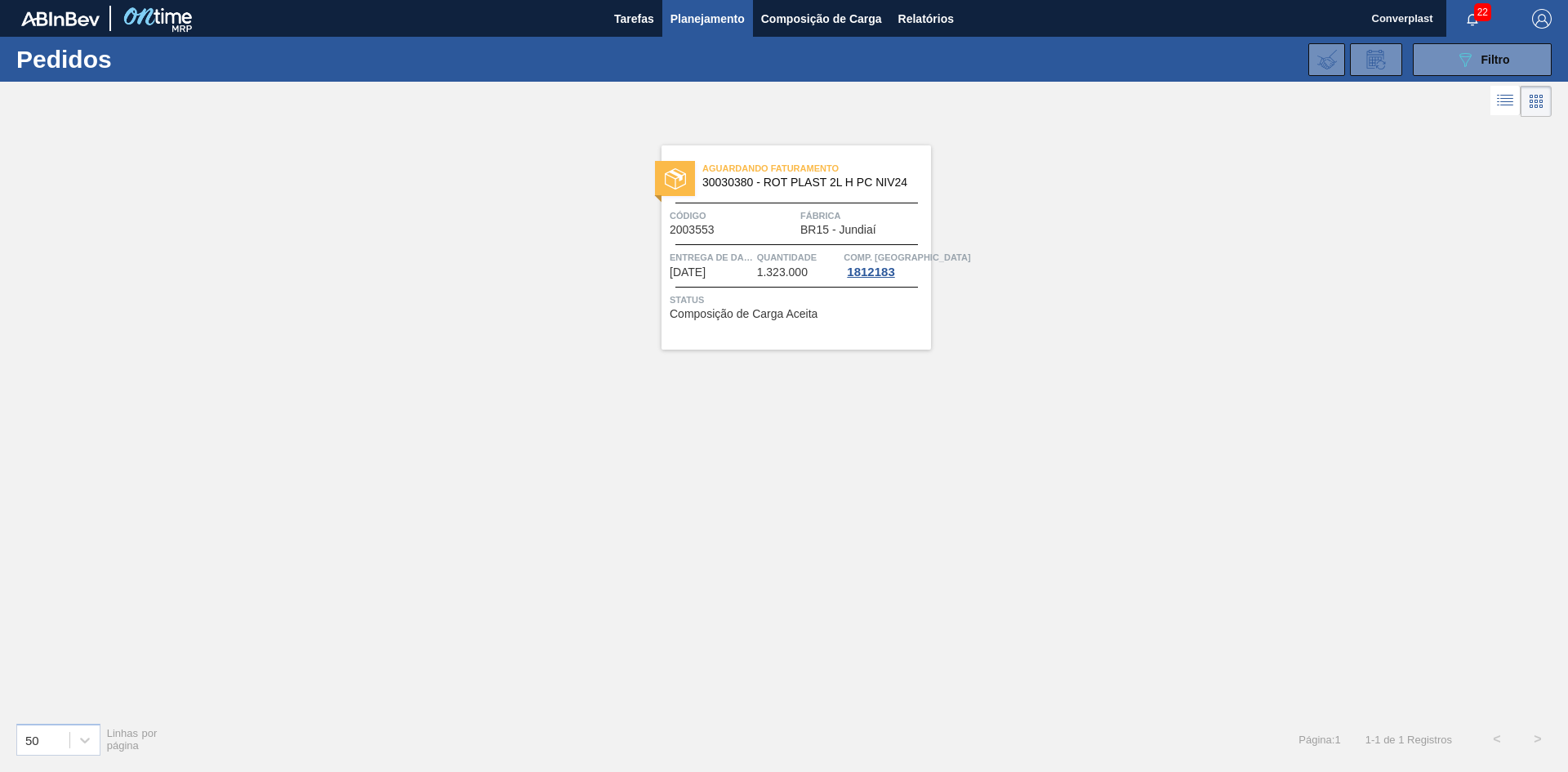
click at [812, 316] on font "Composição de Carga Aceita" at bounding box center [743, 313] width 148 height 13
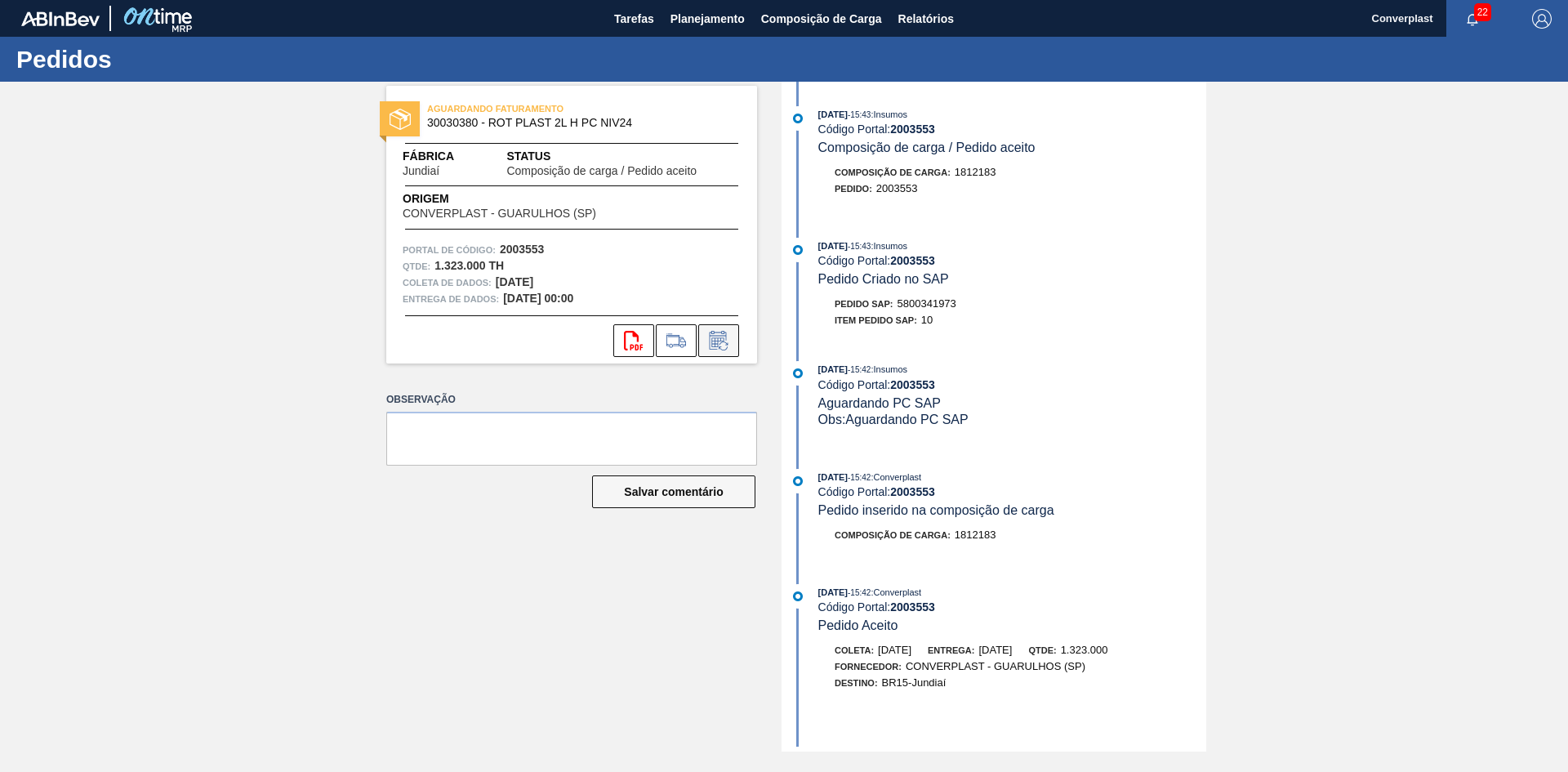
click at [734, 339] on button at bounding box center [718, 341] width 41 height 33
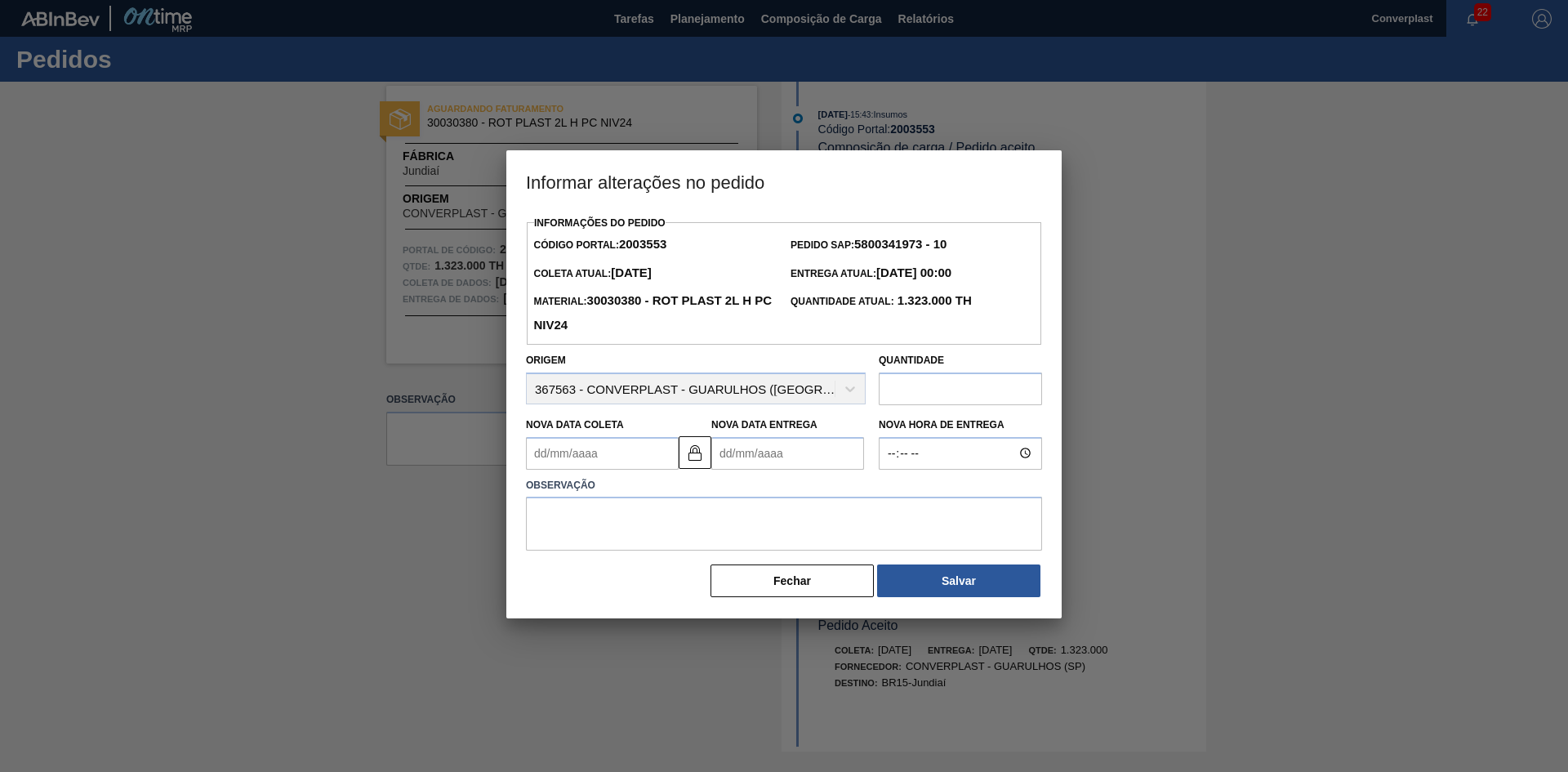
click at [746, 456] on Entrega2003553 "Nova Data Entrega" at bounding box center [787, 454] width 152 height 33
type Coleta2003553 "[DATE]"
type Entrega2003553 "1"
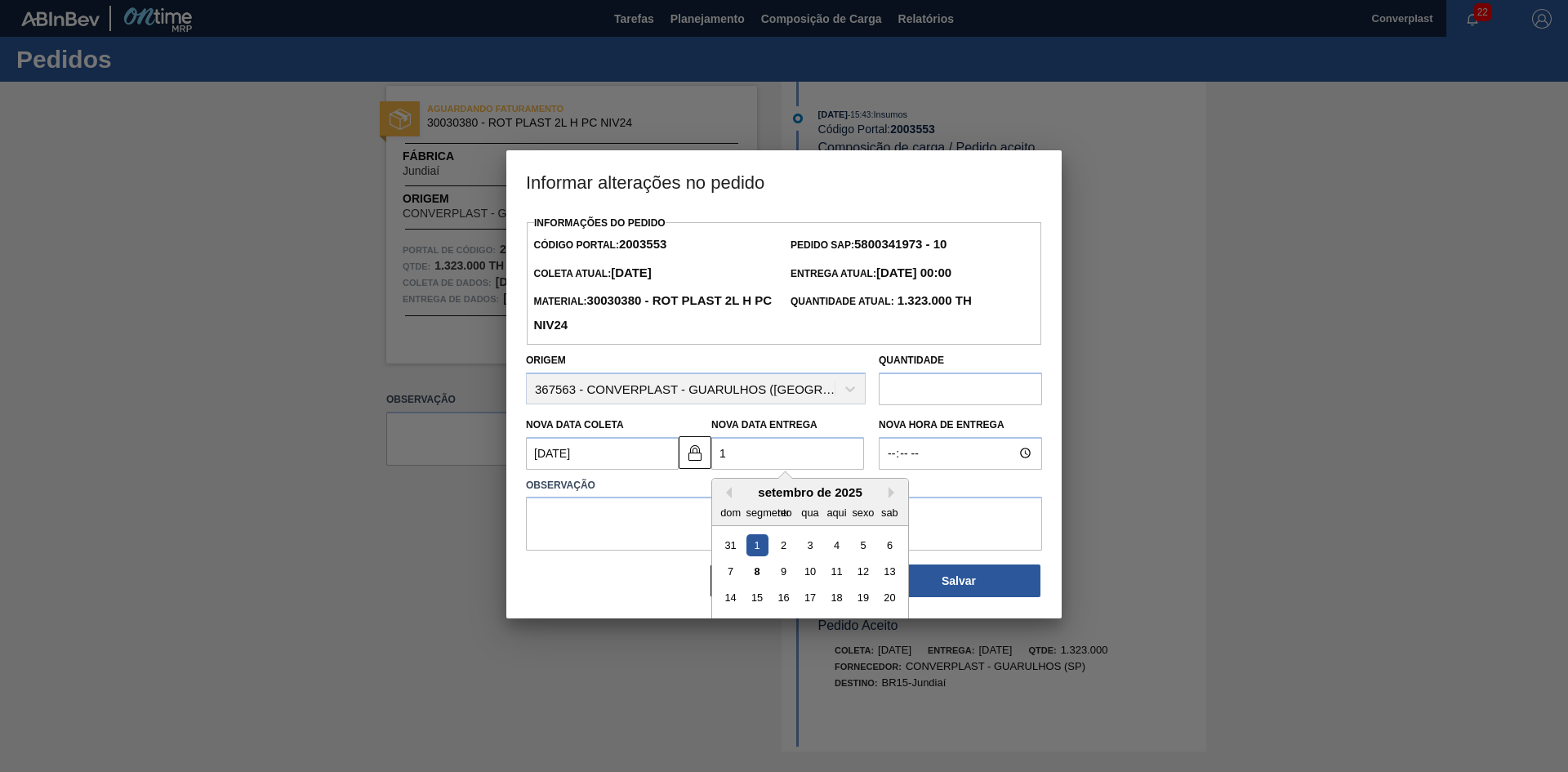
type Coleta2003553 "[DATE]"
type Entrega2003553 "15/"
type Coleta2003553 "[DATE]"
type Entrega2003553 "15/2"
type Coleta2003553 "[DATE]"
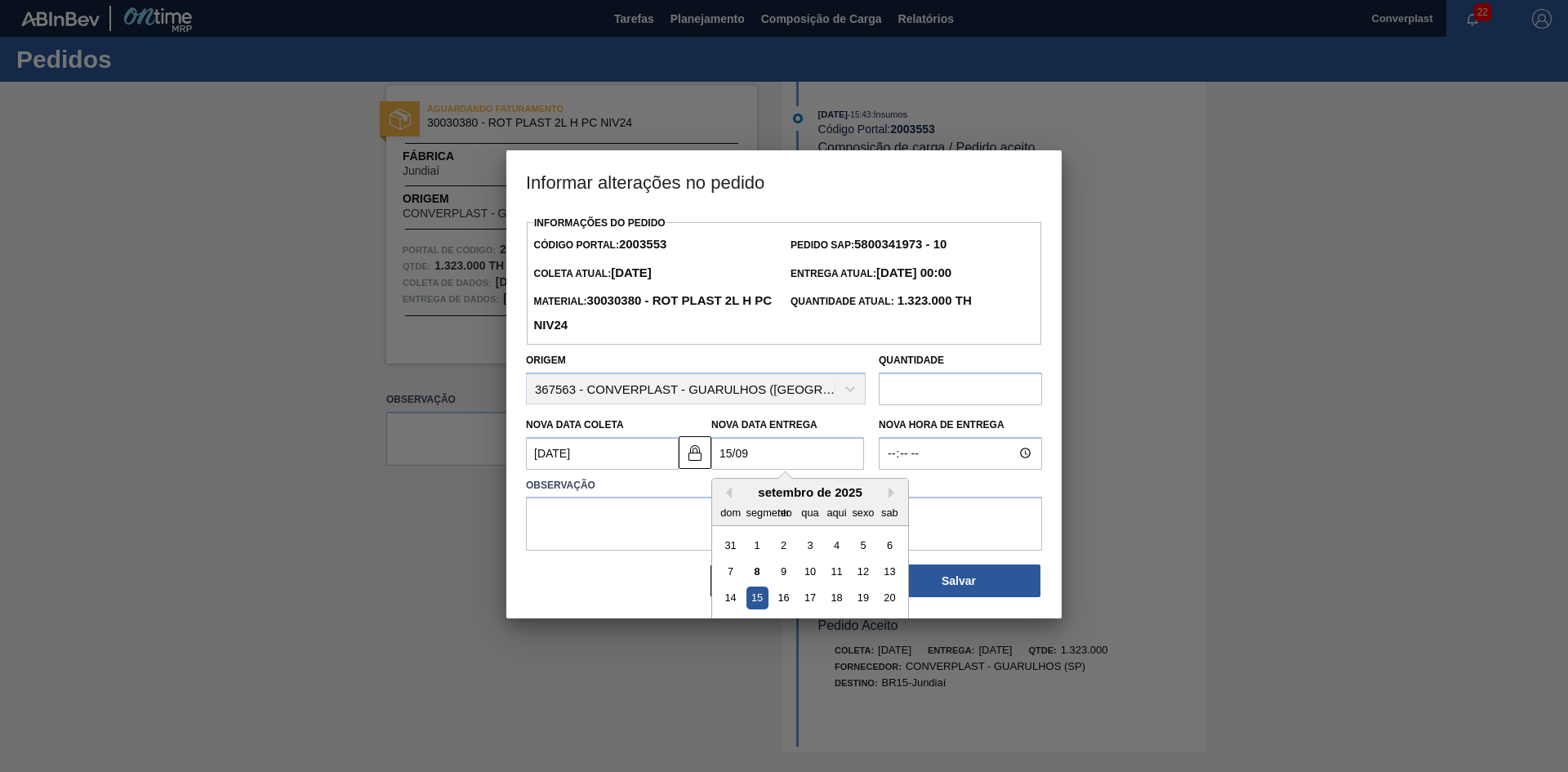
click at [760, 607] on div "15" at bounding box center [757, 597] width 22 height 22
type Entrega2003553 "[DATE]"
click at [679, 536] on textarea at bounding box center [784, 524] width 517 height 54
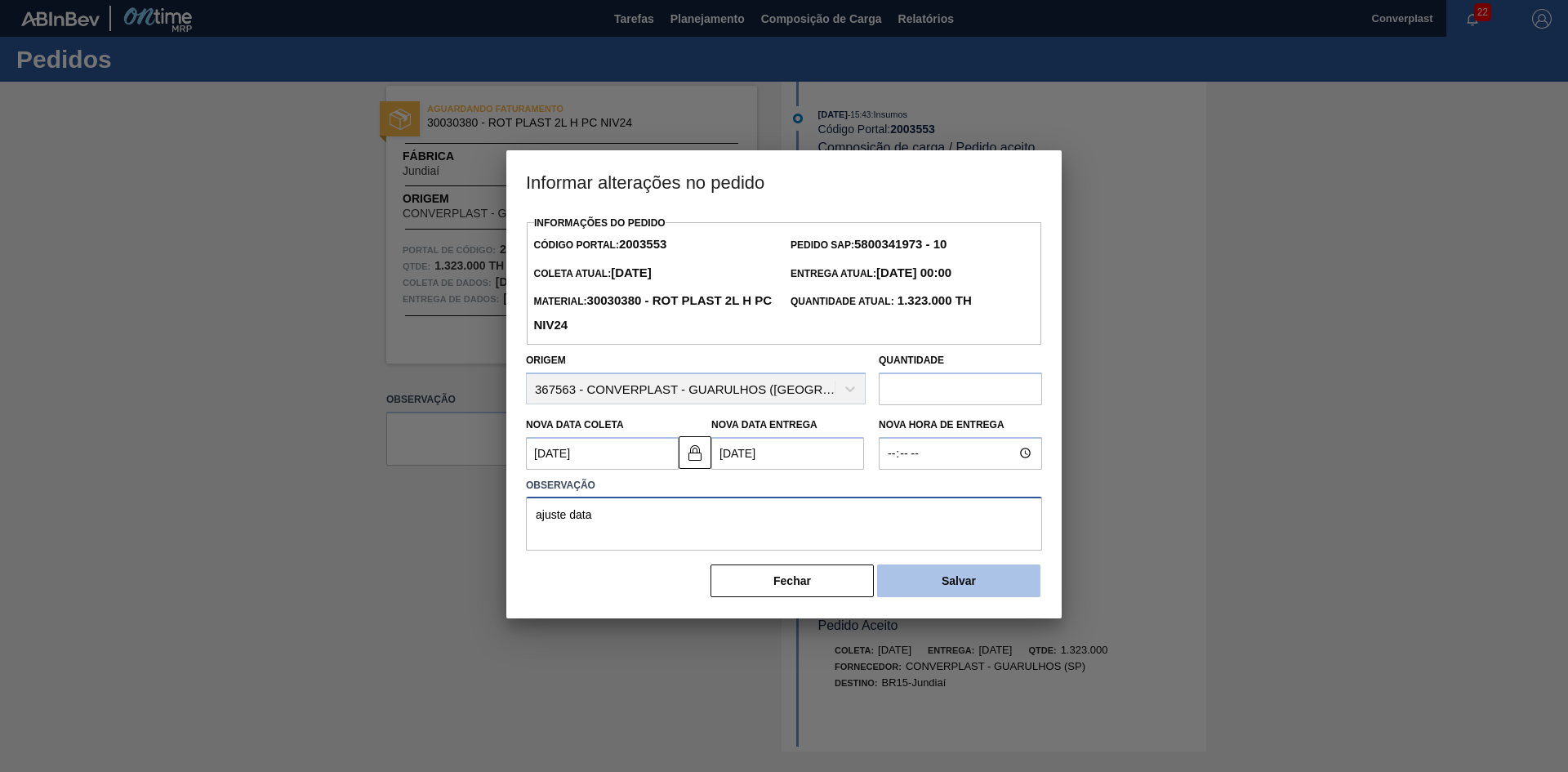
type textarea "ajuste data"
click at [938, 594] on button "Salvar" at bounding box center [959, 581] width 164 height 33
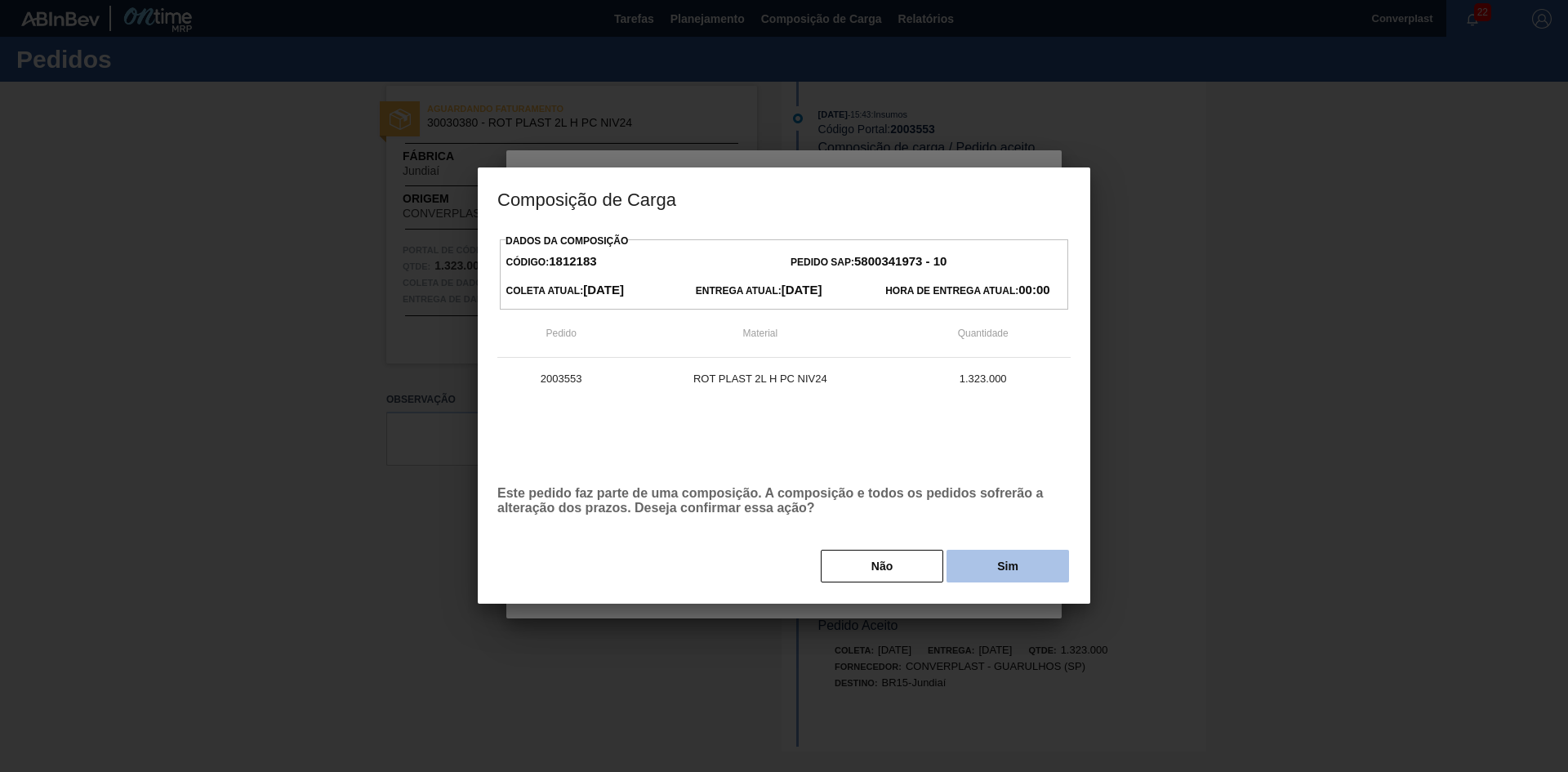
click at [1011, 569] on font "Sim" at bounding box center [1007, 566] width 22 height 13
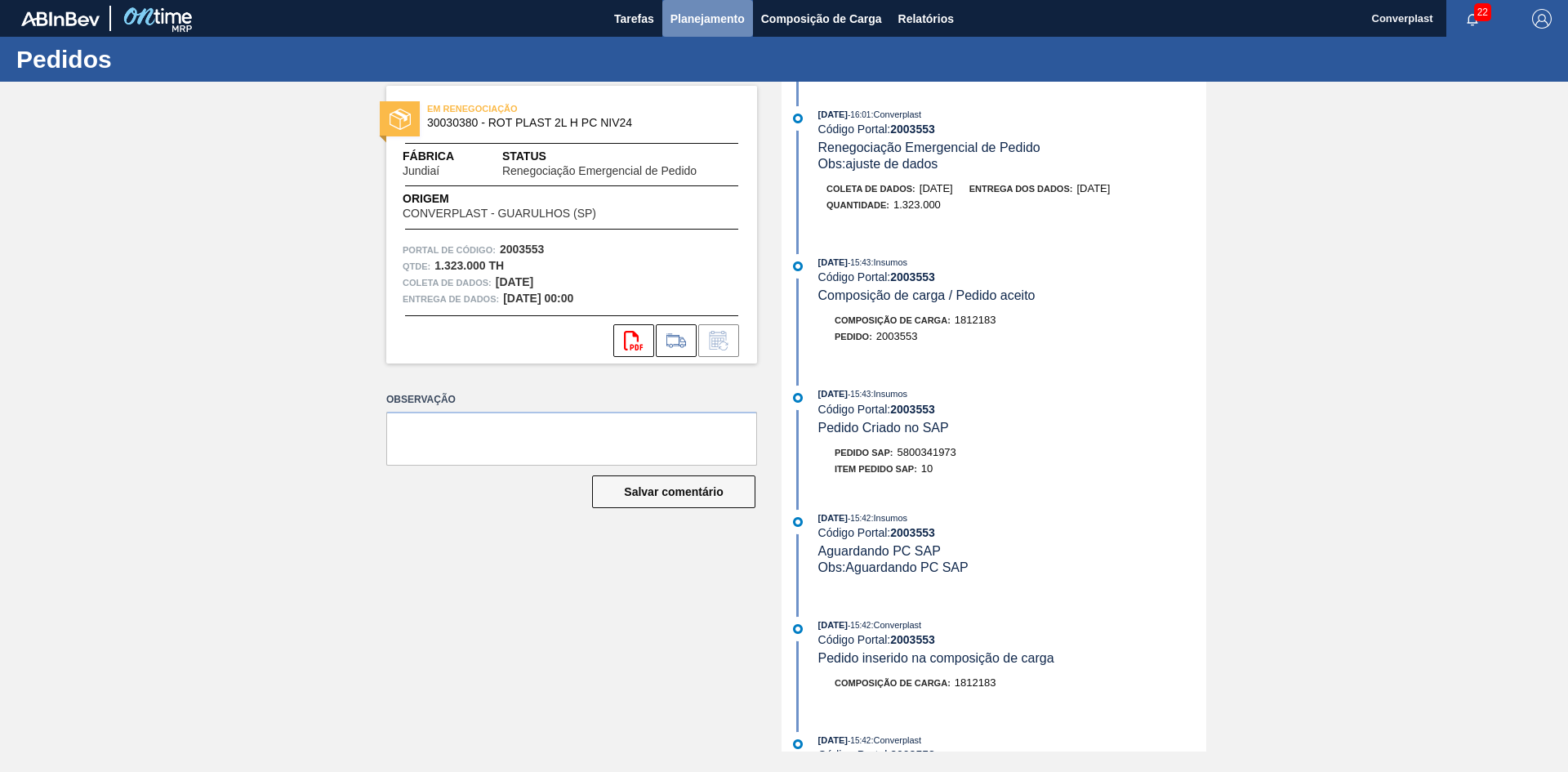
click at [691, 25] on font "Planejamento" at bounding box center [708, 18] width 74 height 20
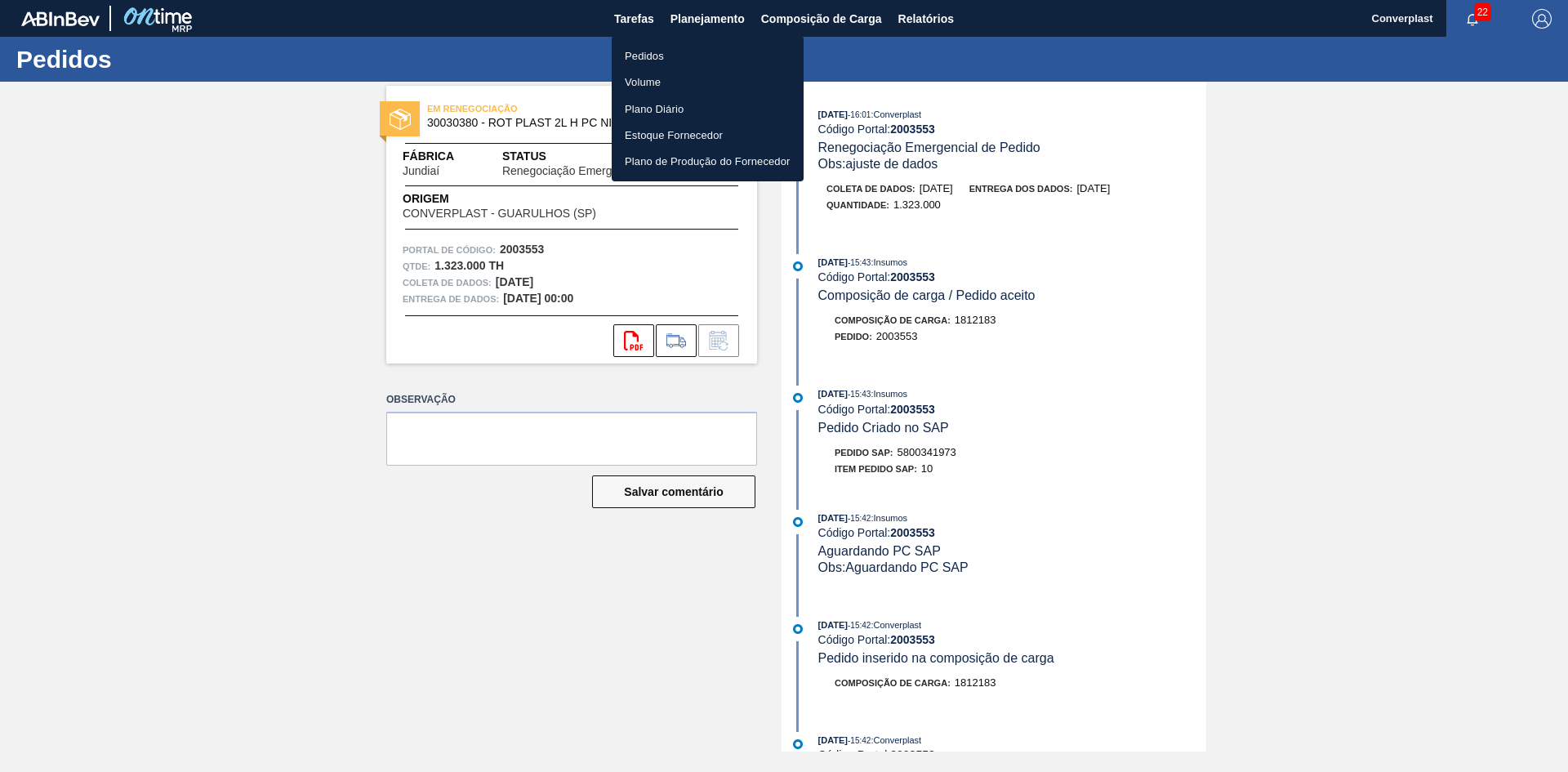
click at [651, 63] on font "Pedidos" at bounding box center [644, 55] width 39 height 16
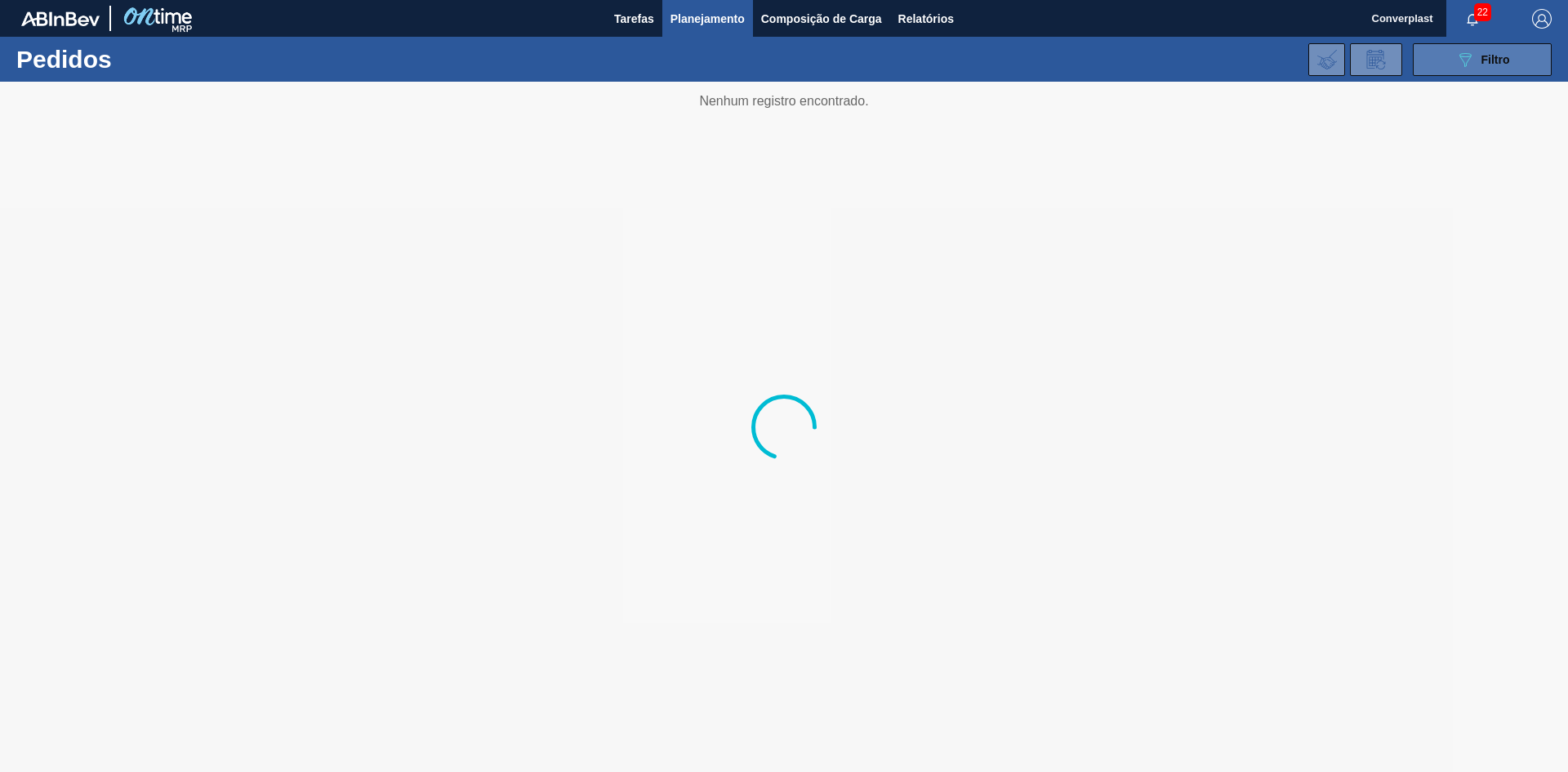
click at [1459, 61] on icon "089F7B8B-B2A5-4AFE-B5C0-19BA573D28AC" at bounding box center [1465, 60] width 20 height 20
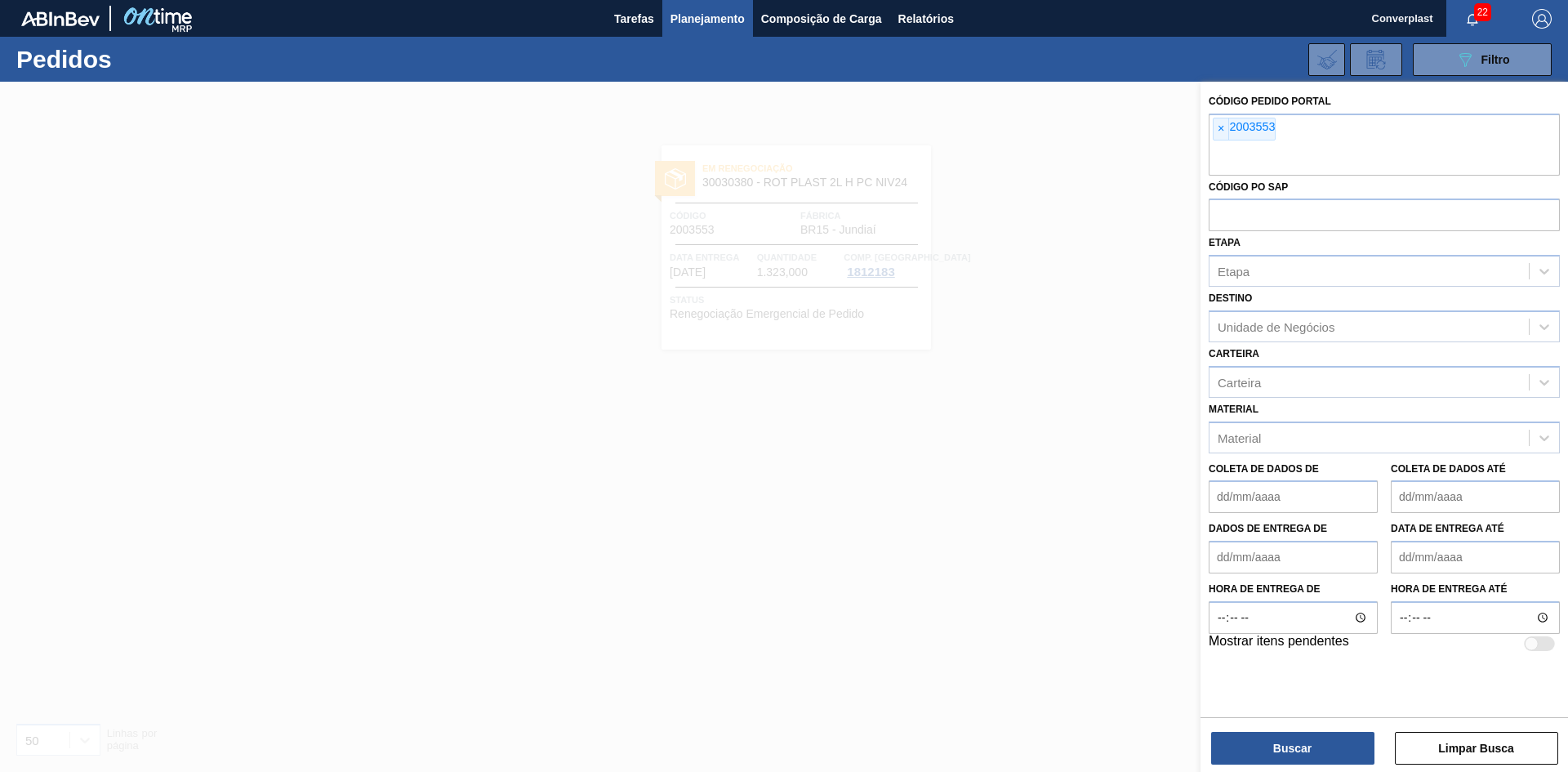
click at [1214, 125] on span "×" at bounding box center [1222, 129] width 16 height 22
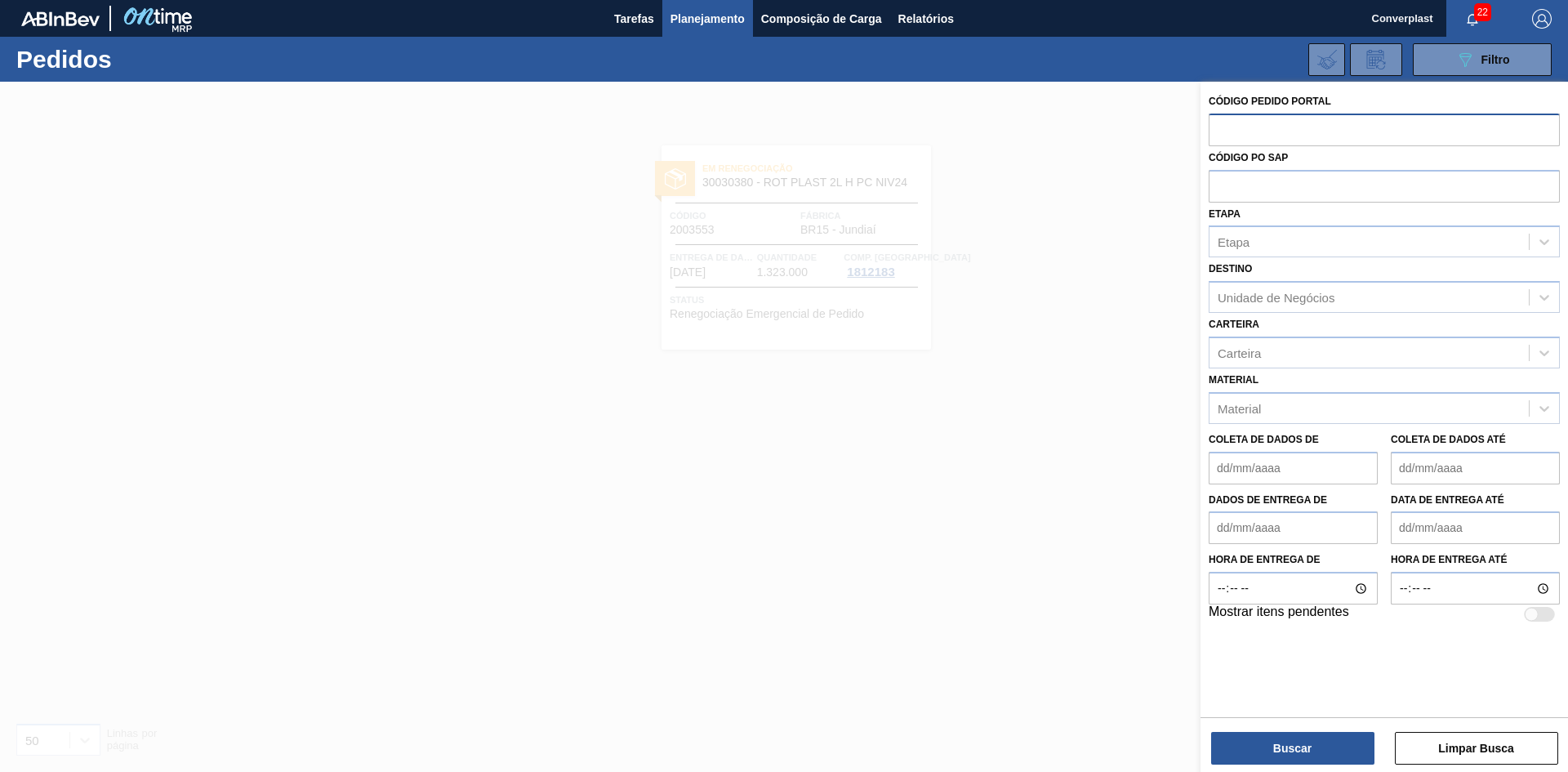
paste input "2010908"
type input "2010908"
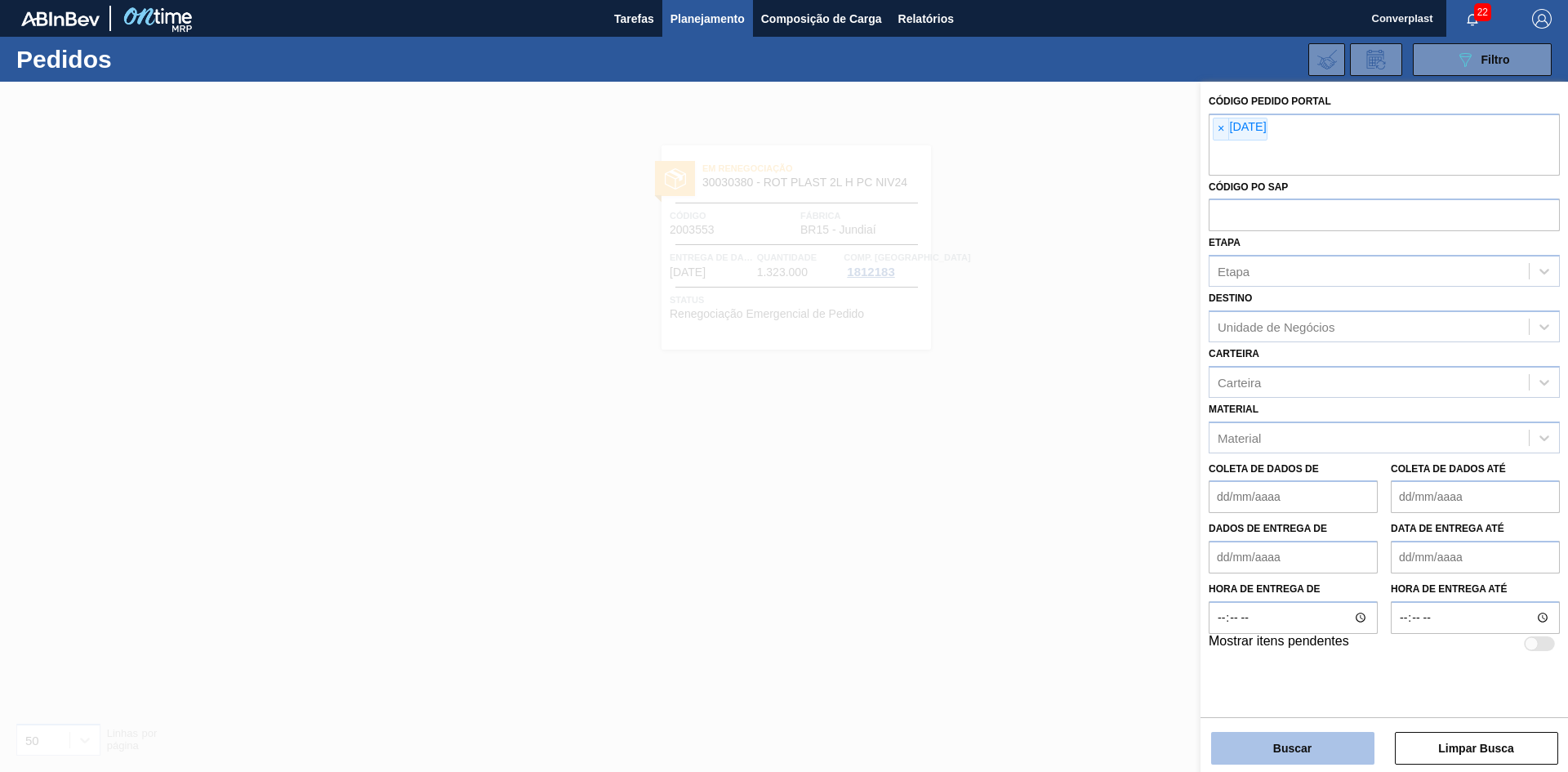
click at [1277, 738] on button "Buscar" at bounding box center [1293, 749] width 164 height 33
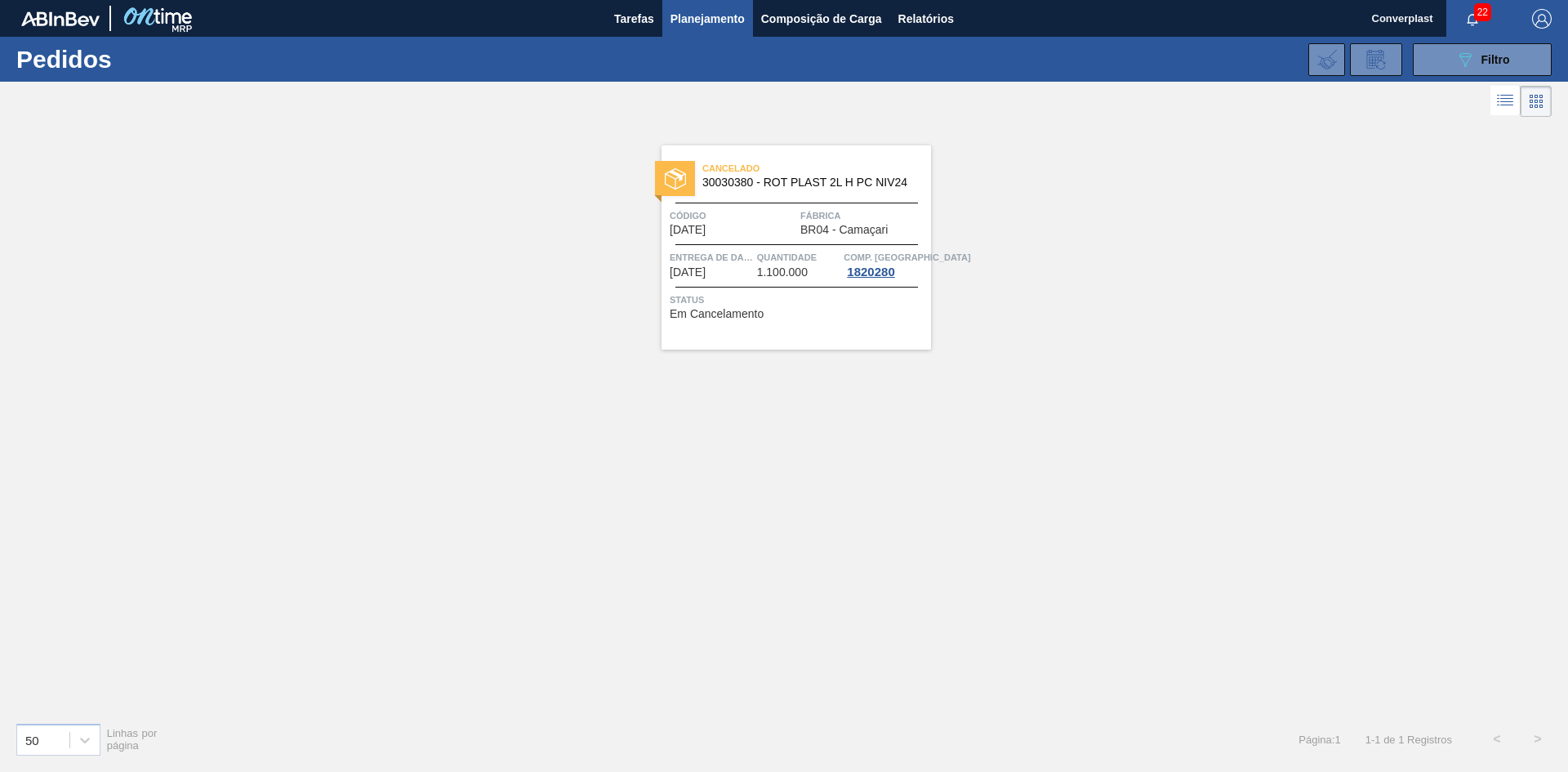
click at [495, 471] on div "Cancelado 30030380 - ROT PLAST 2L H PC NIV24 Código [DATE] Fábrica BR04 - Camaç…" at bounding box center [784, 415] width 1568 height 589
click at [732, 240] on div "Cancelado 30030380 - ROT PLAST 2L H PC NIV24 Código [DATE] Fábrica BR04 - Camaç…" at bounding box center [796, 248] width 269 height 204
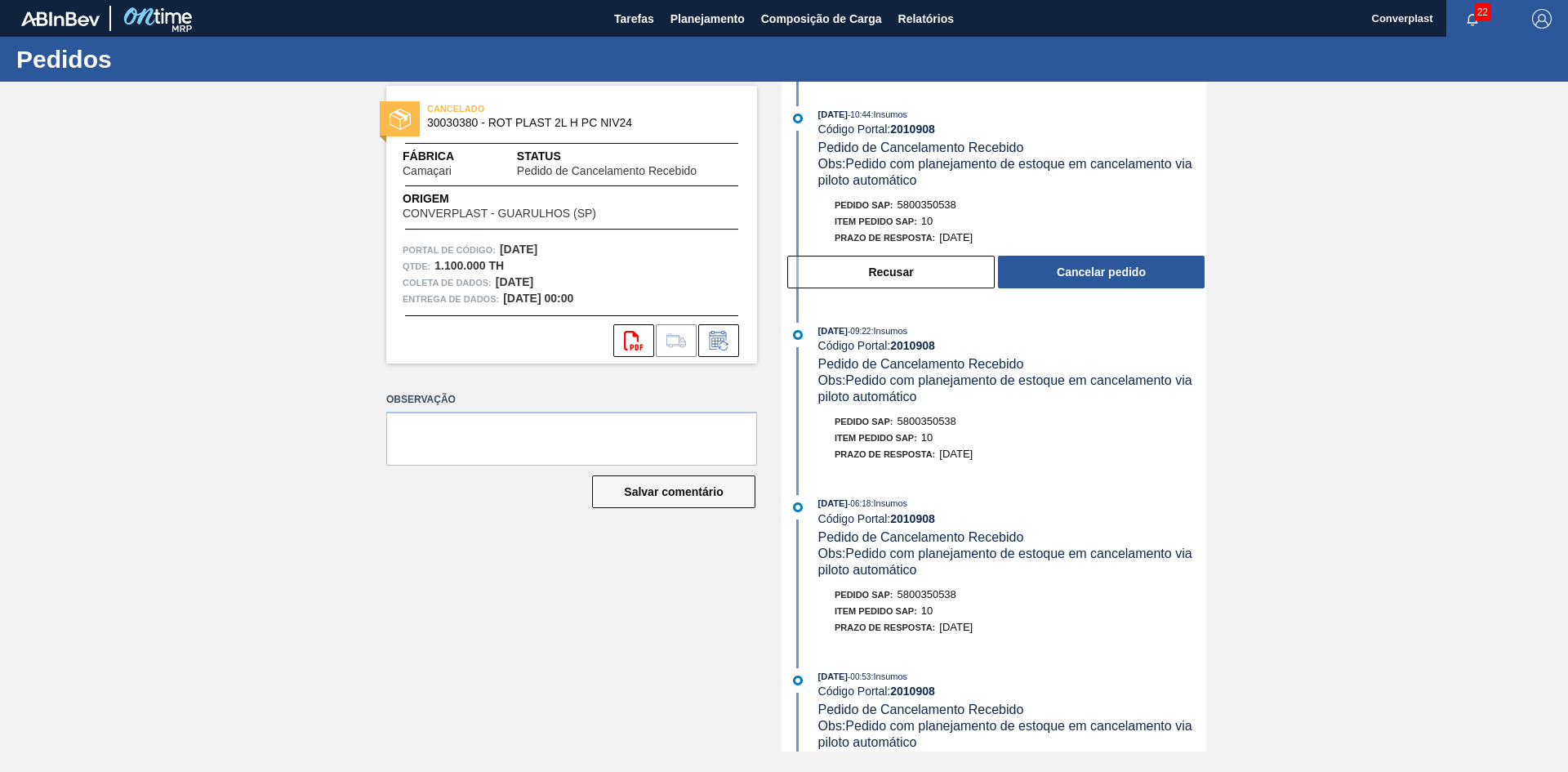
click at [504, 580] on div "CANCELADO 30030380 - ROT PLAST 2L H PC NIV24 Fábrica Camaçari Status Pedido de …" at bounding box center [559, 416] width 395 height 670
drag, startPoint x: 923, startPoint y: 177, endPoint x: 835, endPoint y: 151, distance: 91.8
click at [835, 151] on div "[DATE] 10:44 : Insumos Código Portal: 2010908 Pedido de Cancelamento Recebido O…" at bounding box center [1012, 147] width 388 height 82
click at [884, 177] on font "Pedido com planejamento de estoque em cancelamento via piloto automático" at bounding box center [1007, 171] width 378 height 30
click at [886, 261] on button "Recusar" at bounding box center [891, 272] width 208 height 33
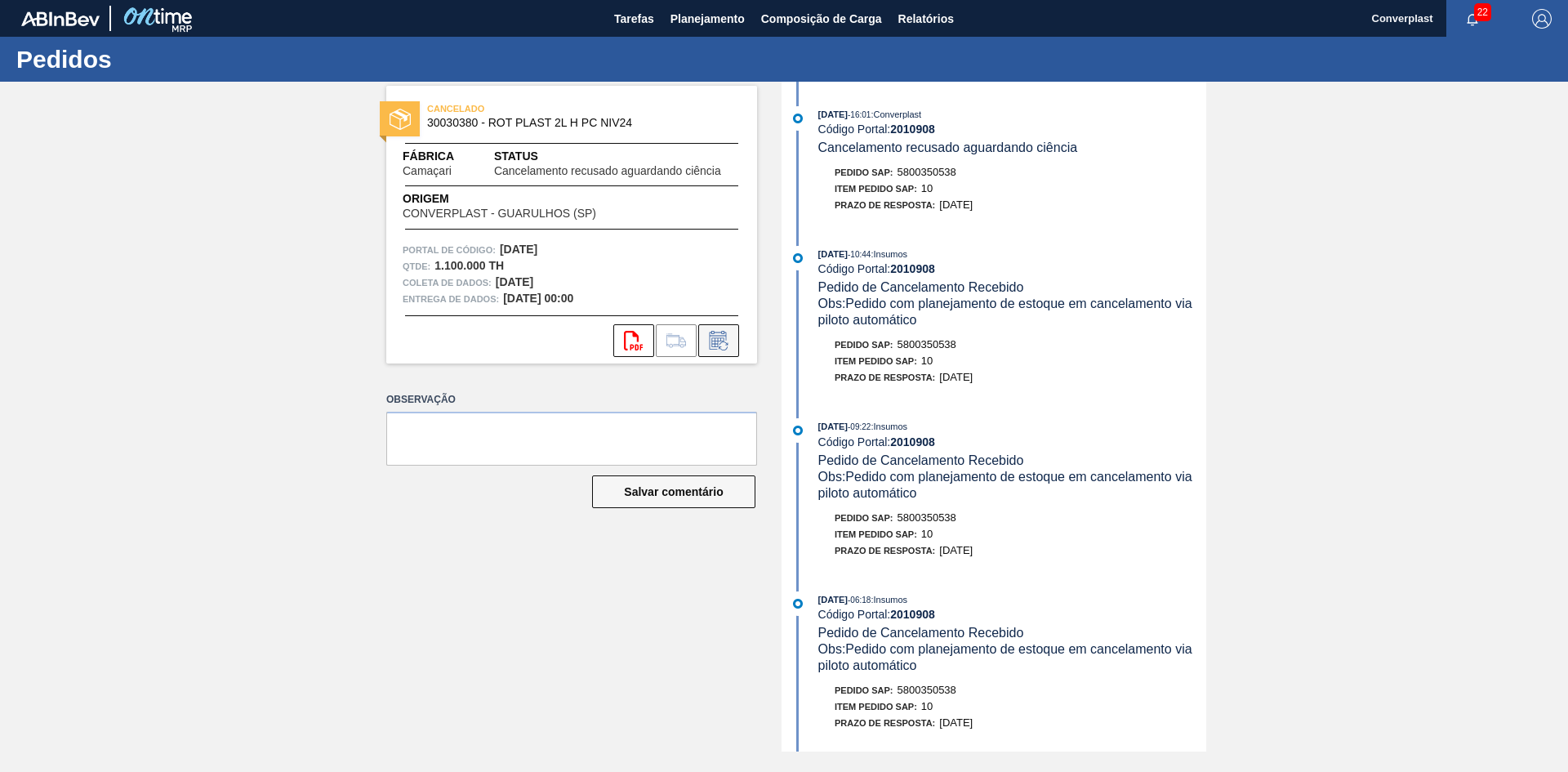
click at [717, 342] on icon at bounding box center [718, 340] width 26 height 20
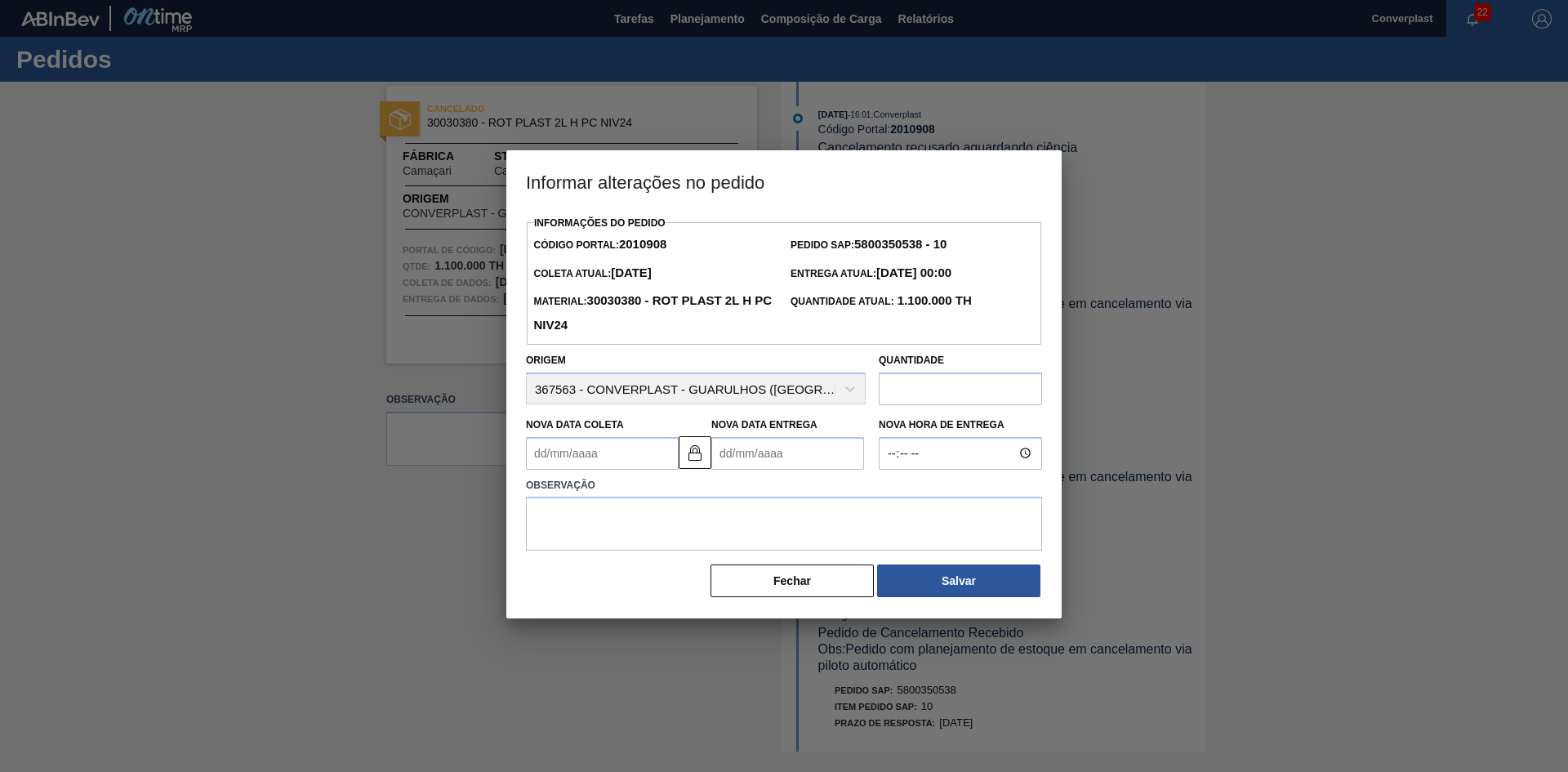
click at [749, 462] on Entrega2010908 "Nova Data Entrega" at bounding box center [787, 454] width 152 height 33
type Coleta2010908 "[DATE]"
type Entrega2010908 "2"
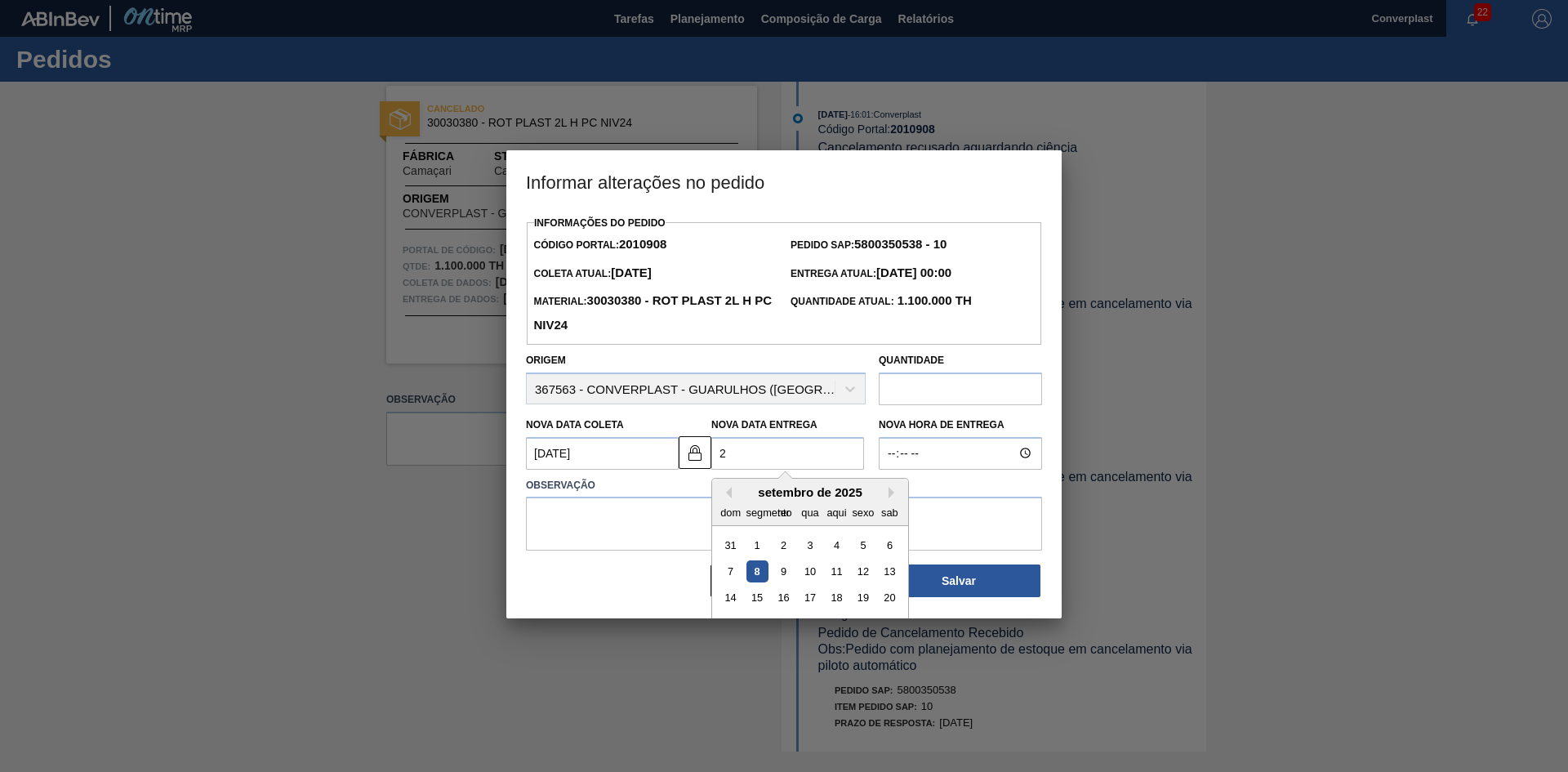
type Coleta2010908 "[DATE]"
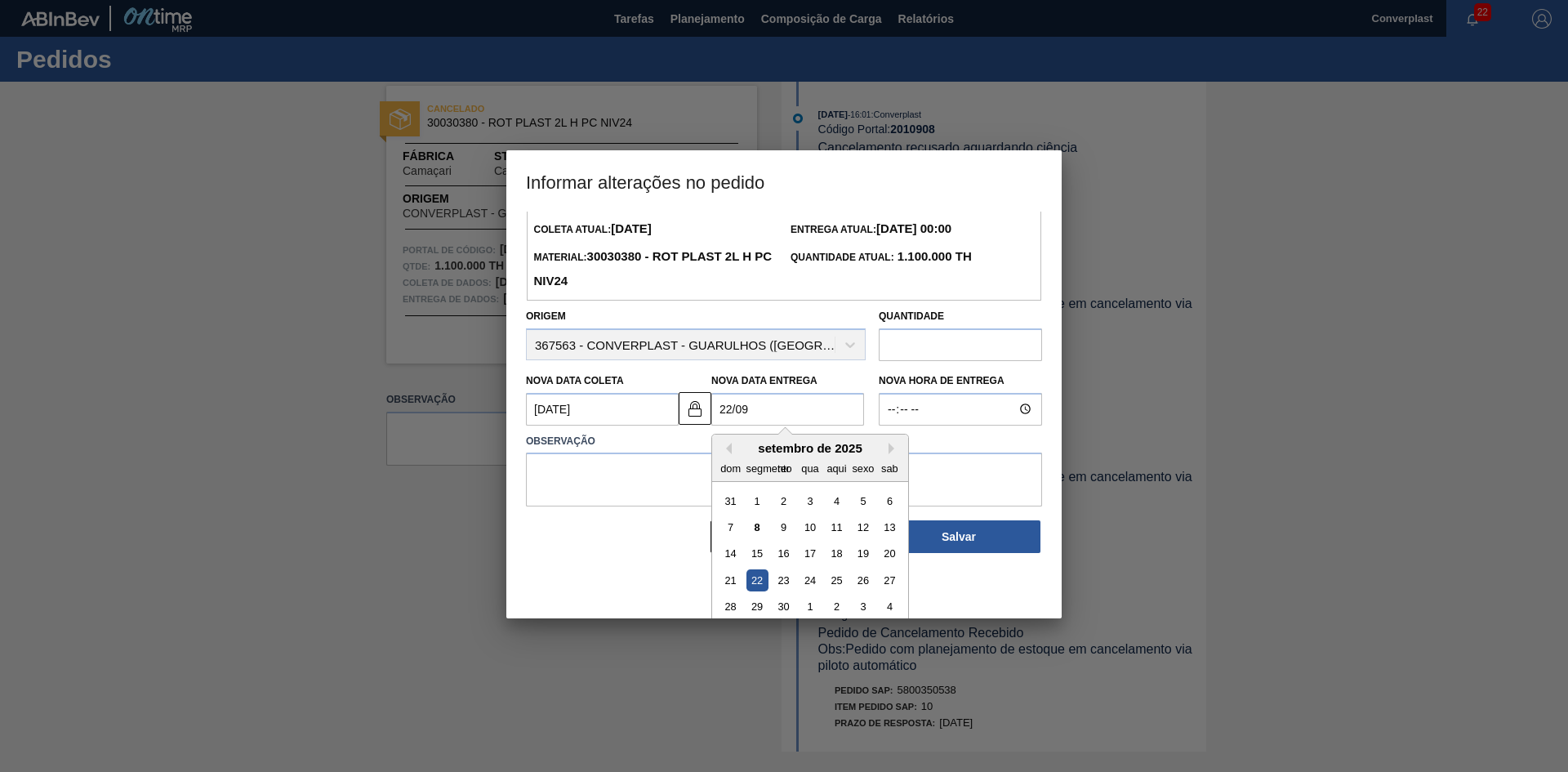
scroll to position [55, 0]
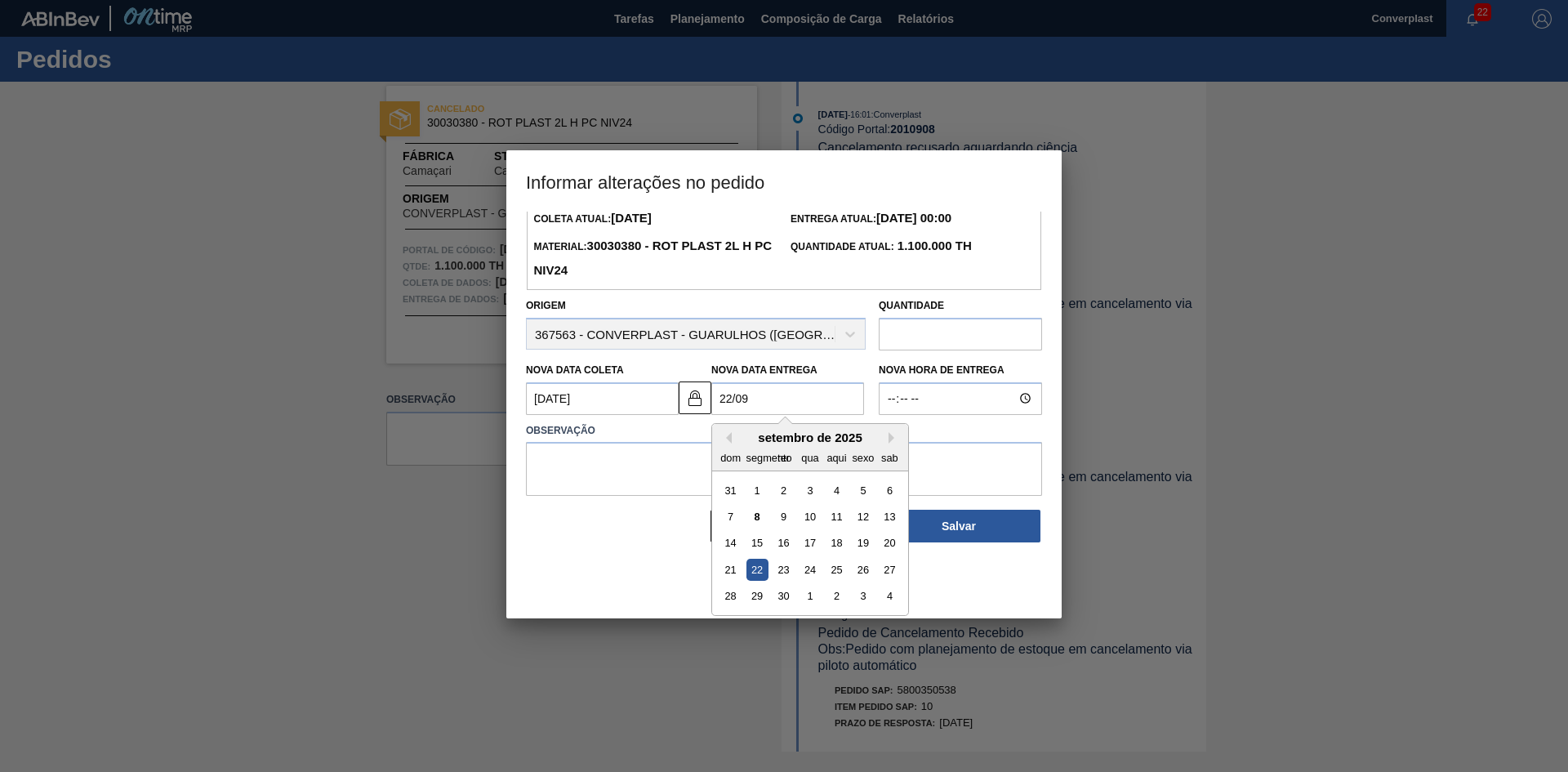
drag, startPoint x: 745, startPoint y: 570, endPoint x: 738, endPoint y: 561, distance: 11.4
click at [747, 570] on div "22" at bounding box center [757, 569] width 22 height 22
type Entrega2010908 "[DATE]"
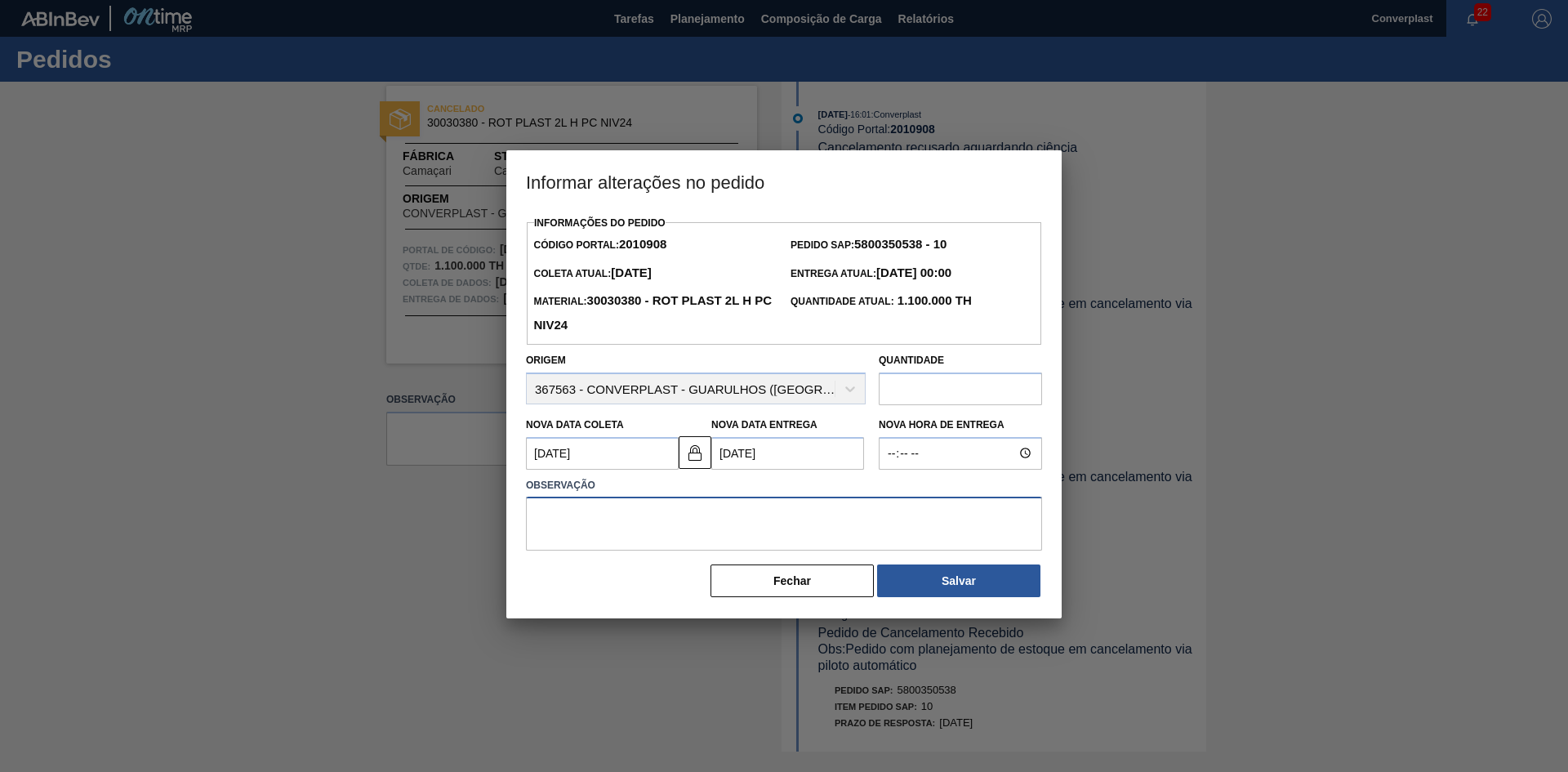
drag, startPoint x: 633, startPoint y: 518, endPoint x: 652, endPoint y: 529, distance: 22.0
click at [658, 532] on textarea at bounding box center [784, 524] width 517 height 54
type textarea "s"
type textarea "ajuste data"
click at [672, 451] on Coleta2010908 "[DATE]" at bounding box center [602, 454] width 152 height 33
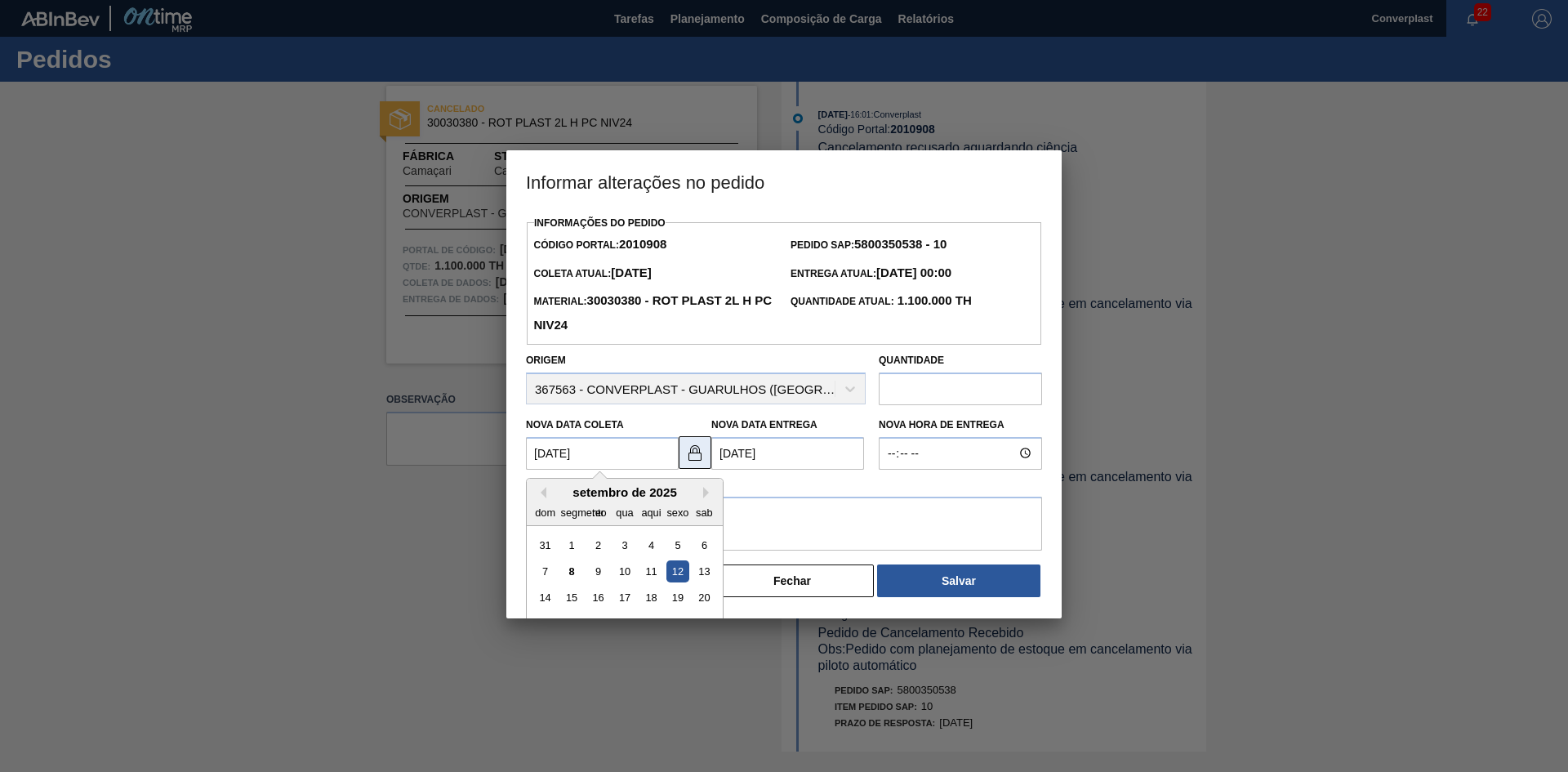
click at [697, 451] on img at bounding box center [695, 453] width 20 height 20
click at [590, 458] on Coleta2010908 "[DATE]" at bounding box center [602, 454] width 152 height 33
click at [652, 576] on font "11" at bounding box center [651, 571] width 11 height 12
type Coleta2010908 "[DATE]"
click at [659, 511] on textarea "ajuste data" at bounding box center [784, 524] width 517 height 54
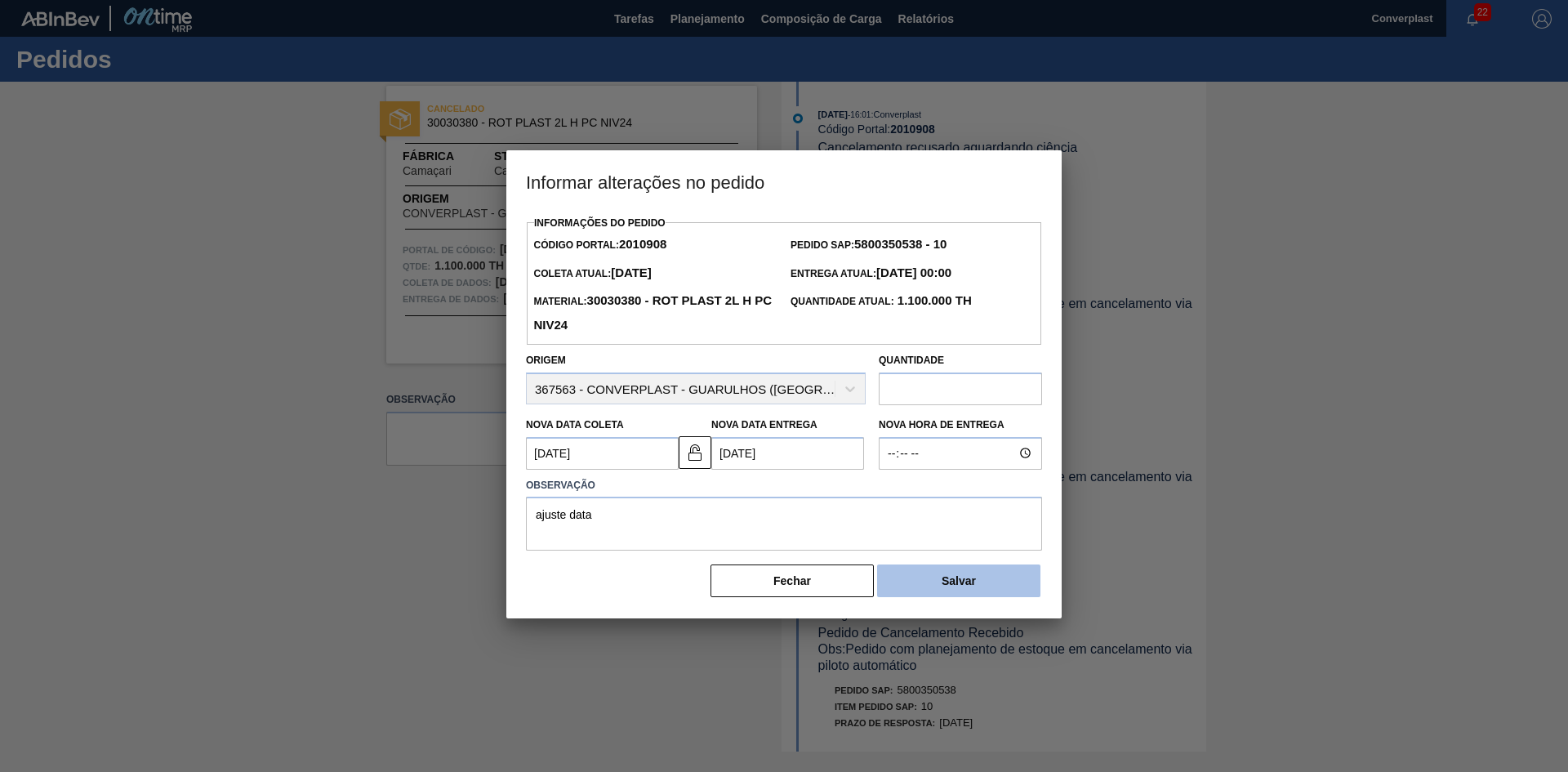
click at [960, 569] on button "Salvar" at bounding box center [959, 581] width 164 height 33
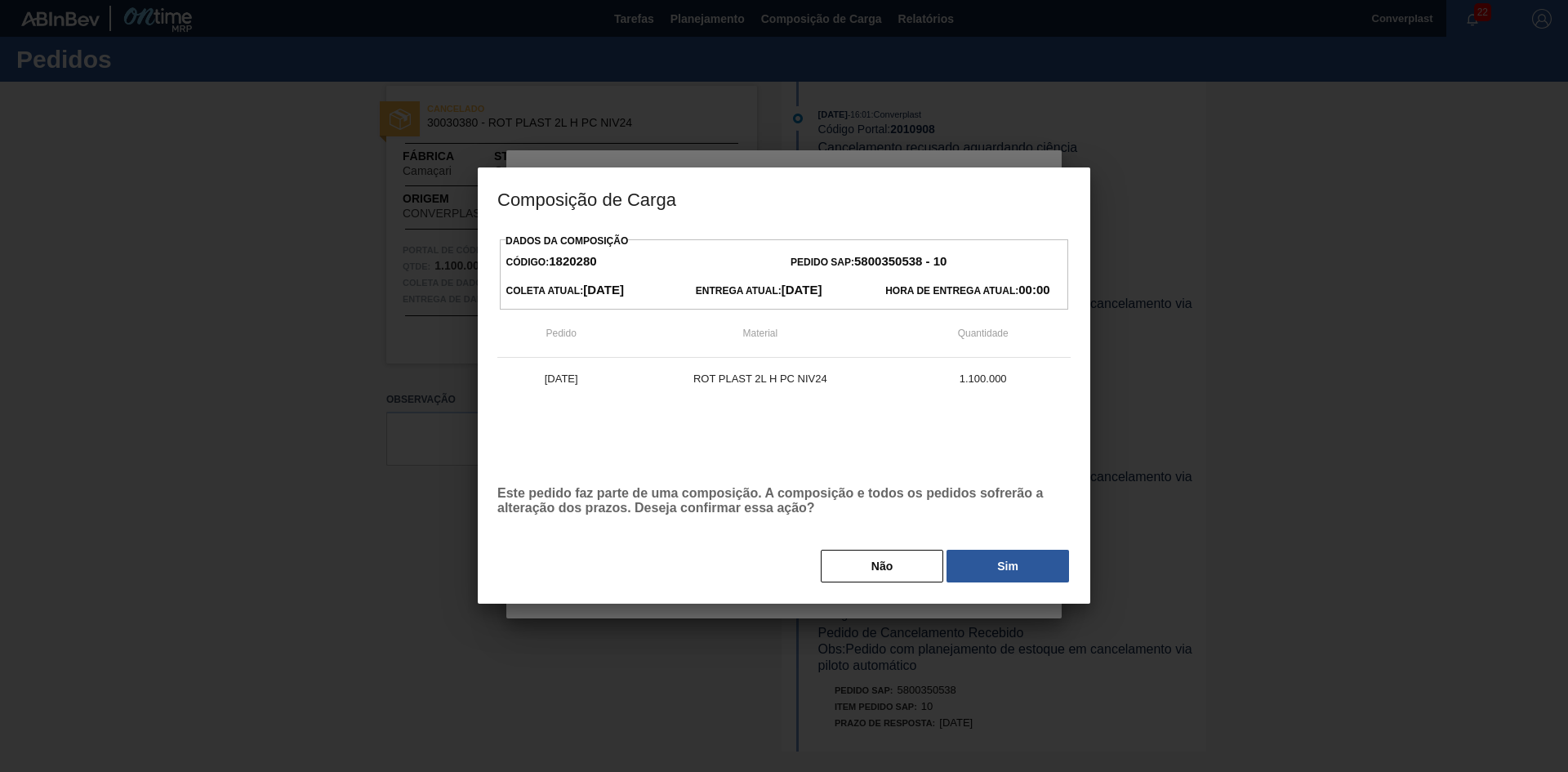
click at [948, 576] on div "Não Sim" at bounding box center [784, 566] width 574 height 36
click at [964, 567] on button "Sim" at bounding box center [1008, 566] width 123 height 33
